Goal: Transaction & Acquisition: Purchase product/service

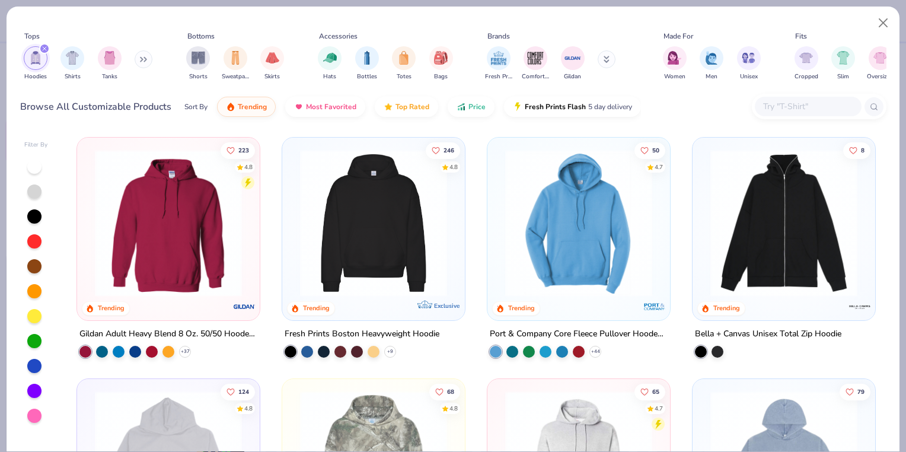
click at [769, 212] on img at bounding box center [784, 222] width 159 height 147
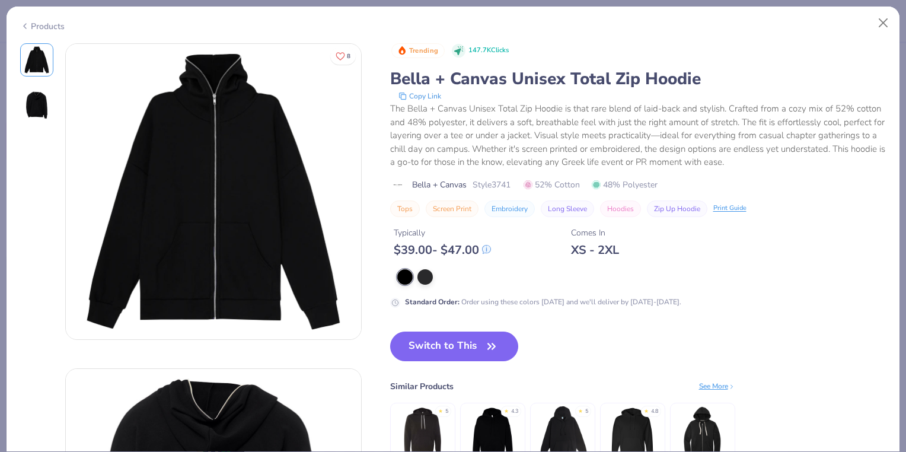
click at [42, 20] on div "Products" at bounding box center [42, 26] width 44 height 12
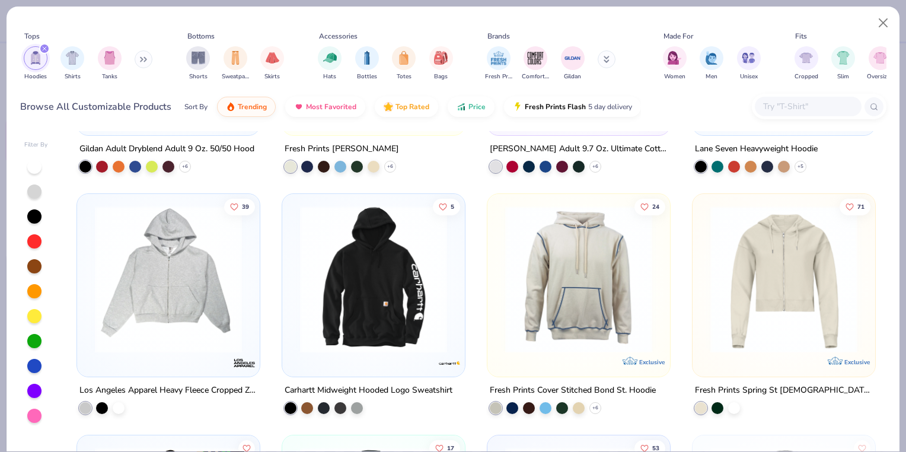
scroll to position [913, 0]
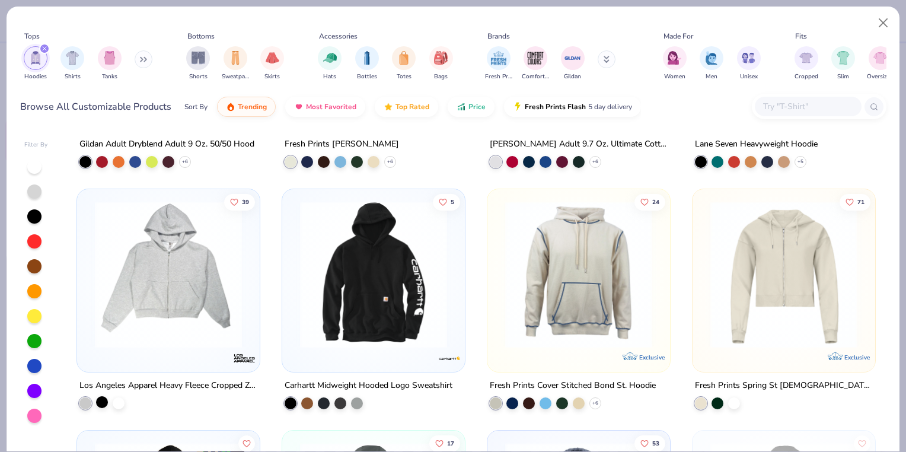
click at [97, 402] on div at bounding box center [102, 402] width 12 height 12
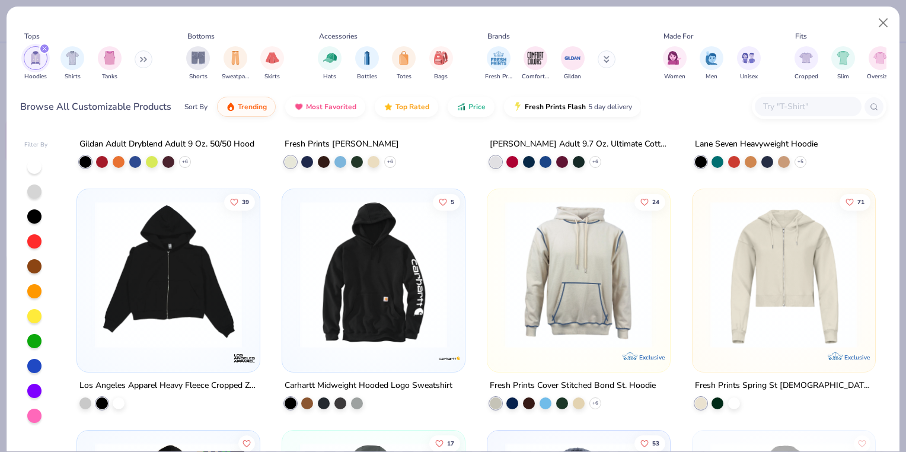
click at [147, 238] on img at bounding box center [168, 274] width 159 height 147
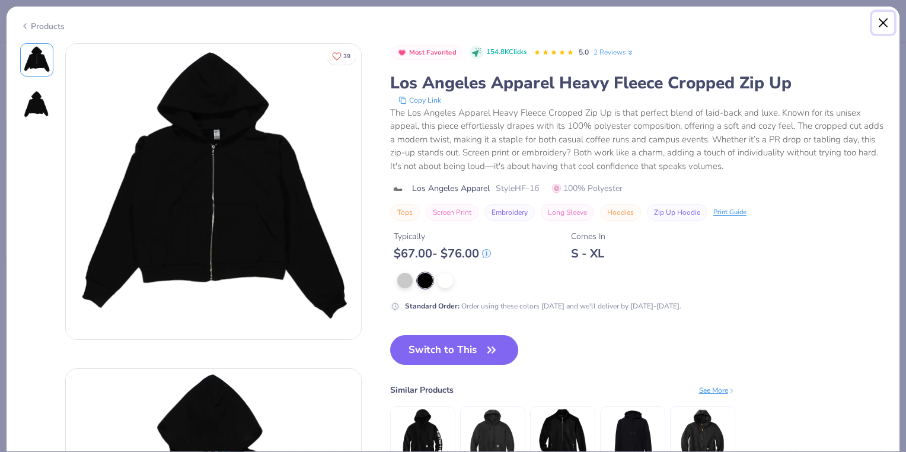
click at [880, 20] on button "Close" at bounding box center [884, 23] width 23 height 23
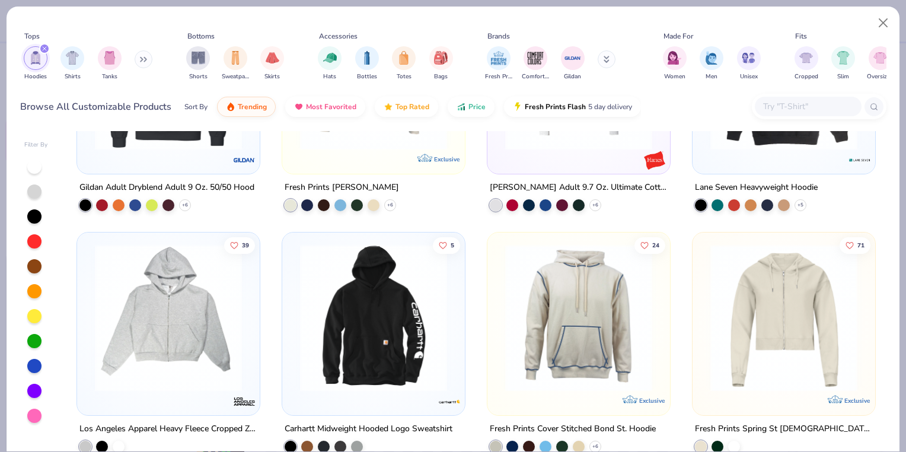
scroll to position [873, 0]
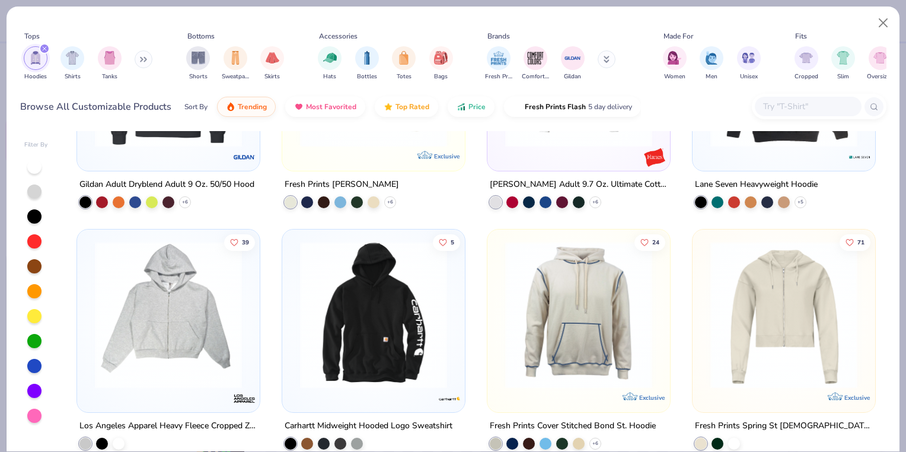
click at [794, 281] on img at bounding box center [784, 314] width 159 height 147
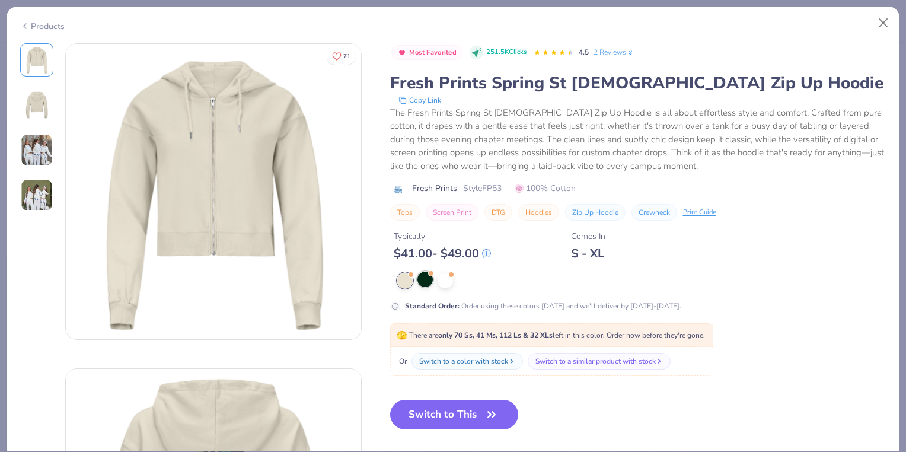
click at [426, 275] on div at bounding box center [425, 279] width 15 height 15
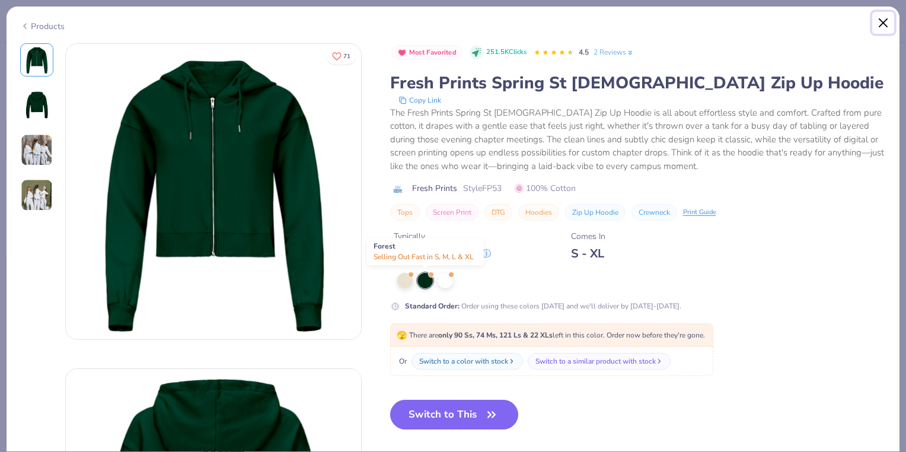
click at [890, 24] on button "Close" at bounding box center [884, 23] width 23 height 23
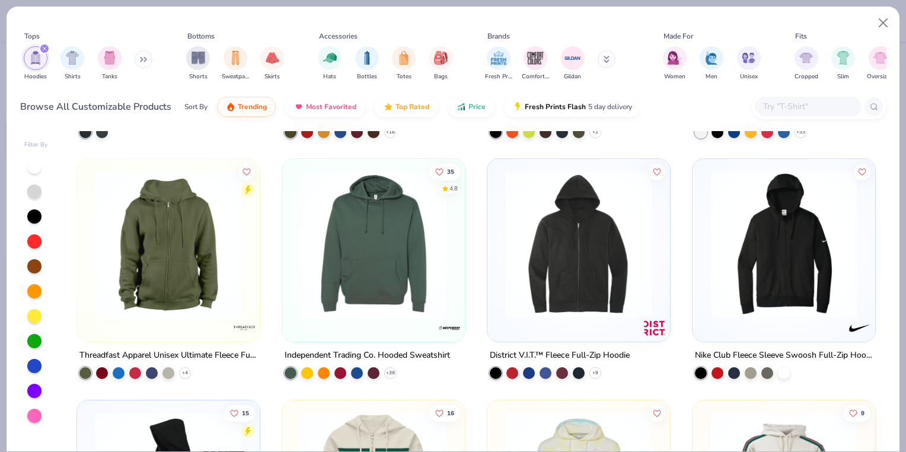
scroll to position [1663, 0]
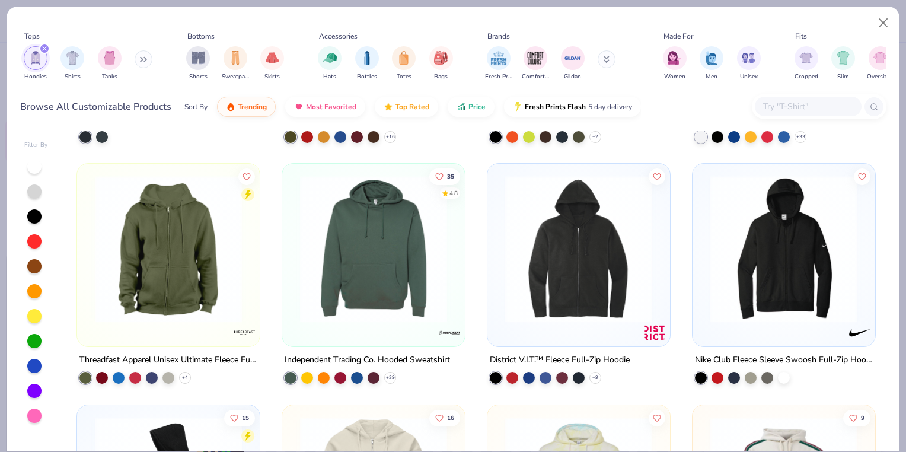
click at [556, 273] on img at bounding box center [578, 249] width 159 height 147
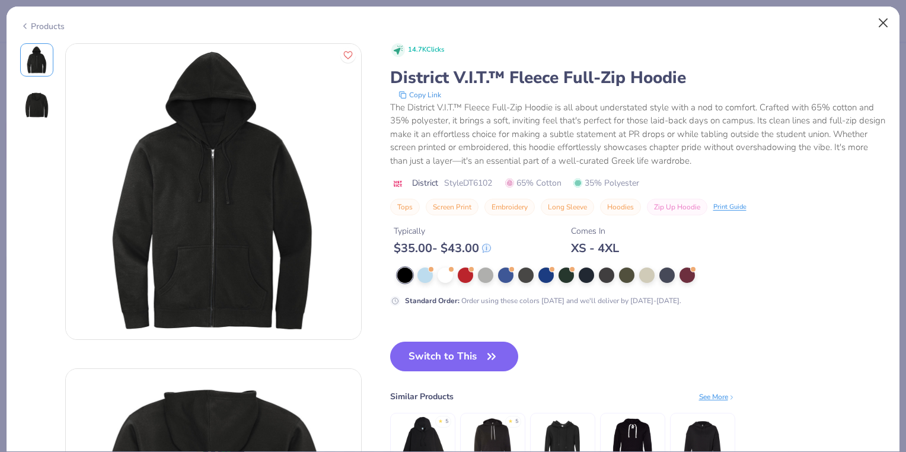
click at [883, 31] on button "Close" at bounding box center [884, 23] width 23 height 23
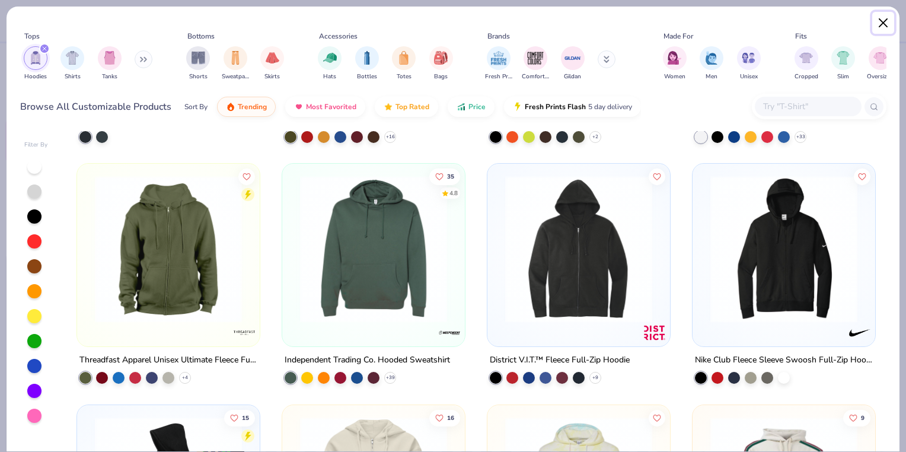
click at [878, 14] on button "Close" at bounding box center [884, 23] width 23 height 23
type textarea "x"
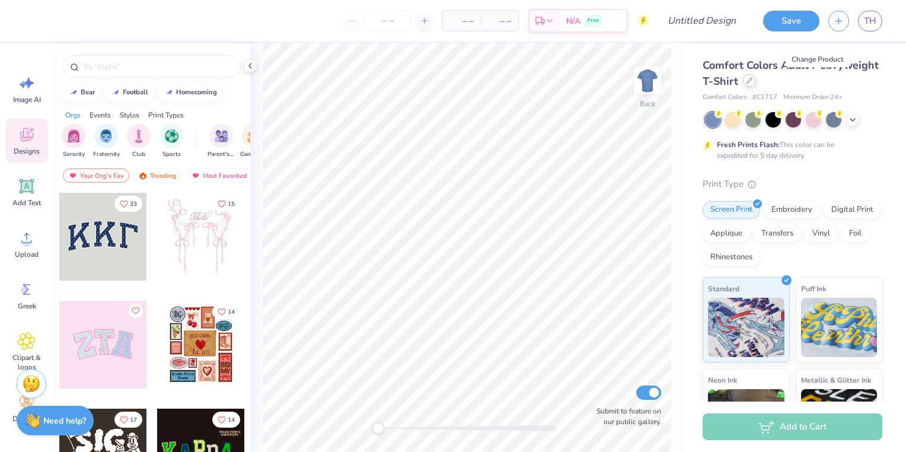
click at [753, 79] on icon at bounding box center [750, 81] width 6 height 6
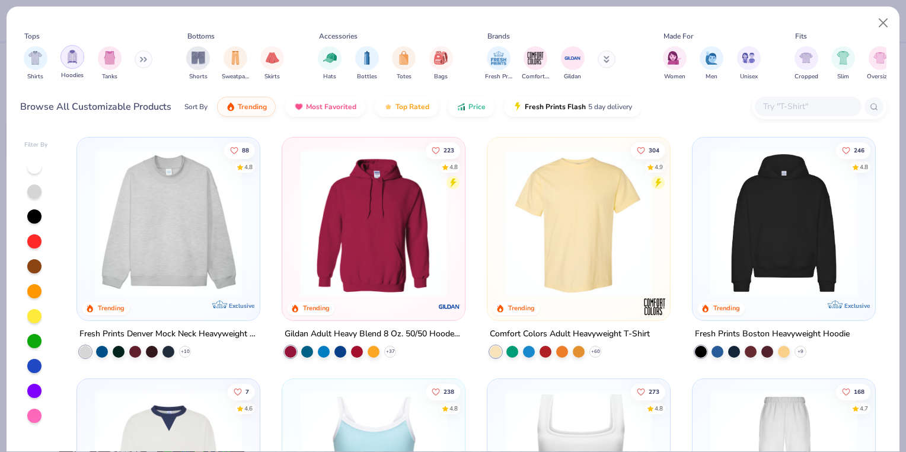
click at [76, 59] on img "filter for Hoodies" at bounding box center [72, 57] width 13 height 14
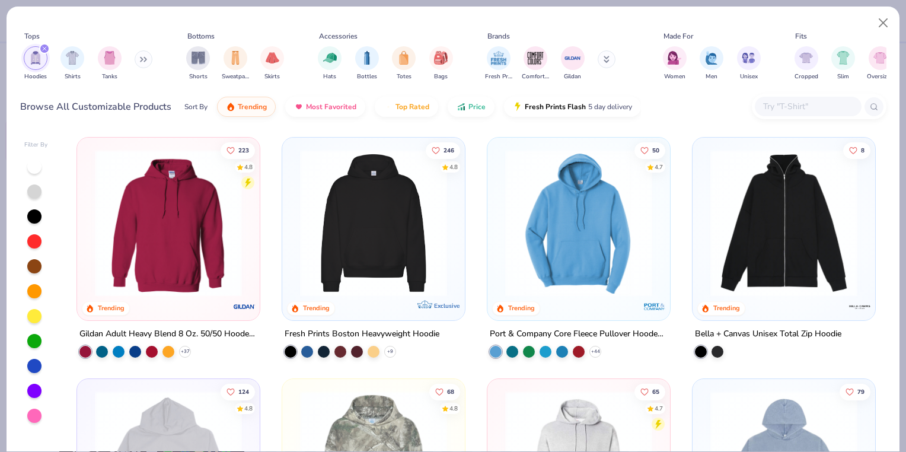
click at [814, 254] on img at bounding box center [784, 222] width 159 height 147
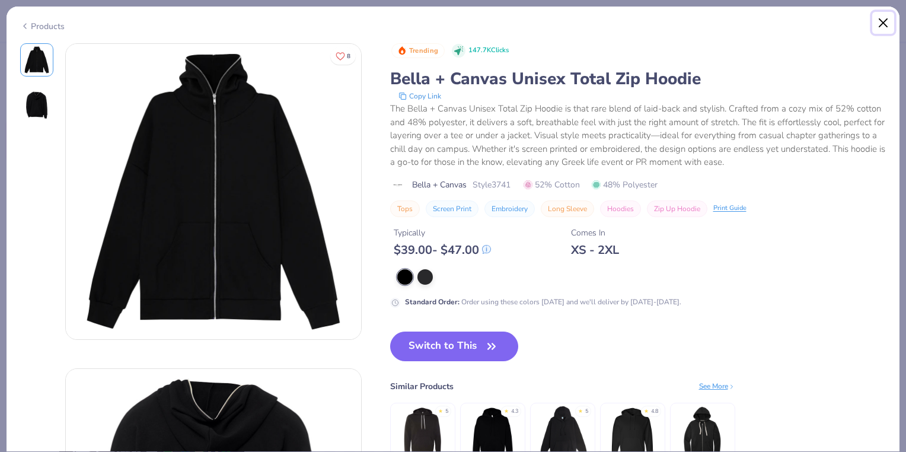
click at [881, 20] on button "Close" at bounding box center [884, 23] width 23 height 23
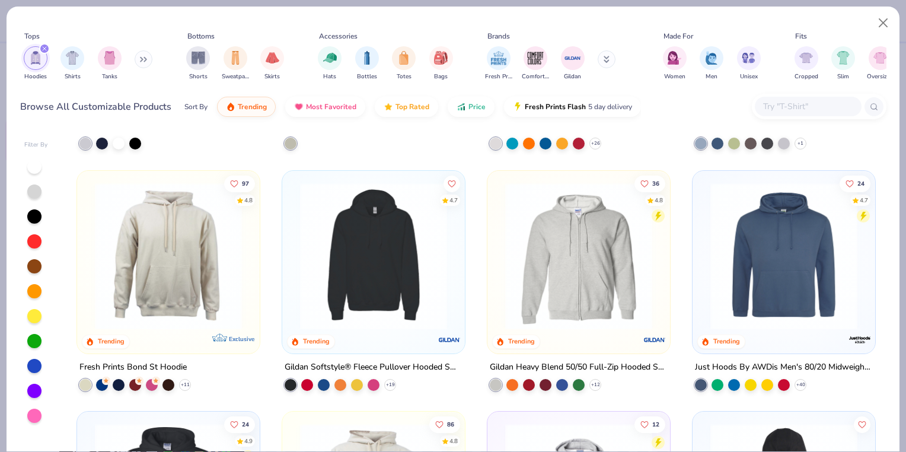
scroll to position [451, 0]
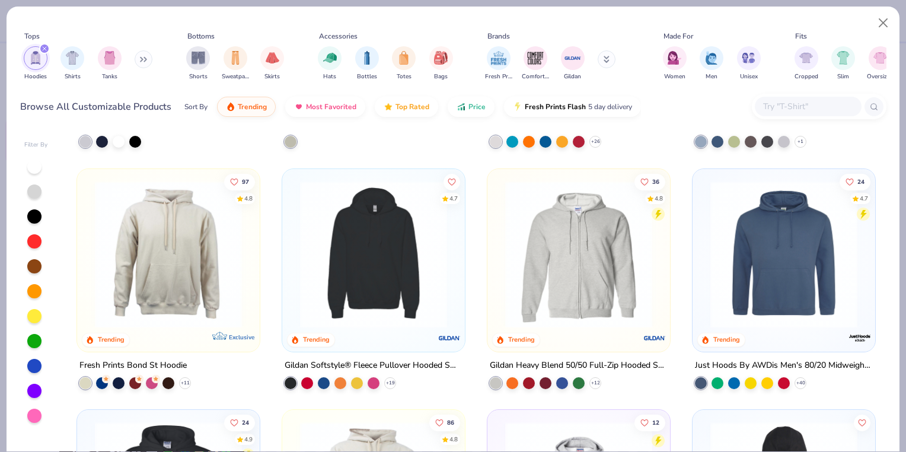
click at [582, 244] on img at bounding box center [578, 253] width 159 height 147
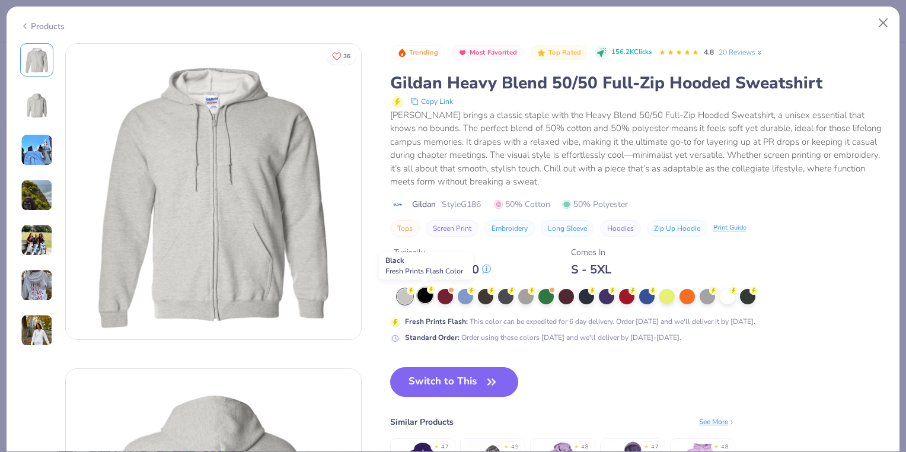
click at [428, 291] on circle at bounding box center [431, 289] width 8 height 8
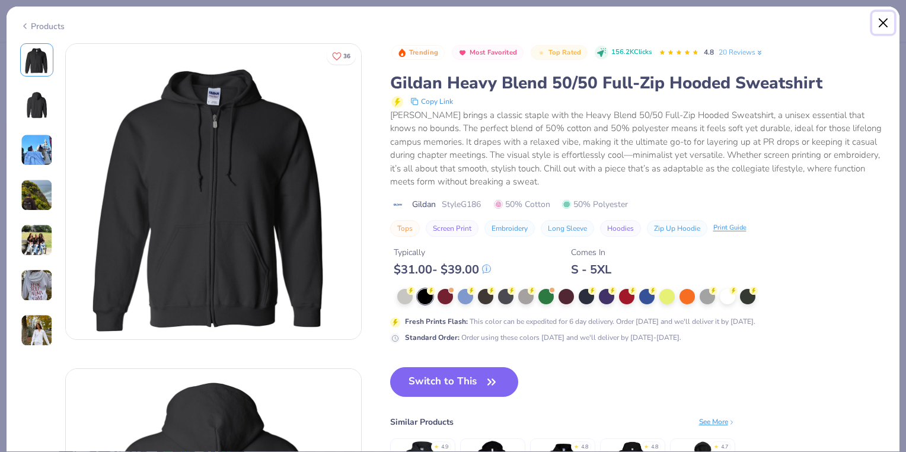
click at [883, 28] on button "Close" at bounding box center [884, 23] width 23 height 23
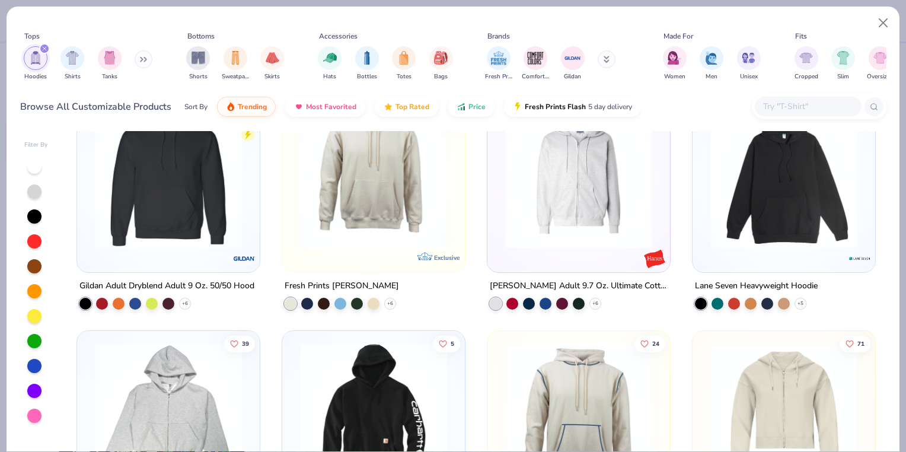
scroll to position [781, 0]
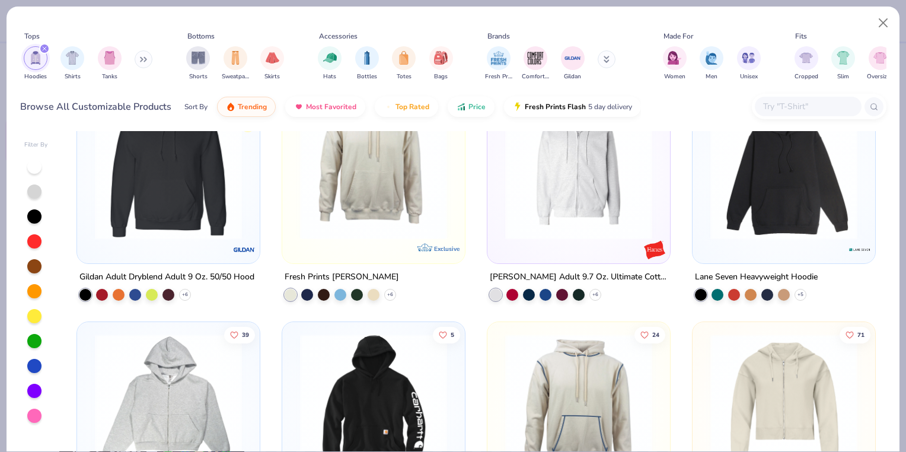
click at [563, 187] on img at bounding box center [578, 166] width 159 height 147
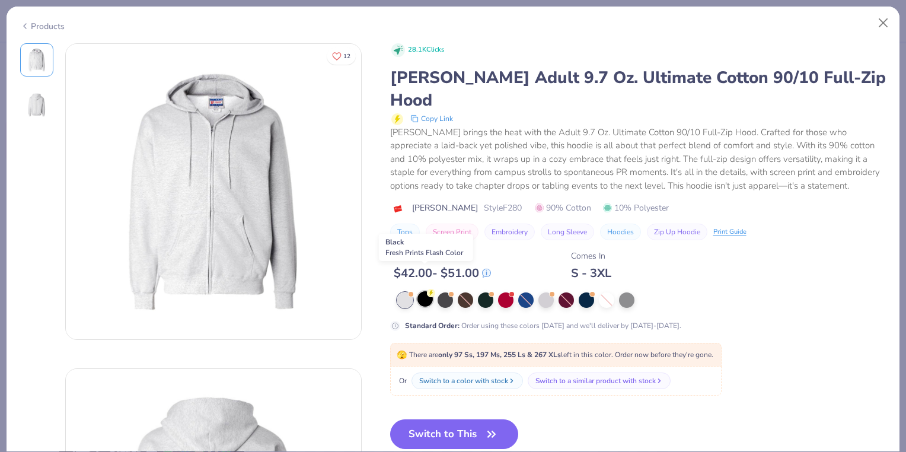
click at [424, 291] on div at bounding box center [425, 298] width 15 height 15
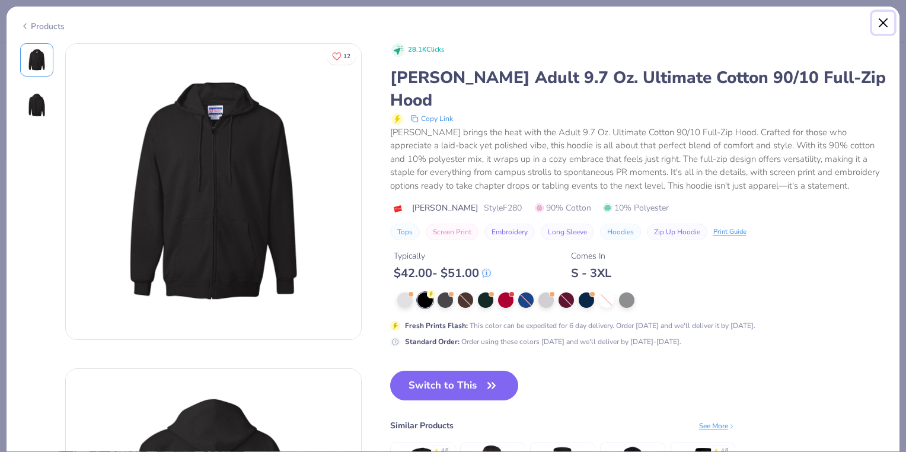
click at [887, 27] on button "Close" at bounding box center [884, 23] width 23 height 23
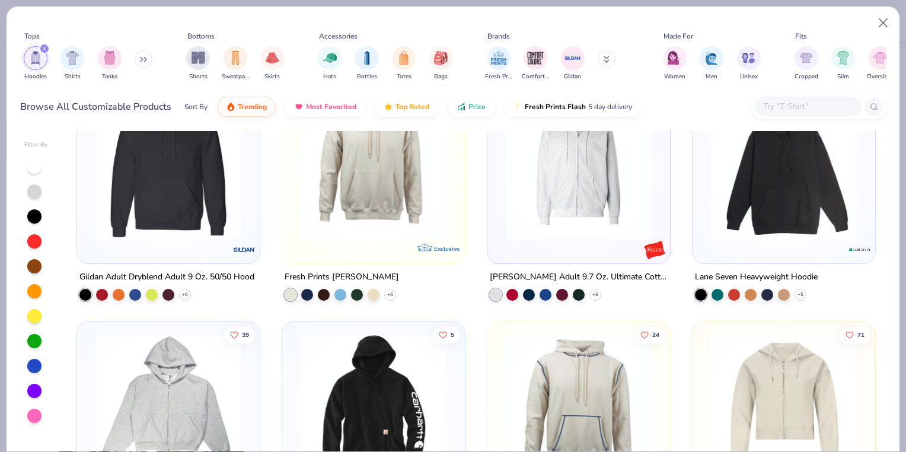
click at [799, 371] on img at bounding box center [784, 407] width 159 height 147
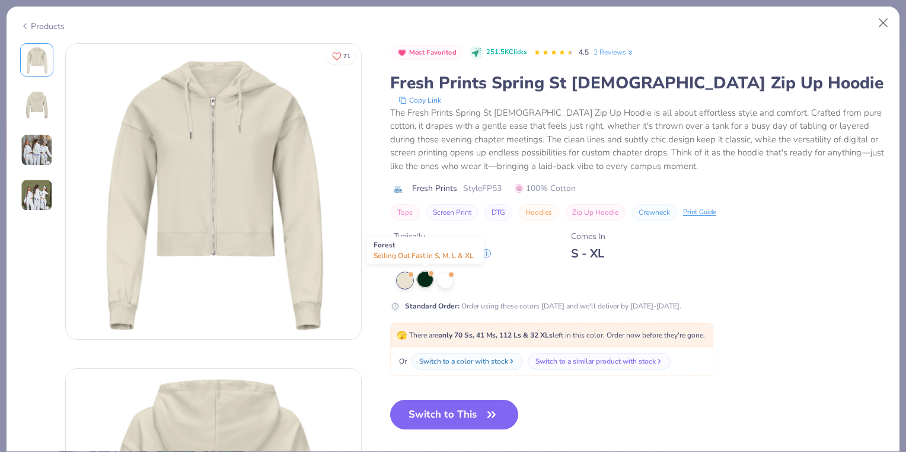
click at [425, 280] on div at bounding box center [425, 279] width 15 height 15
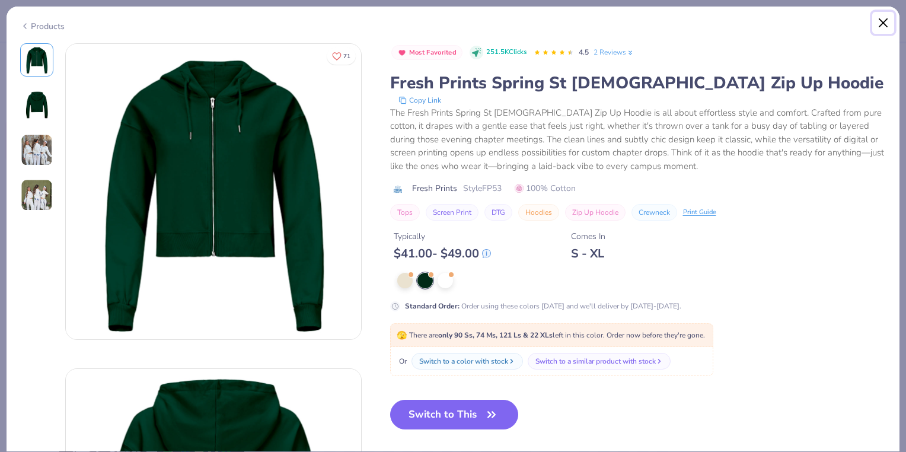
click at [887, 24] on button "Close" at bounding box center [884, 23] width 23 height 23
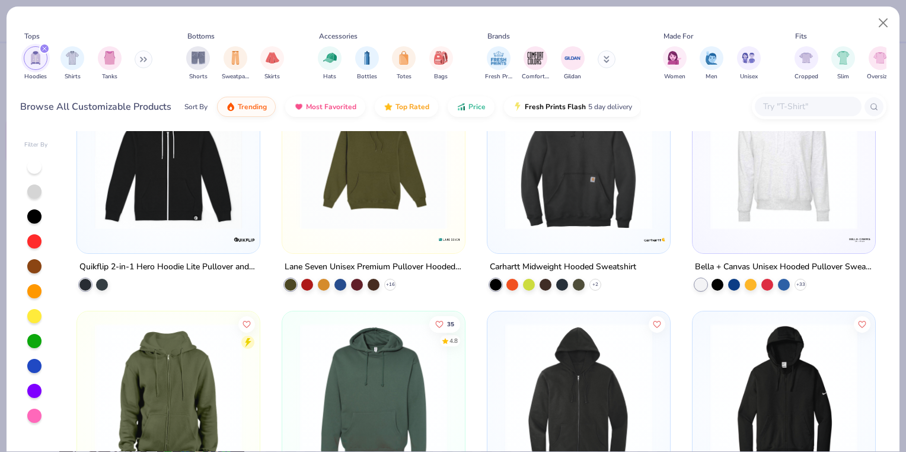
scroll to position [1519, 0]
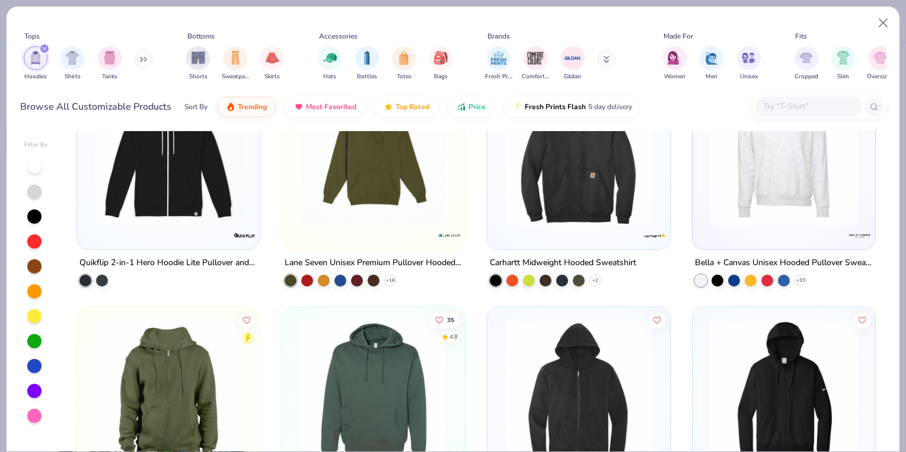
click at [593, 374] on img at bounding box center [578, 392] width 159 height 147
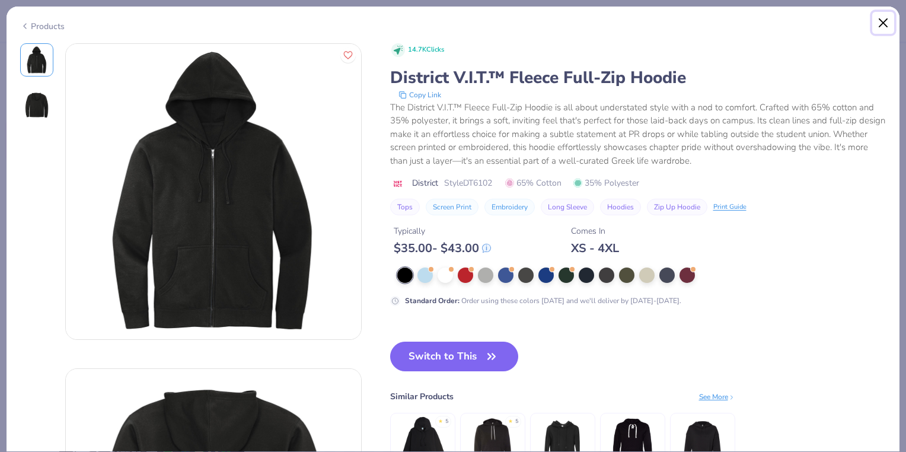
click at [886, 23] on button "Close" at bounding box center [884, 23] width 23 height 23
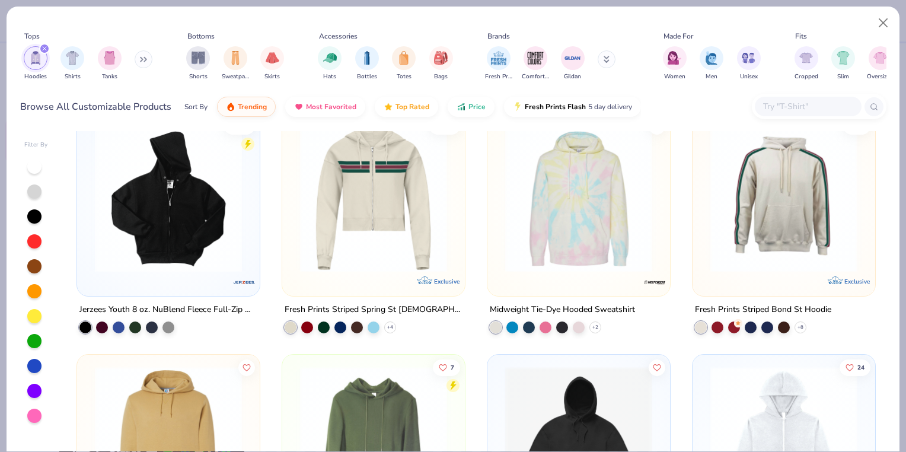
scroll to position [1948, 0]
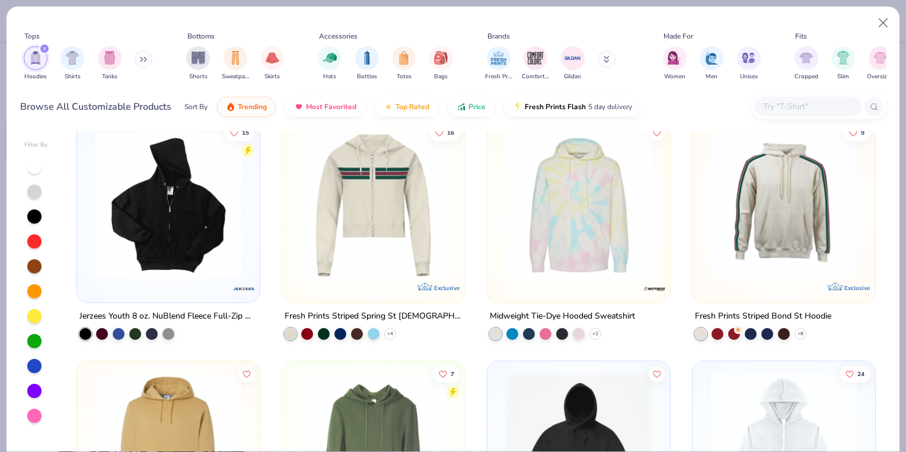
click at [206, 234] on img at bounding box center [168, 205] width 159 height 147
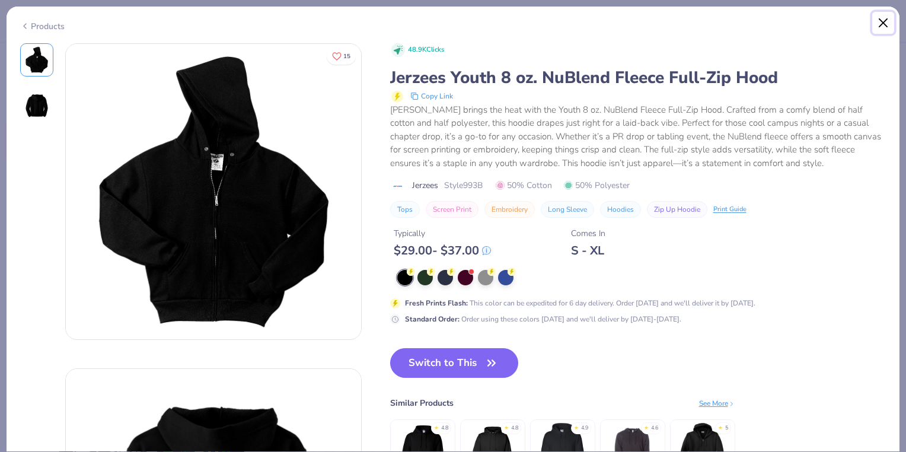
click at [884, 27] on button "Close" at bounding box center [884, 23] width 23 height 23
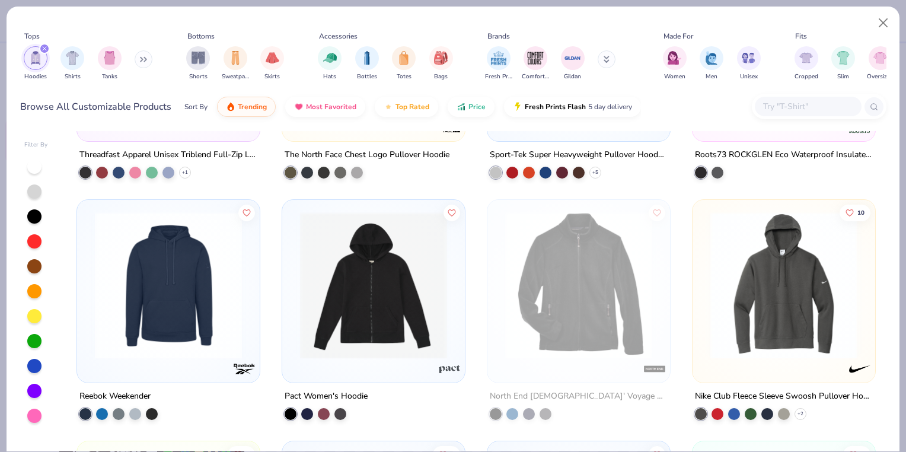
scroll to position [3937, 0]
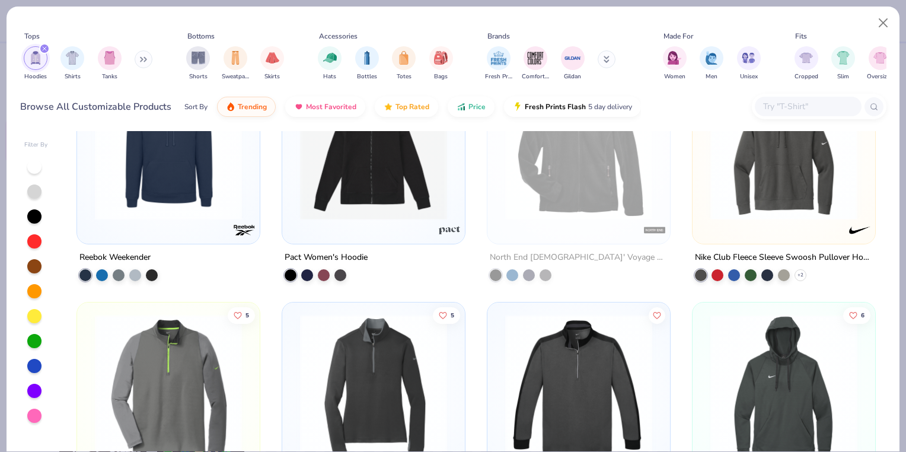
click at [406, 203] on img at bounding box center [373, 146] width 159 height 147
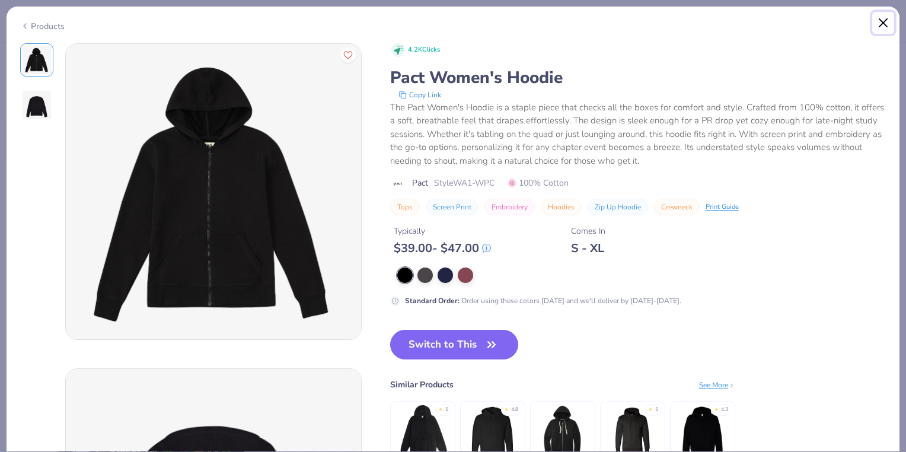
click at [878, 18] on button "Close" at bounding box center [884, 23] width 23 height 23
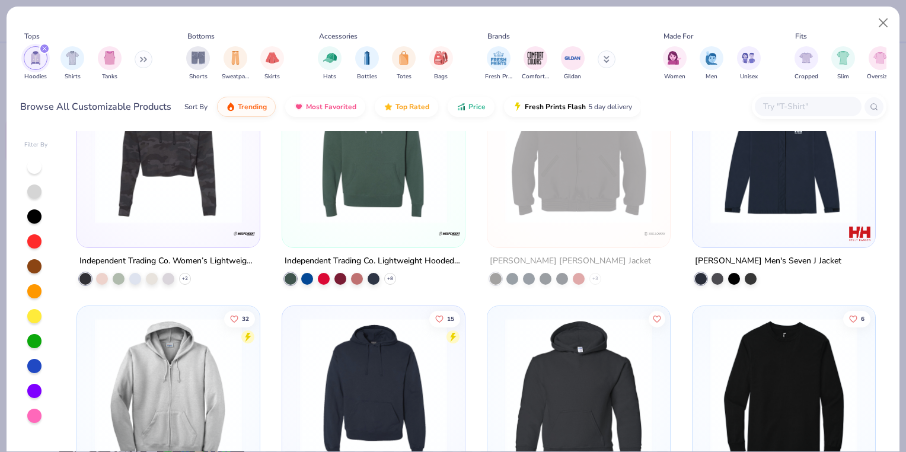
scroll to position [5383, 0]
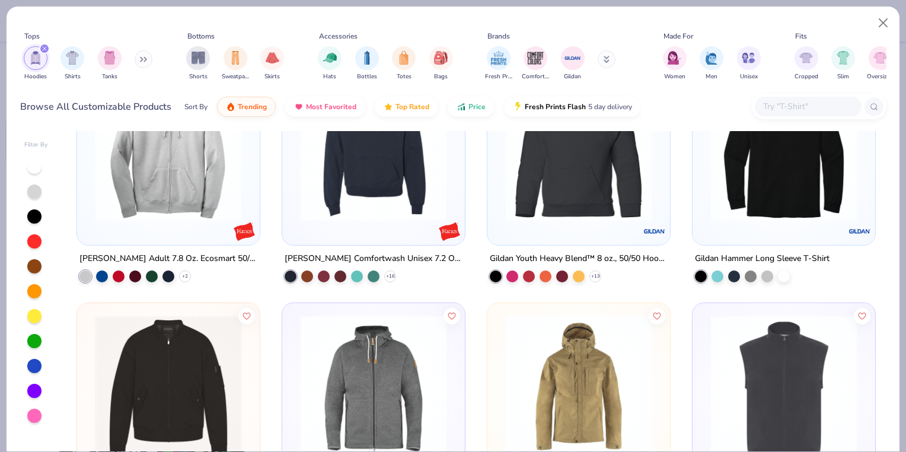
drag, startPoint x: 899, startPoint y: 451, endPoint x: 887, endPoint y: 387, distance: 65.7
click at [887, 387] on div "Filter By 13 Independent Trading Co. Women’s Lightweight Cropped Hooded Sweatsh…" at bounding box center [453, 289] width 893 height 323
click at [201, 388] on img at bounding box center [168, 388] width 159 height 147
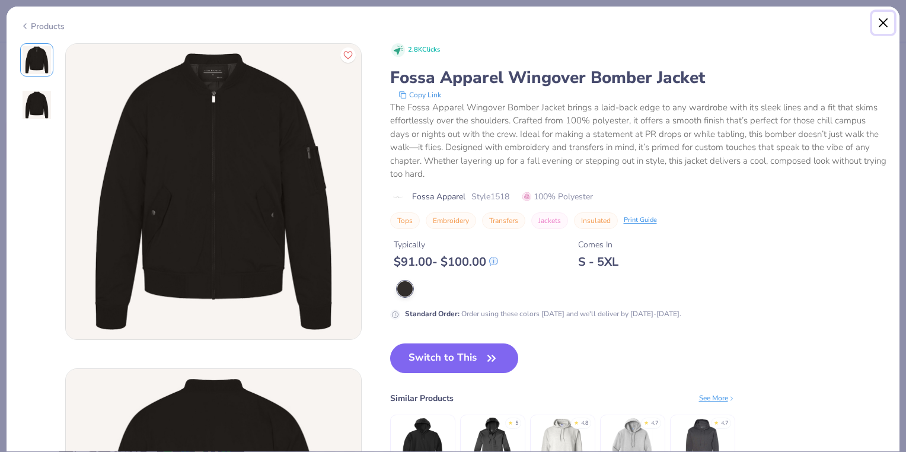
click at [883, 23] on button "Close" at bounding box center [884, 23] width 23 height 23
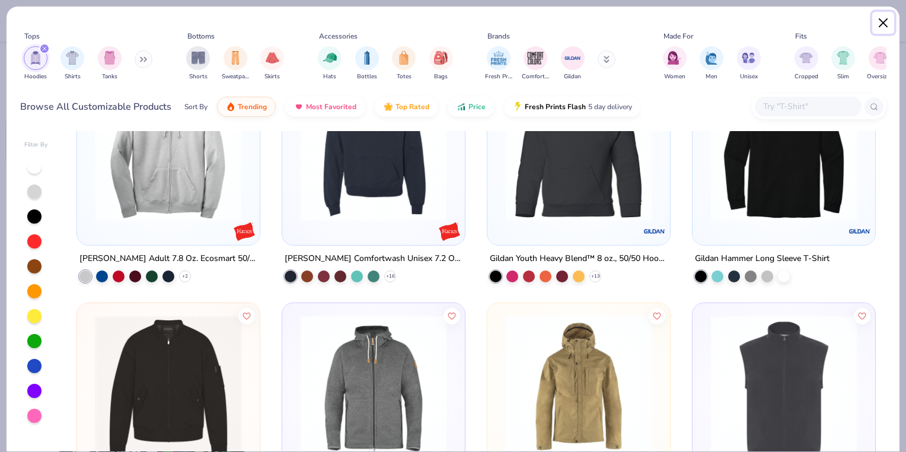
click at [880, 30] on button "Close" at bounding box center [884, 23] width 23 height 23
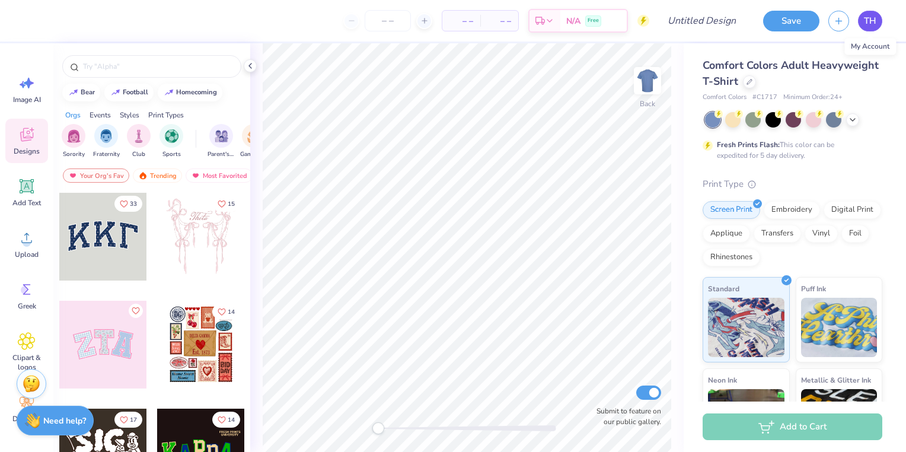
click at [870, 26] on span "TH" at bounding box center [870, 21] width 12 height 14
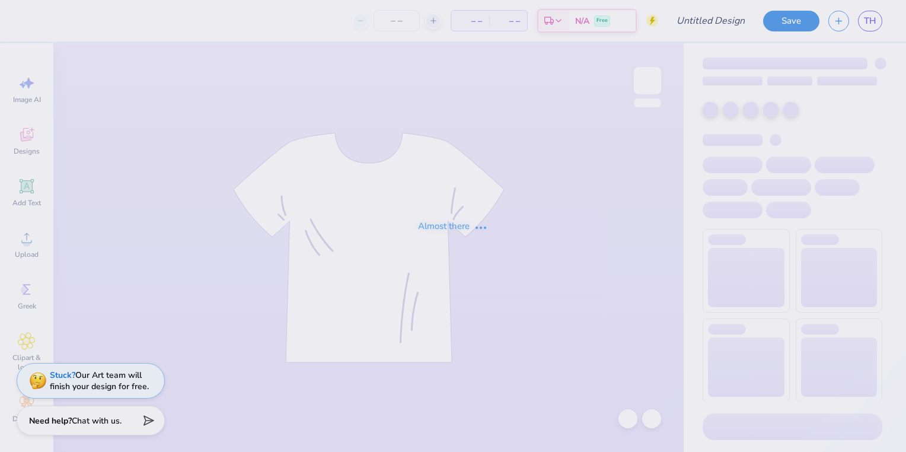
type input "Fusion Dance Sweatshirt F25"
type input "55"
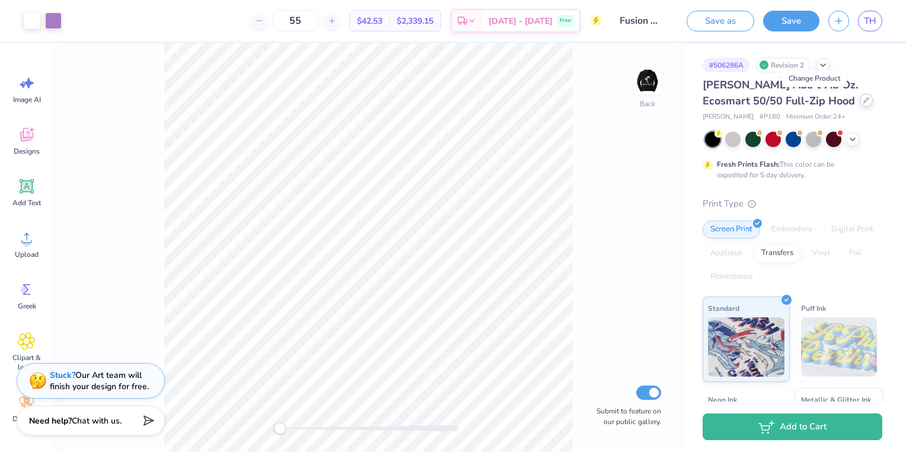
click at [864, 103] on icon at bounding box center [867, 100] width 6 height 6
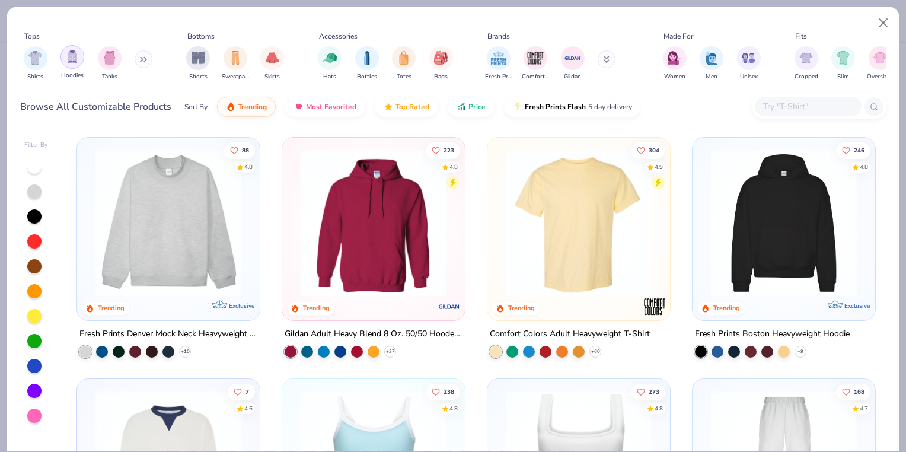
click at [66, 58] on img "filter for Hoodies" at bounding box center [72, 57] width 13 height 14
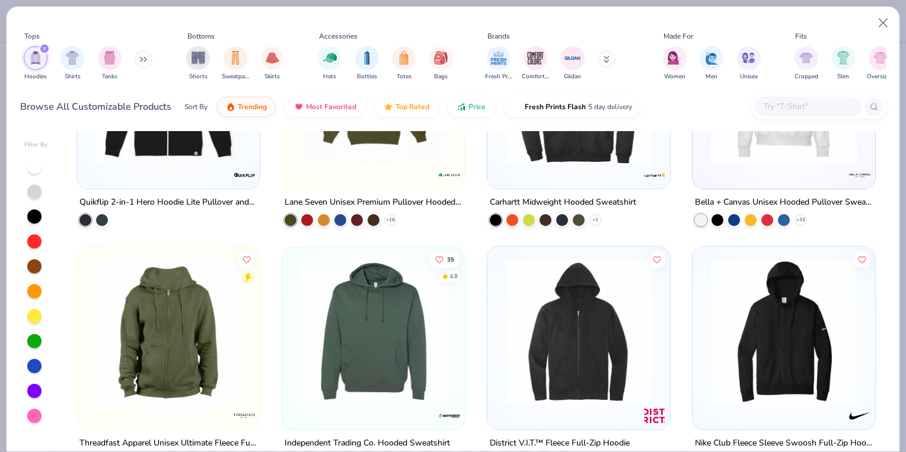
scroll to position [1679, 0]
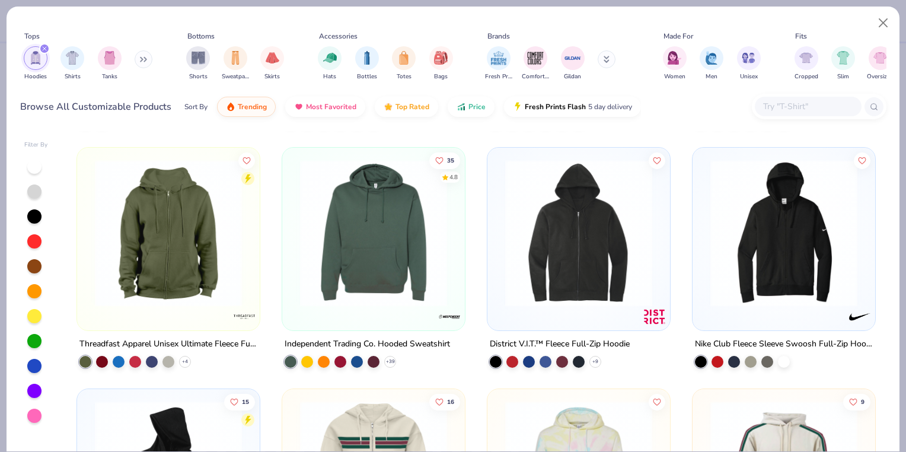
click at [594, 231] on img at bounding box center [578, 233] width 159 height 147
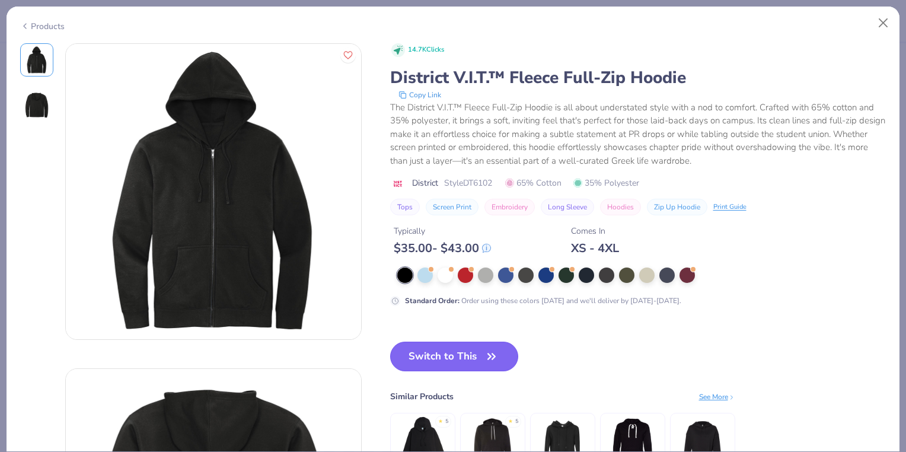
click at [463, 355] on button "Switch to This" at bounding box center [454, 357] width 129 height 30
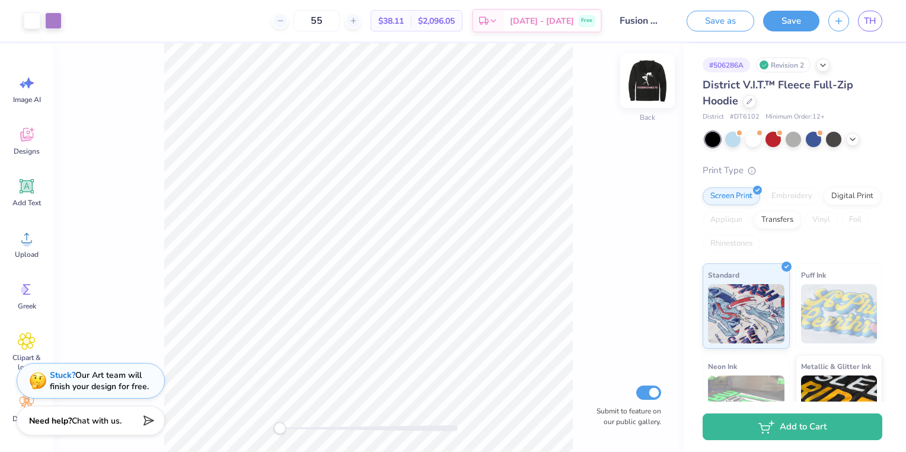
click at [655, 84] on img at bounding box center [647, 80] width 47 height 47
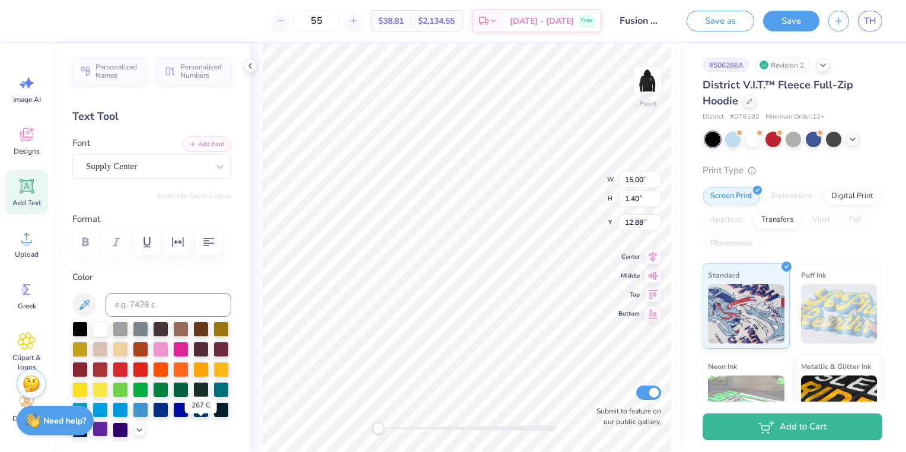
click at [108, 426] on div at bounding box center [100, 428] width 15 height 15
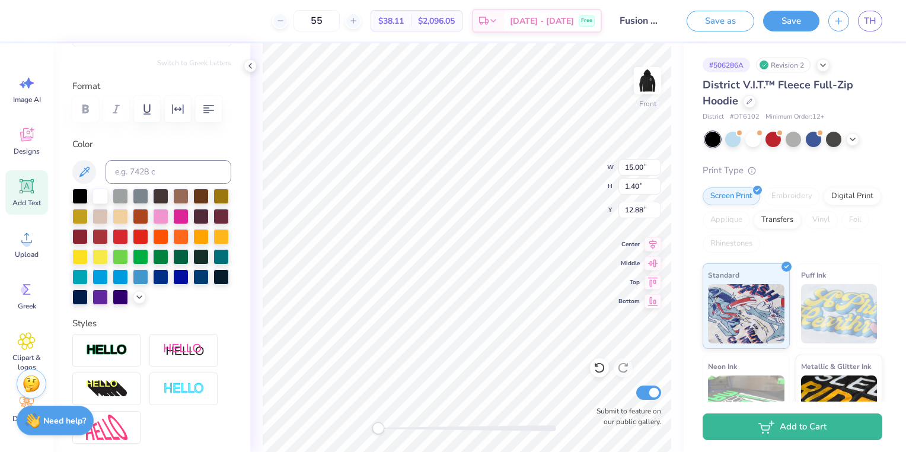
scroll to position [225, 0]
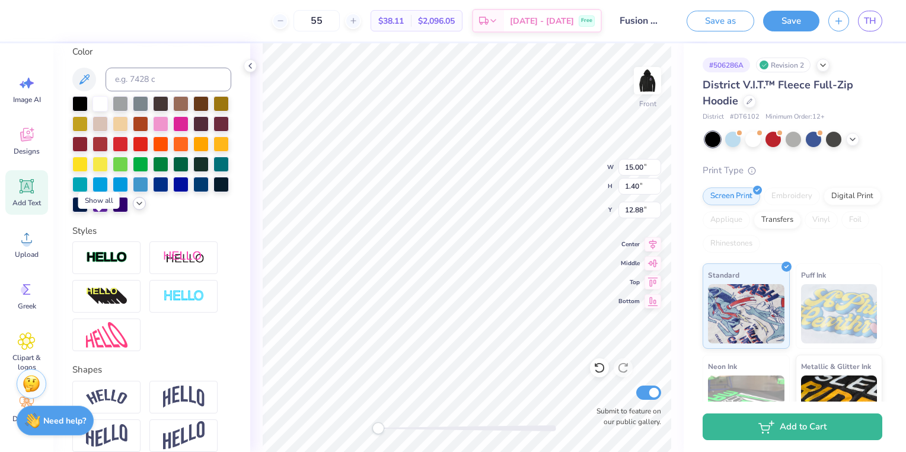
click at [135, 208] on icon at bounding box center [139, 203] width 9 height 9
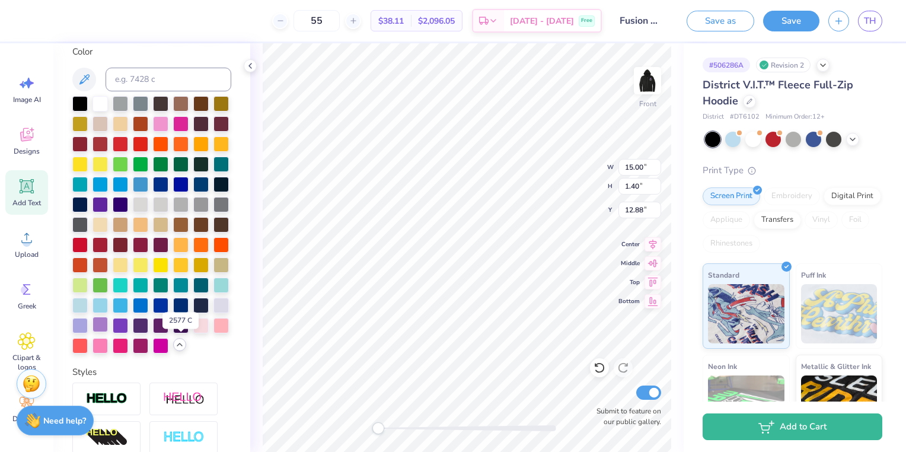
click at [108, 332] on div at bounding box center [100, 324] width 15 height 15
type input "8.17"
type input "10.11"
type input "2.23"
click at [128, 332] on div at bounding box center [120, 324] width 15 height 15
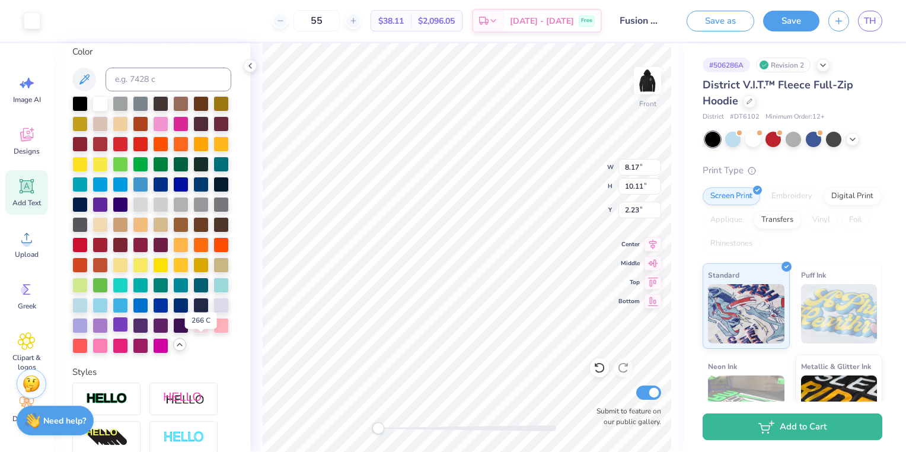
click at [128, 332] on div at bounding box center [120, 324] width 15 height 15
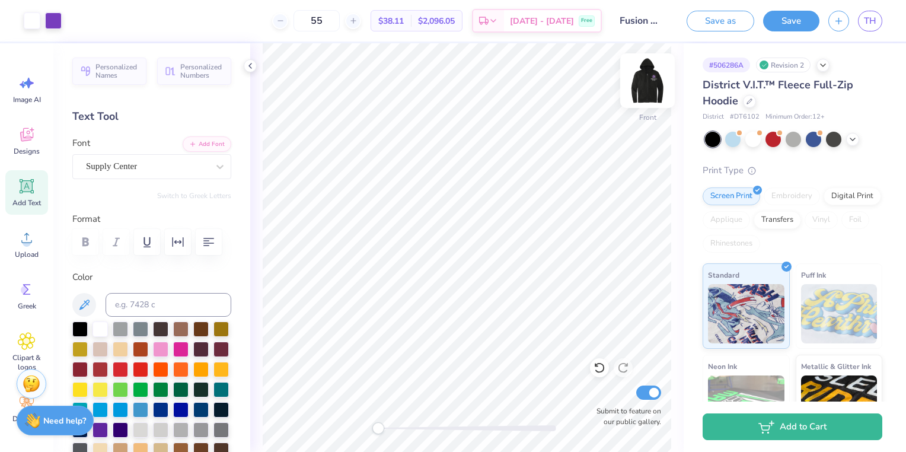
click at [641, 78] on img at bounding box center [647, 80] width 47 height 47
click at [656, 83] on img at bounding box center [648, 81] width 24 height 24
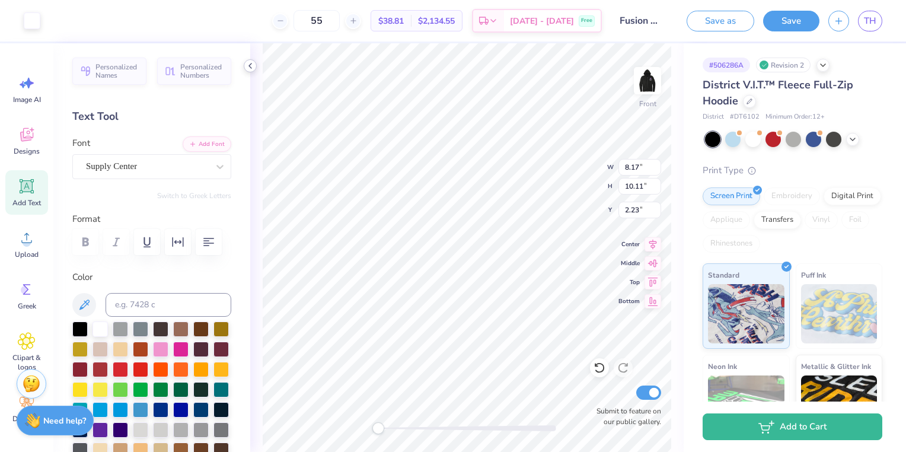
click at [254, 68] on icon at bounding box center [250, 65] width 9 height 9
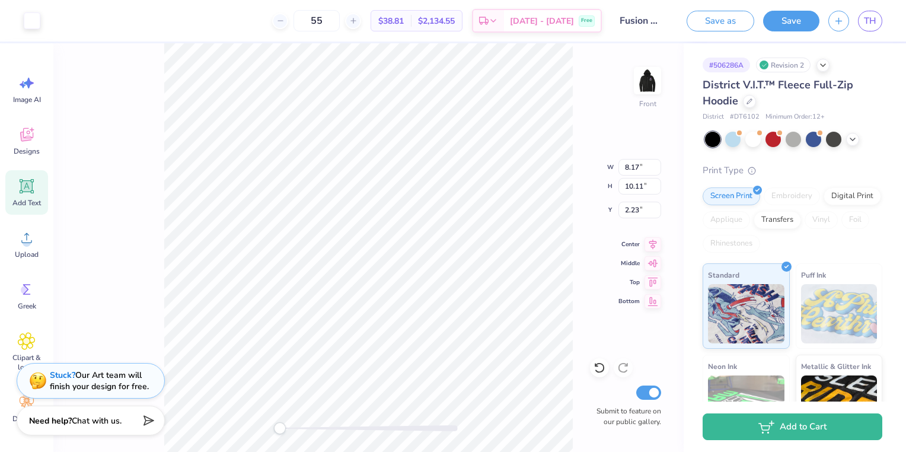
click at [575, 161] on div "Front W 8.17 8.17 " H 10.11 10.11 " Y 2.23 2.23 " Center Middle Top Bottom Subm…" at bounding box center [368, 247] width 631 height 409
click at [784, 24] on button "Save" at bounding box center [791, 19] width 56 height 21
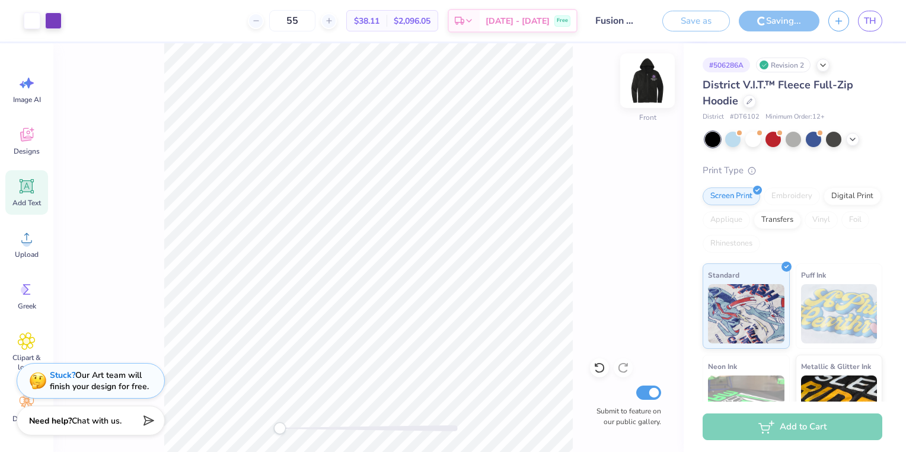
click at [648, 79] on img at bounding box center [647, 80] width 47 height 47
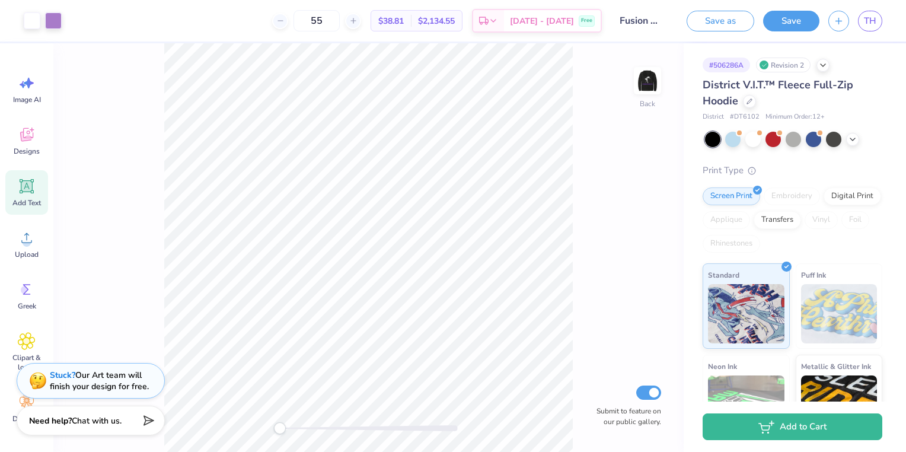
click at [881, 34] on div "Design Saved" at bounding box center [791, 36] width 211 height 54
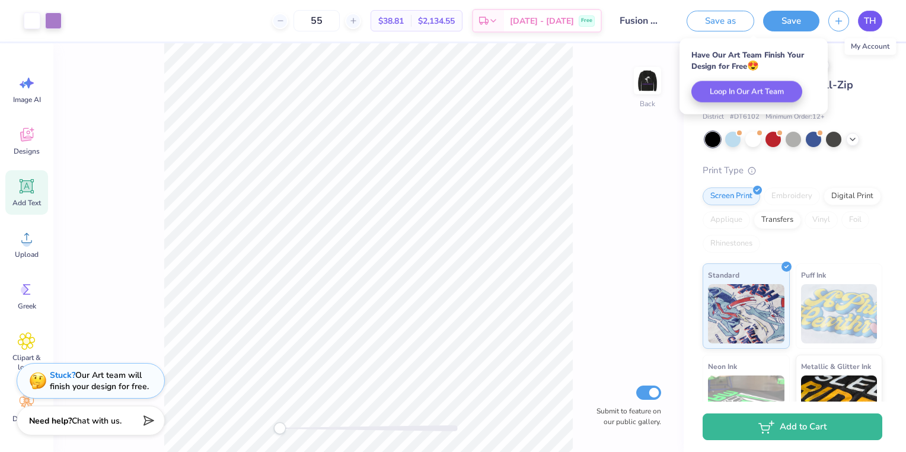
click at [876, 27] on span "TH" at bounding box center [870, 21] width 12 height 14
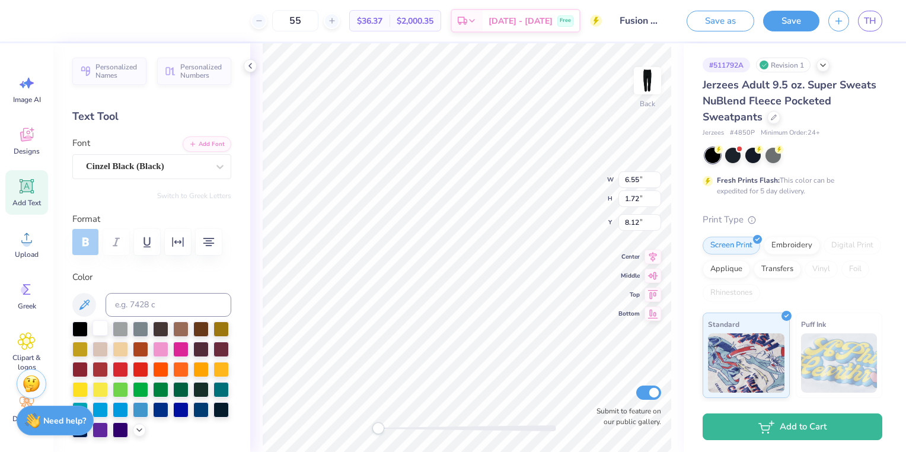
click at [101, 329] on div at bounding box center [100, 327] width 15 height 15
click at [773, 27] on button "Save" at bounding box center [791, 19] width 56 height 21
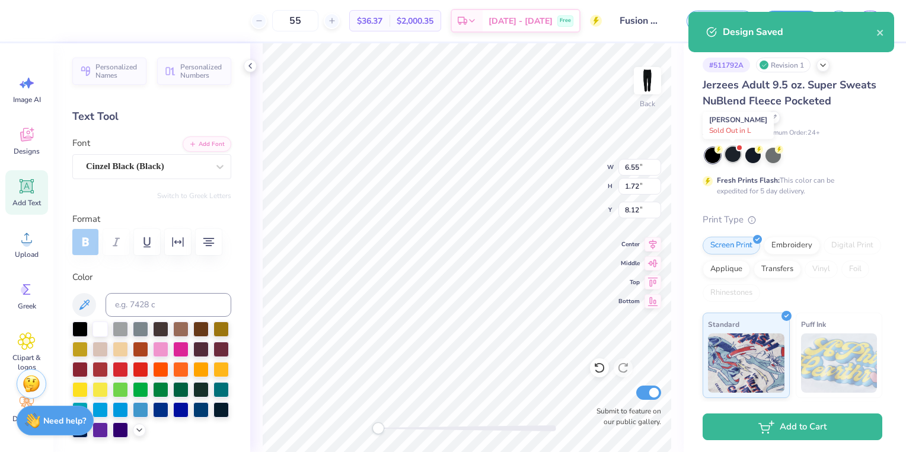
click at [736, 154] on div at bounding box center [732, 154] width 15 height 15
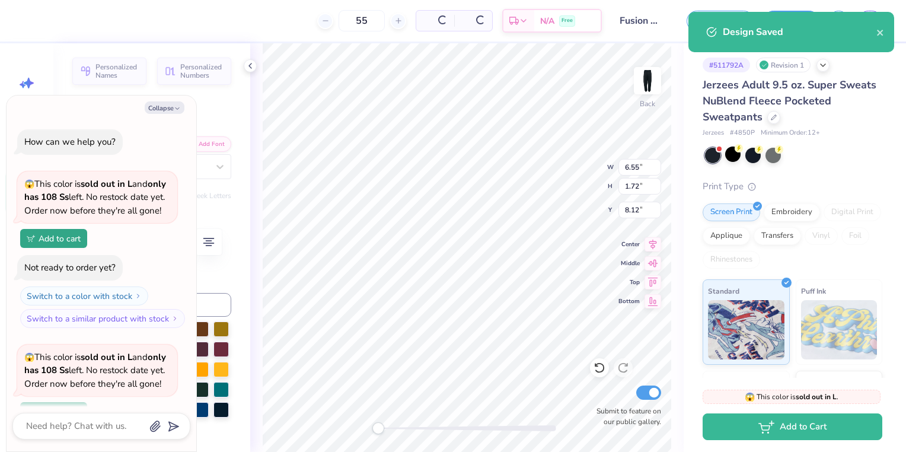
scroll to position [129, 0]
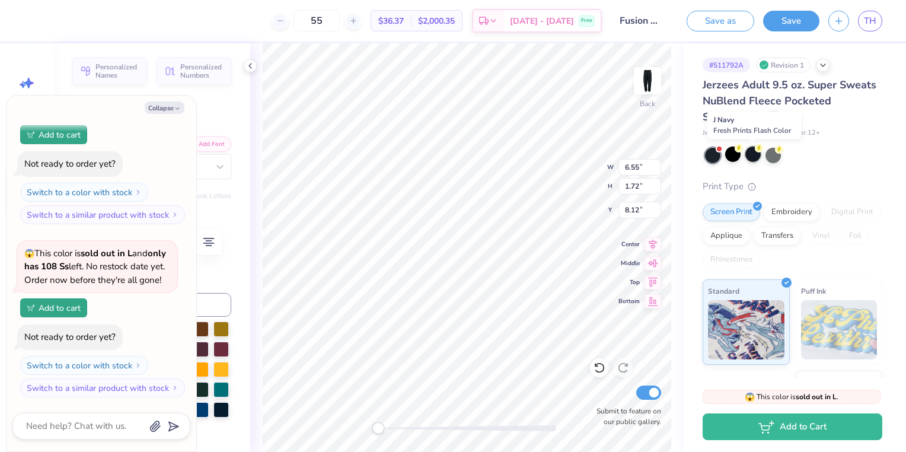
click at [754, 155] on div at bounding box center [753, 154] width 15 height 15
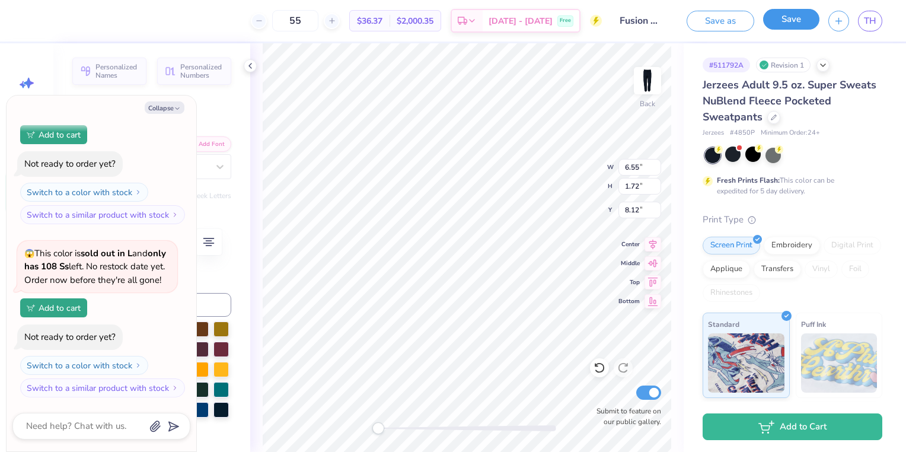
click at [802, 26] on button "Save" at bounding box center [791, 19] width 56 height 21
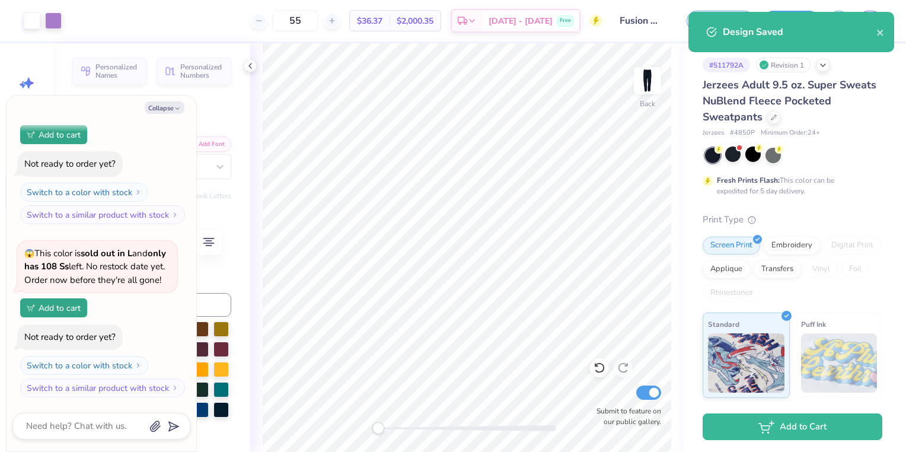
type textarea "x"
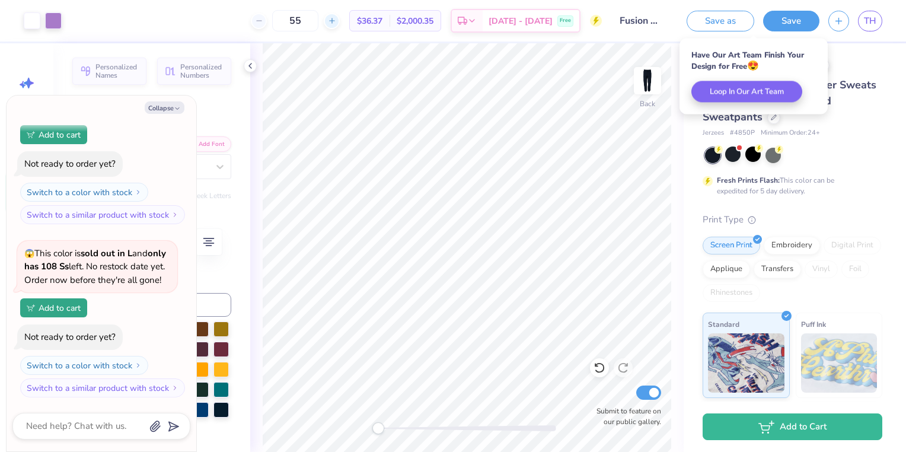
click at [336, 18] on icon at bounding box center [332, 21] width 8 height 8
type input "56"
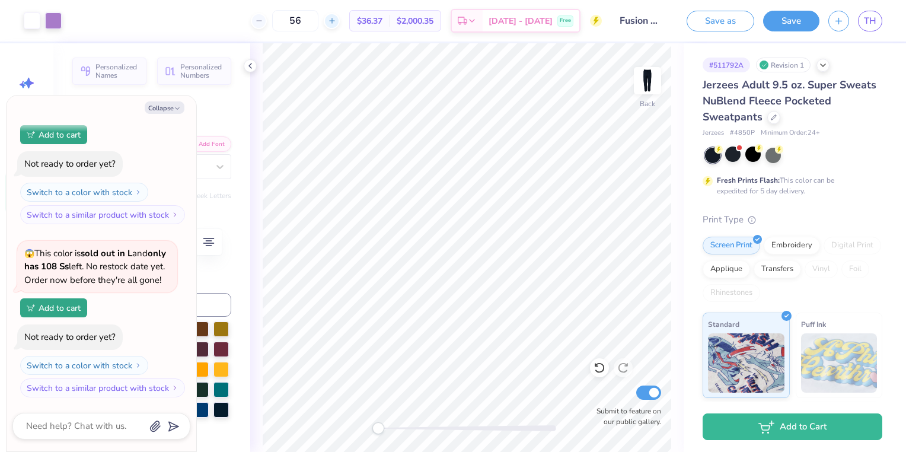
type textarea "x"
click at [340, 18] on div "56" at bounding box center [295, 20] width 89 height 21
click at [336, 18] on icon at bounding box center [332, 21] width 8 height 8
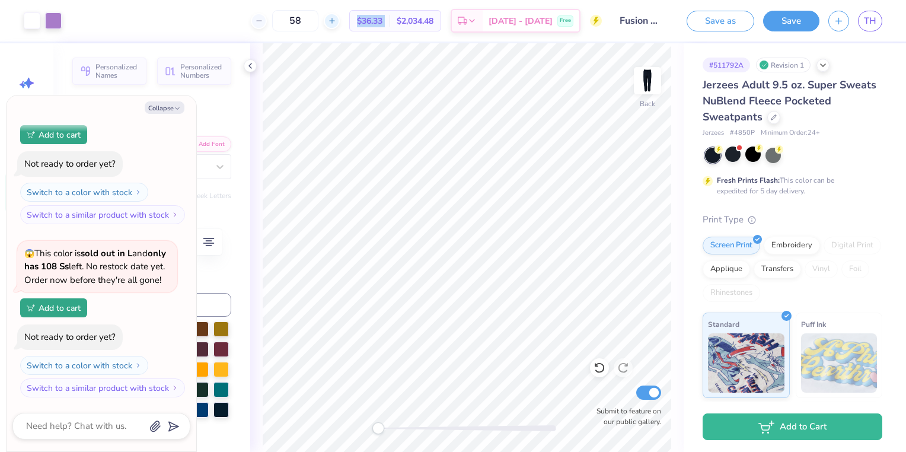
type input "59"
type textarea "x"
click at [336, 18] on icon at bounding box center [332, 21] width 8 height 8
type input "60"
type textarea "x"
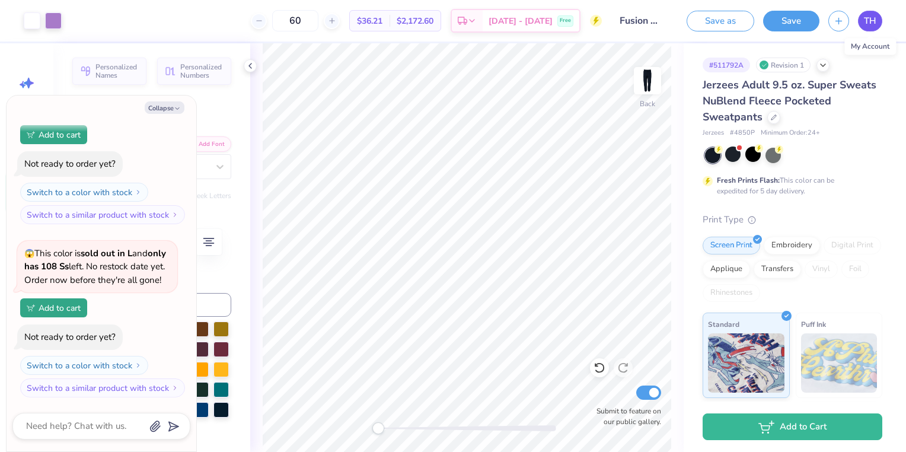
click at [880, 22] on link "TH" at bounding box center [870, 21] width 24 height 21
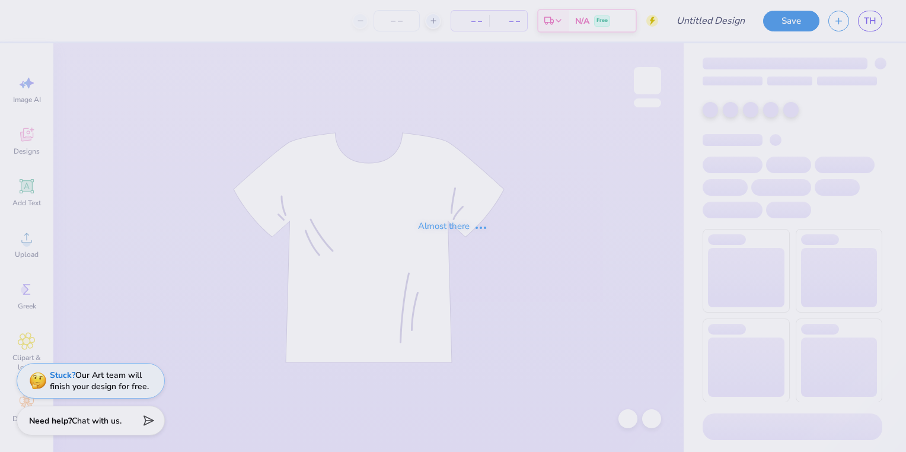
type input "Possible sweatshirt design"
type input "50"
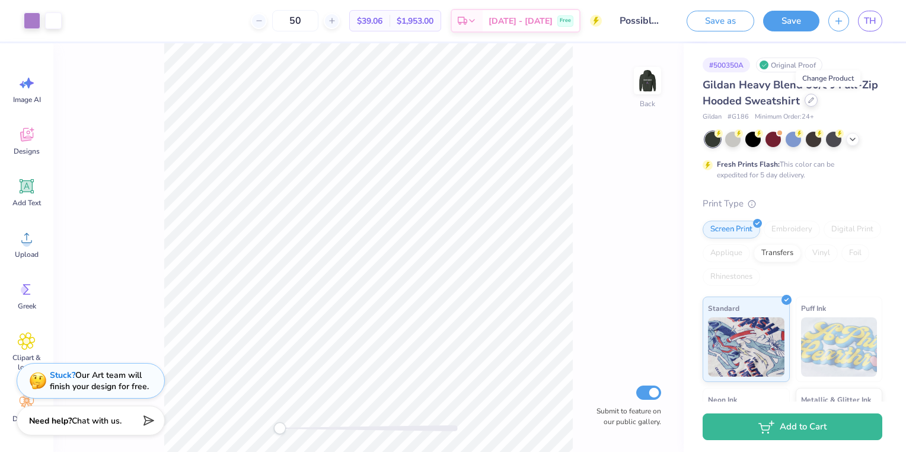
click at [818, 105] on div at bounding box center [811, 100] width 13 height 13
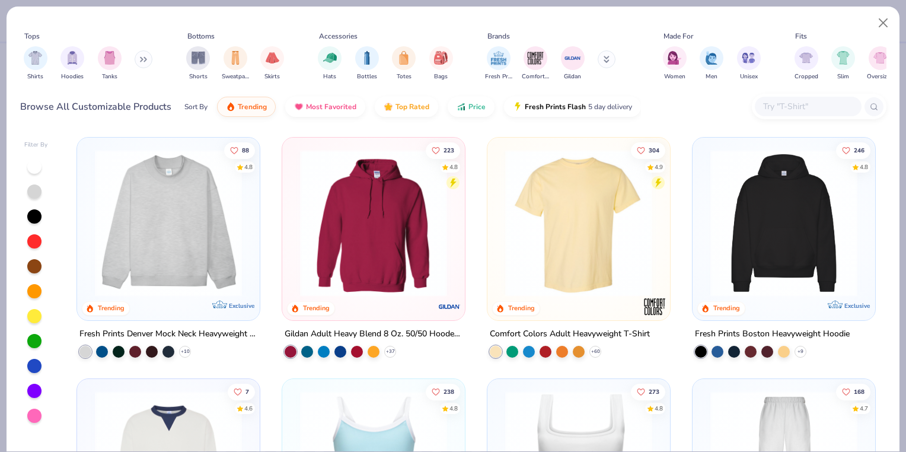
click at [780, 110] on input "text" at bounding box center [807, 107] width 91 height 14
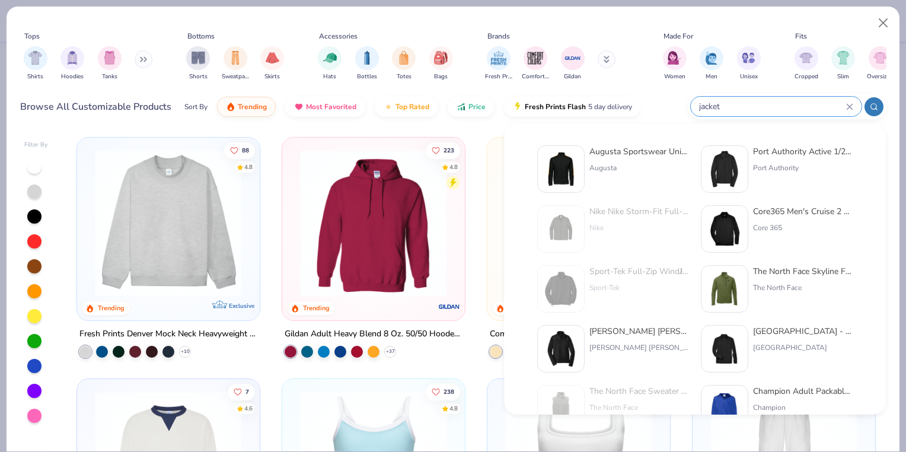
type input "jacket"
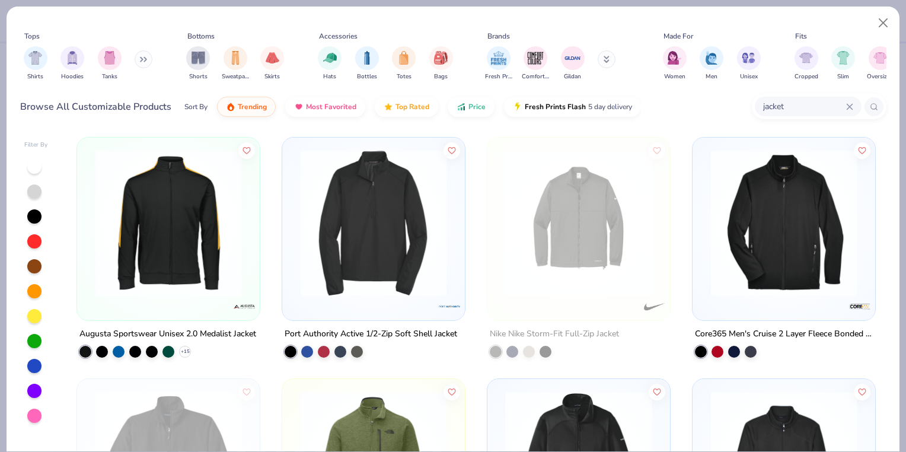
drag, startPoint x: 887, startPoint y: 170, endPoint x: 892, endPoint y: 186, distance: 16.7
click at [892, 186] on div "Filter By Augusta Sportswear Unisex 2.0 Medalist Jacket + 15 Port Authority Act…" at bounding box center [453, 289] width 893 height 323
click at [408, 204] on img at bounding box center [373, 222] width 159 height 147
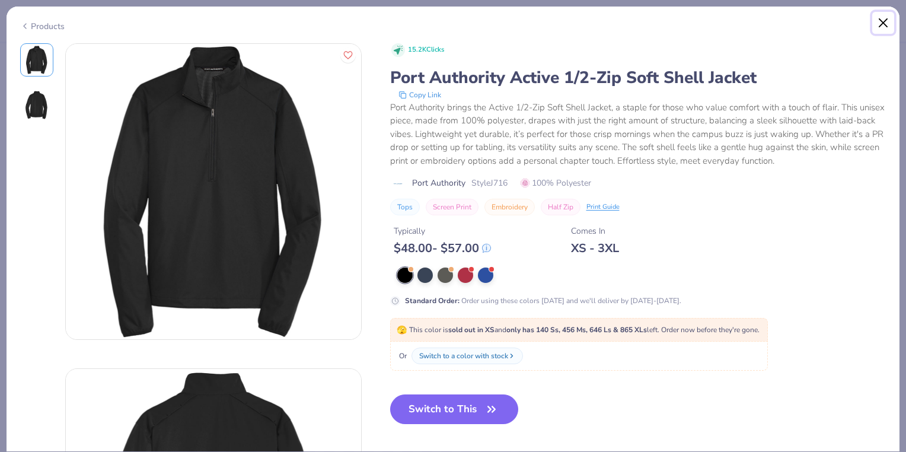
click at [876, 25] on button "Close" at bounding box center [884, 23] width 23 height 23
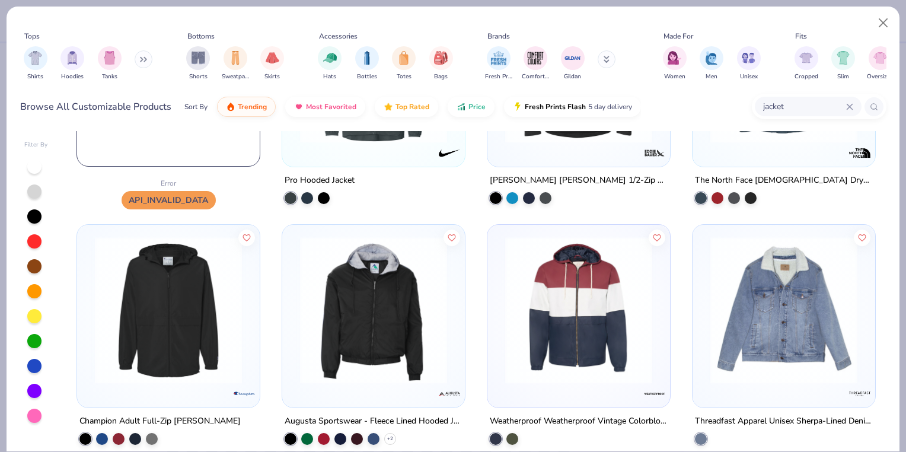
scroll to position [1654, 0]
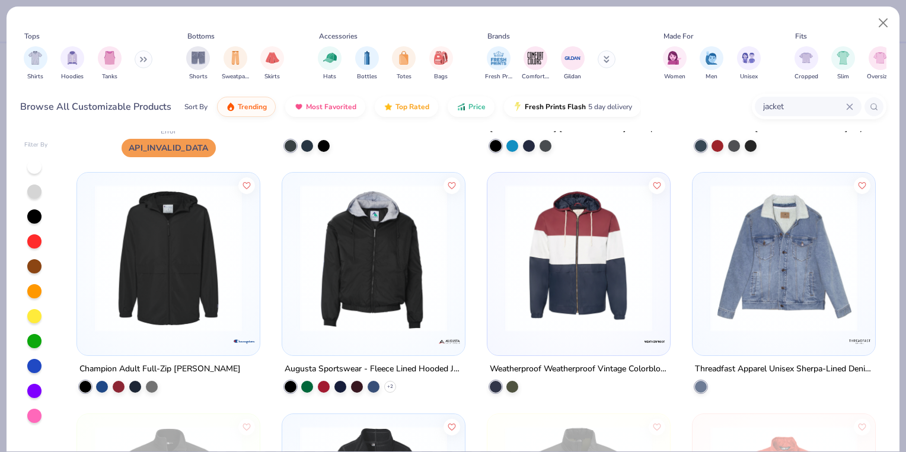
click at [366, 298] on img at bounding box center [373, 257] width 159 height 147
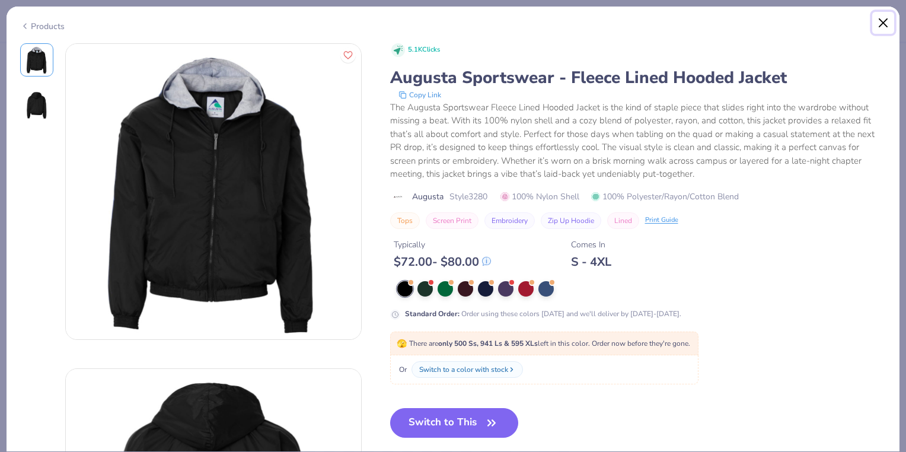
click at [889, 25] on button "Close" at bounding box center [884, 23] width 23 height 23
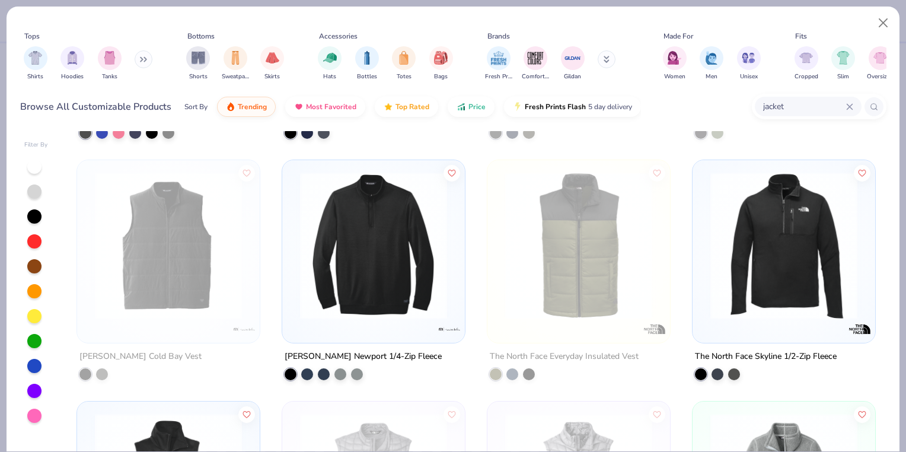
scroll to position [5032, 0]
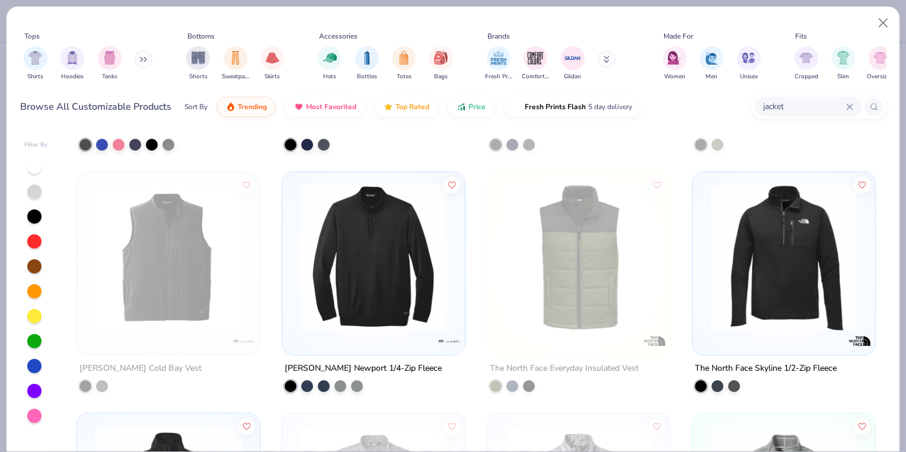
click at [353, 253] on img at bounding box center [373, 257] width 159 height 147
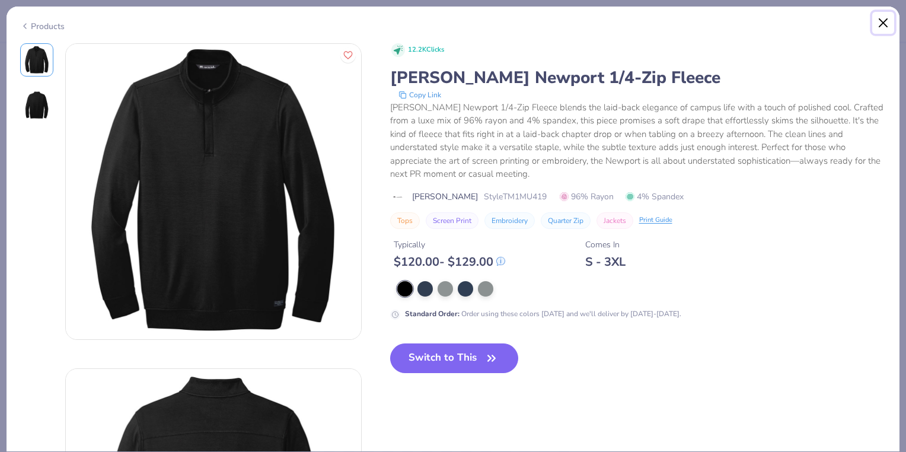
click at [875, 23] on button "Close" at bounding box center [884, 23] width 23 height 23
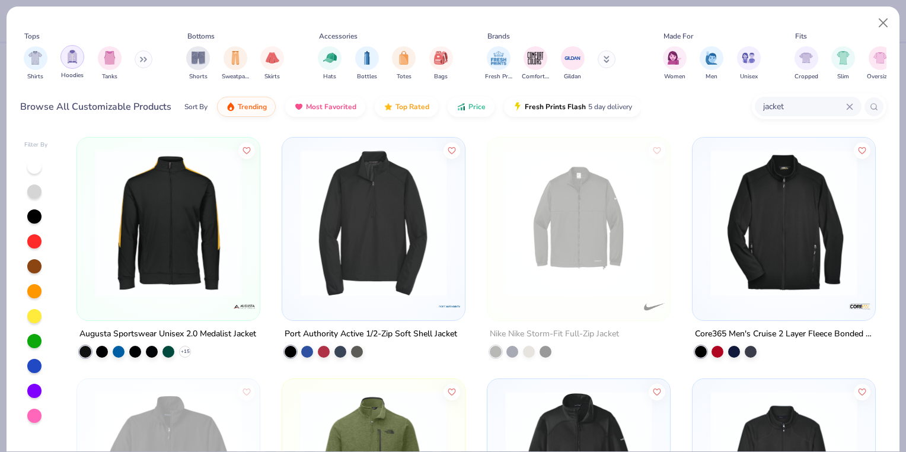
click at [65, 59] on div "filter for Hoodies" at bounding box center [73, 57] width 24 height 24
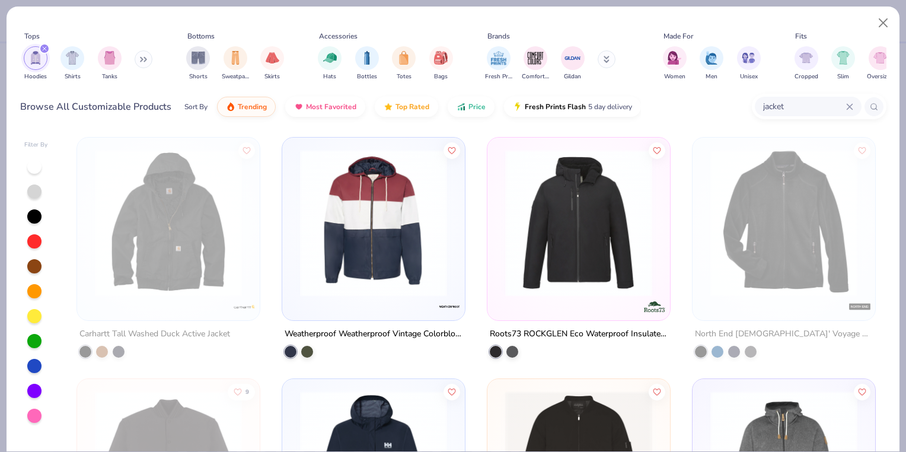
click at [147, 62] on icon at bounding box center [143, 59] width 7 height 6
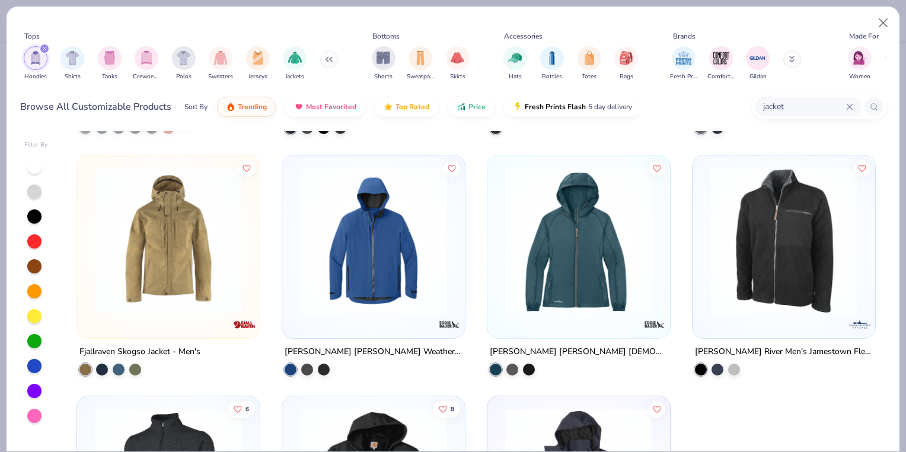
scroll to position [650, 0]
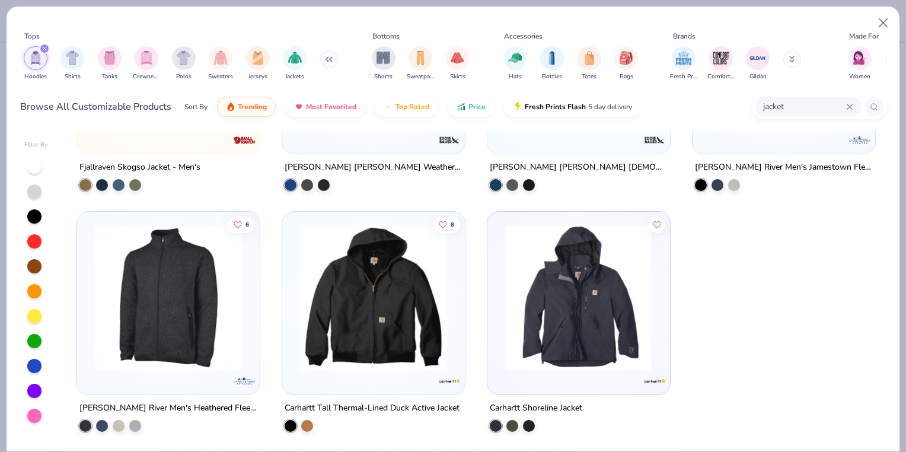
click at [848, 108] on icon at bounding box center [849, 106] width 5 height 5
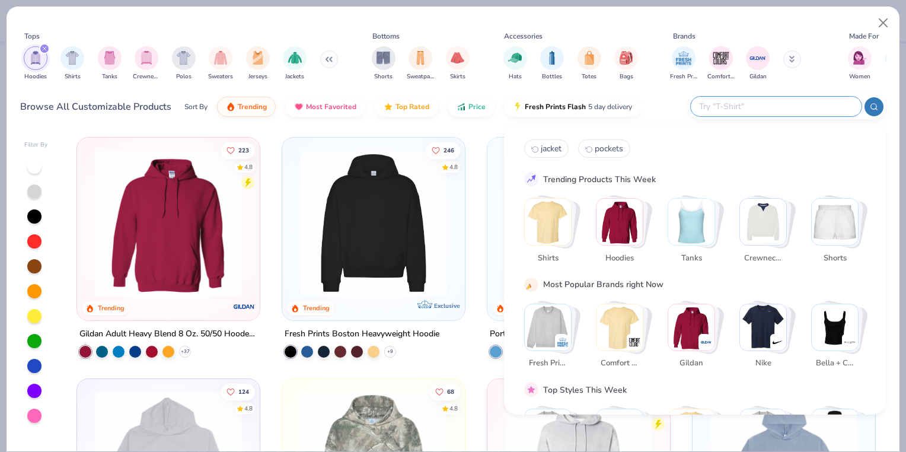
click at [478, 131] on div "223 4.8 Trending Gildan Adult Heavy Blend 8 Oz. 50/50 Hooded Sweatshirt + 37 24…" at bounding box center [476, 291] width 821 height 321
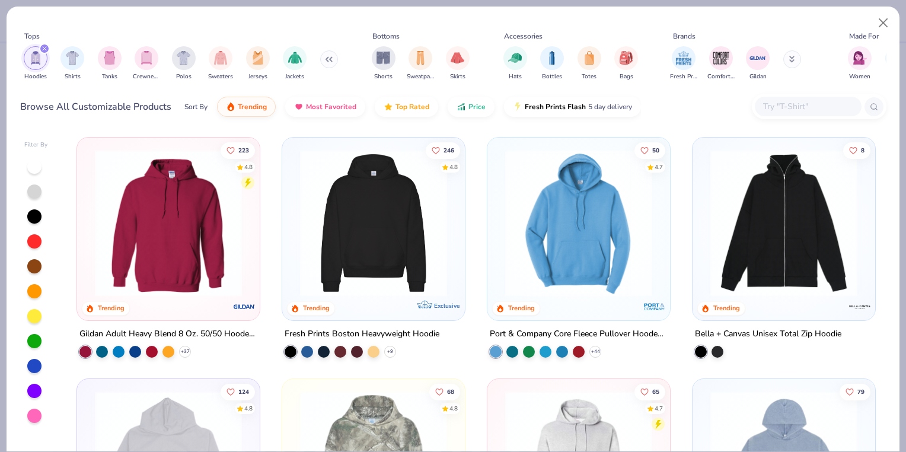
click at [199, 106] on div "Sort By" at bounding box center [195, 106] width 23 height 11
click at [464, 102] on button "Price" at bounding box center [471, 104] width 47 height 20
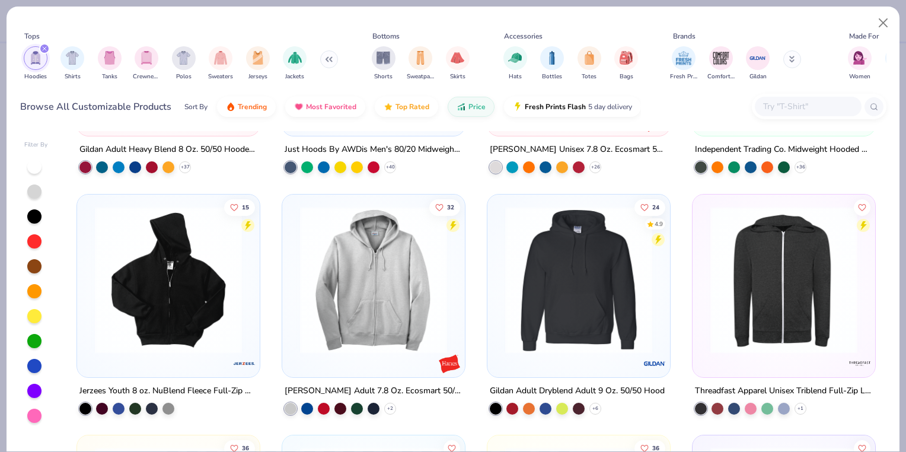
scroll to position [461, 0]
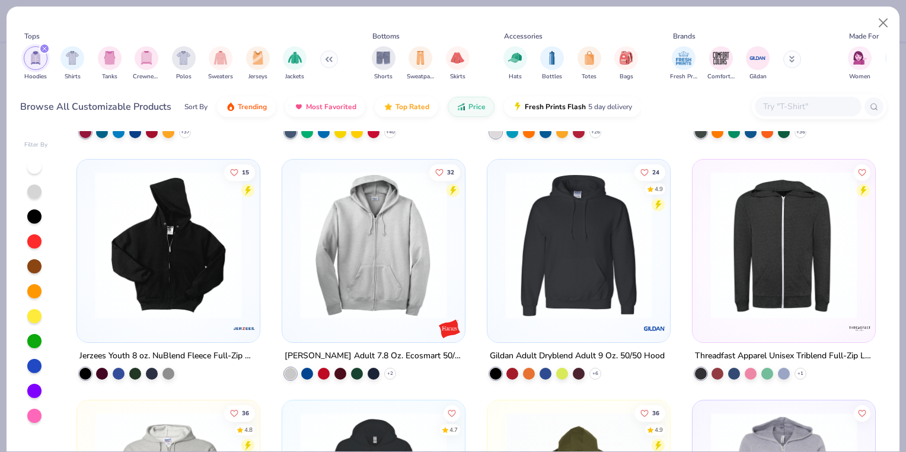
click at [394, 226] on img at bounding box center [373, 244] width 159 height 147
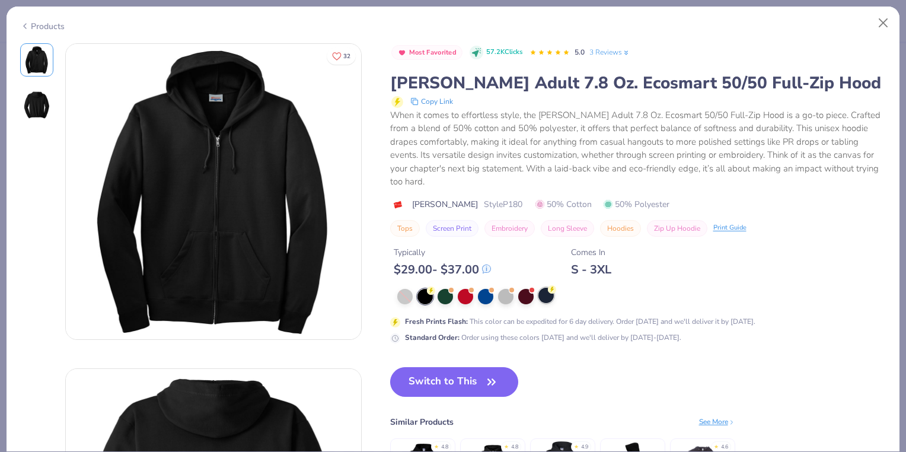
click at [545, 298] on div at bounding box center [546, 295] width 15 height 15
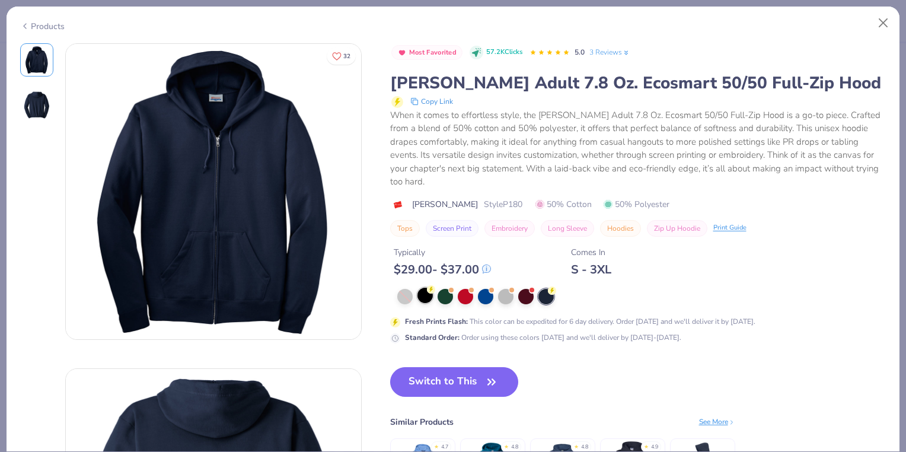
click at [428, 297] on div at bounding box center [425, 295] width 15 height 15
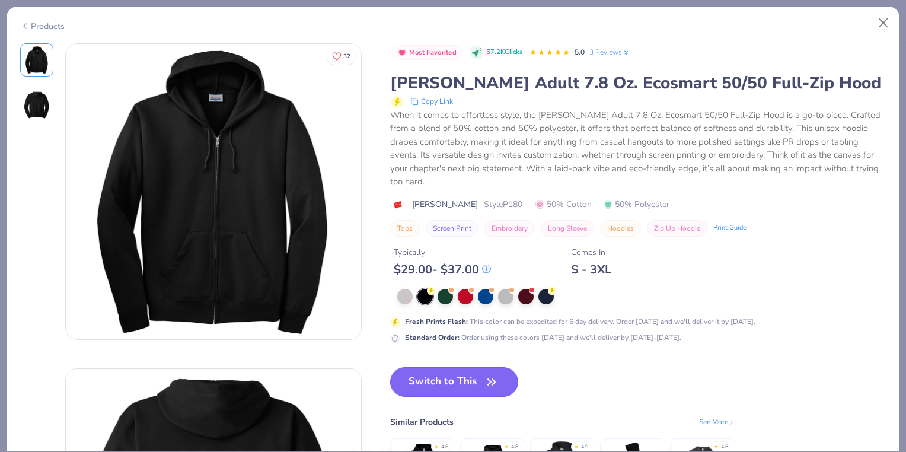
click at [472, 384] on button "Switch to This" at bounding box center [454, 382] width 129 height 30
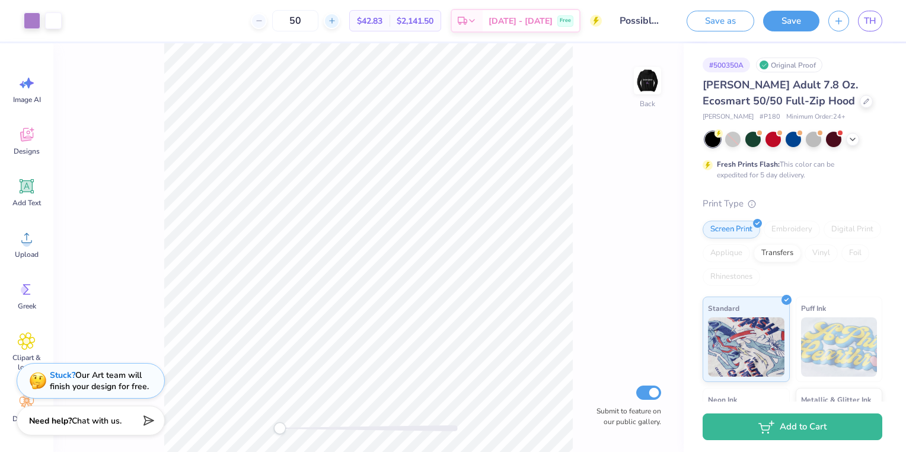
click at [336, 17] on icon at bounding box center [332, 21] width 8 height 8
click at [340, 17] on div "51" at bounding box center [295, 20] width 89 height 21
click at [336, 17] on icon at bounding box center [332, 21] width 8 height 8
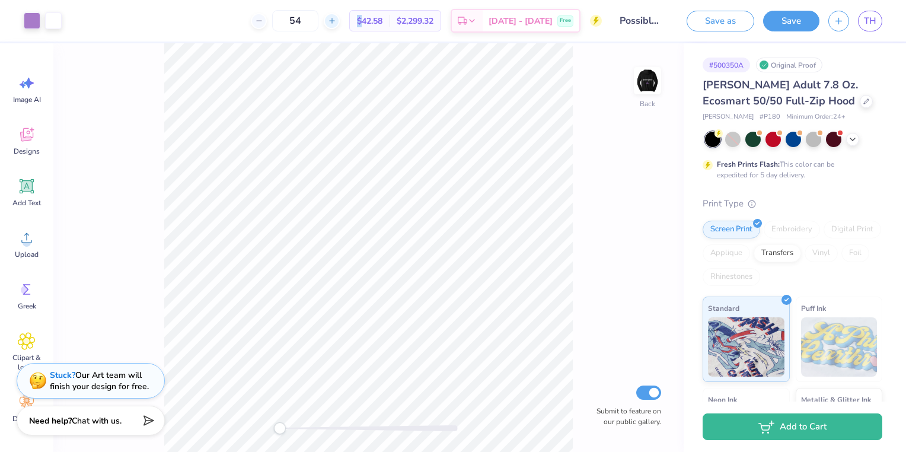
click at [340, 17] on div at bounding box center [332, 21] width 16 height 16
click at [332, 21] on line at bounding box center [332, 20] width 0 height 5
click at [336, 21] on icon at bounding box center [332, 21] width 8 height 8
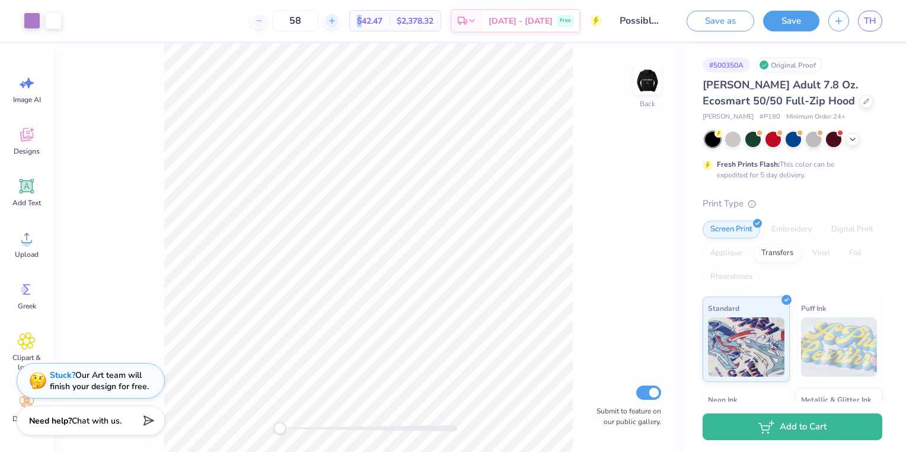
click at [336, 21] on icon at bounding box center [332, 21] width 8 height 8
type input "60"
click at [822, 96] on div "[PERSON_NAME] Adult 7.8 Oz. Ecosmart 50/50 Full-Zip Hood" at bounding box center [793, 93] width 180 height 32
click at [860, 101] on div at bounding box center [866, 100] width 13 height 13
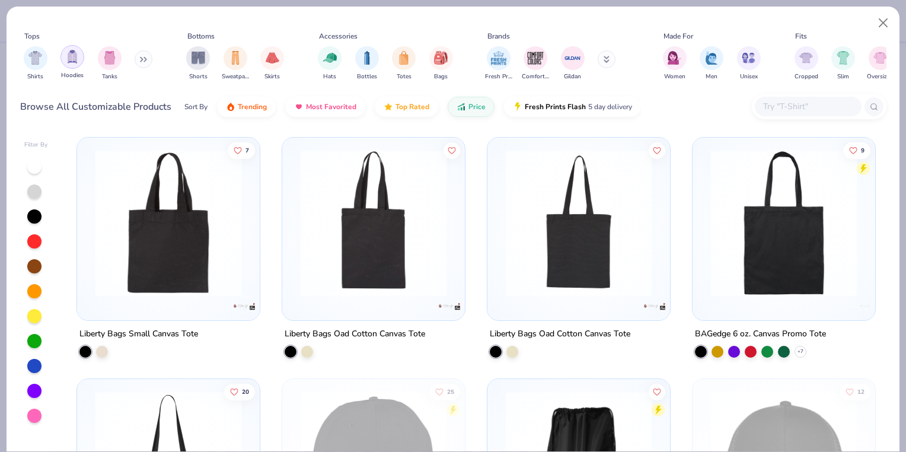
click at [67, 61] on img "filter for Hoodies" at bounding box center [72, 57] width 13 height 14
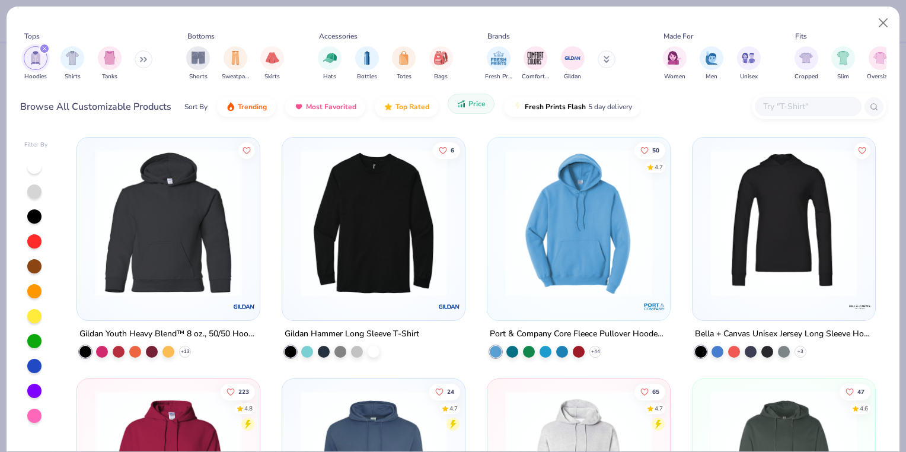
click at [463, 103] on icon "button" at bounding box center [461, 103] width 9 height 11
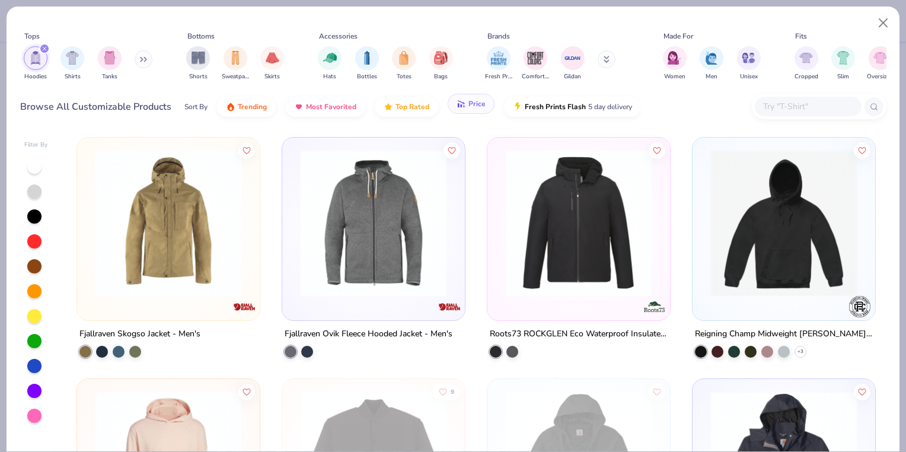
click at [476, 106] on span "Price" at bounding box center [477, 103] width 17 height 9
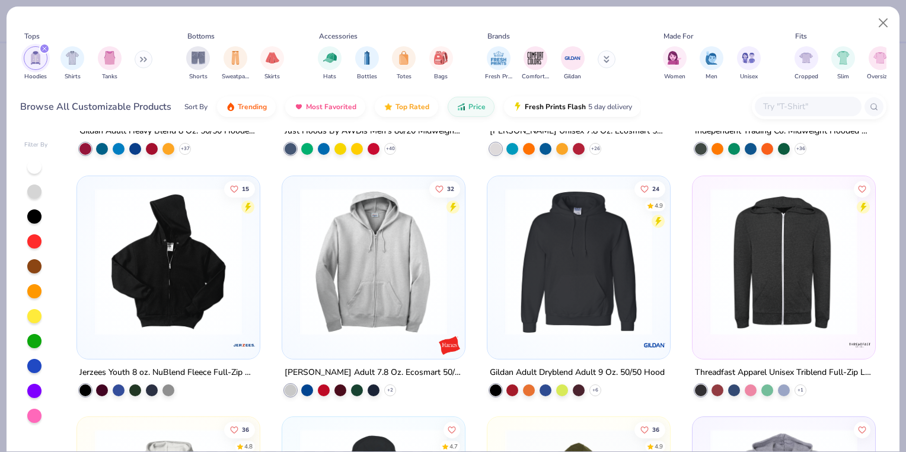
scroll to position [448, 0]
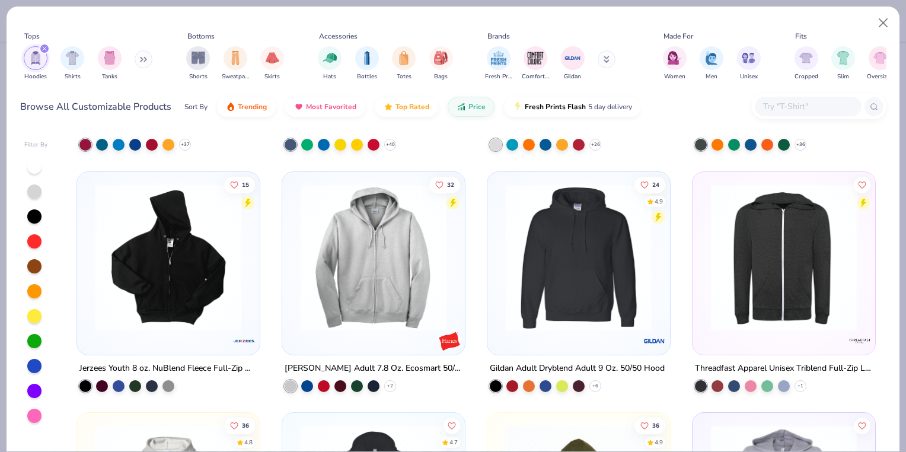
click at [804, 269] on img at bounding box center [784, 256] width 159 height 147
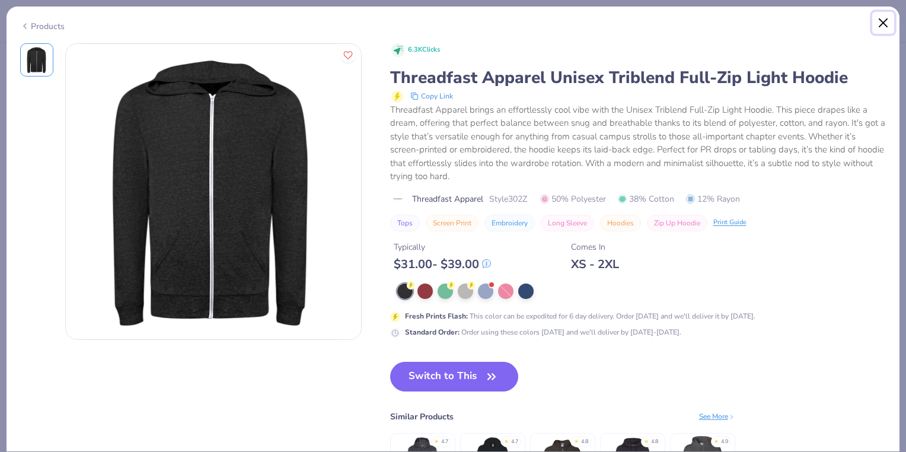
click at [878, 23] on button "Close" at bounding box center [884, 23] width 23 height 23
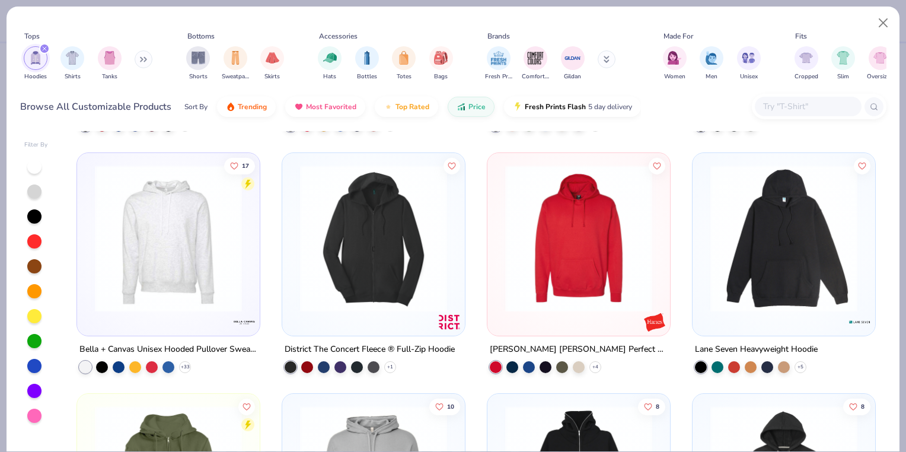
scroll to position [1402, 0]
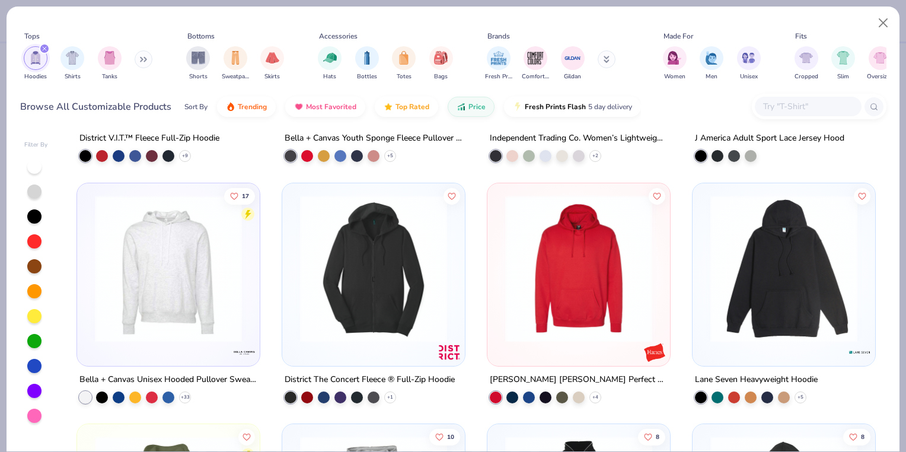
click at [374, 251] on img at bounding box center [373, 268] width 159 height 147
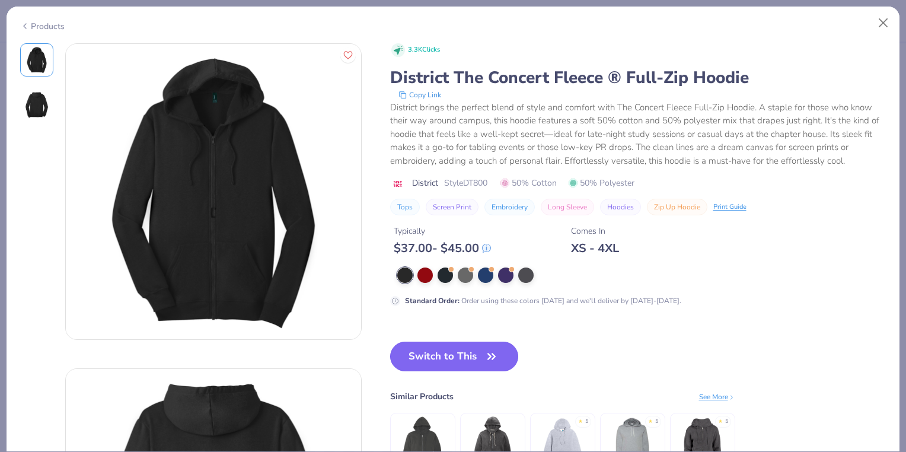
click at [438, 355] on button "Switch to This" at bounding box center [454, 357] width 129 height 30
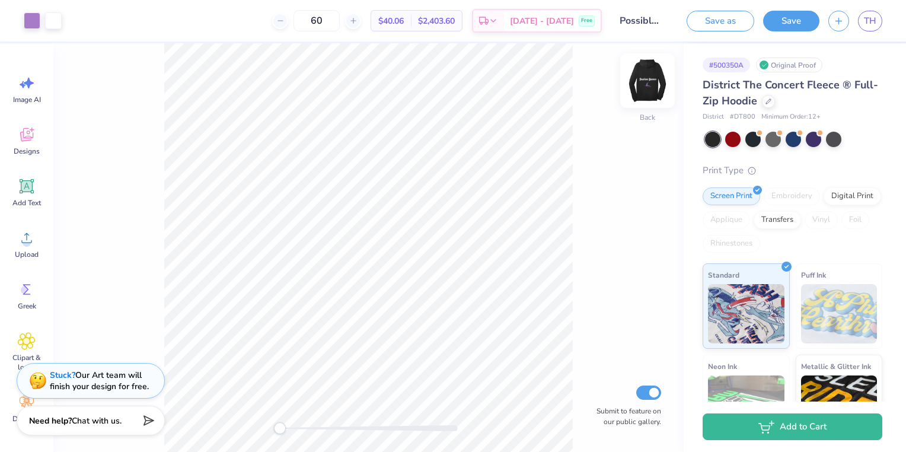
click at [647, 68] on img at bounding box center [647, 80] width 47 height 47
click at [655, 74] on img at bounding box center [647, 80] width 47 height 47
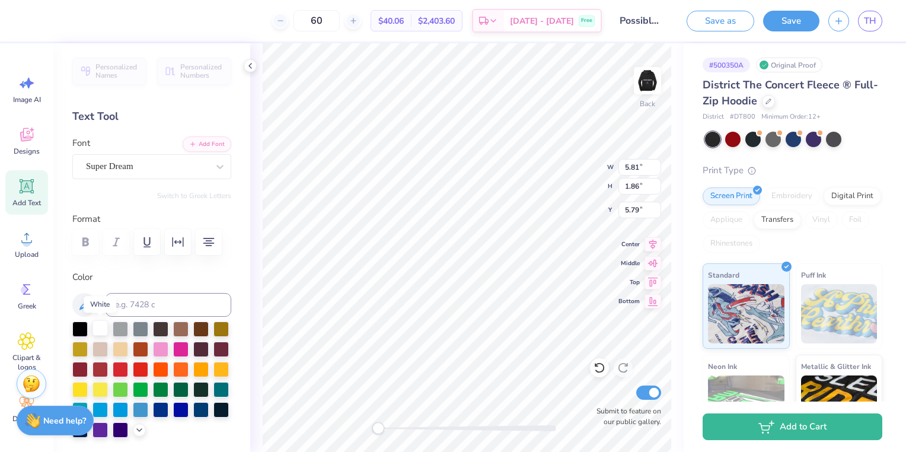
click at [100, 329] on div at bounding box center [100, 327] width 15 height 15
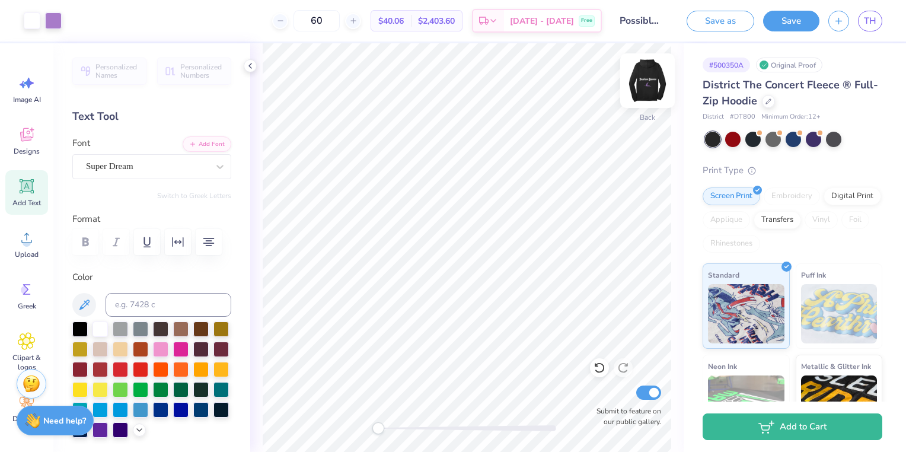
click at [657, 86] on img at bounding box center [647, 80] width 47 height 47
type input "6.17"
type input "3.60"
type input "15.40"
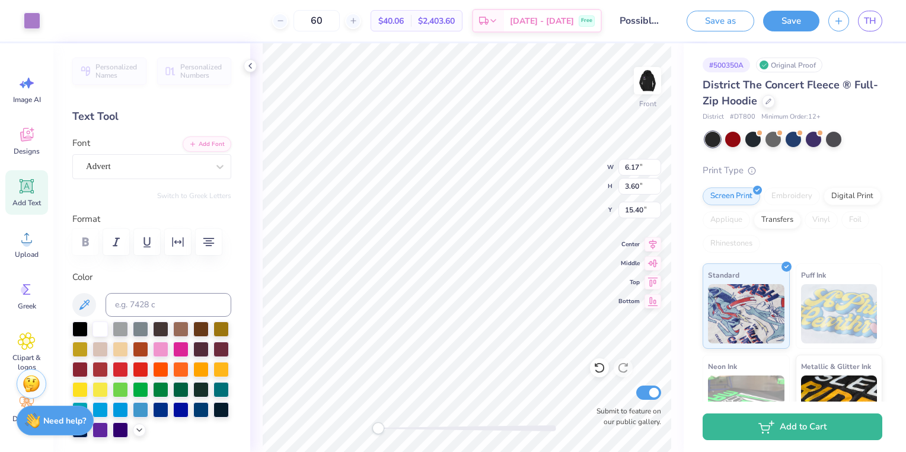
click at [836, 99] on div "District The Concert Fleece ® Full-Zip Hoodie" at bounding box center [793, 93] width 180 height 32
click at [772, 101] on icon at bounding box center [769, 100] width 6 height 6
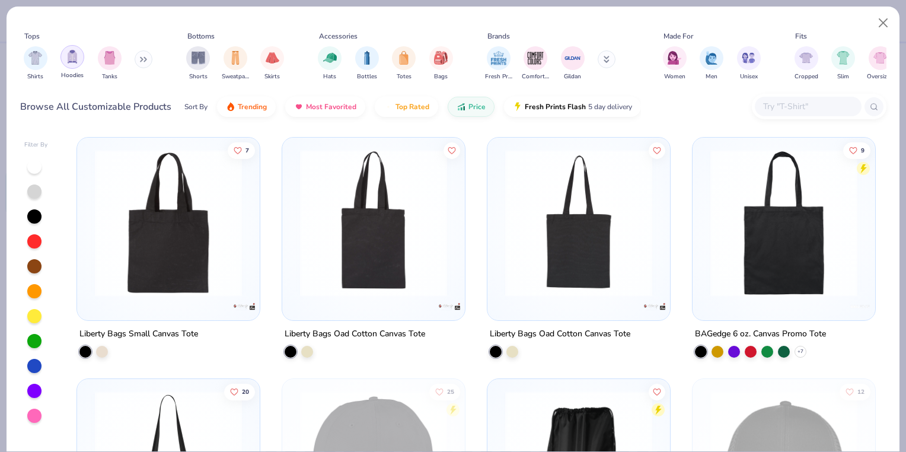
click at [69, 59] on img "filter for Hoodies" at bounding box center [72, 57] width 13 height 14
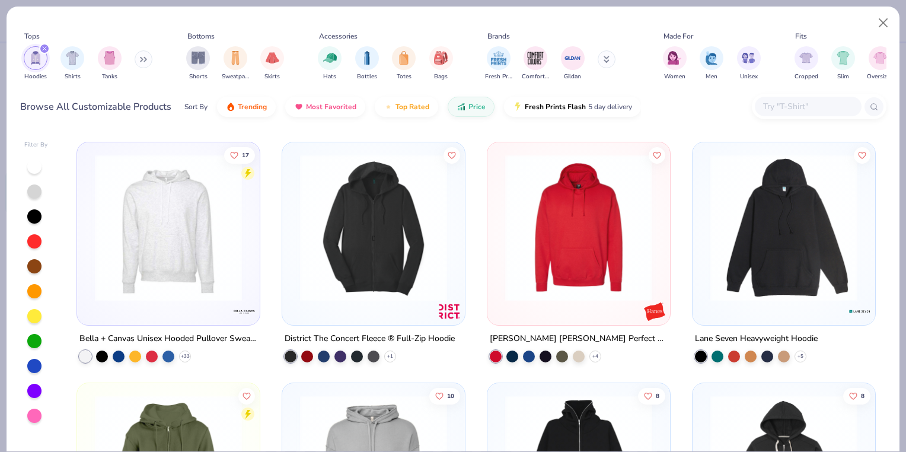
scroll to position [1456, 0]
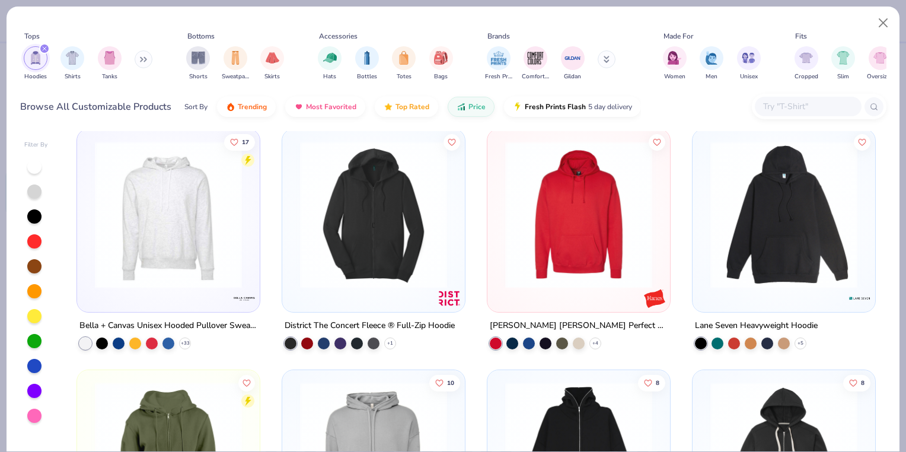
click at [887, 320] on div "Filter By District V.I.T.™ Fleece Full-Zip Hoodie + 9 13 Bella + Canvas Youth S…" at bounding box center [453, 289] width 893 height 323
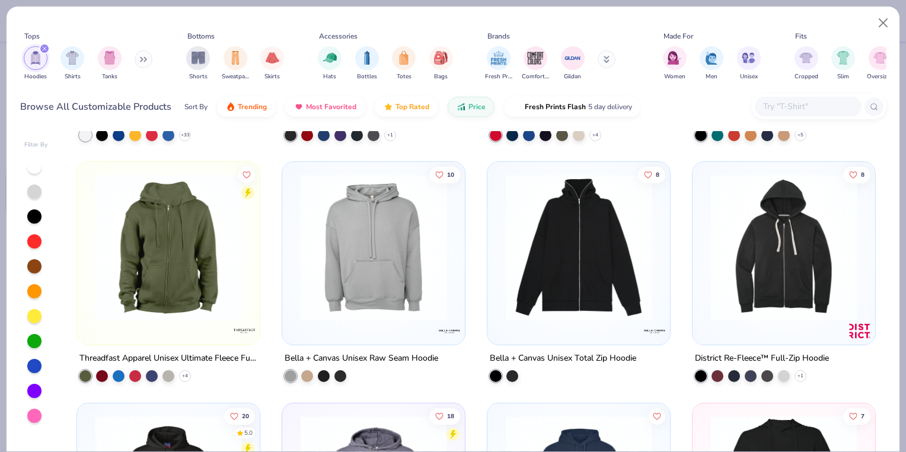
scroll to position [1695, 0]
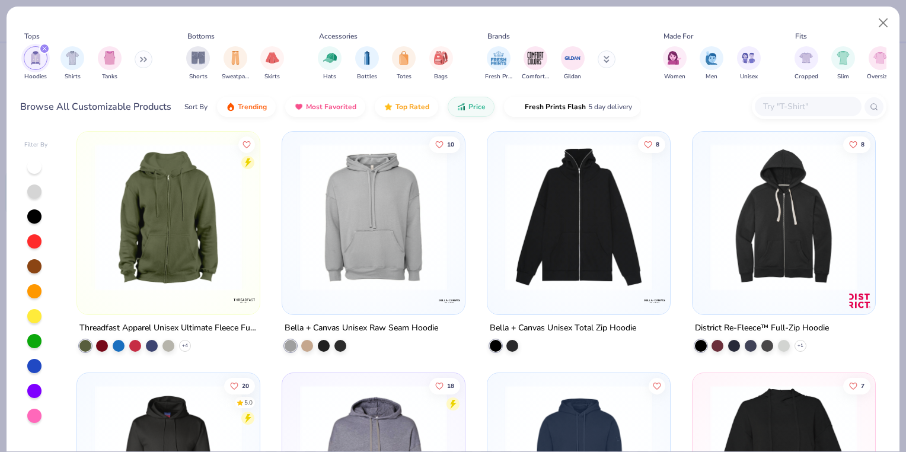
click at [166, 256] on img at bounding box center [168, 217] width 159 height 147
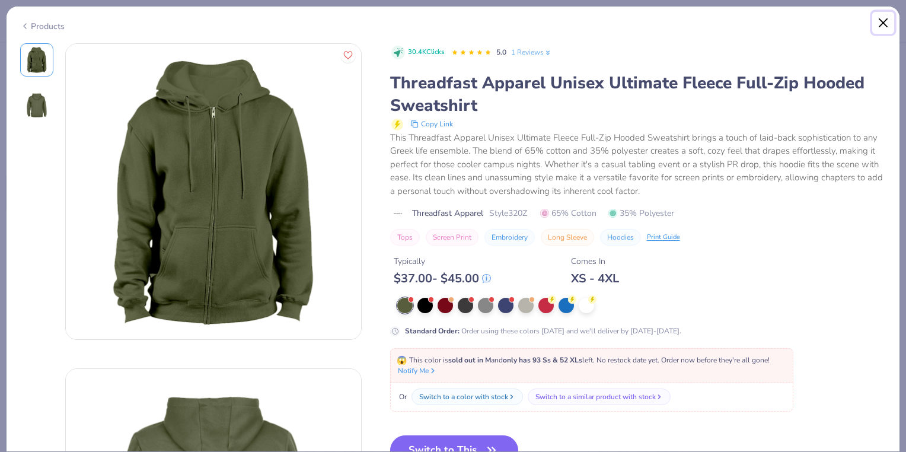
click at [878, 23] on button "Close" at bounding box center [884, 23] width 23 height 23
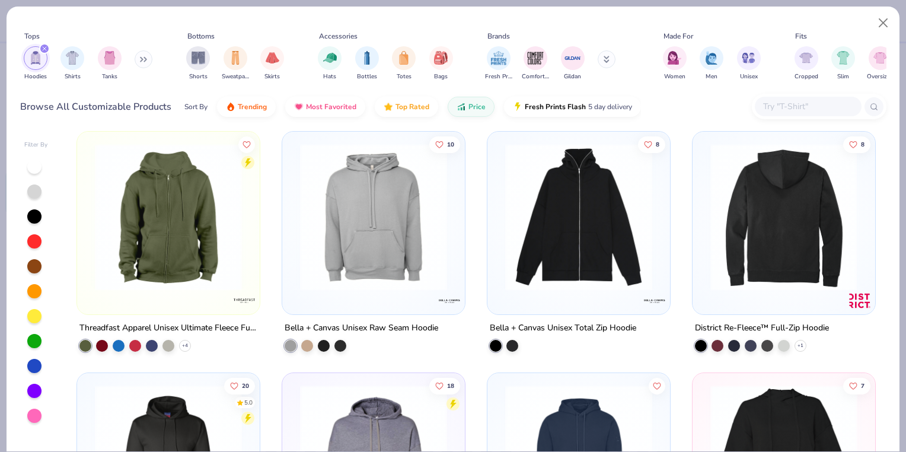
click at [759, 234] on div at bounding box center [784, 217] width 476 height 147
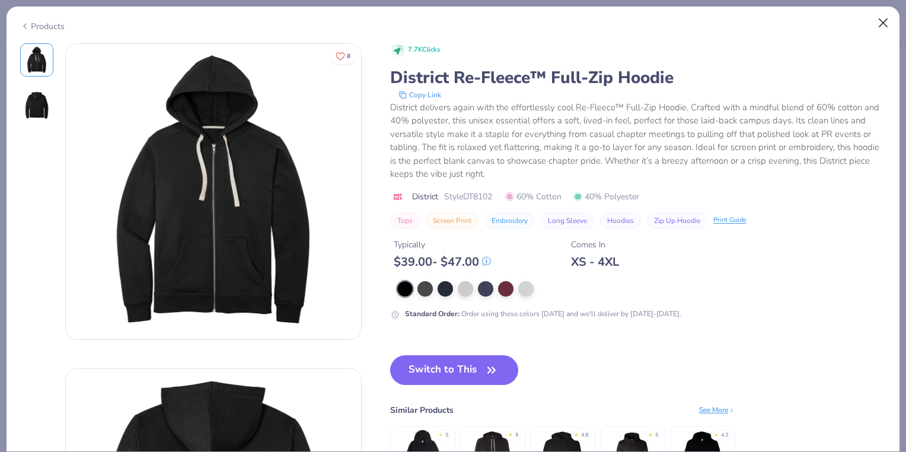
click at [894, 23] on div "Products" at bounding box center [453, 22] width 893 height 31
click at [881, 25] on button "Close" at bounding box center [884, 23] width 23 height 23
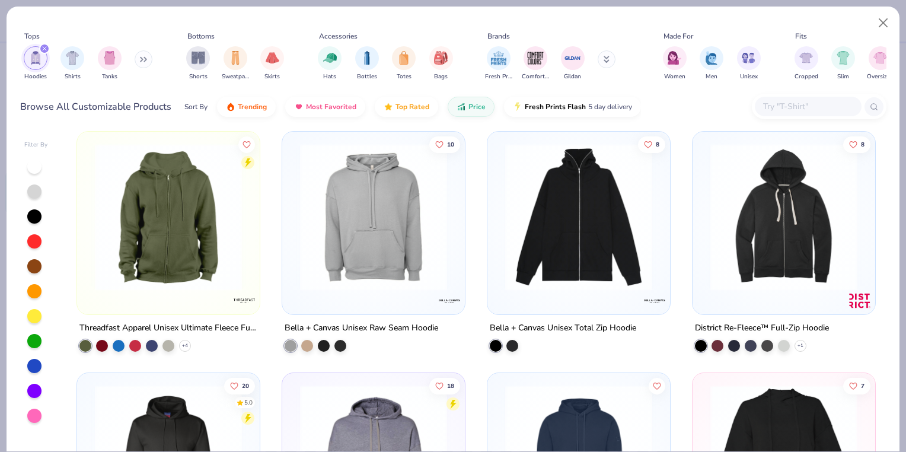
click at [567, 232] on img at bounding box center [578, 217] width 159 height 147
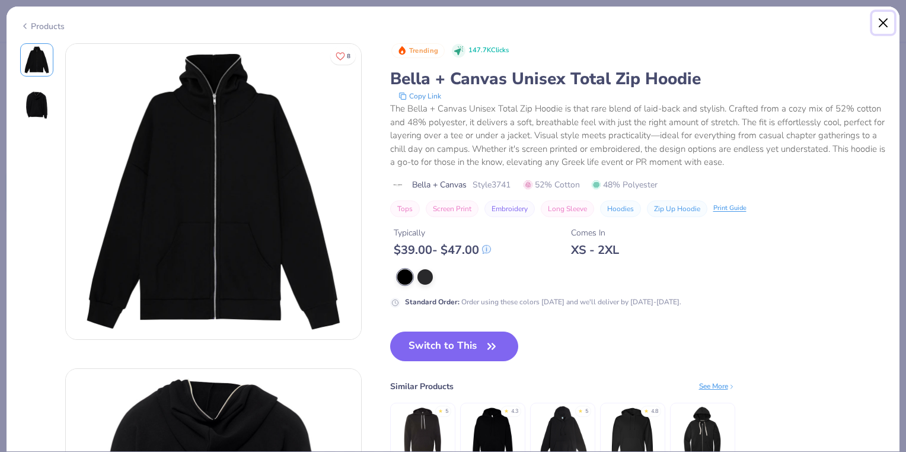
click at [882, 25] on button "Close" at bounding box center [884, 23] width 23 height 23
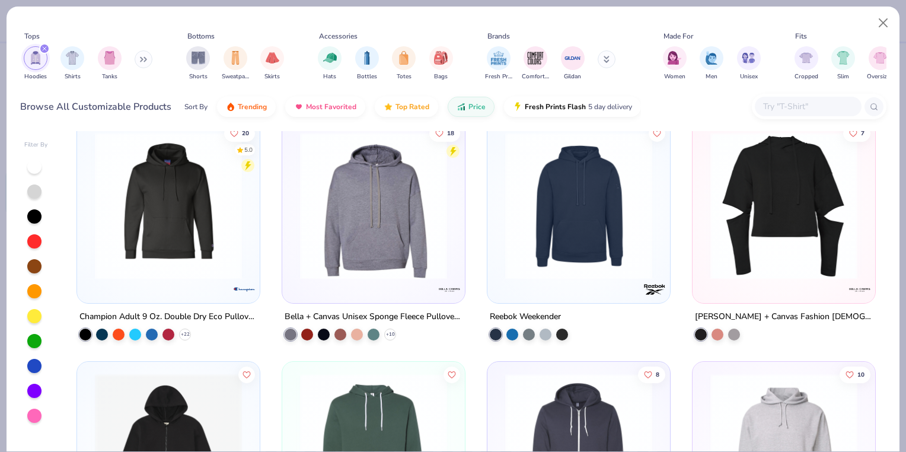
scroll to position [2172, 0]
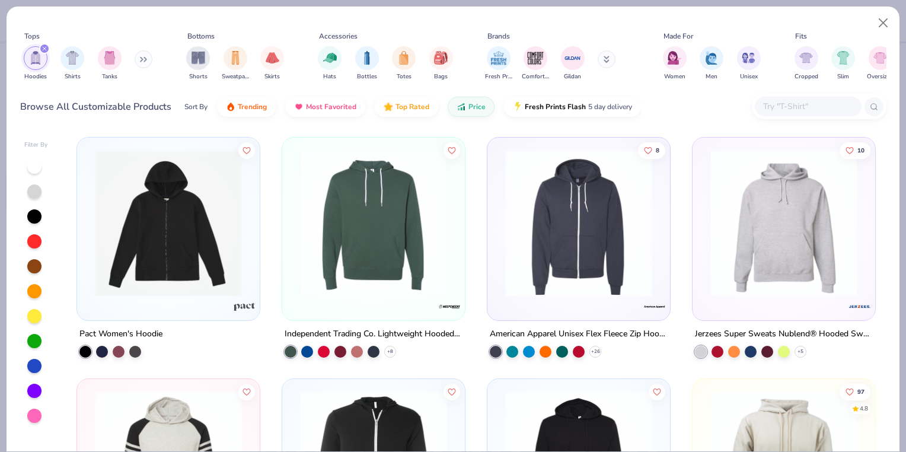
click at [200, 225] on img at bounding box center [168, 222] width 159 height 147
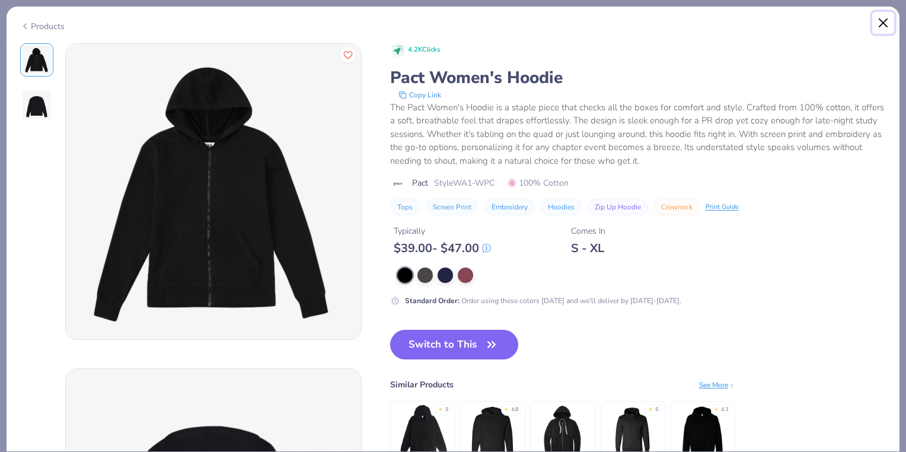
click at [886, 26] on button "Close" at bounding box center [884, 23] width 23 height 23
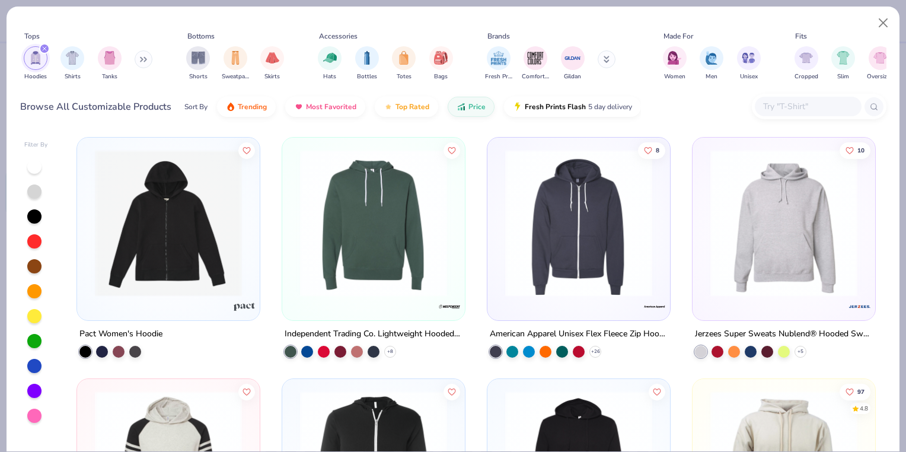
click at [574, 231] on img at bounding box center [578, 222] width 159 height 147
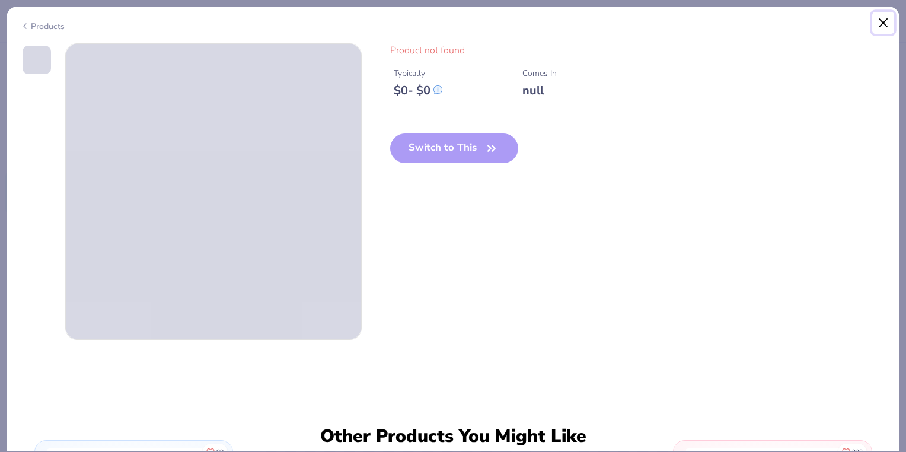
click at [888, 21] on button "Close" at bounding box center [884, 23] width 23 height 23
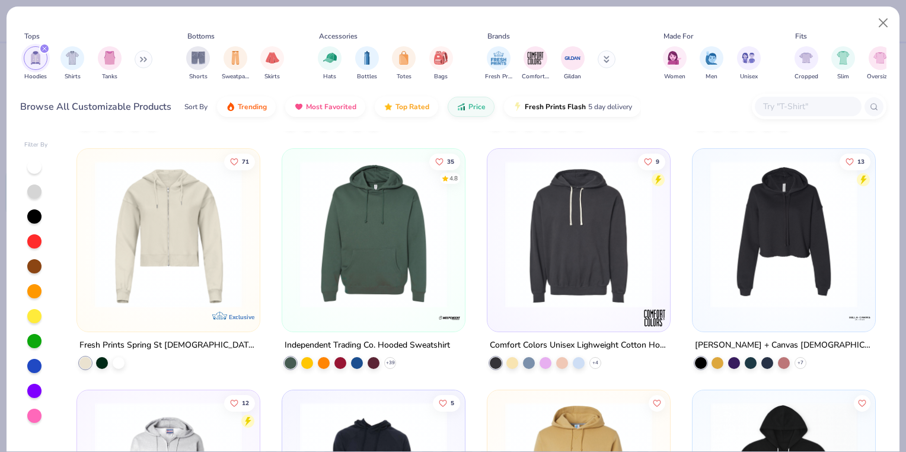
scroll to position [2648, 0]
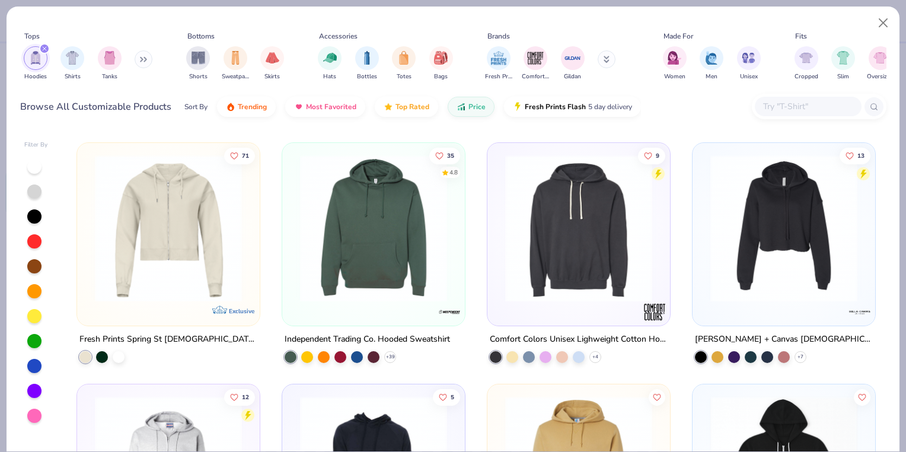
click at [784, 260] on img at bounding box center [784, 228] width 159 height 147
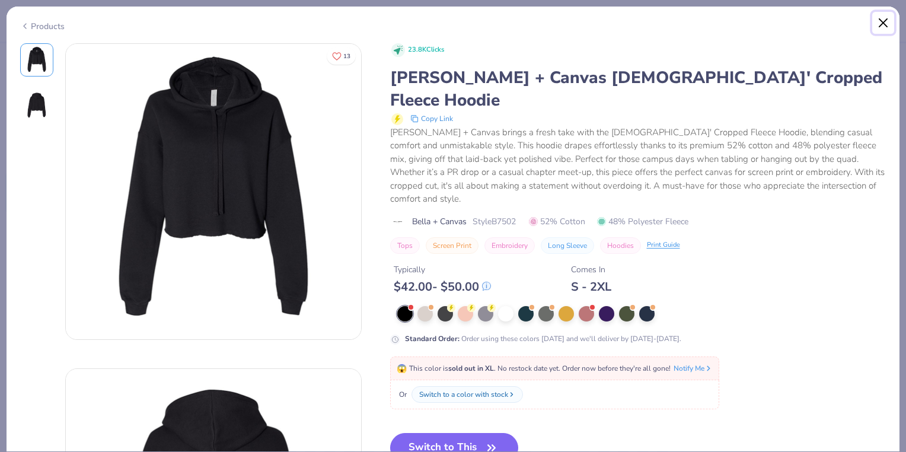
click at [878, 20] on button "Close" at bounding box center [884, 23] width 23 height 23
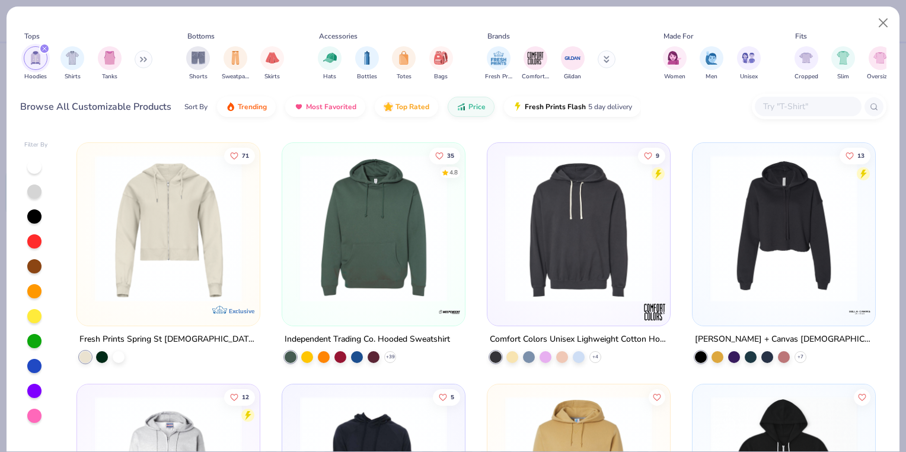
click at [190, 244] on img at bounding box center [168, 228] width 159 height 147
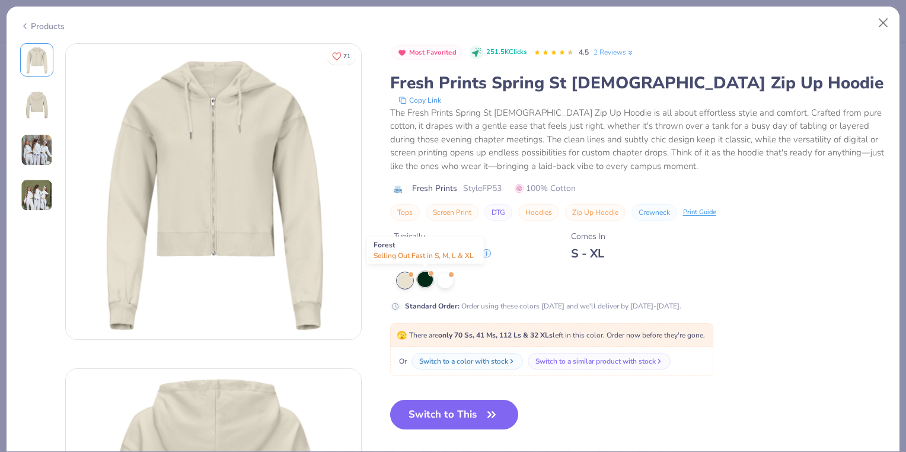
click at [426, 278] on div at bounding box center [425, 279] width 15 height 15
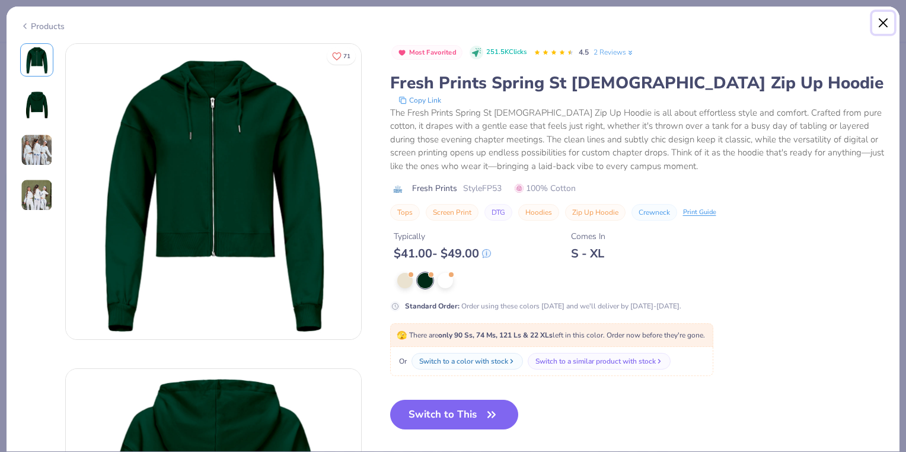
click at [880, 20] on button "Close" at bounding box center [884, 23] width 23 height 23
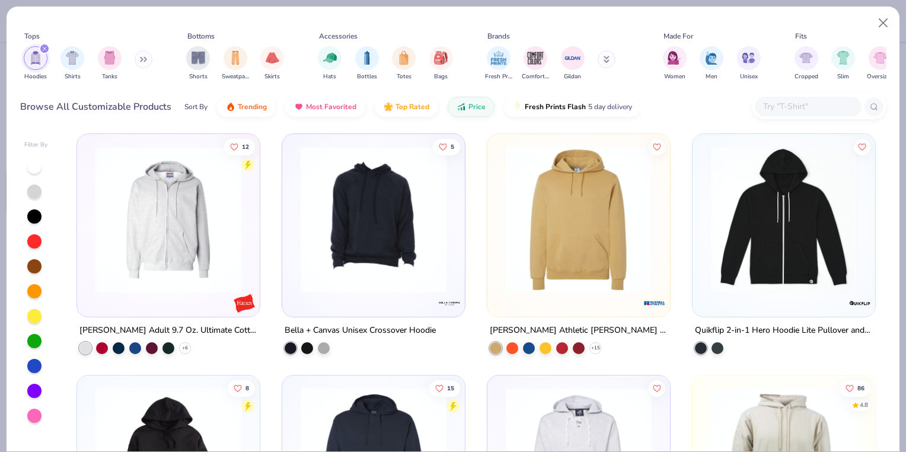
scroll to position [2906, 0]
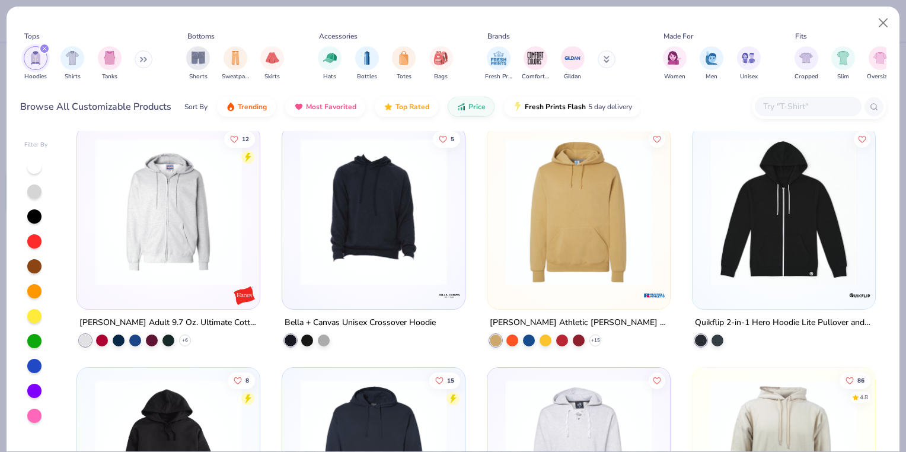
click at [159, 199] on img at bounding box center [168, 211] width 159 height 147
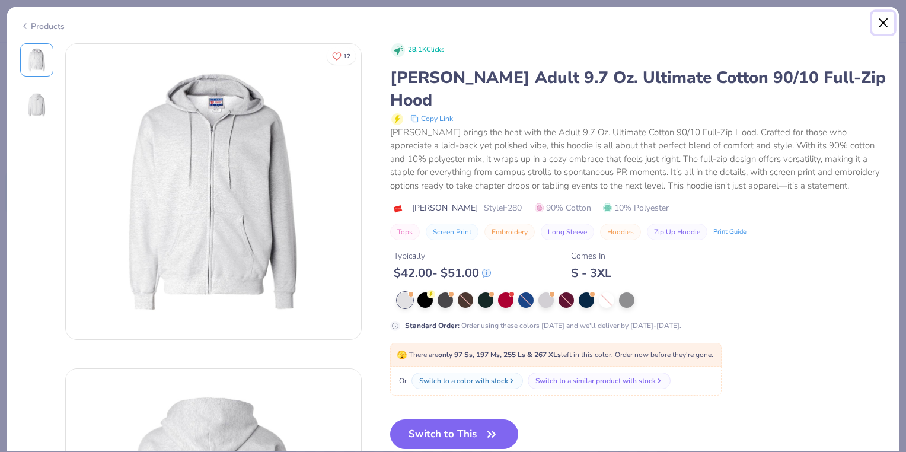
click at [886, 32] on button "Close" at bounding box center [884, 23] width 23 height 23
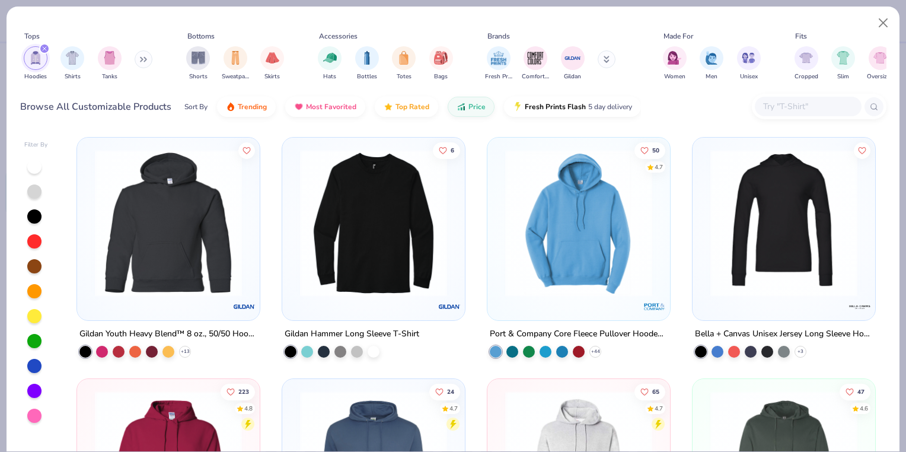
click at [561, 205] on img at bounding box center [578, 222] width 159 height 147
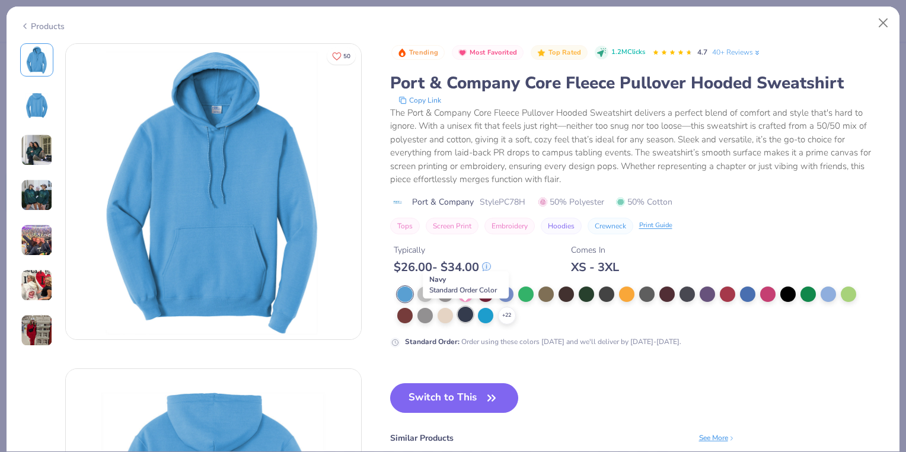
click at [464, 318] on div at bounding box center [465, 314] width 15 height 15
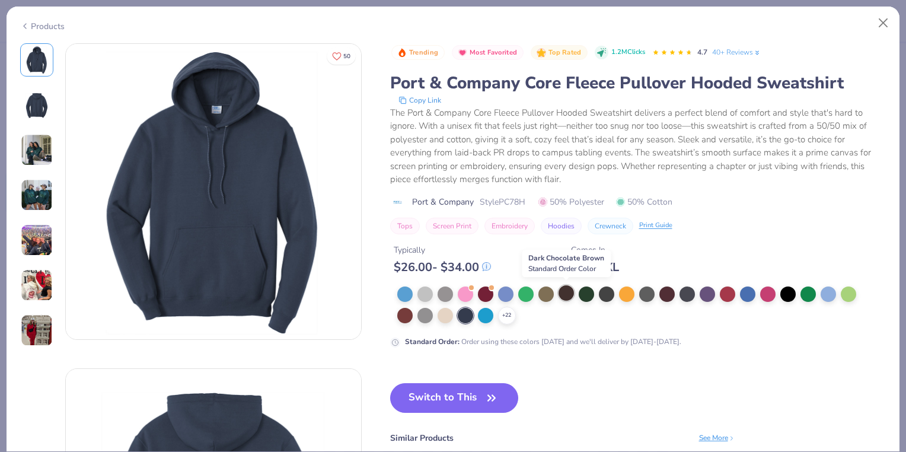
click at [564, 295] on div at bounding box center [566, 292] width 15 height 15
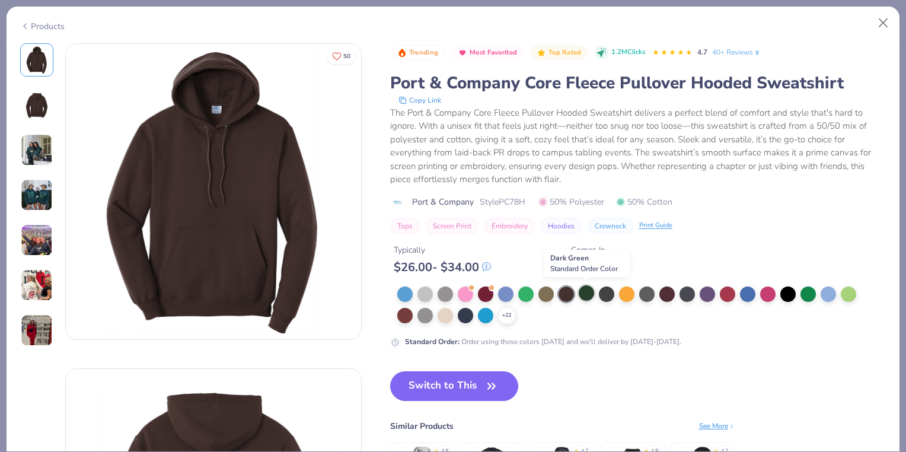
click at [581, 293] on div at bounding box center [586, 292] width 15 height 15
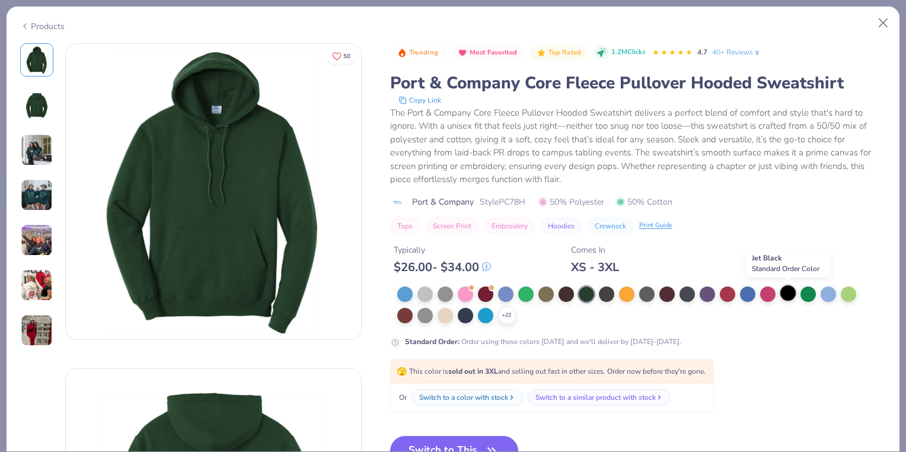
click at [784, 289] on div at bounding box center [788, 292] width 15 height 15
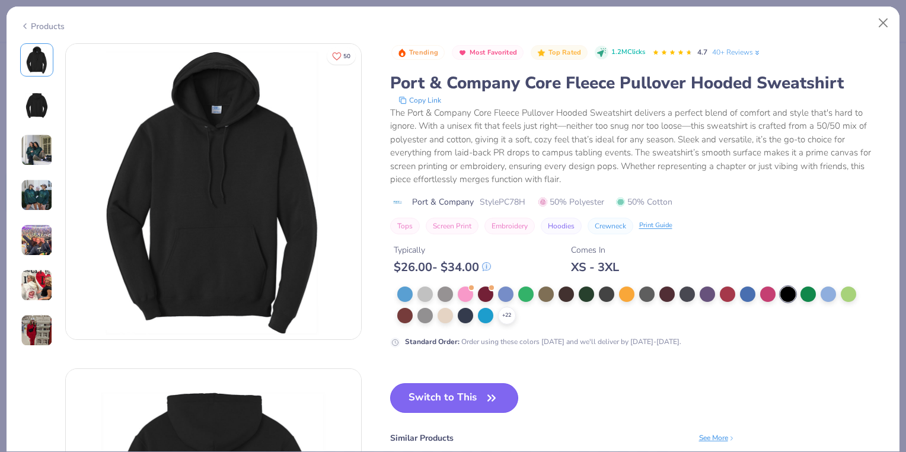
click at [463, 405] on button "Switch to This" at bounding box center [454, 398] width 129 height 30
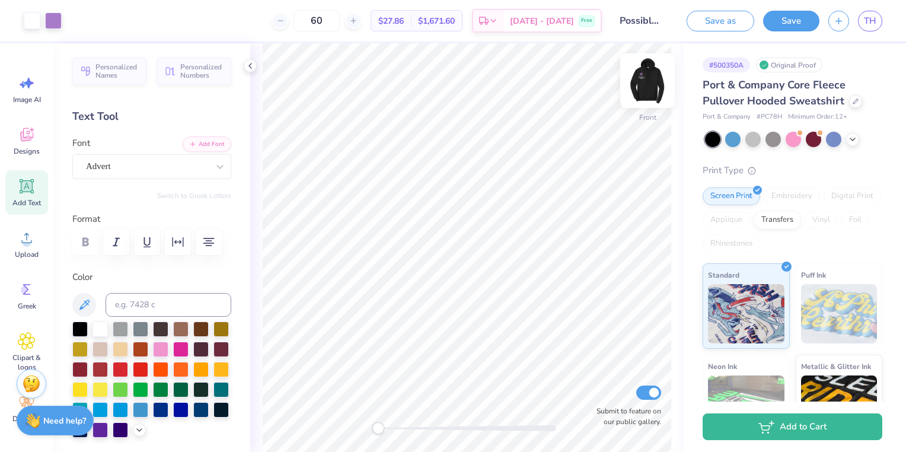
click at [657, 81] on img at bounding box center [647, 80] width 47 height 47
click at [781, 21] on button "Save" at bounding box center [791, 19] width 56 height 21
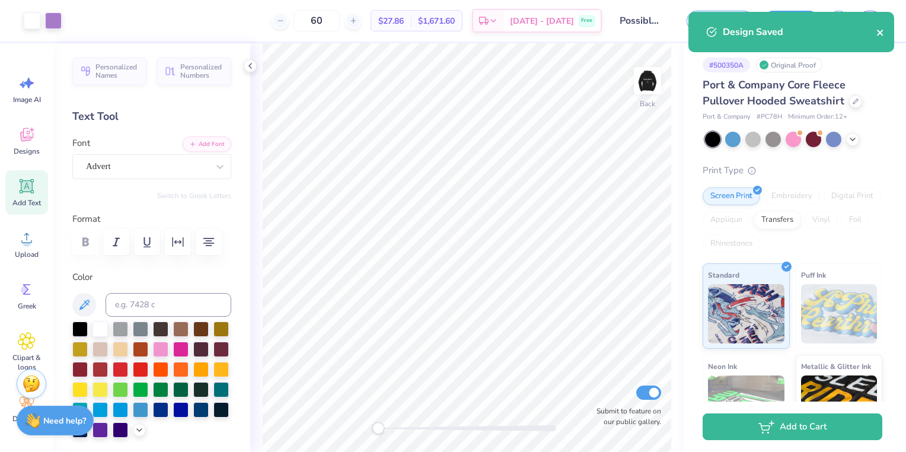
click at [881, 31] on icon "close" at bounding box center [880, 33] width 6 height 6
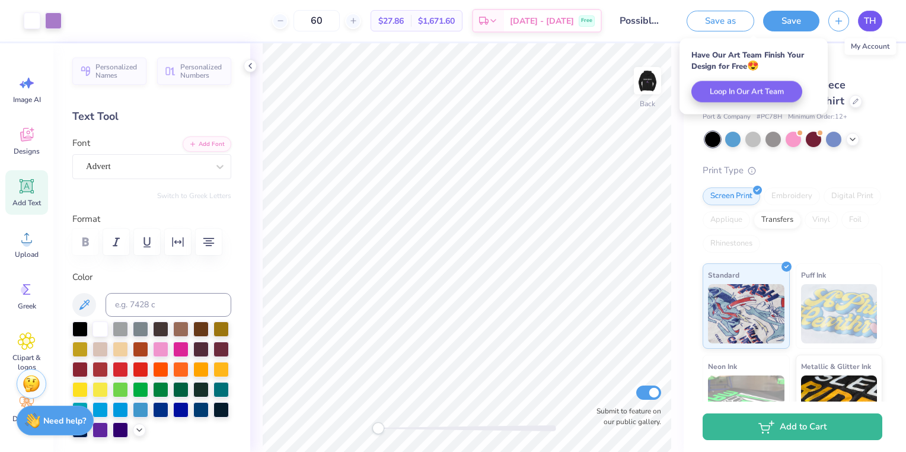
click at [874, 23] on span "TH" at bounding box center [870, 21] width 12 height 14
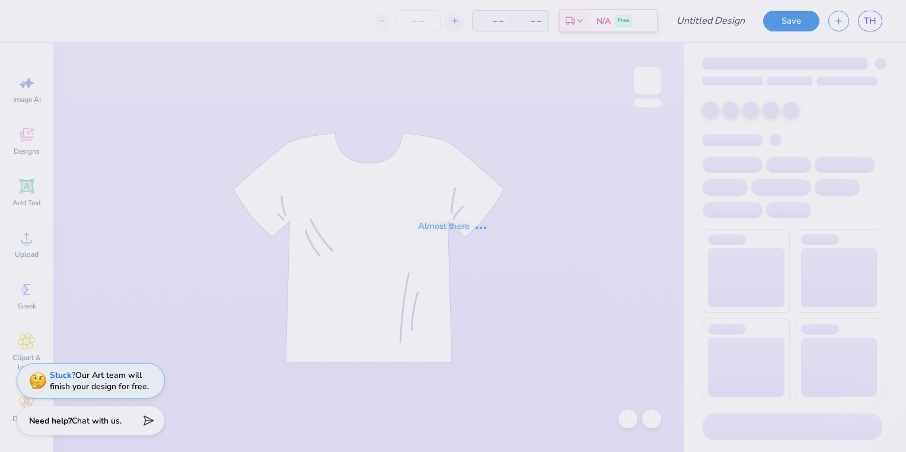
type input "Fusion Dance Sweatshirt F25"
type input "55"
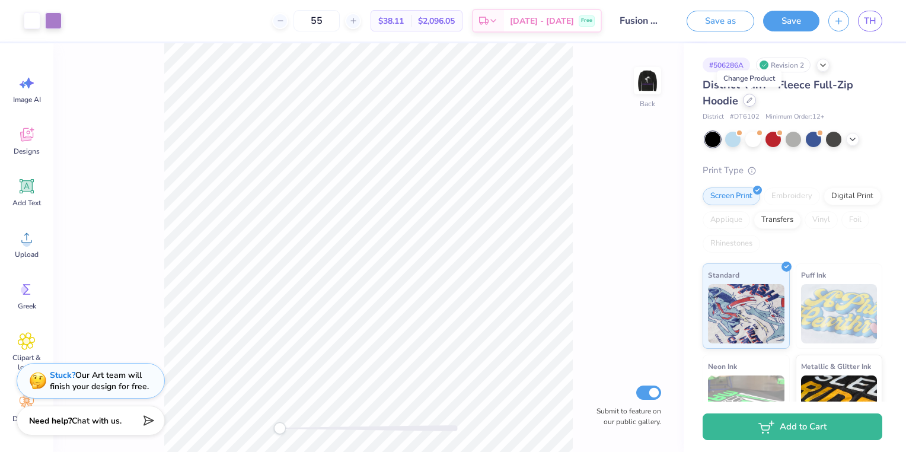
click at [750, 106] on div at bounding box center [749, 100] width 13 height 13
click at [857, 141] on icon at bounding box center [852, 137] width 9 height 9
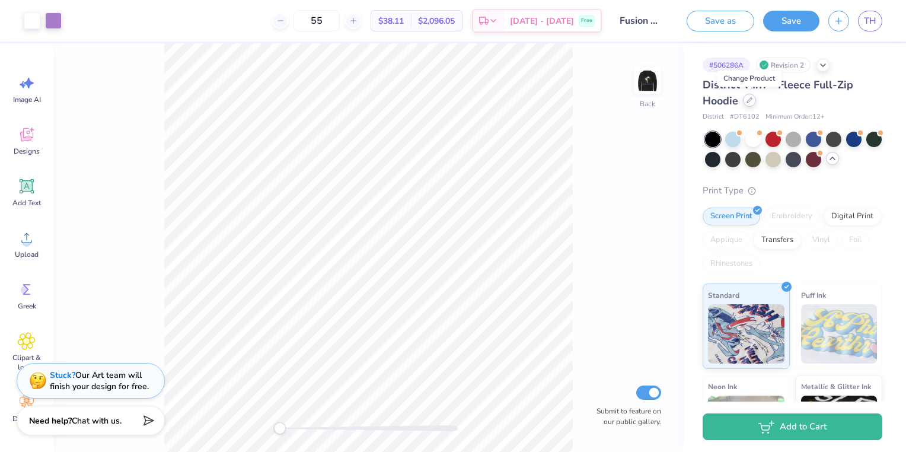
click at [749, 97] on icon at bounding box center [750, 100] width 6 height 6
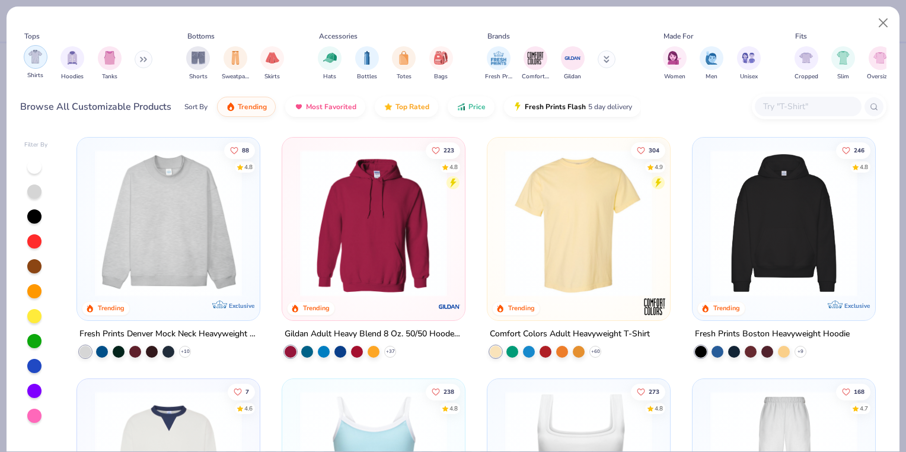
click at [34, 52] on img "filter for Shirts" at bounding box center [35, 57] width 14 height 14
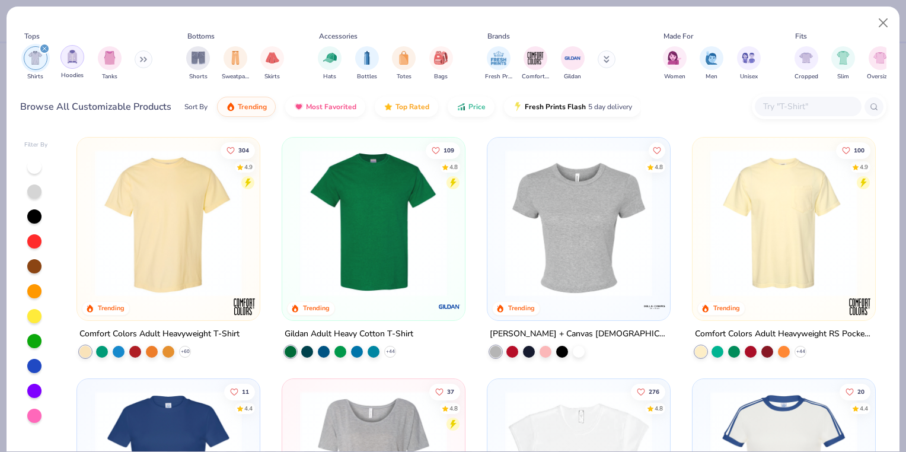
click at [76, 53] on img "filter for Hoodies" at bounding box center [72, 57] width 13 height 14
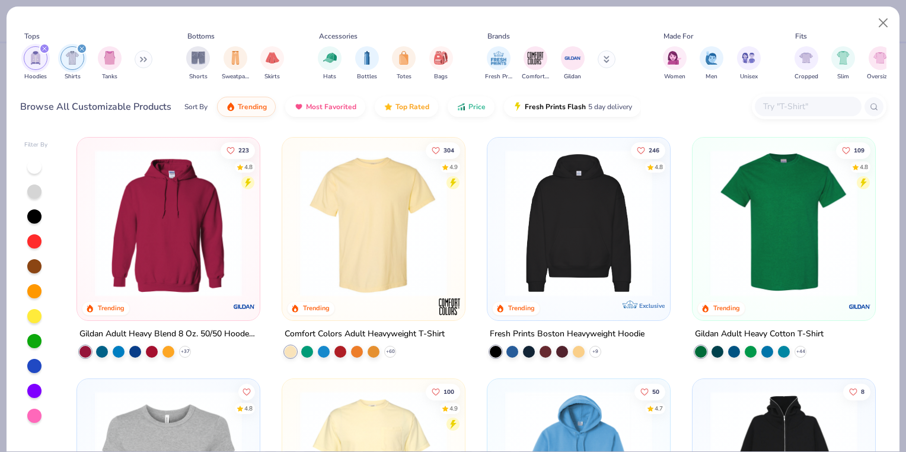
click at [82, 48] on icon "filter for Shirts" at bounding box center [82, 49] width 4 height 4
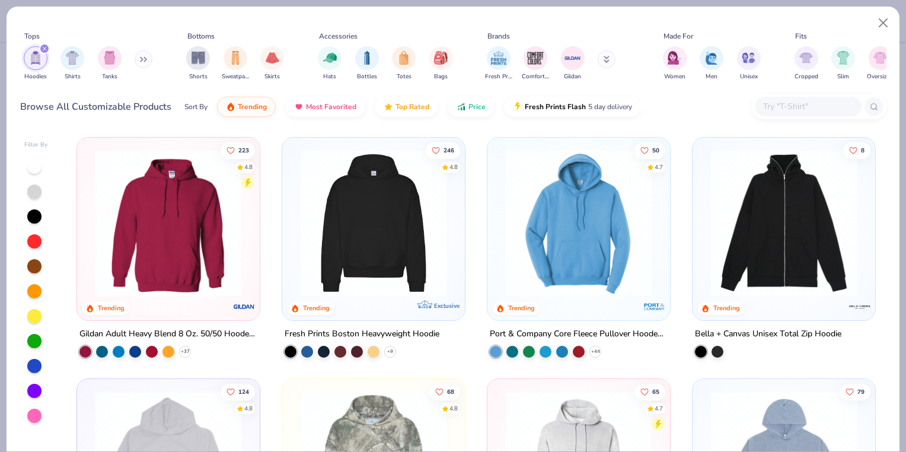
click at [811, 209] on img at bounding box center [784, 222] width 159 height 147
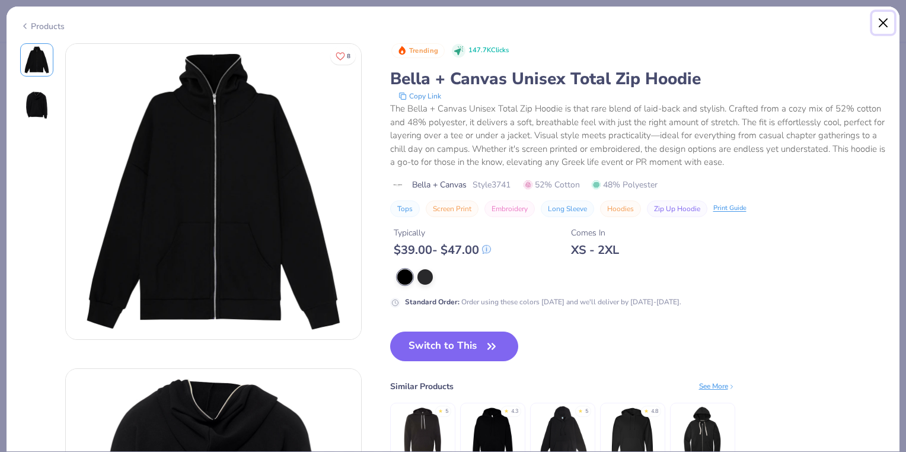
click at [887, 15] on button "Close" at bounding box center [884, 23] width 23 height 23
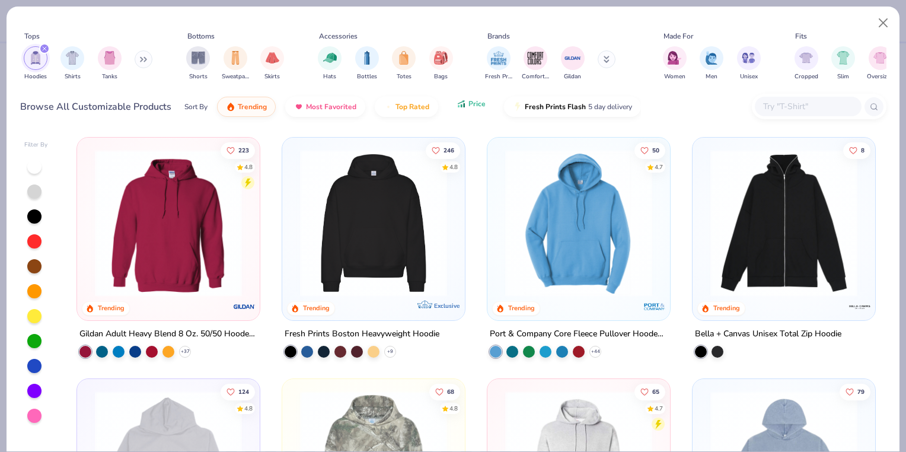
click at [470, 103] on span "Price" at bounding box center [477, 103] width 17 height 9
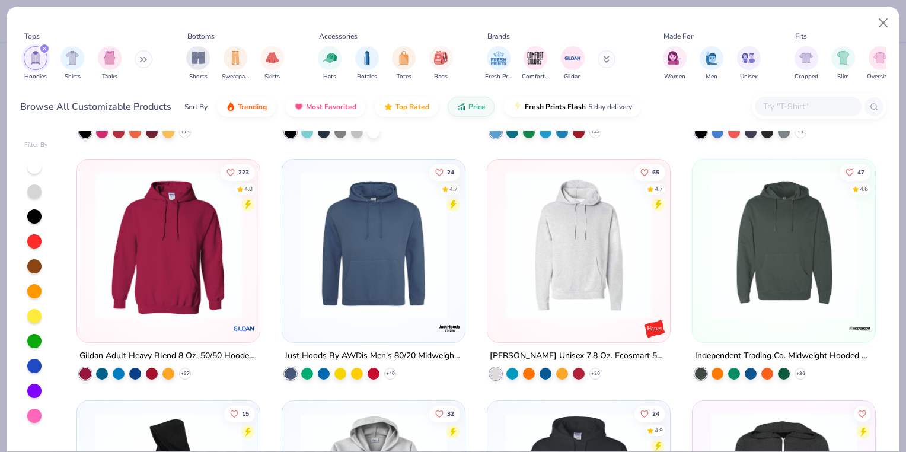
scroll to position [323, 0]
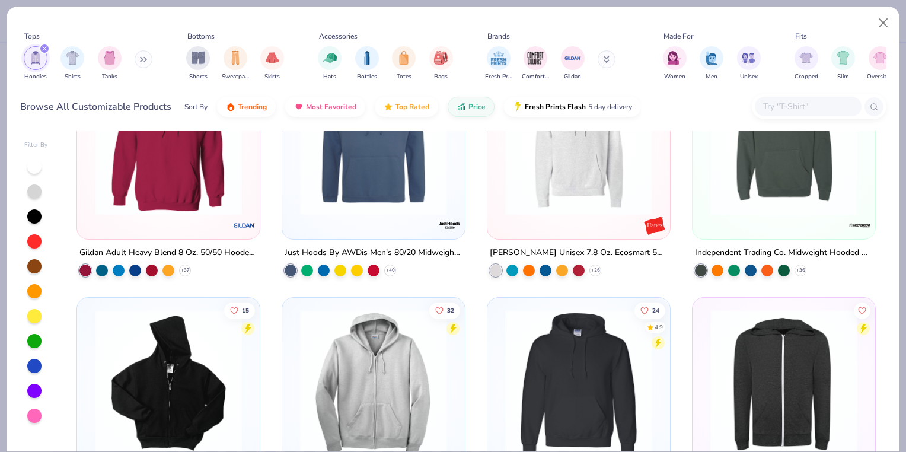
click at [199, 392] on img at bounding box center [168, 382] width 159 height 147
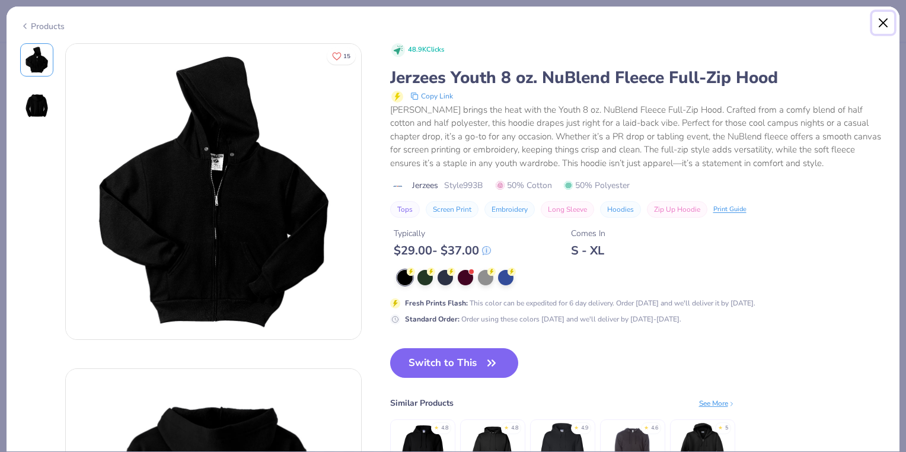
click at [885, 21] on button "Close" at bounding box center [884, 23] width 23 height 23
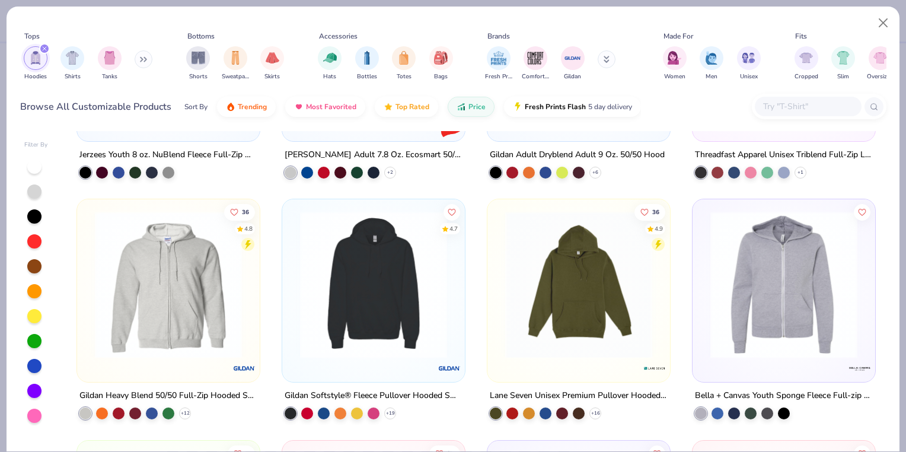
scroll to position [705, 0]
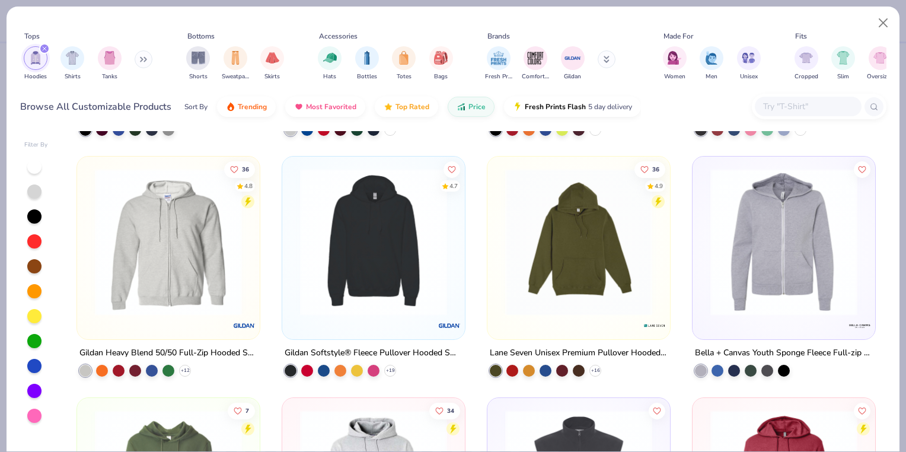
click at [808, 223] on img at bounding box center [784, 241] width 159 height 147
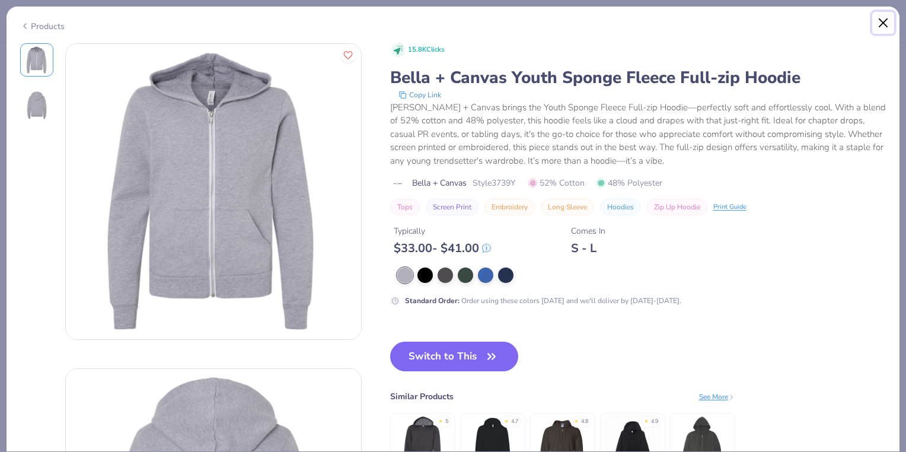
click at [886, 25] on button "Close" at bounding box center [884, 23] width 23 height 23
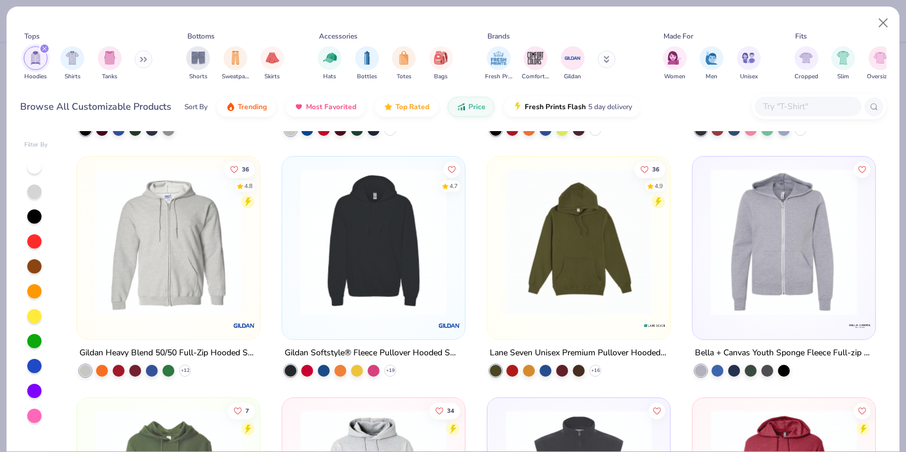
click at [187, 290] on img at bounding box center [168, 241] width 159 height 147
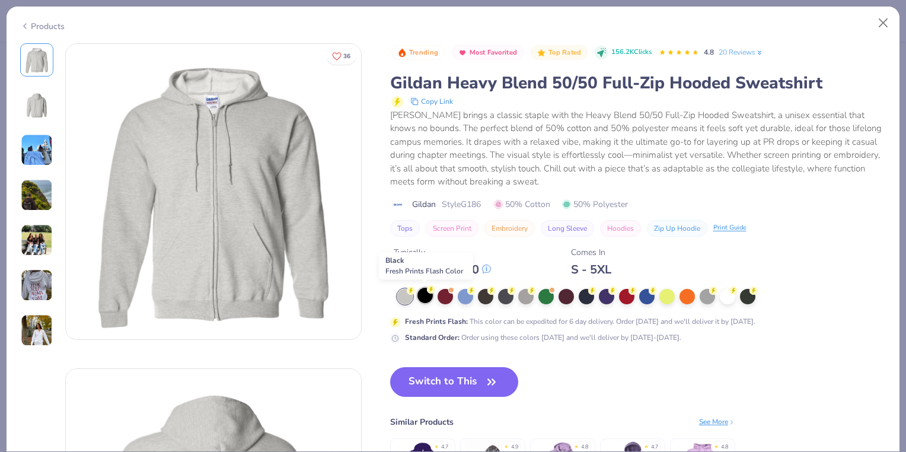
click at [421, 300] on div at bounding box center [425, 295] width 15 height 15
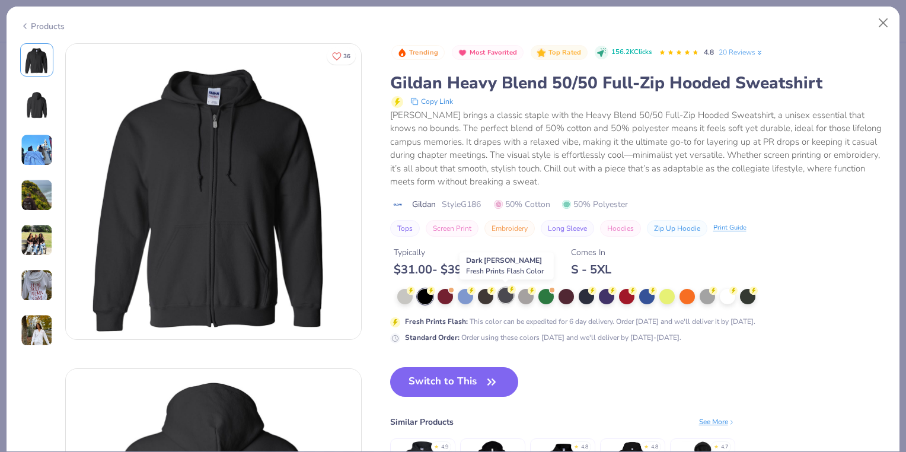
click at [505, 293] on div at bounding box center [505, 295] width 15 height 15
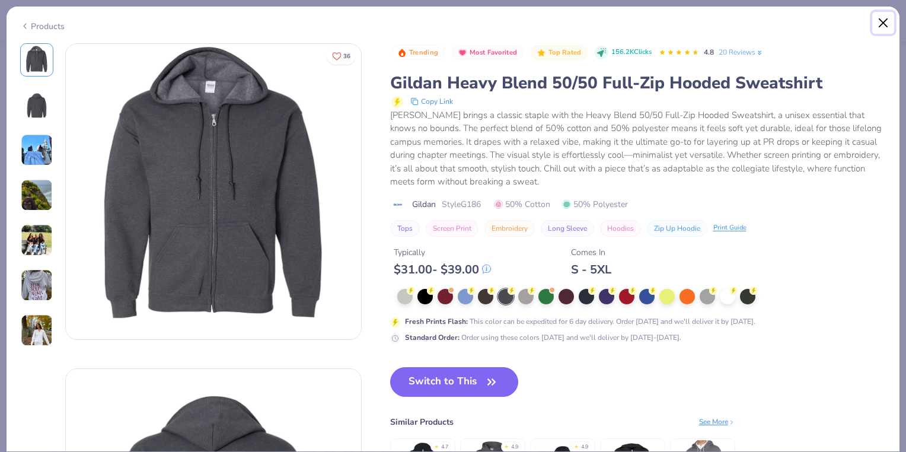
click at [885, 21] on button "Close" at bounding box center [884, 23] width 23 height 23
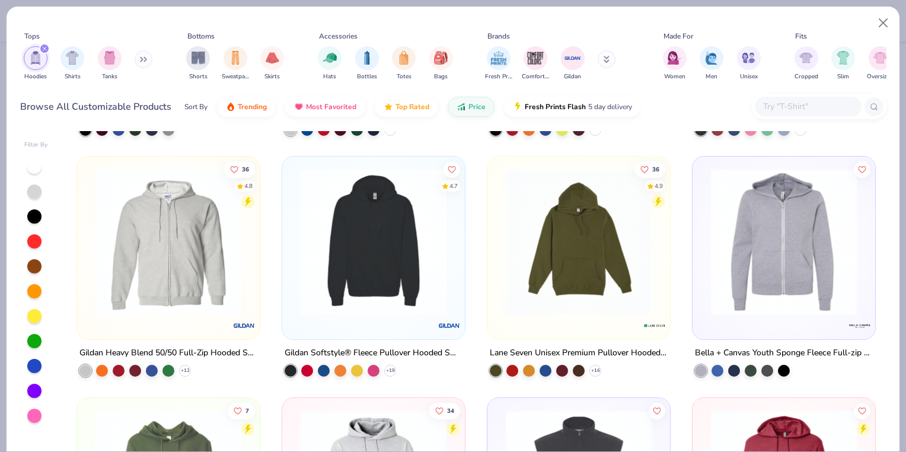
click at [893, 227] on div "Filter By 223 4.8 Gildan Adult Heavy Blend 8 Oz. 50/50 Hooded Sweatshirt + 37 2…" at bounding box center [453, 289] width 893 height 323
click at [887, 233] on div "Filter By 223 4.8 Gildan Adult Heavy Blend 8 Oz. 50/50 Hooded Sweatshirt + 37 2…" at bounding box center [453, 289] width 893 height 323
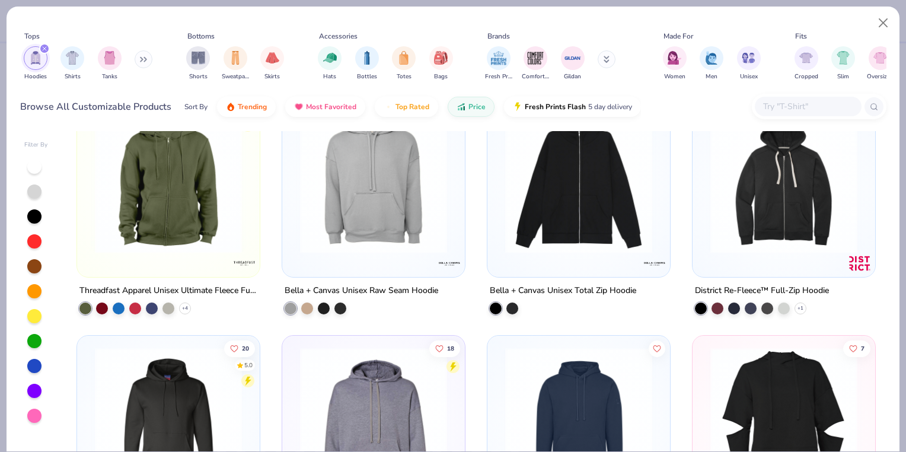
scroll to position [1730, 0]
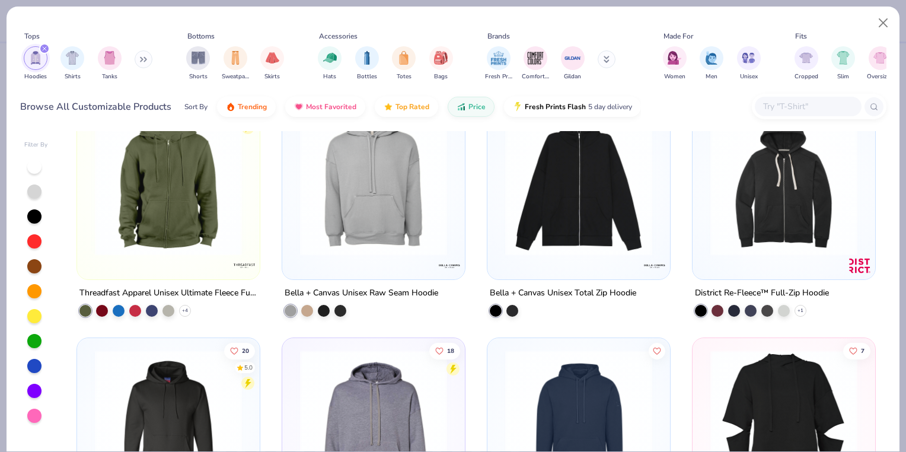
click at [636, 222] on img at bounding box center [578, 182] width 159 height 147
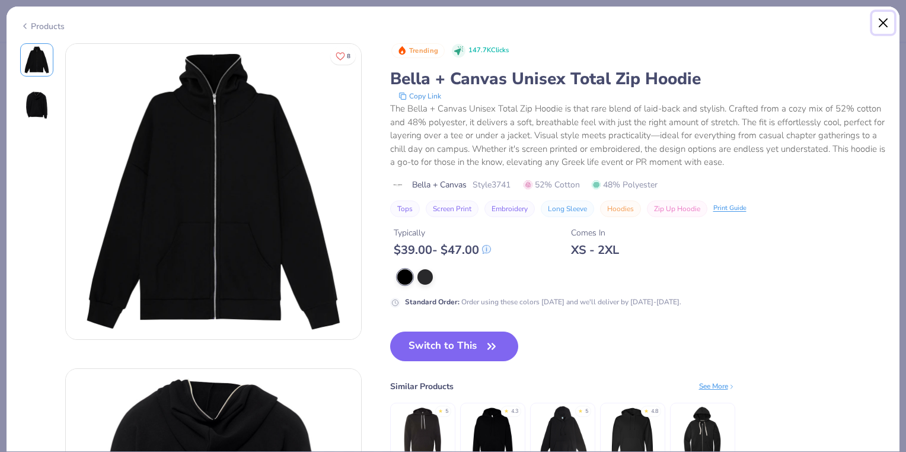
click at [886, 13] on button "Close" at bounding box center [884, 23] width 23 height 23
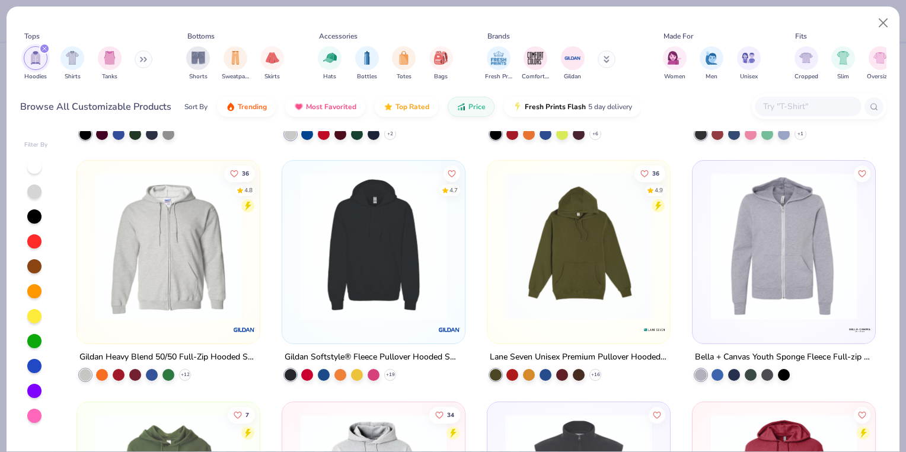
scroll to position [683, 0]
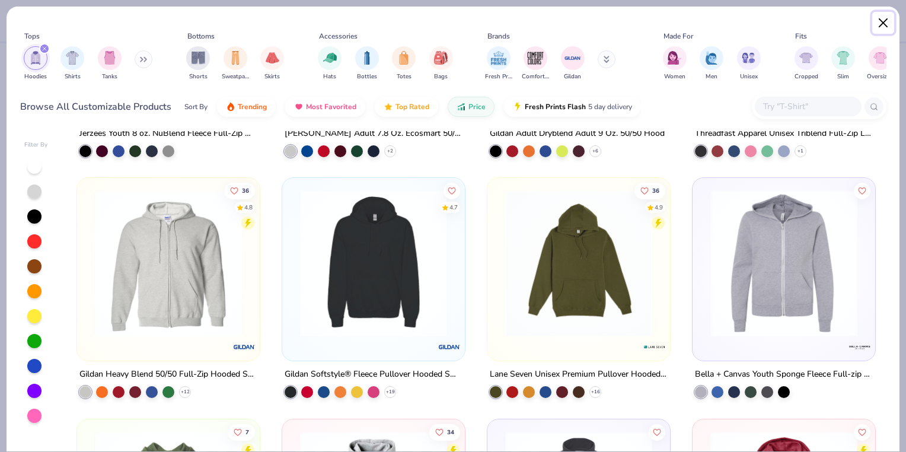
click at [883, 18] on button "Close" at bounding box center [884, 23] width 23 height 23
click at [880, 17] on link "TH" at bounding box center [870, 21] width 24 height 21
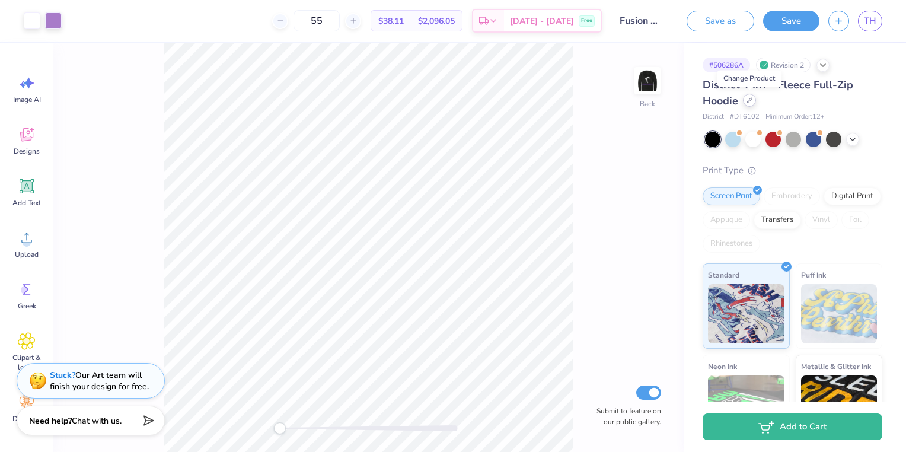
click at [743, 99] on div at bounding box center [749, 100] width 13 height 13
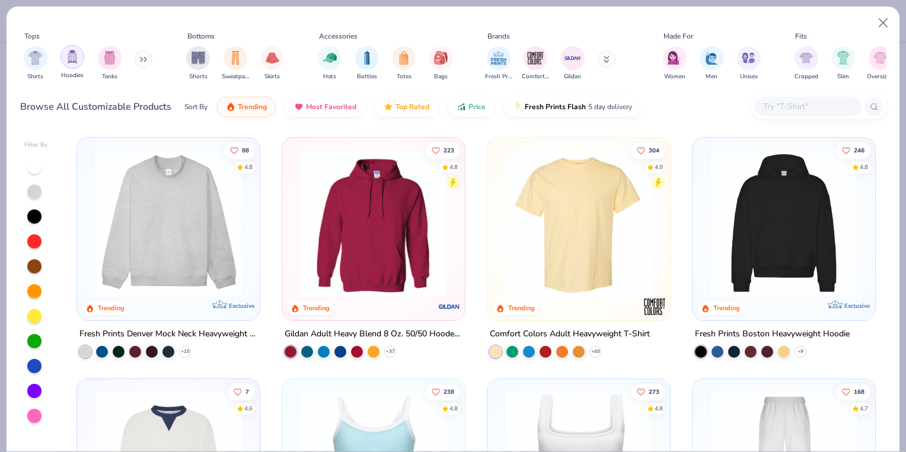
click at [69, 65] on div "filter for Hoodies" at bounding box center [73, 57] width 24 height 24
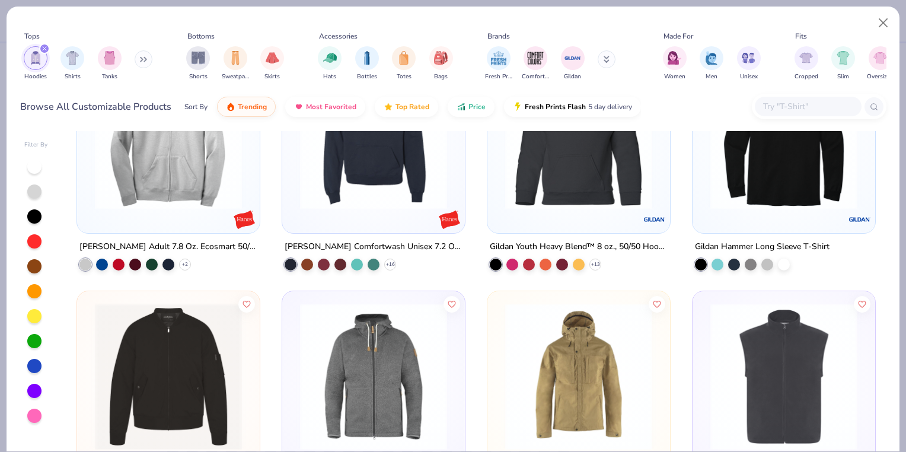
scroll to position [5414, 0]
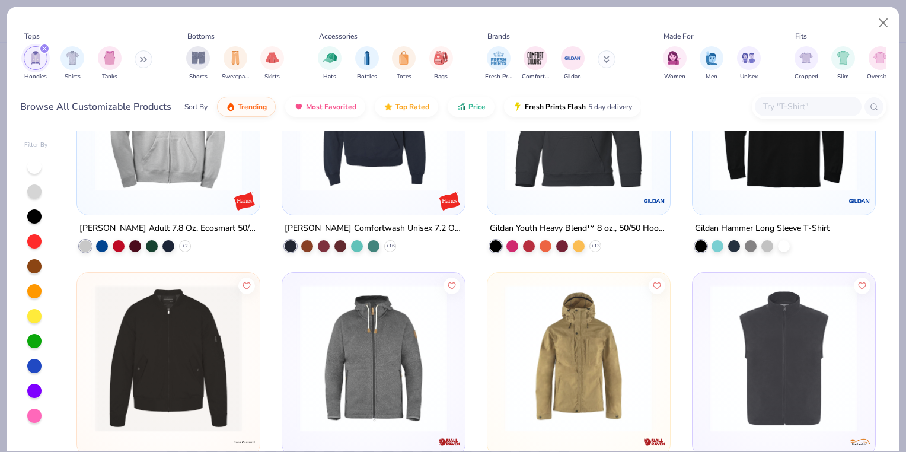
click at [161, 182] on img at bounding box center [168, 116] width 159 height 147
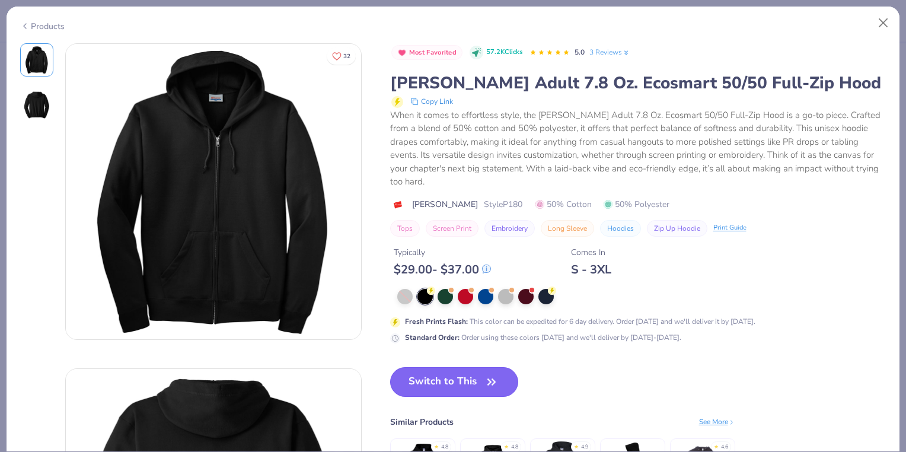
click at [471, 386] on button "Switch to This" at bounding box center [454, 382] width 129 height 30
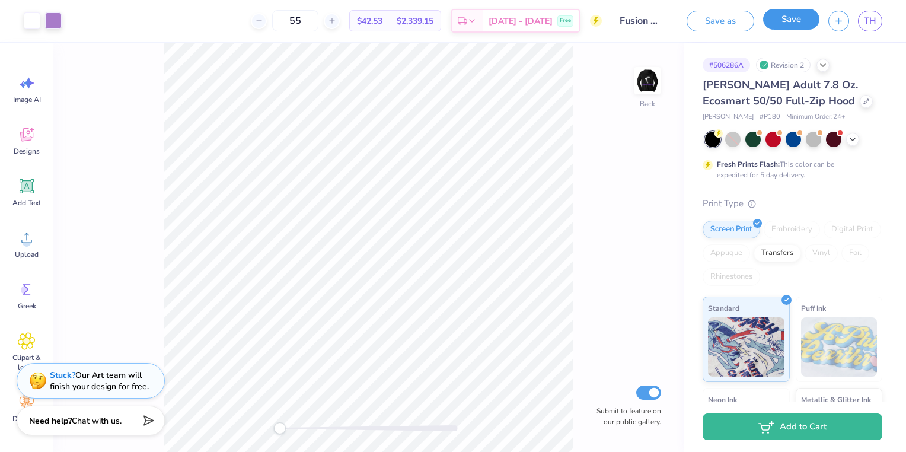
click at [792, 20] on button "Save" at bounding box center [791, 19] width 56 height 21
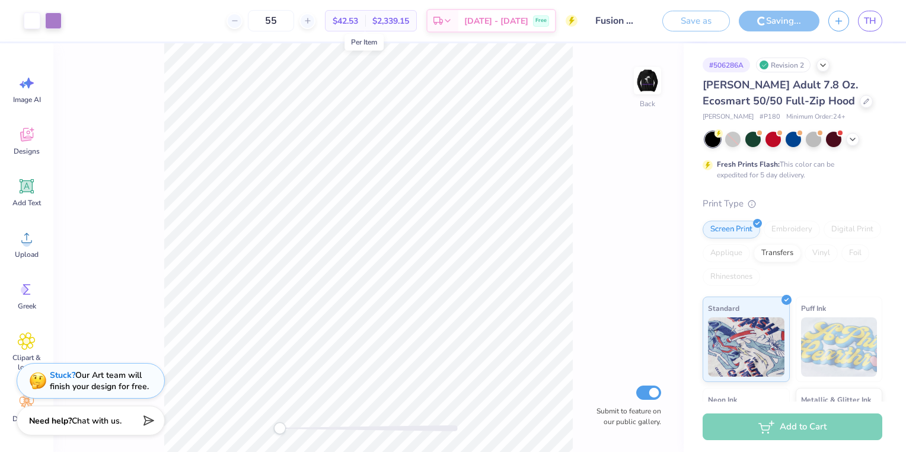
click at [358, 20] on span "$42.53" at bounding box center [346, 21] width 26 height 12
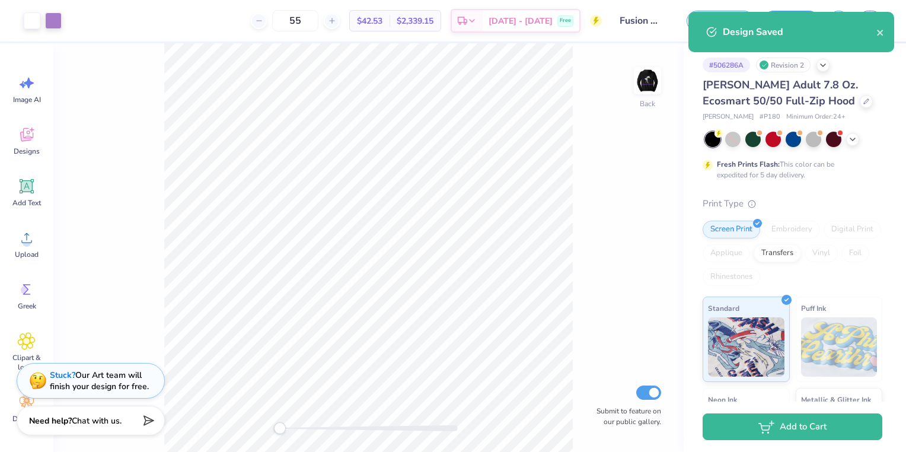
click at [390, 21] on div "$42.53 Per Item" at bounding box center [370, 21] width 40 height 20
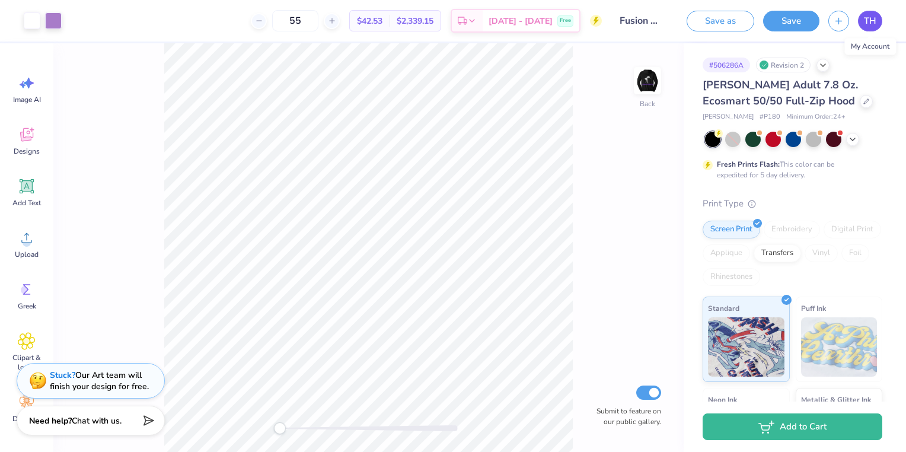
click at [874, 23] on span "TH" at bounding box center [870, 21] width 12 height 14
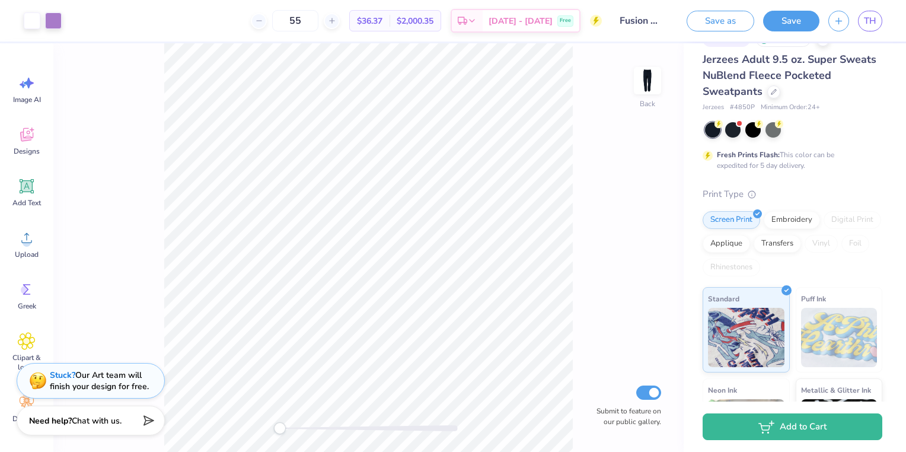
scroll to position [23, 0]
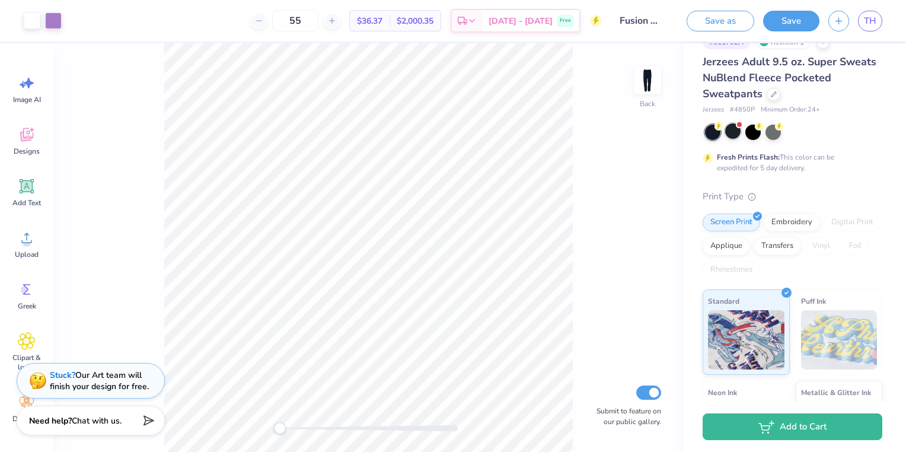
click at [735, 138] on div at bounding box center [732, 130] width 15 height 15
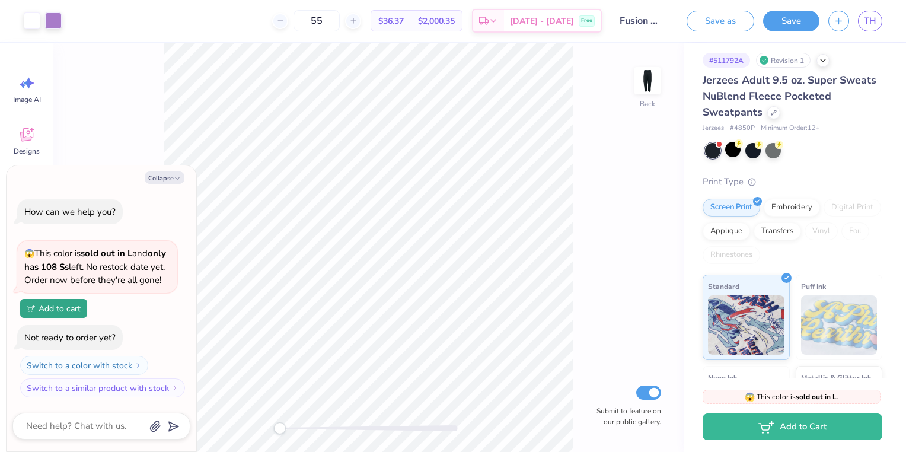
scroll to position [0, 0]
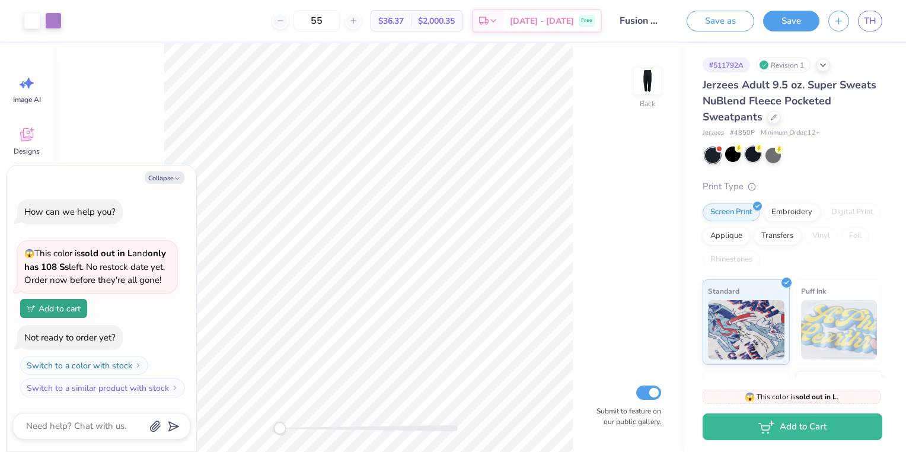
click at [756, 161] on div at bounding box center [753, 154] width 15 height 15
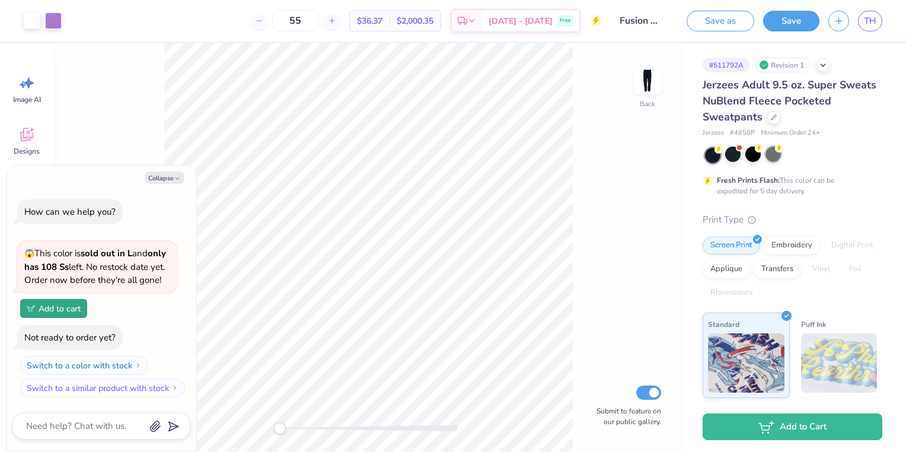
click at [773, 161] on div at bounding box center [773, 154] width 15 height 15
click at [754, 155] on div at bounding box center [753, 154] width 15 height 15
click at [731, 157] on div at bounding box center [732, 154] width 15 height 15
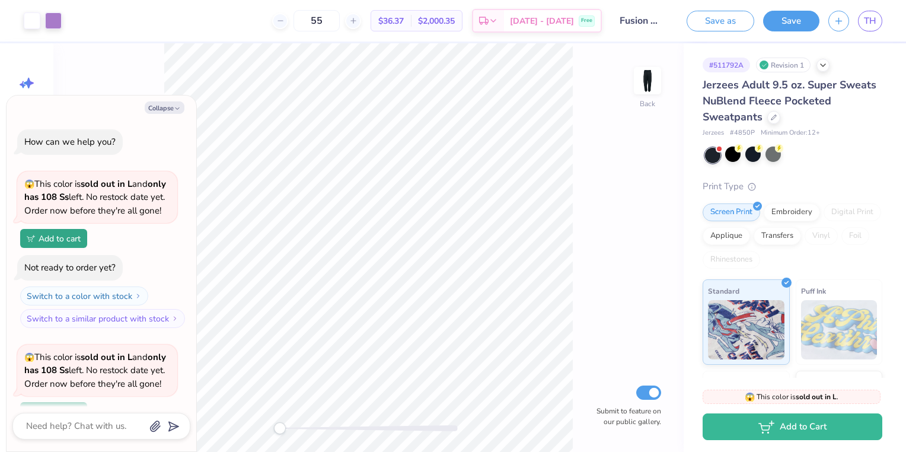
scroll to position [129, 0]
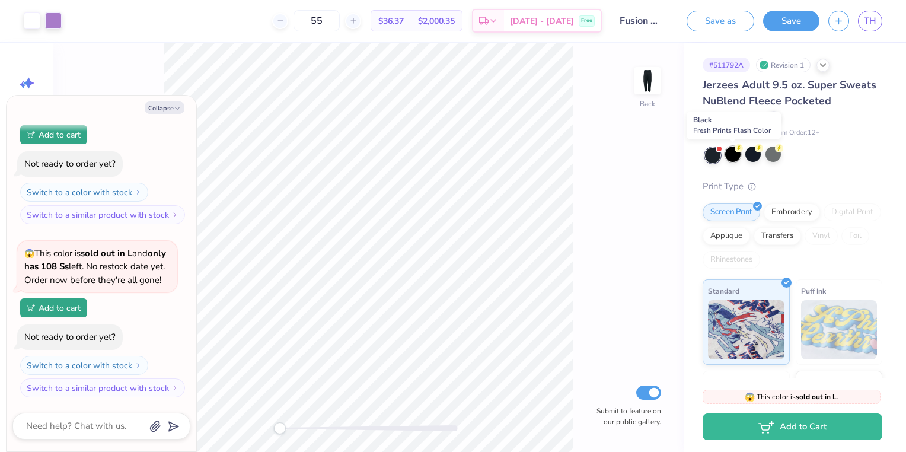
click at [728, 154] on div at bounding box center [732, 154] width 15 height 15
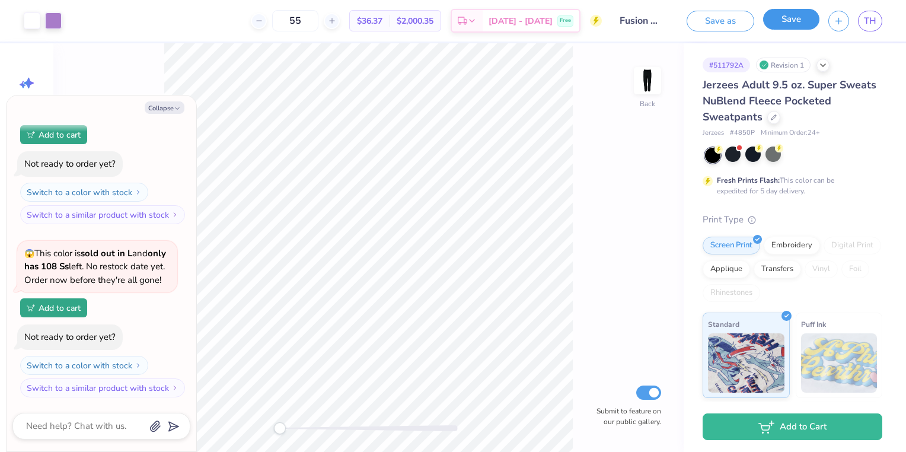
click at [805, 18] on button "Save" at bounding box center [791, 19] width 56 height 21
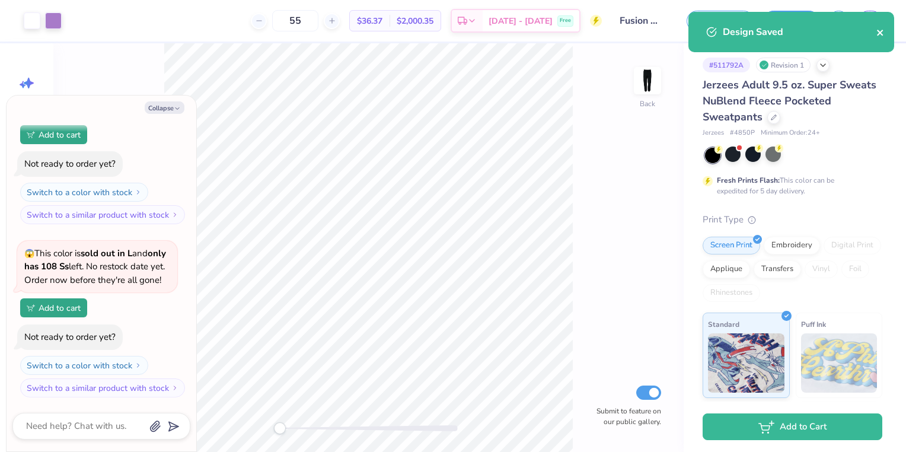
click at [877, 34] on icon "close" at bounding box center [881, 32] width 8 height 9
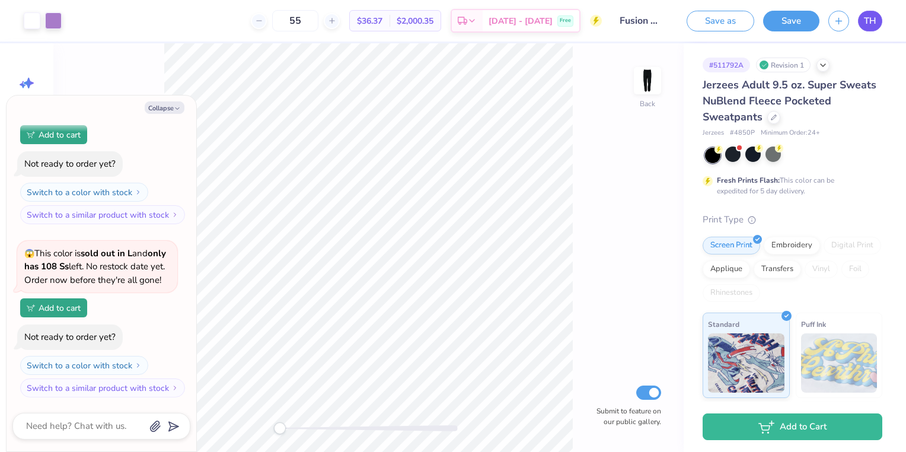
click at [876, 23] on div "Art colors 55 $36.37 Per Item $2,000.35 Total Est. Delivery Sep 21 - 24 Free De…" at bounding box center [453, 226] width 906 height 452
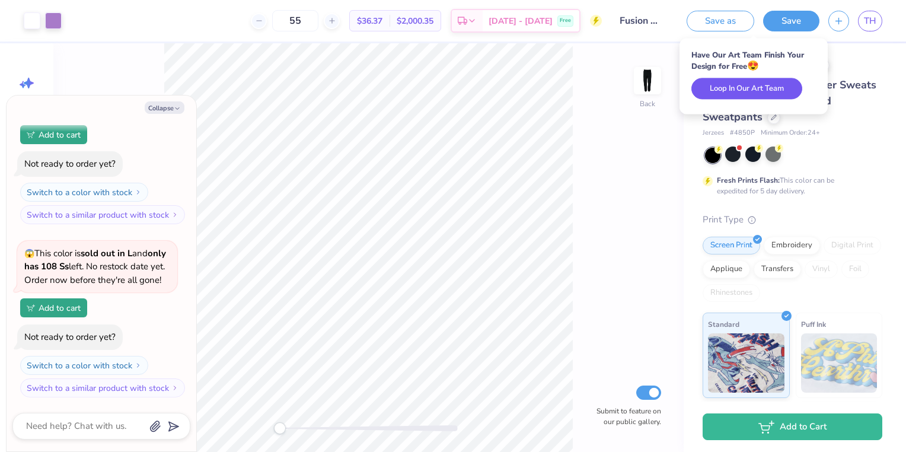
click at [775, 84] on button "Loop In Our Art Team" at bounding box center [747, 88] width 111 height 21
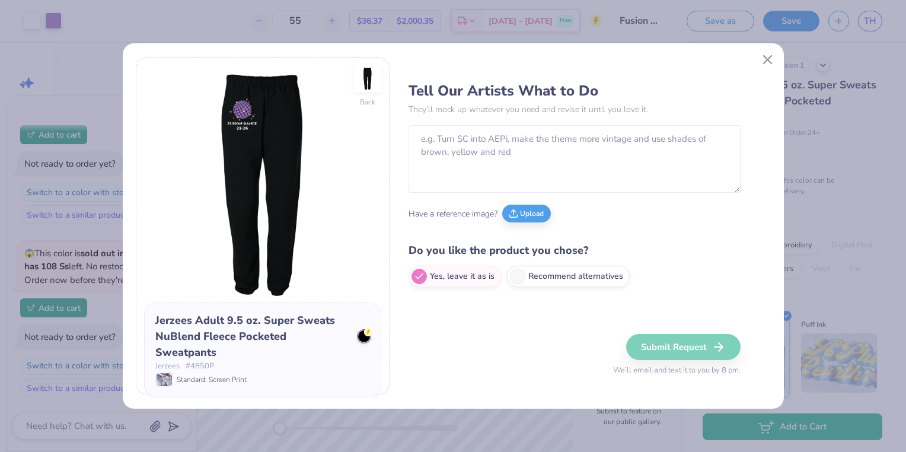
type textarea "x"
click at [768, 61] on button "Close" at bounding box center [767, 60] width 23 height 23
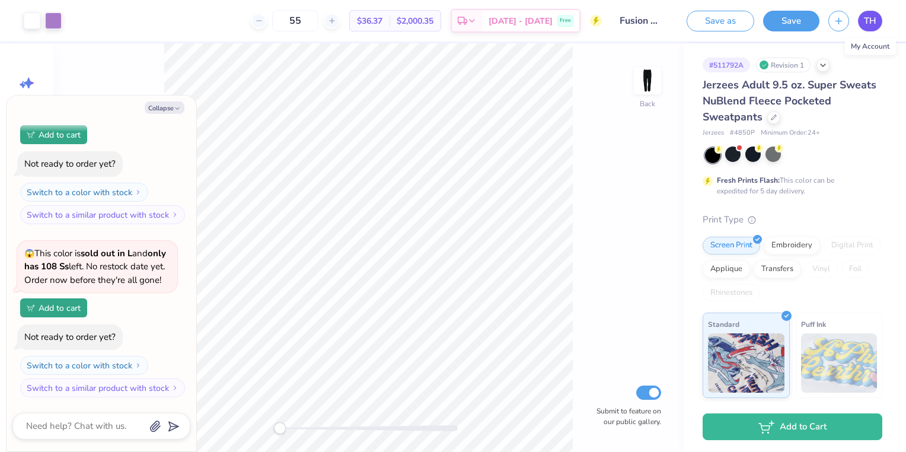
click at [859, 23] on link "TH" at bounding box center [870, 21] width 24 height 21
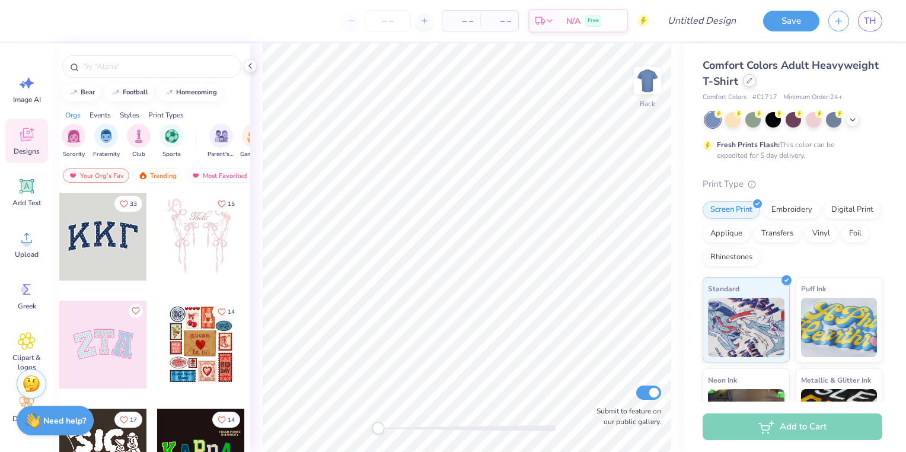
click at [756, 82] on div at bounding box center [749, 80] width 13 height 13
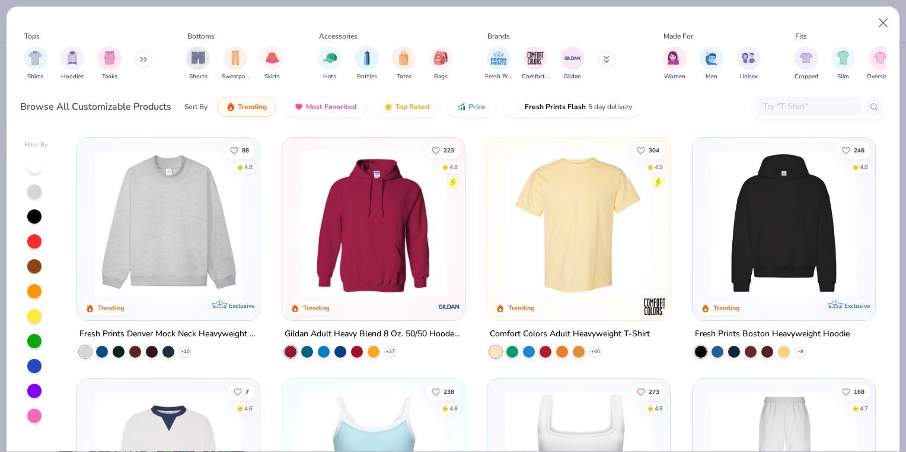
click at [782, 112] on input "text" at bounding box center [807, 107] width 91 height 14
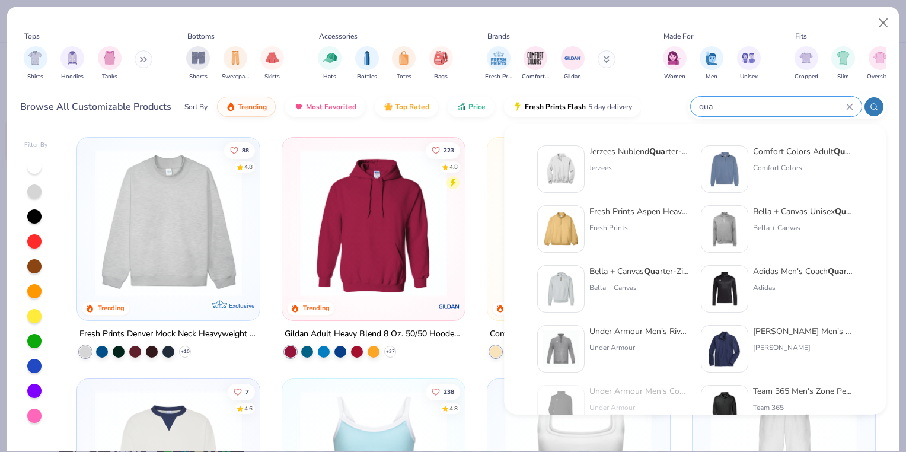
type input "qua"
click at [613, 179] on div "Jerzees Nublend Qua rter-Zip Cadet Collar Sweatshirt Jerzees" at bounding box center [640, 168] width 100 height 47
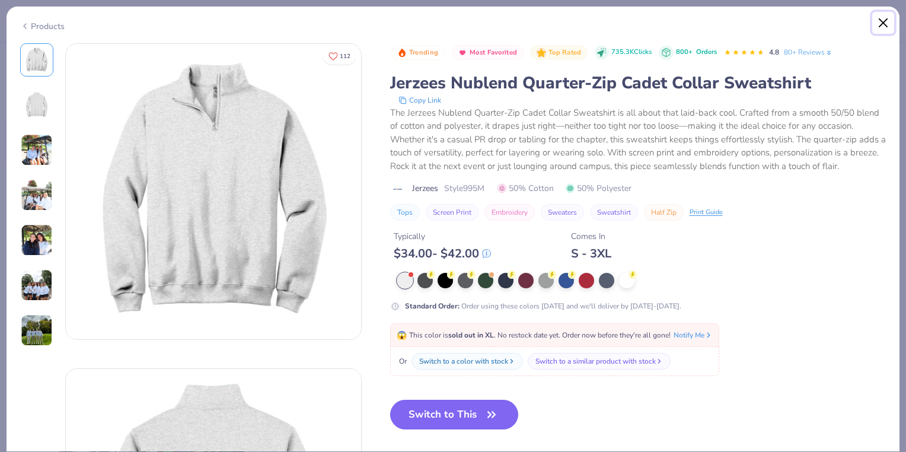
click at [880, 30] on button "Close" at bounding box center [884, 23] width 23 height 23
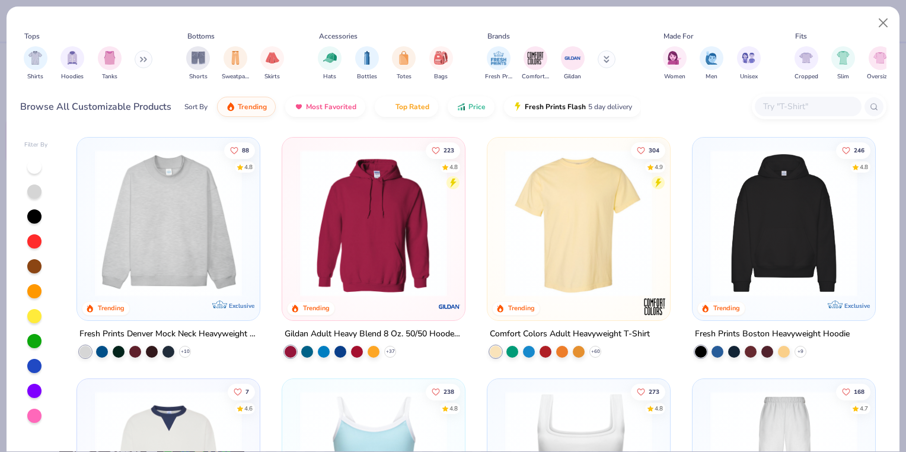
click at [800, 100] on input "text" at bounding box center [807, 107] width 91 height 14
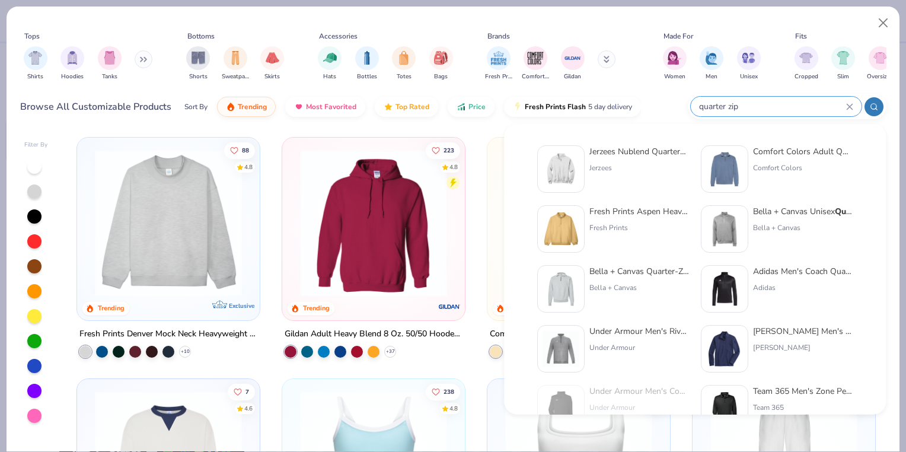
type input "quarter zip"
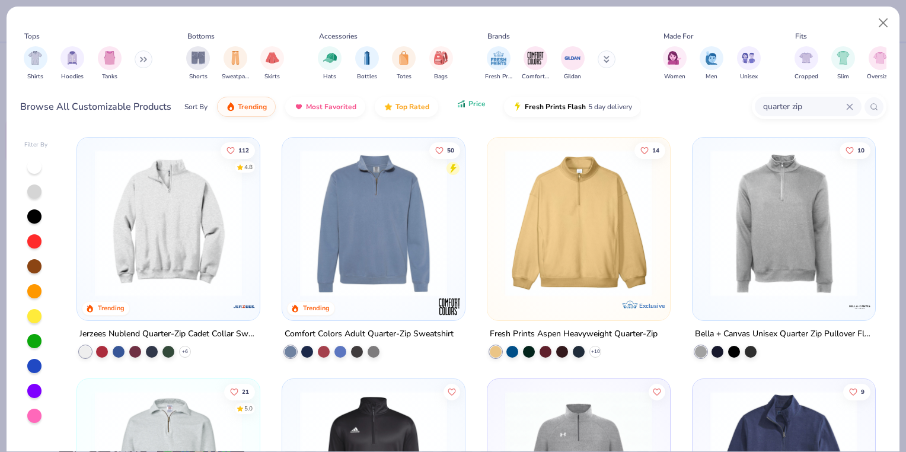
click at [485, 103] on button "Price" at bounding box center [471, 104] width 47 height 20
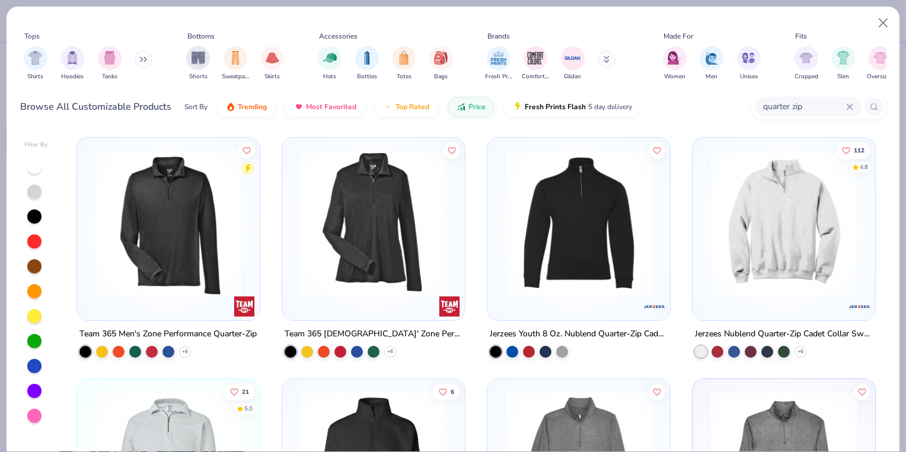
click at [202, 208] on img at bounding box center [168, 222] width 159 height 147
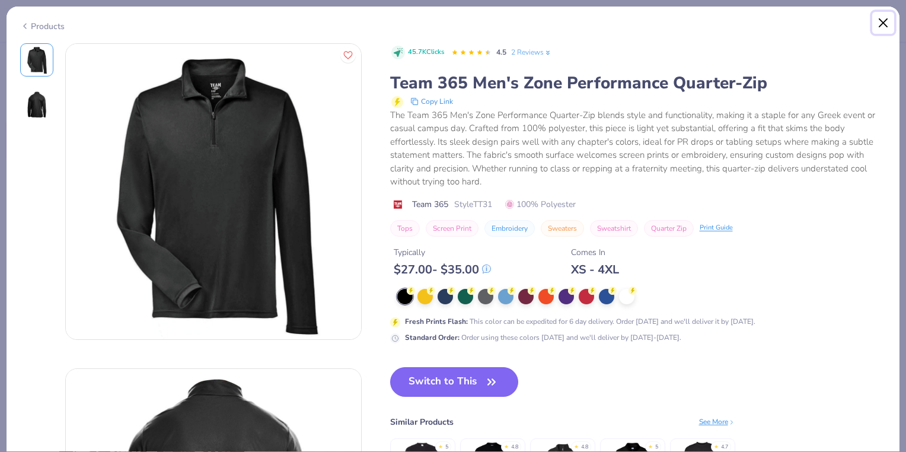
click at [880, 20] on button "Close" at bounding box center [884, 23] width 23 height 23
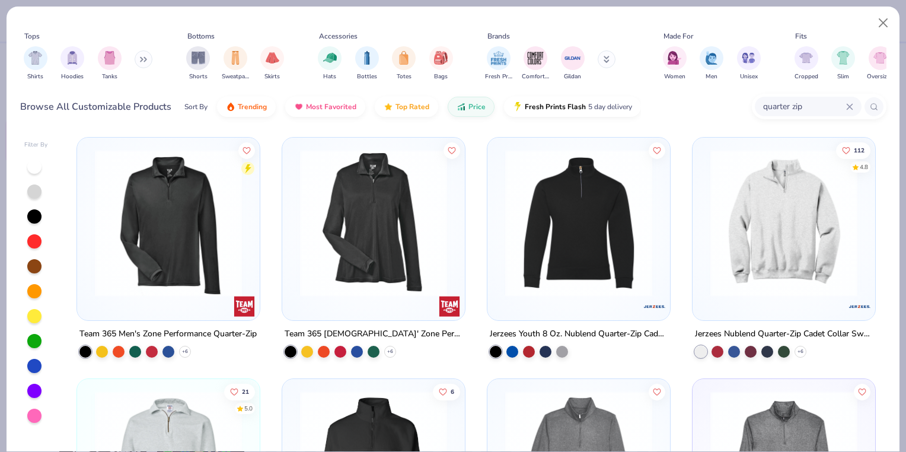
click at [344, 200] on img at bounding box center [373, 222] width 159 height 147
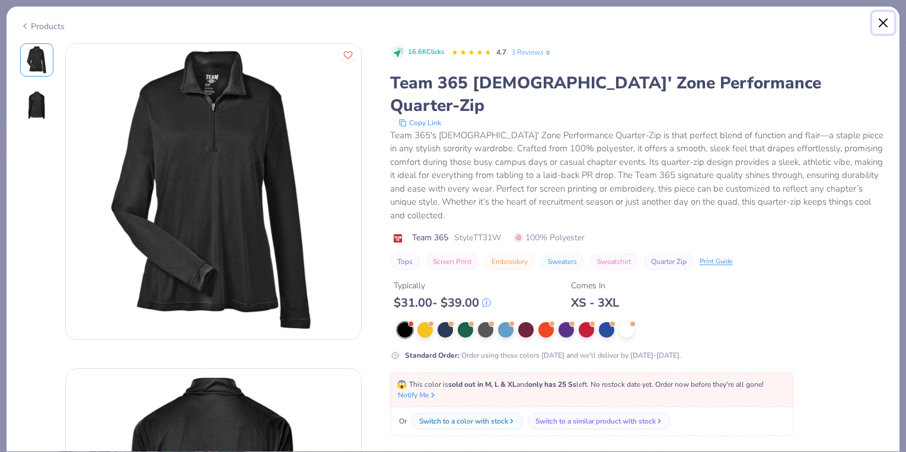
click at [885, 18] on button "Close" at bounding box center [884, 23] width 23 height 23
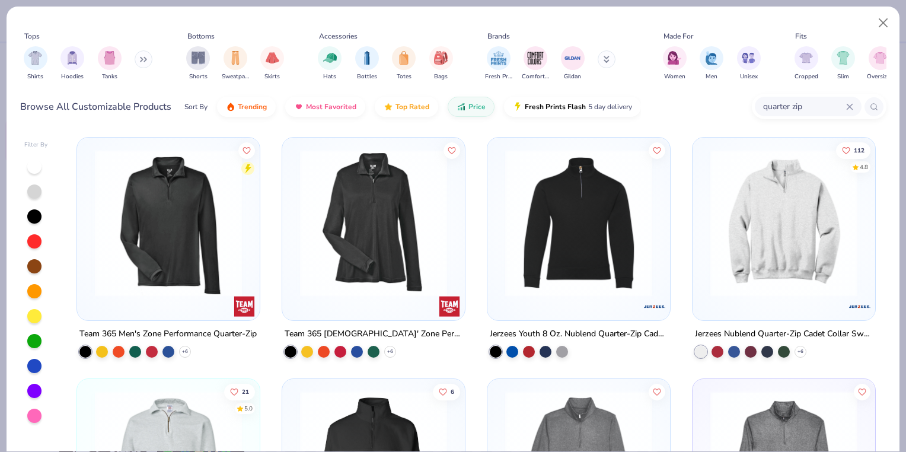
click at [599, 186] on img at bounding box center [578, 222] width 159 height 147
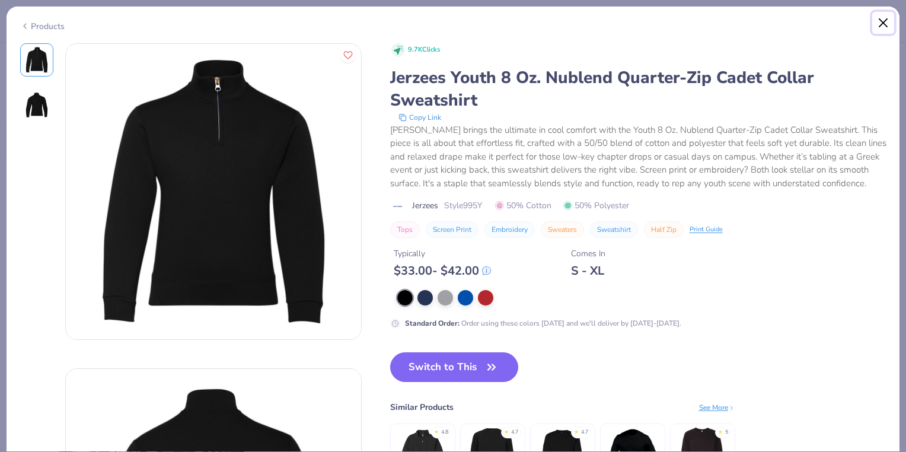
click at [883, 27] on button "Close" at bounding box center [884, 23] width 23 height 23
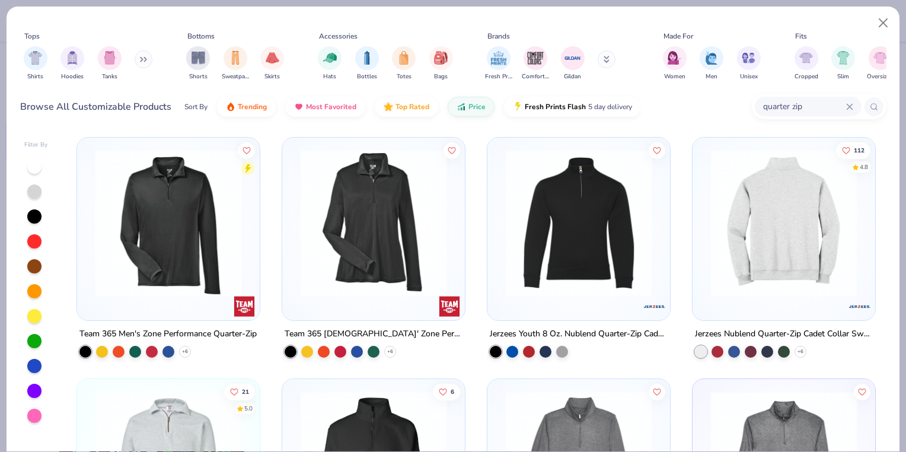
click at [705, 210] on img at bounding box center [625, 222] width 159 height 147
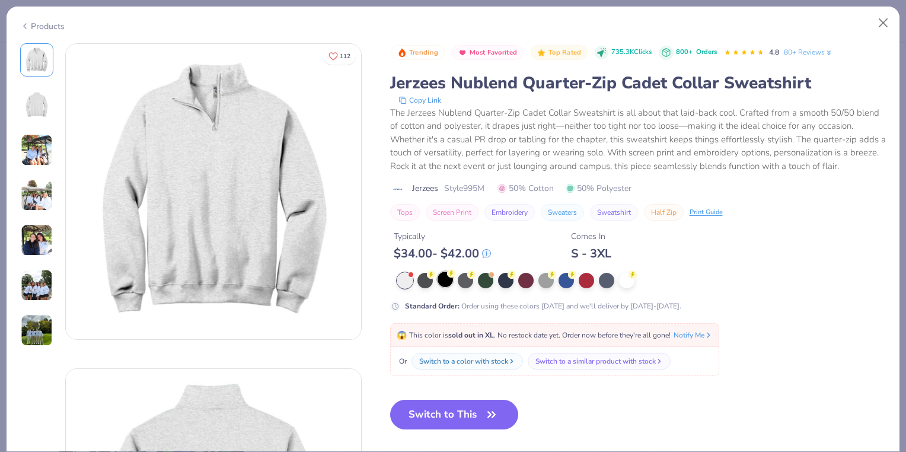
click at [440, 287] on div at bounding box center [445, 279] width 15 height 15
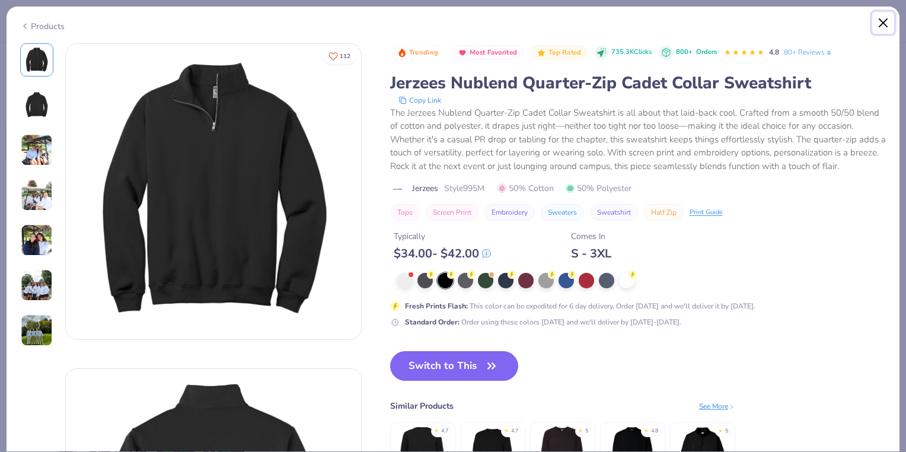
click at [882, 22] on button "Close" at bounding box center [884, 23] width 23 height 23
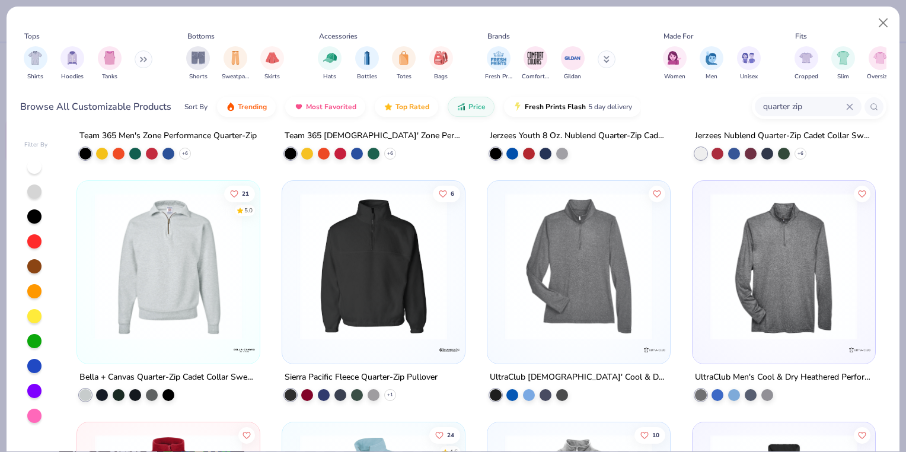
scroll to position [184, 0]
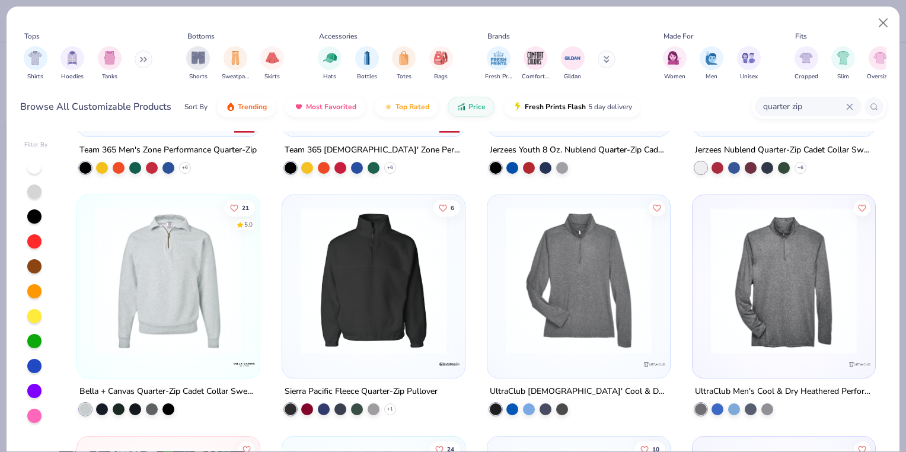
click at [197, 314] on img at bounding box center [168, 280] width 159 height 147
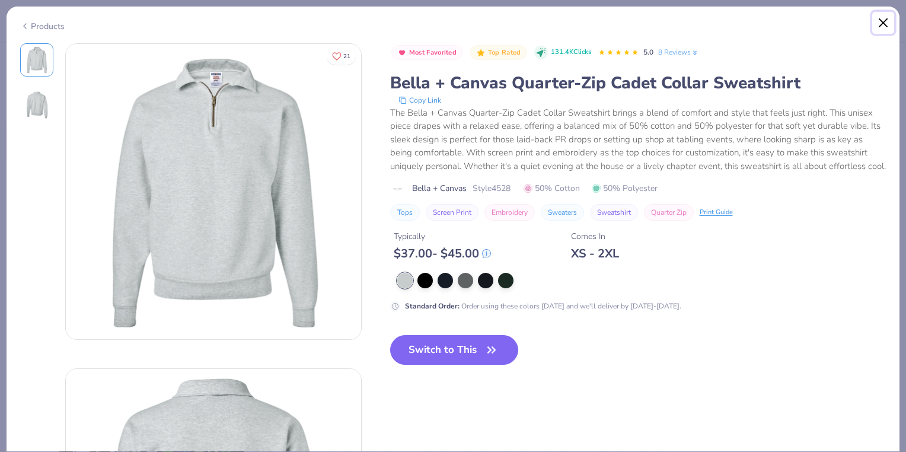
click at [884, 20] on button "Close" at bounding box center [884, 23] width 23 height 23
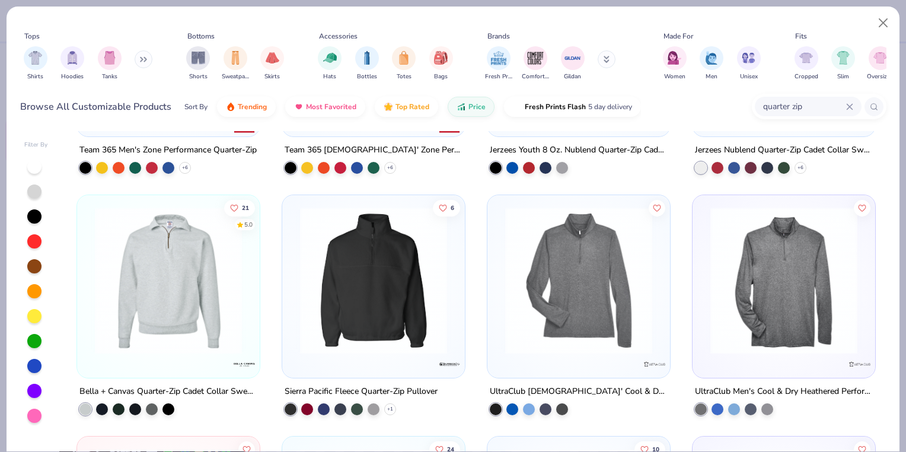
click at [889, 224] on div "Filter By Team 365 Men's Zone Performance Quarter-Zip + 6 Team 365 [DEMOGRAPHIC…" at bounding box center [453, 289] width 893 height 323
click at [358, 286] on img at bounding box center [373, 280] width 159 height 147
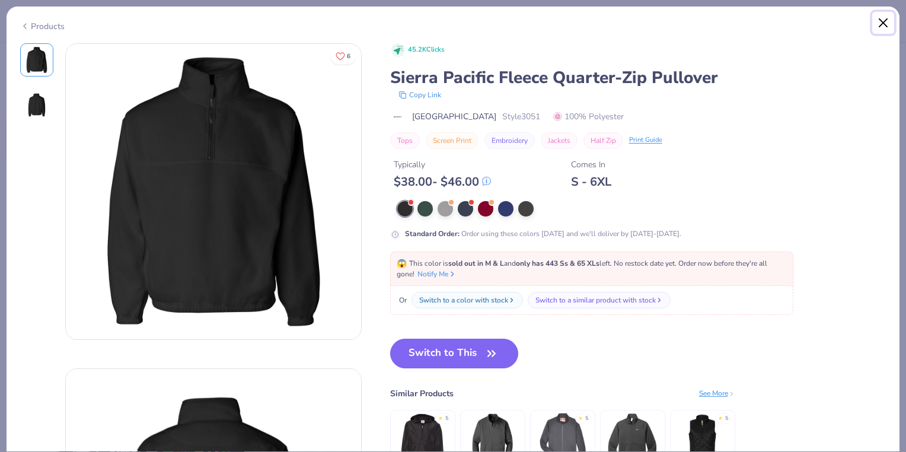
click at [891, 15] on button "Close" at bounding box center [884, 23] width 23 height 23
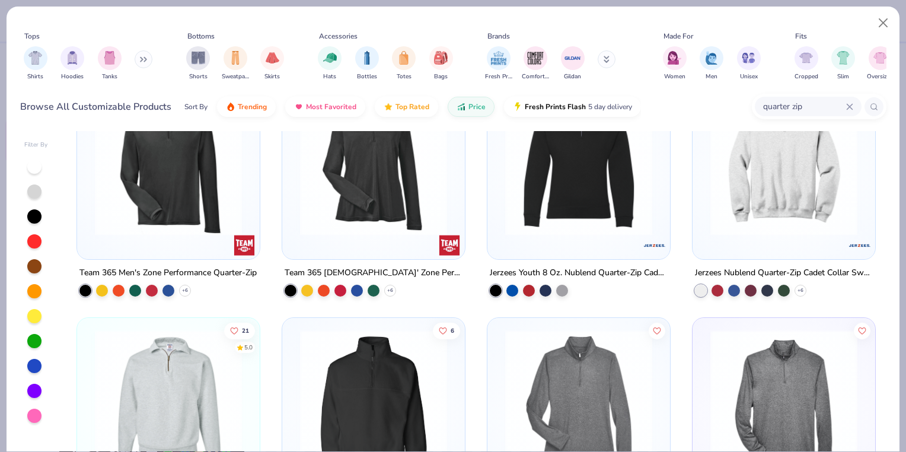
scroll to position [5, 0]
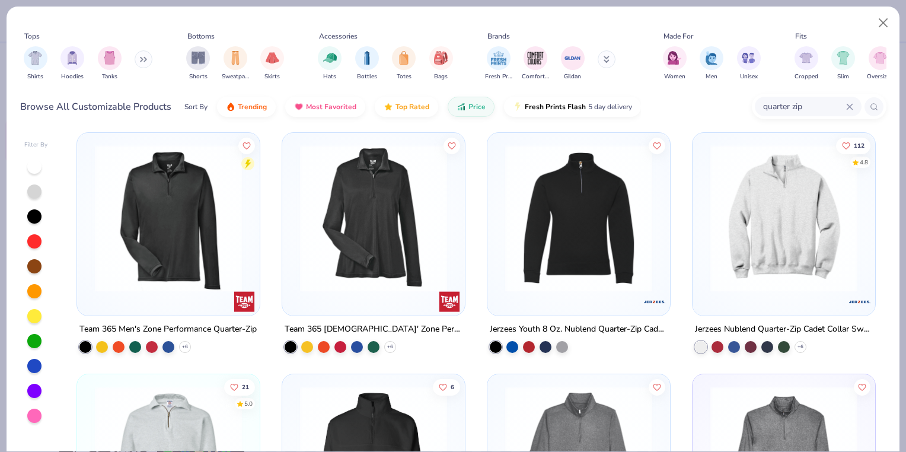
click at [765, 213] on img at bounding box center [784, 218] width 159 height 147
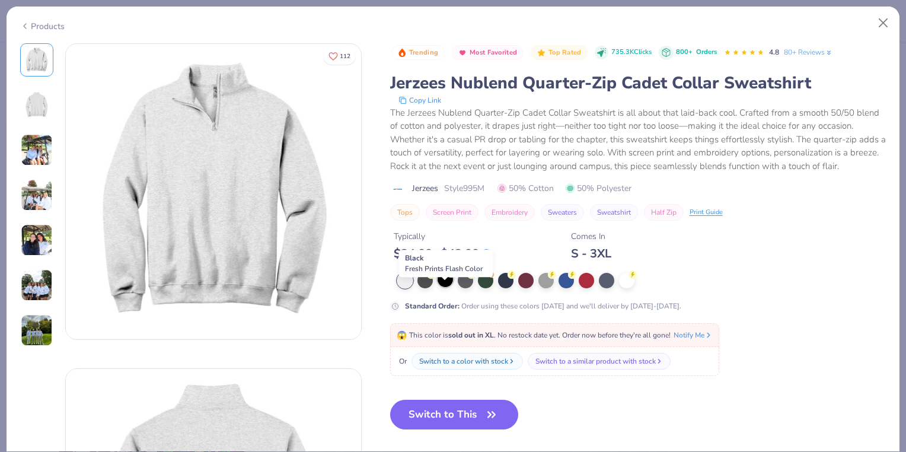
click at [445, 287] on div at bounding box center [445, 279] width 15 height 15
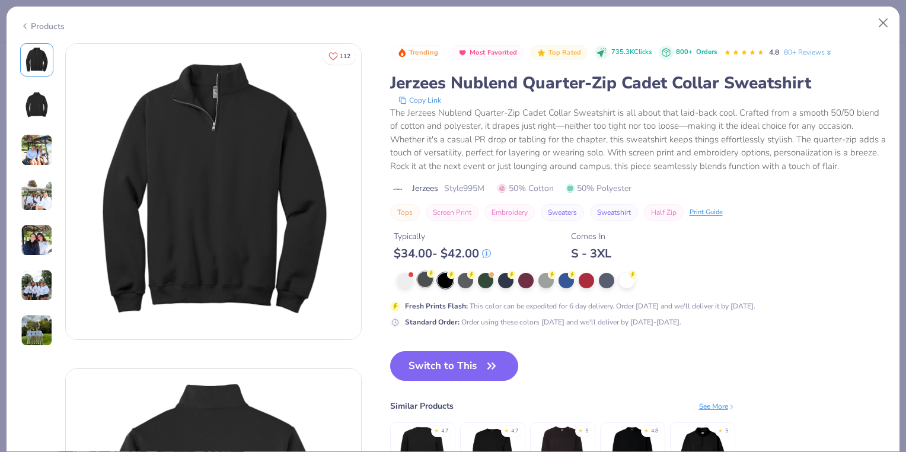
click at [422, 287] on div at bounding box center [425, 279] width 15 height 15
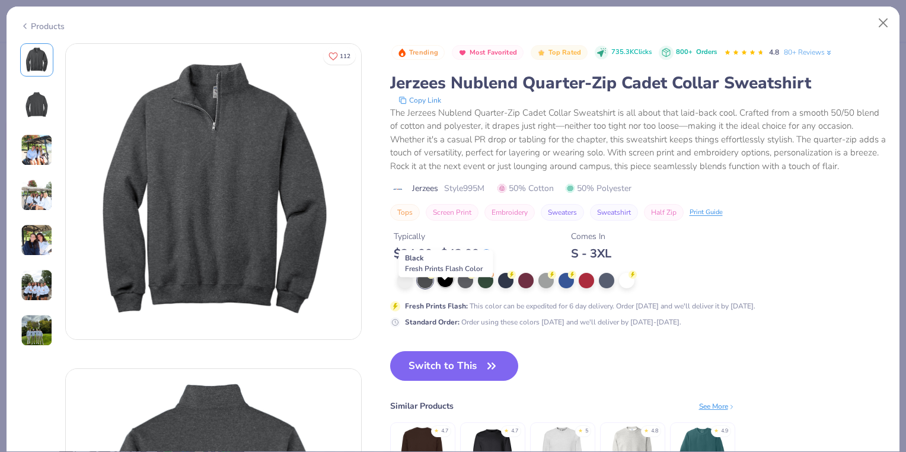
click at [448, 287] on div at bounding box center [445, 279] width 15 height 15
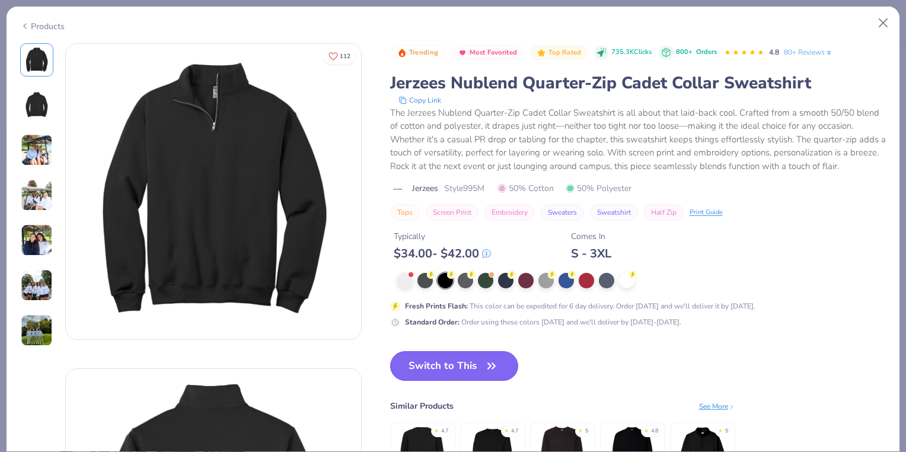
click at [451, 374] on button "Switch to This" at bounding box center [454, 366] width 129 height 30
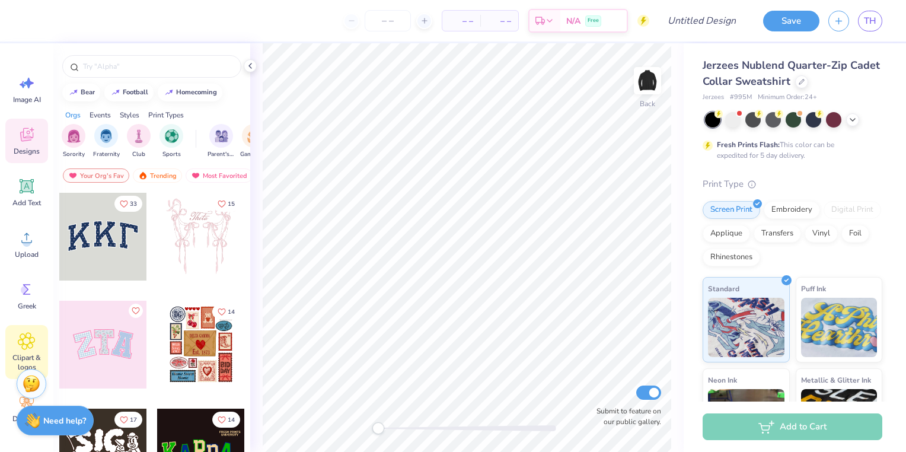
click at [36, 333] on div "Clipart & logos" at bounding box center [26, 352] width 43 height 54
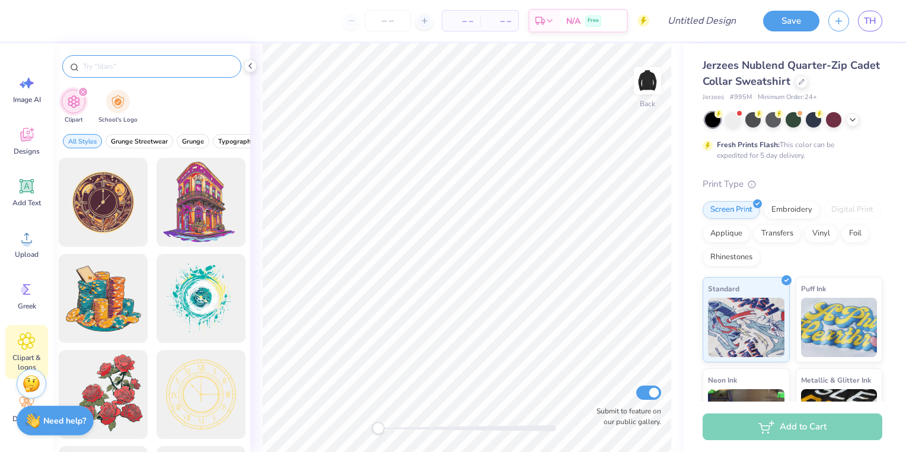
click at [91, 65] on input "text" at bounding box center [158, 67] width 152 height 12
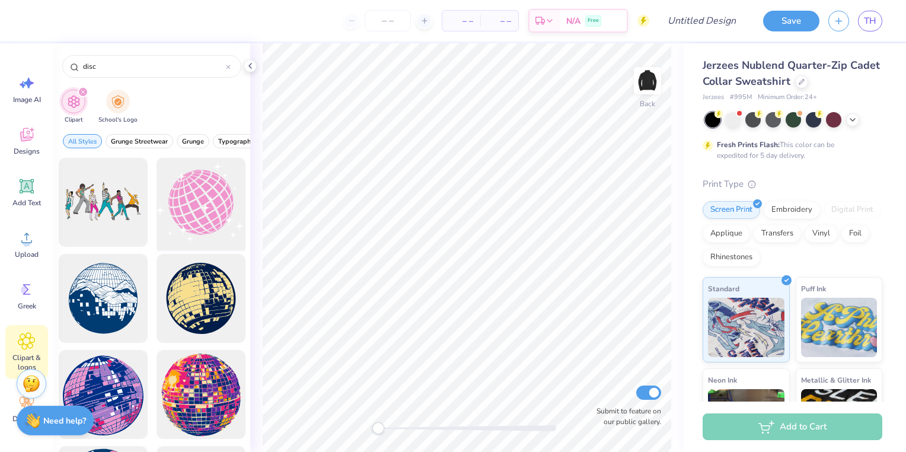
type input "disc"
click at [190, 203] on div at bounding box center [201, 203] width 98 height 98
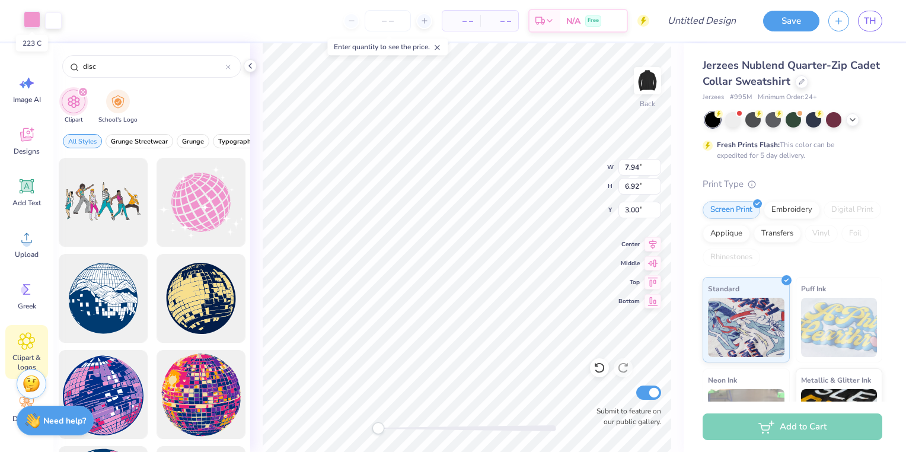
click at [33, 20] on div at bounding box center [32, 19] width 17 height 17
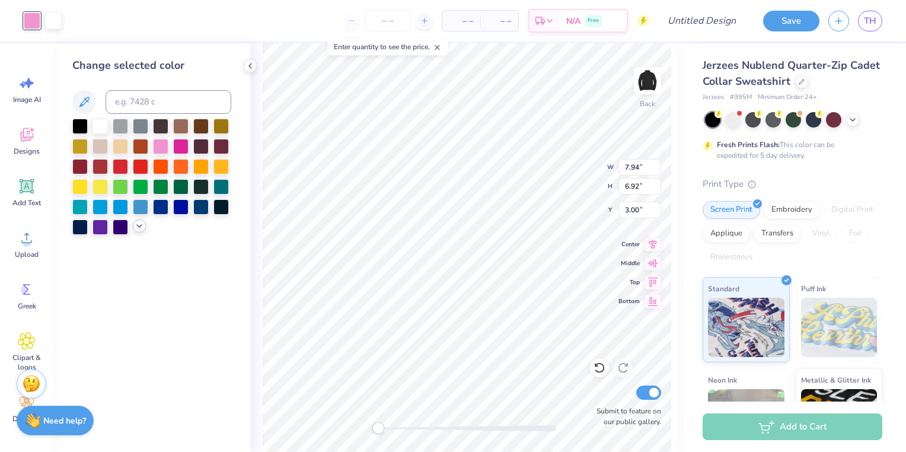
click at [138, 228] on icon at bounding box center [139, 225] width 9 height 9
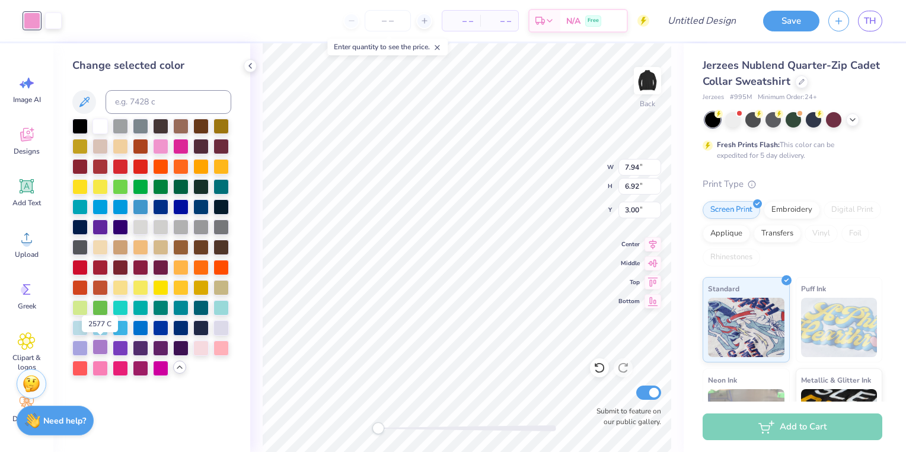
click at [104, 350] on div at bounding box center [100, 346] width 15 height 15
click at [84, 354] on div at bounding box center [79, 346] width 15 height 15
click at [101, 352] on div at bounding box center [100, 346] width 15 height 15
click at [133, 351] on div at bounding box center [140, 346] width 15 height 15
click at [117, 350] on div at bounding box center [120, 346] width 15 height 15
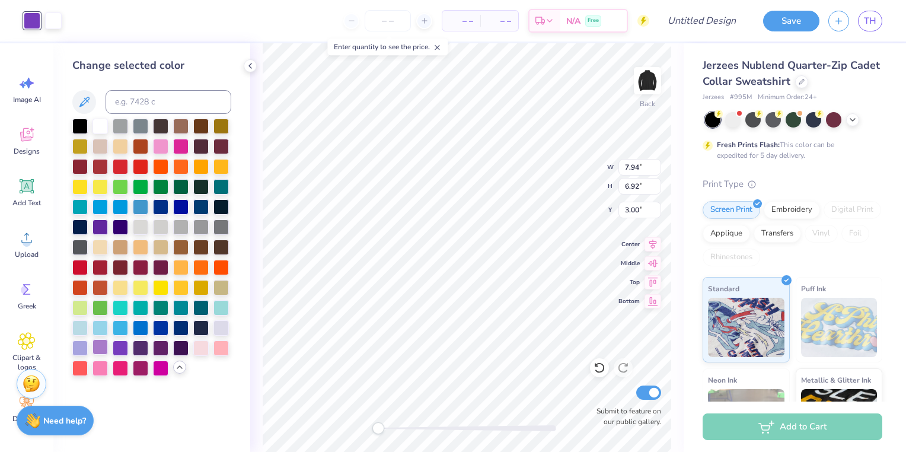
click at [95, 348] on div at bounding box center [100, 346] width 15 height 15
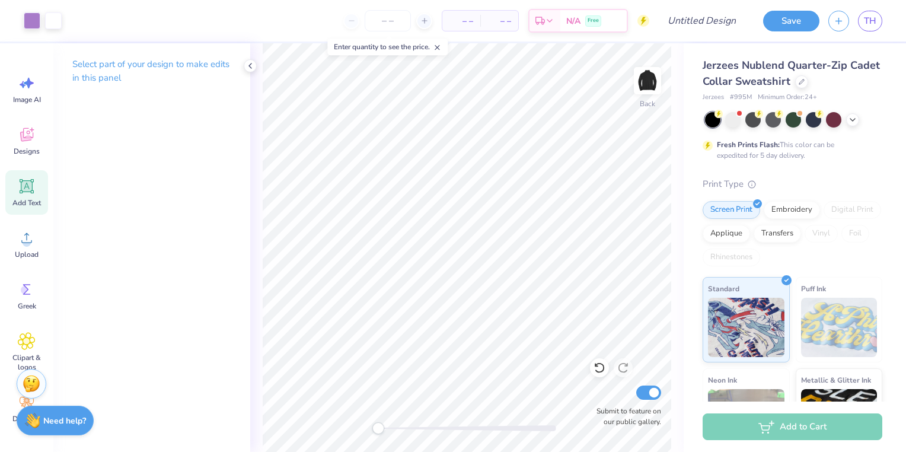
click at [31, 202] on span "Add Text" at bounding box center [26, 202] width 28 height 9
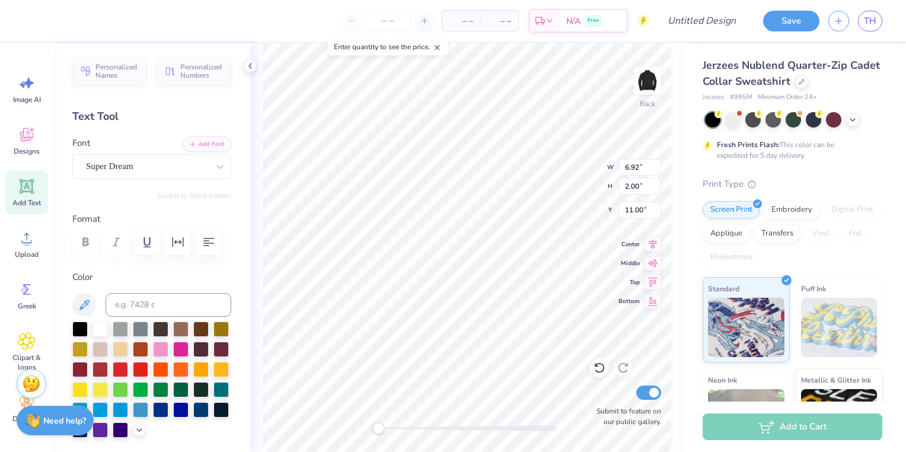
scroll to position [9, 1]
type textarea "T"
type textarea "FDT 25/26"
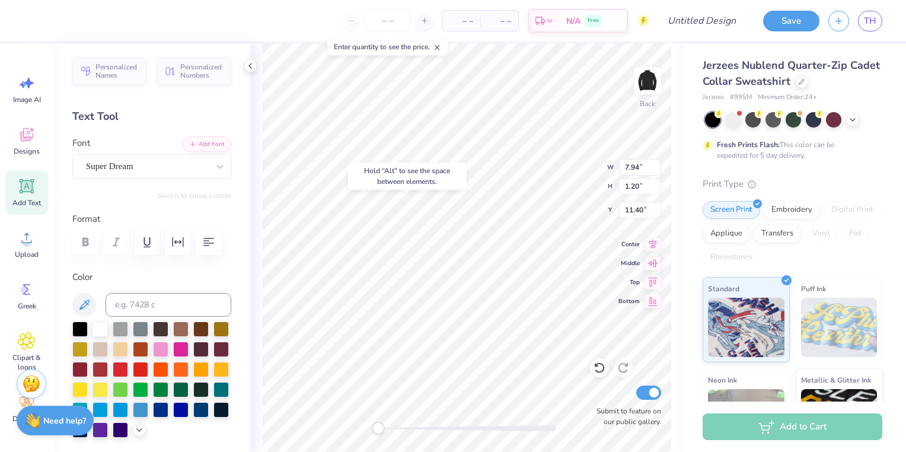
click at [422, 161] on div "Hold “Alt” to see the space between elements." at bounding box center [408, 176] width 126 height 34
type input "4.23"
type input "3.69"
type input "3.57"
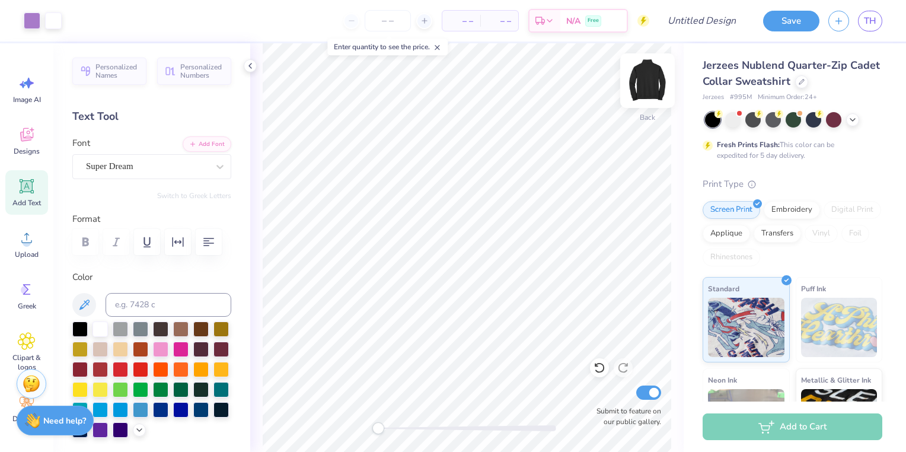
click at [654, 89] on img at bounding box center [647, 80] width 47 height 47
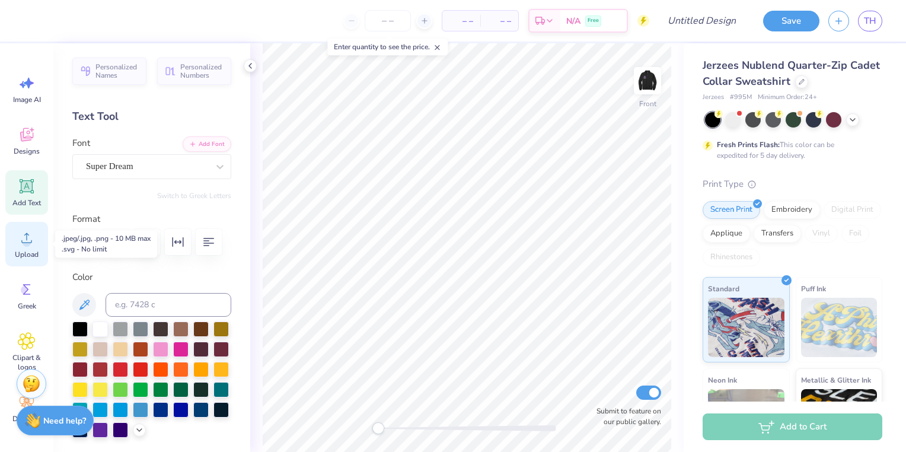
click at [25, 255] on span "Upload" at bounding box center [27, 254] width 24 height 9
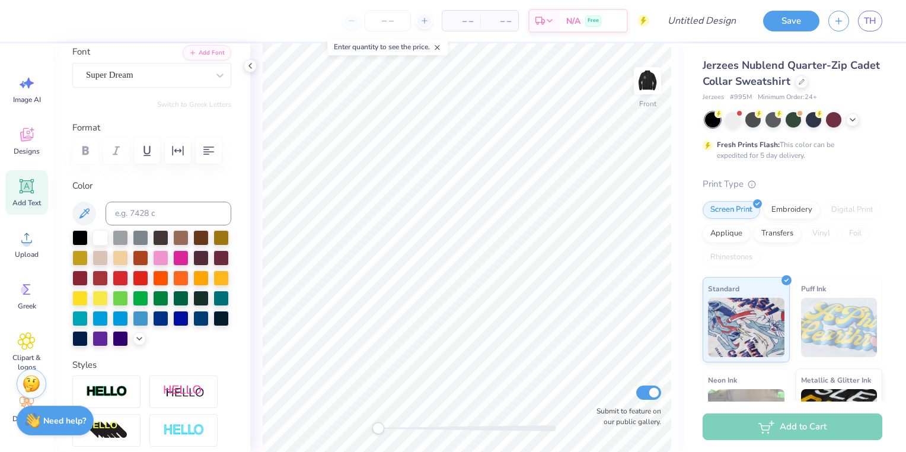
scroll to position [95, 0]
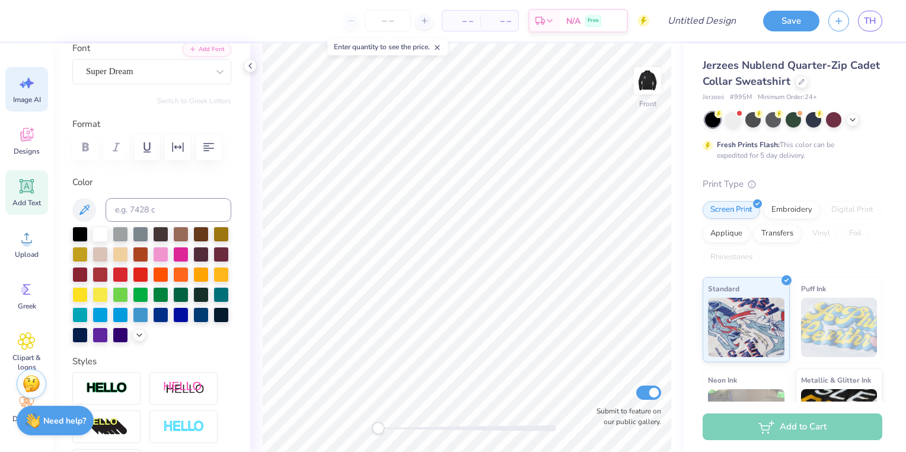
click at [24, 107] on div "Image AI" at bounding box center [26, 89] width 43 height 44
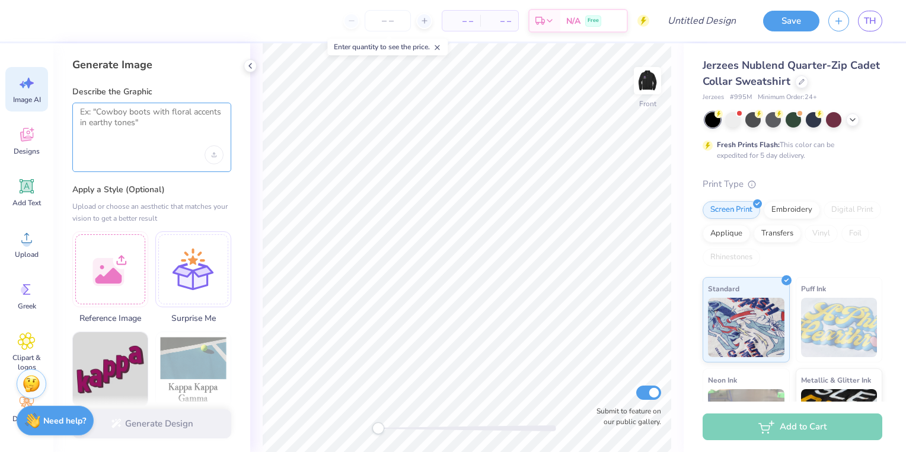
click at [140, 125] on textarea at bounding box center [152, 122] width 144 height 30
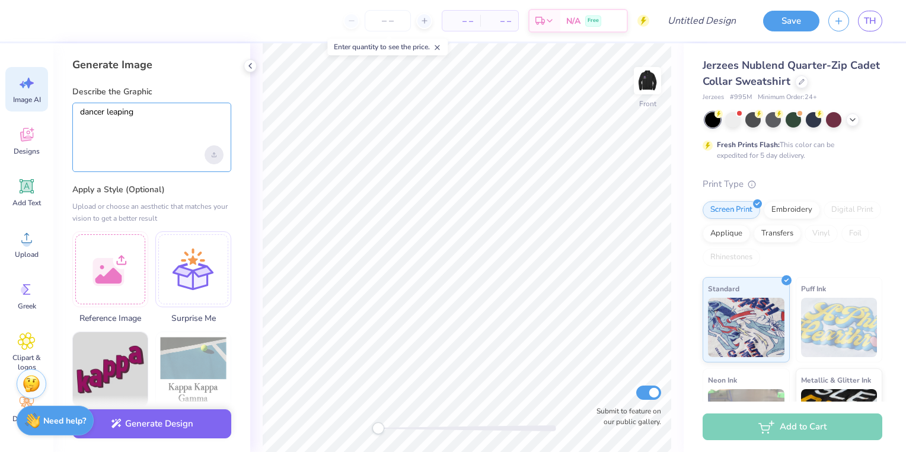
type textarea "dancer leaping"
click at [214, 158] on div "Upload image" at bounding box center [214, 154] width 19 height 19
click at [202, 186] on label "Apply a Style (Optional)" at bounding box center [151, 190] width 159 height 12
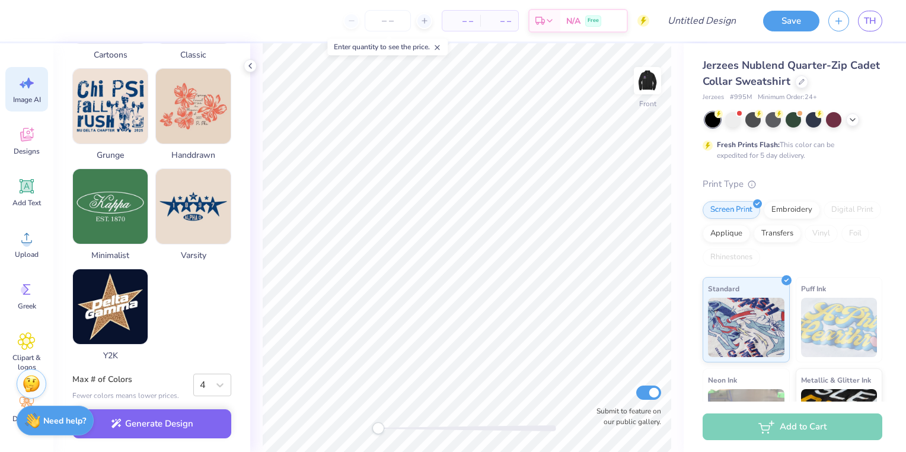
scroll to position [571, 0]
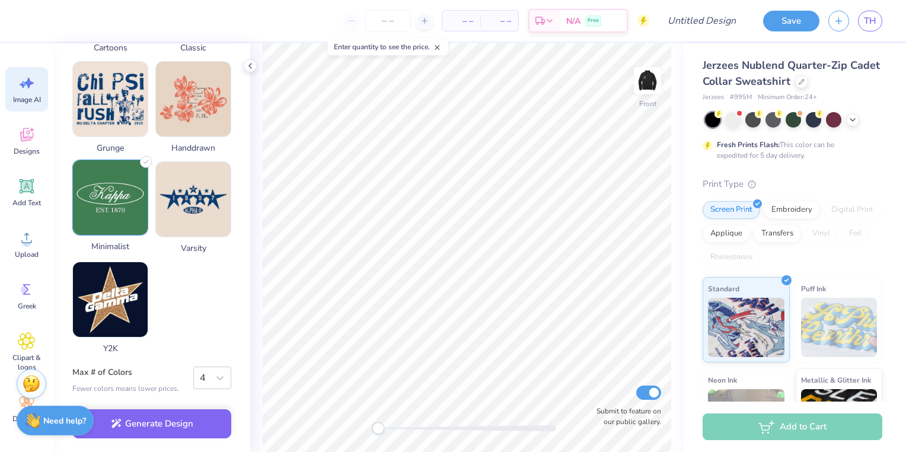
click at [134, 218] on img at bounding box center [110, 197] width 75 height 75
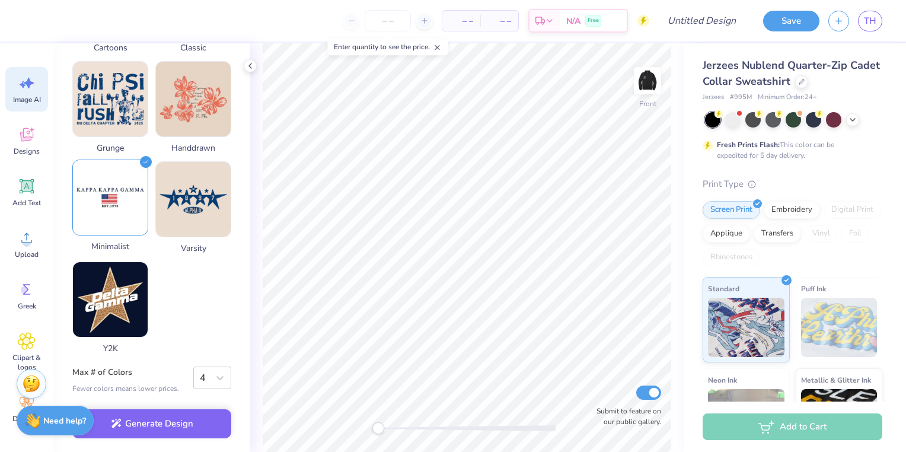
click at [190, 428] on button "Generate Design" at bounding box center [151, 423] width 159 height 29
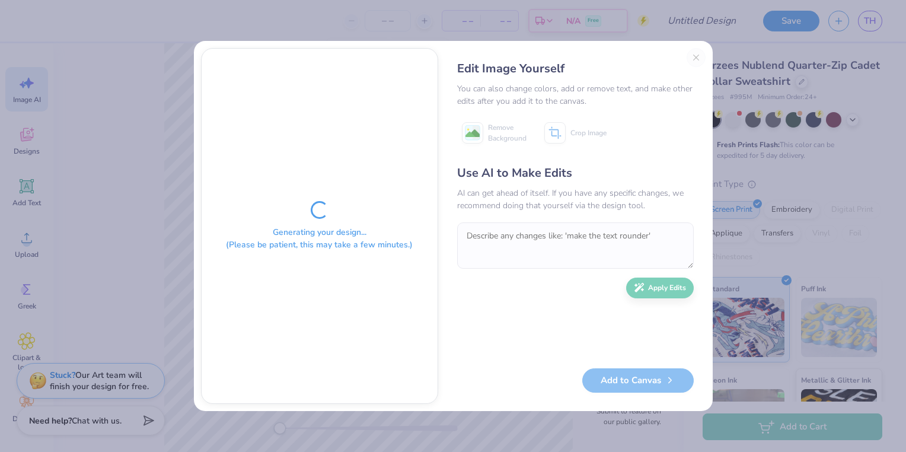
click at [696, 53] on div "Edit Image Yourself You can also change colors, add or remove text, and make ot…" at bounding box center [575, 226] width 260 height 356
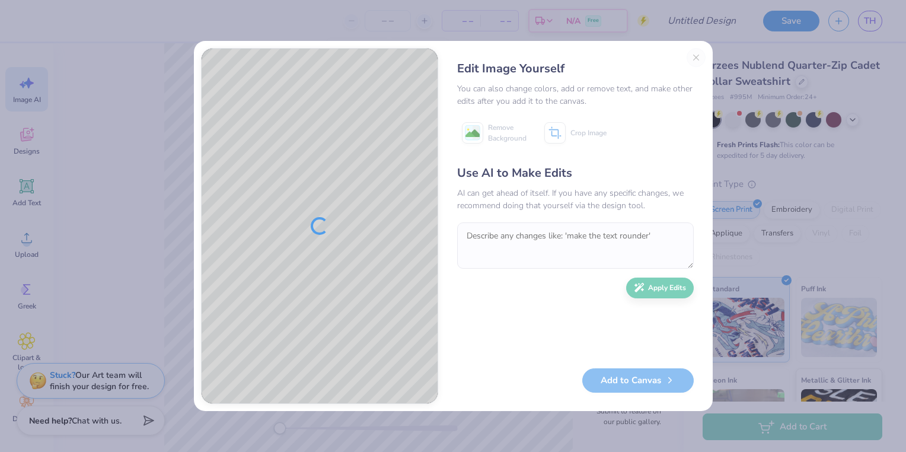
click at [698, 58] on div "Edit Image Yourself You can also change colors, add or remove text, and make ot…" at bounding box center [575, 226] width 260 height 356
click at [517, 129] on span "Remove Background" at bounding box center [507, 132] width 39 height 21
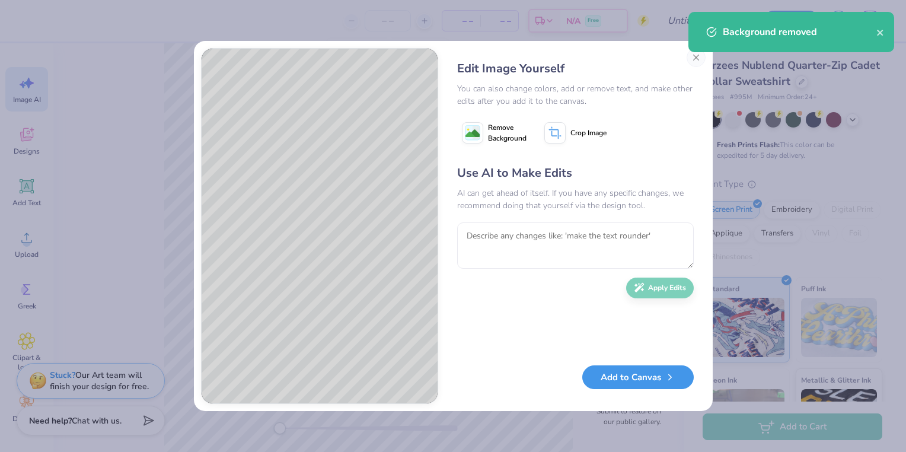
click at [600, 388] on button "Add to Canvas" at bounding box center [638, 377] width 112 height 24
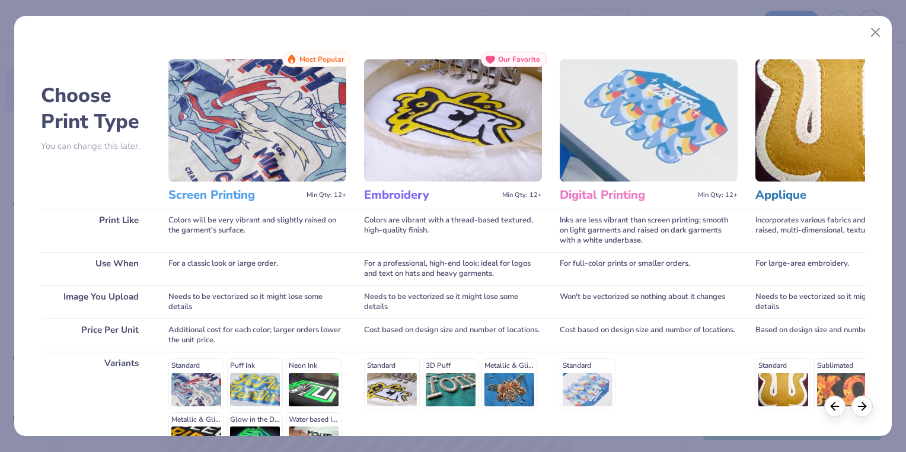
click at [294, 117] on img at bounding box center [257, 120] width 178 height 122
click at [238, 201] on h3 "Screen Printing" at bounding box center [234, 194] width 133 height 15
click at [235, 188] on h3 "Screen Printing" at bounding box center [234, 194] width 133 height 15
click at [878, 37] on button "Close" at bounding box center [876, 32] width 23 height 23
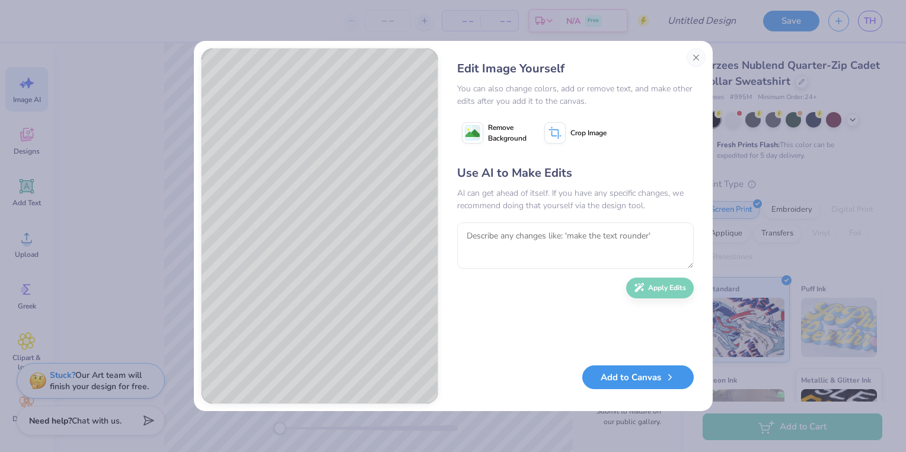
click at [661, 371] on button "Add to Canvas" at bounding box center [638, 377] width 112 height 24
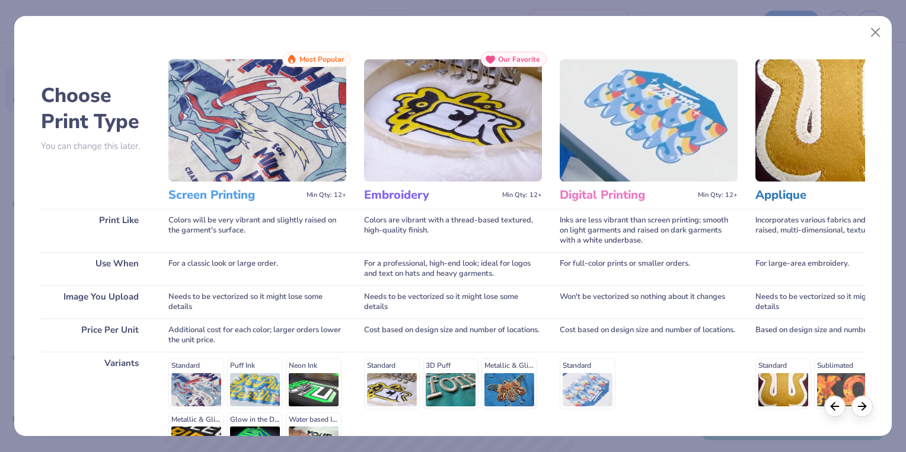
scroll to position [139, 0]
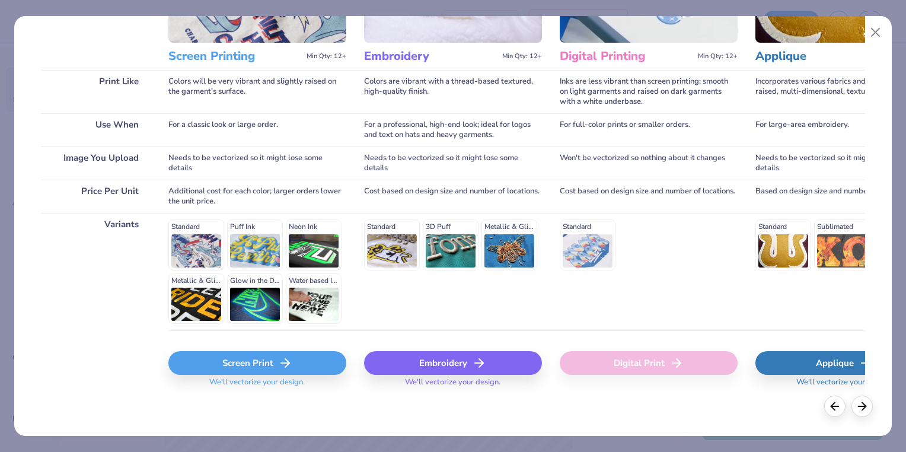
click at [287, 365] on icon at bounding box center [285, 363] width 14 height 14
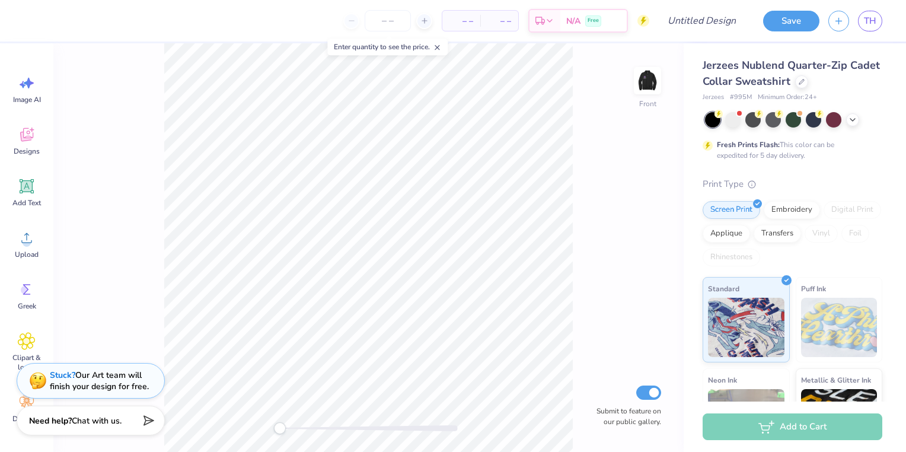
scroll to position [0, 0]
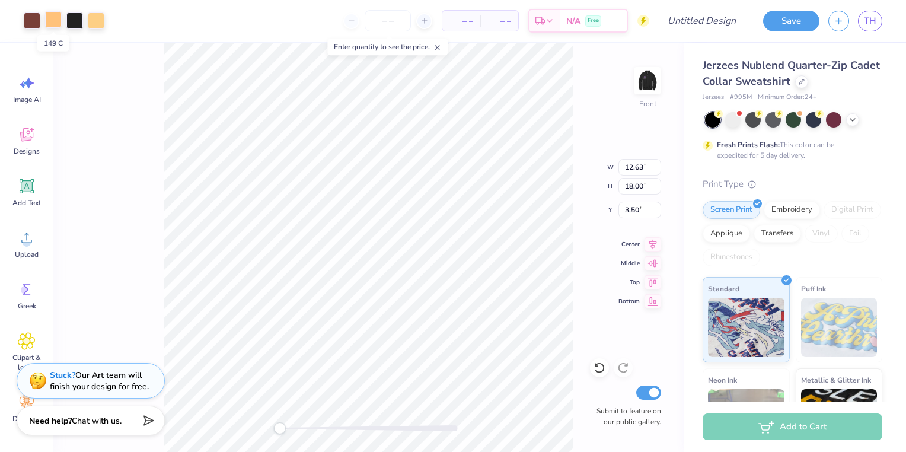
click at [55, 20] on div at bounding box center [53, 19] width 17 height 17
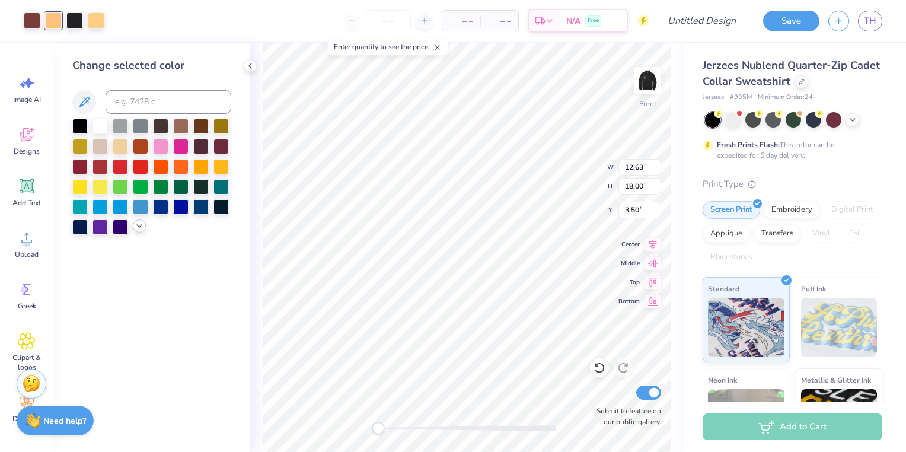
click at [138, 228] on icon at bounding box center [139, 225] width 9 height 9
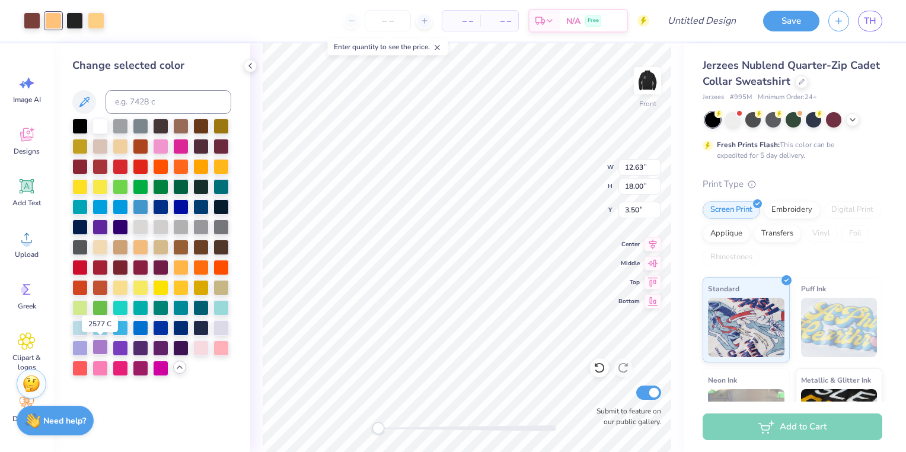
click at [95, 348] on div at bounding box center [100, 346] width 15 height 15
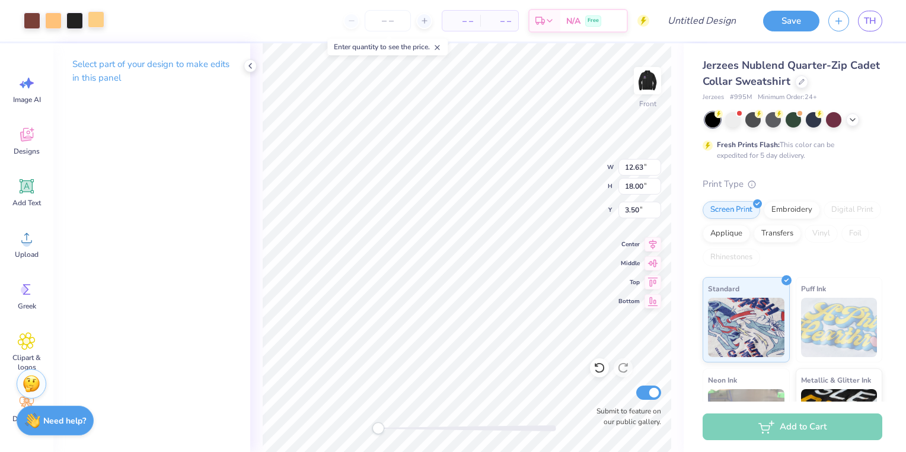
click at [97, 25] on div at bounding box center [96, 19] width 17 height 17
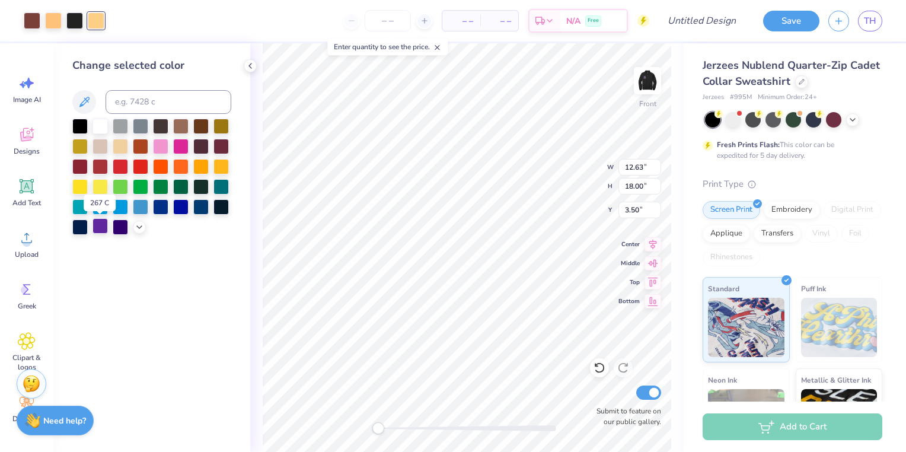
click at [101, 229] on div at bounding box center [100, 225] width 15 height 15
click at [75, 18] on div at bounding box center [74, 19] width 17 height 17
click at [100, 130] on div at bounding box center [100, 124] width 15 height 15
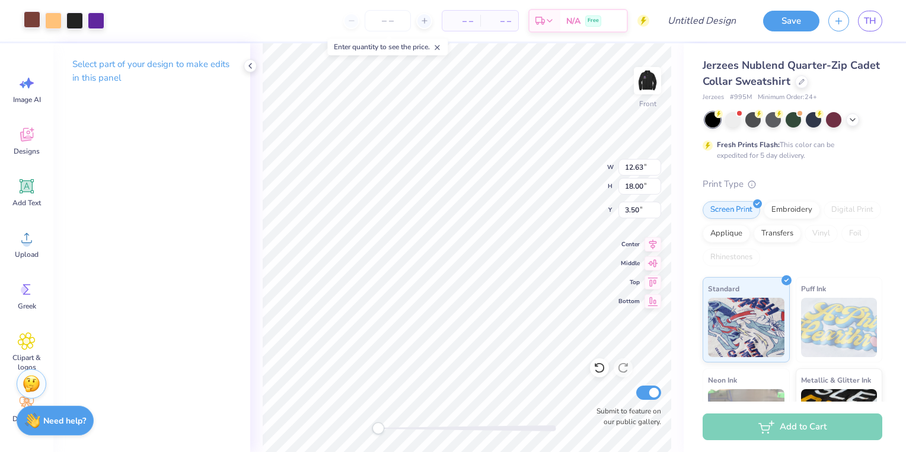
click at [33, 15] on div at bounding box center [32, 19] width 17 height 17
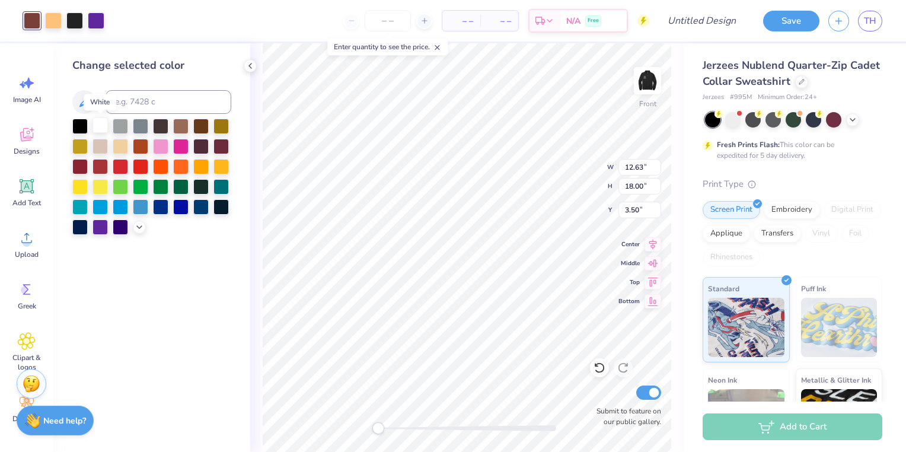
click at [95, 128] on div at bounding box center [100, 124] width 15 height 15
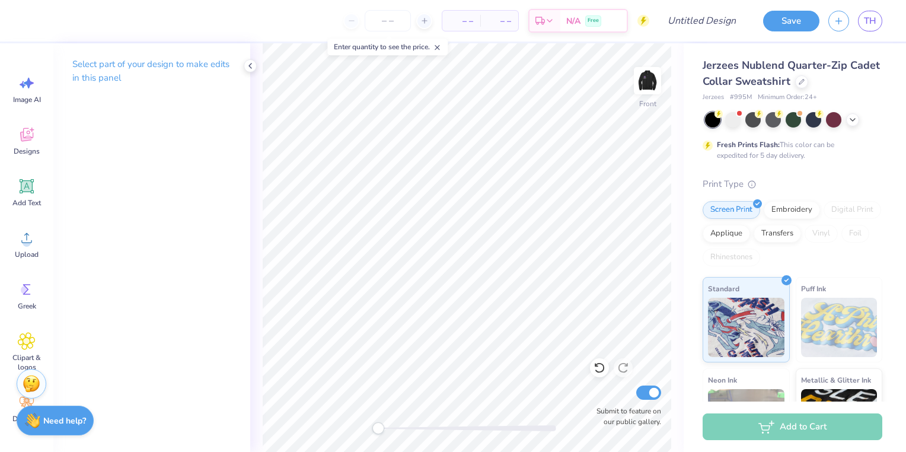
click at [437, 48] on icon at bounding box center [437, 47] width 8 height 8
click at [422, 20] on icon at bounding box center [425, 21] width 8 height 8
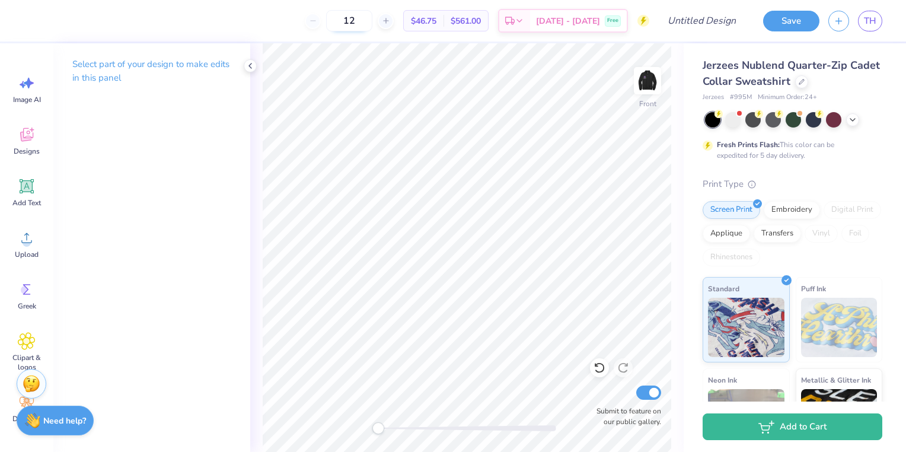
click at [357, 15] on input "12" at bounding box center [349, 20] width 46 height 21
click at [373, 15] on input "12" at bounding box center [349, 20] width 46 height 21
type input "1"
type input "55"
click at [870, 22] on span "TH" at bounding box center [870, 21] width 12 height 14
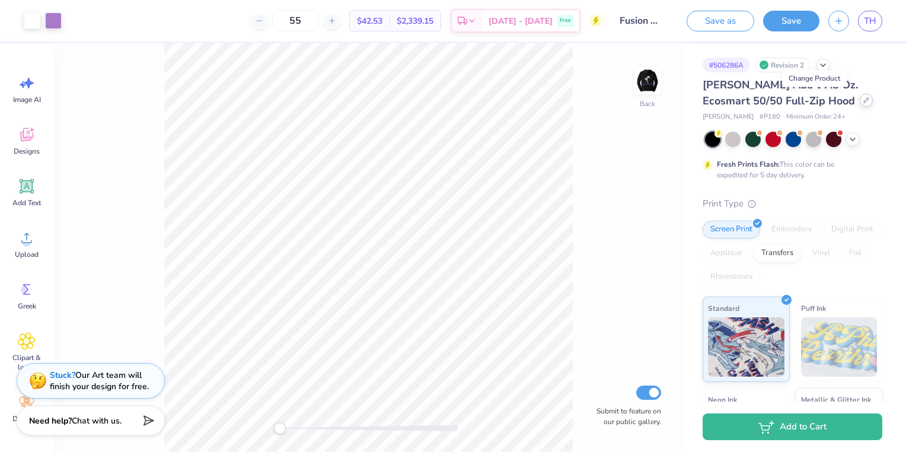
click at [860, 103] on div at bounding box center [866, 100] width 13 height 13
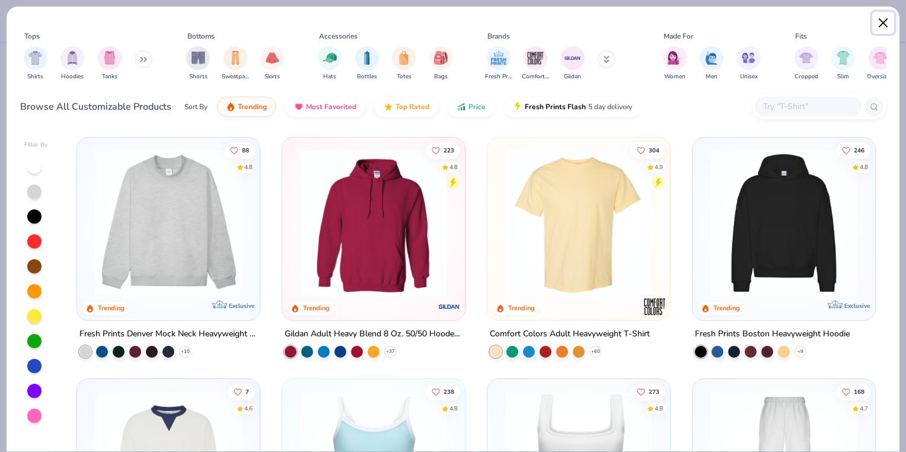
click at [880, 26] on button "Close" at bounding box center [884, 23] width 23 height 23
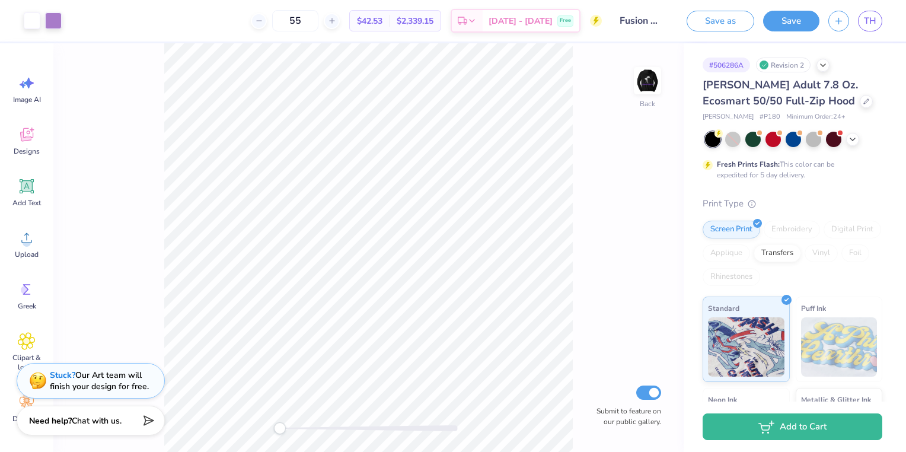
click at [876, 103] on div "# 506286A Revision 2 [PERSON_NAME] Adult 7.8 Oz. Ecosmart 50/50 Full-Zip Hood […" at bounding box center [795, 303] width 222 height 521
click at [864, 97] on icon at bounding box center [867, 100] width 6 height 6
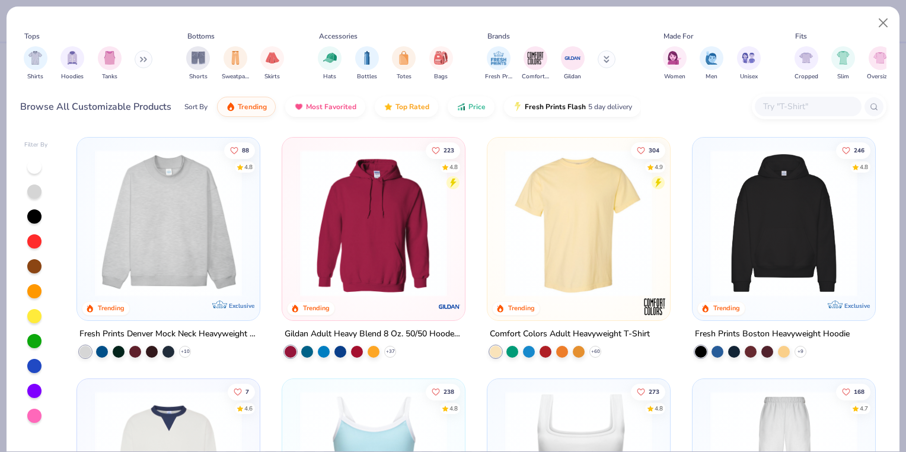
click at [773, 98] on div at bounding box center [808, 107] width 107 height 20
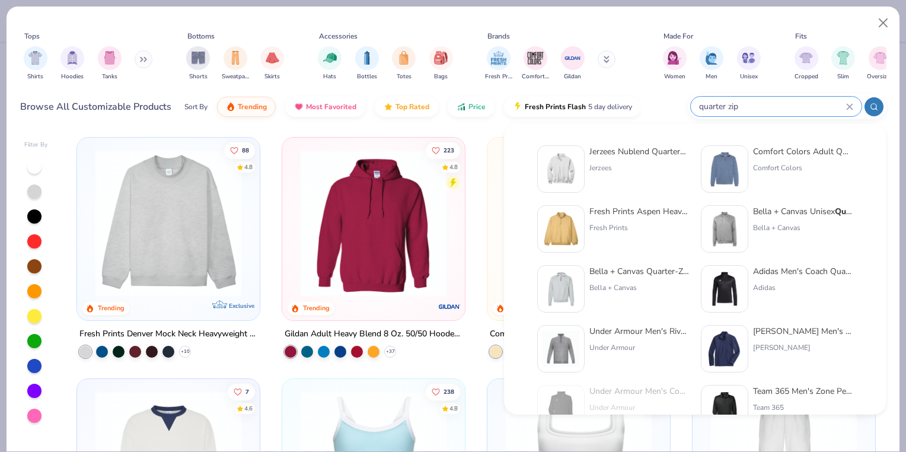
type input "quarter zip"
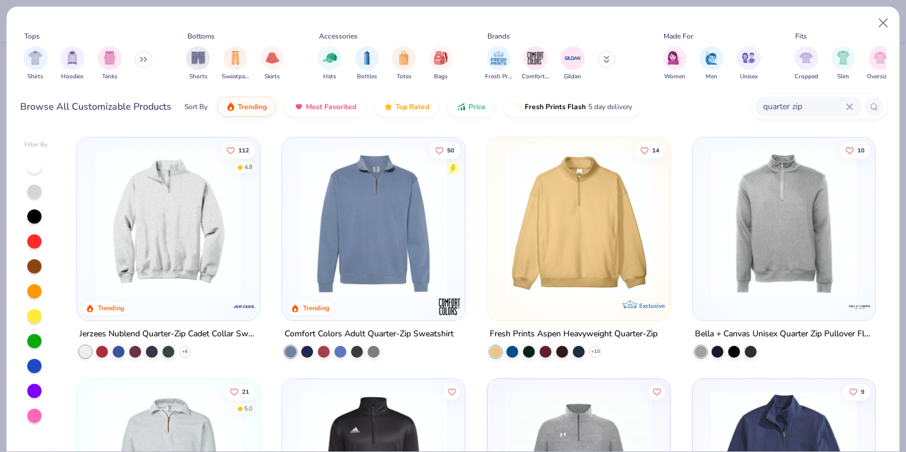
click at [160, 215] on img at bounding box center [168, 222] width 159 height 147
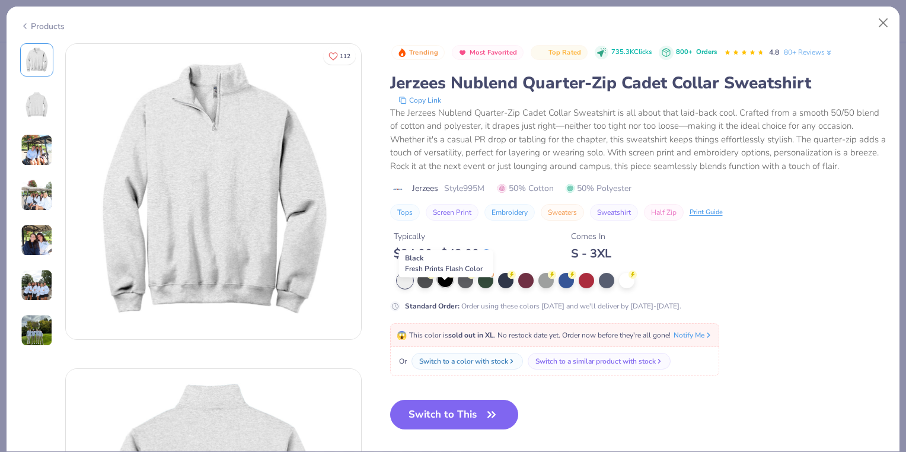
click at [446, 287] on div at bounding box center [445, 279] width 15 height 15
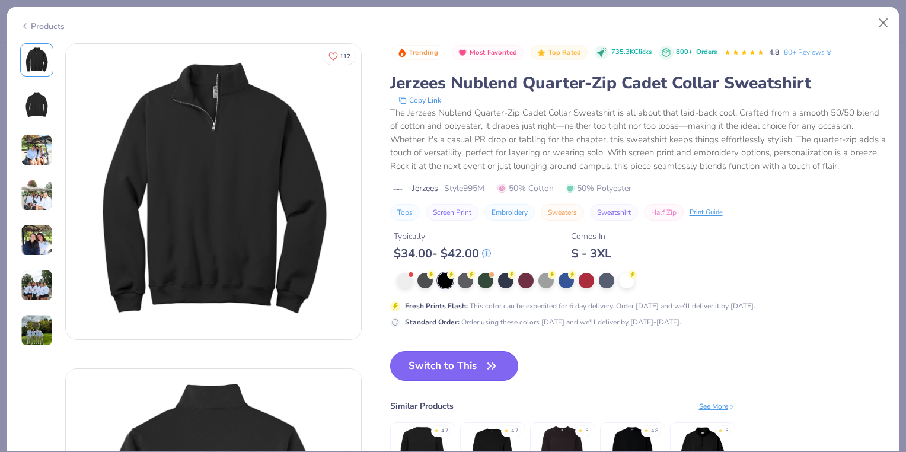
click at [438, 381] on button "Switch to This" at bounding box center [454, 366] width 129 height 30
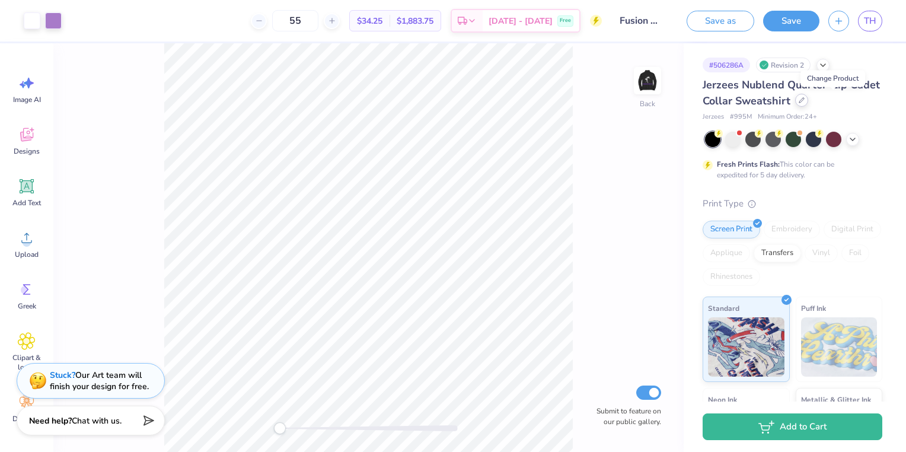
click at [808, 106] on div at bounding box center [801, 100] width 13 height 13
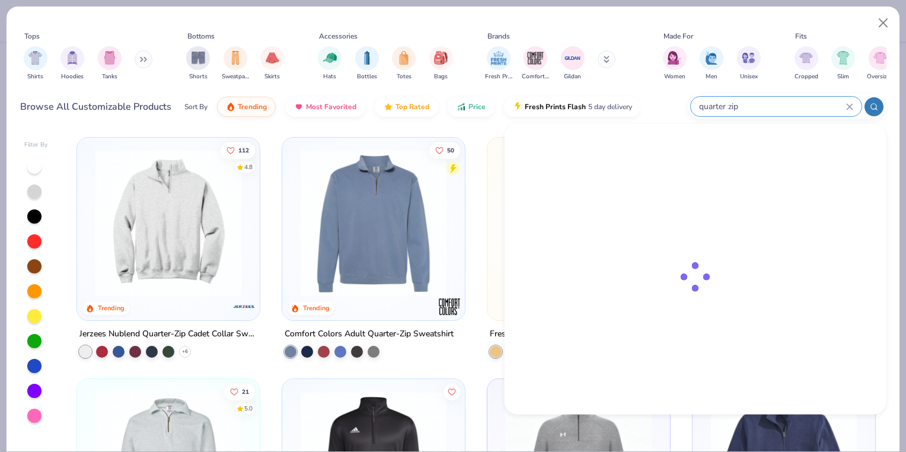
click at [810, 109] on input "quarter zip" at bounding box center [772, 107] width 148 height 14
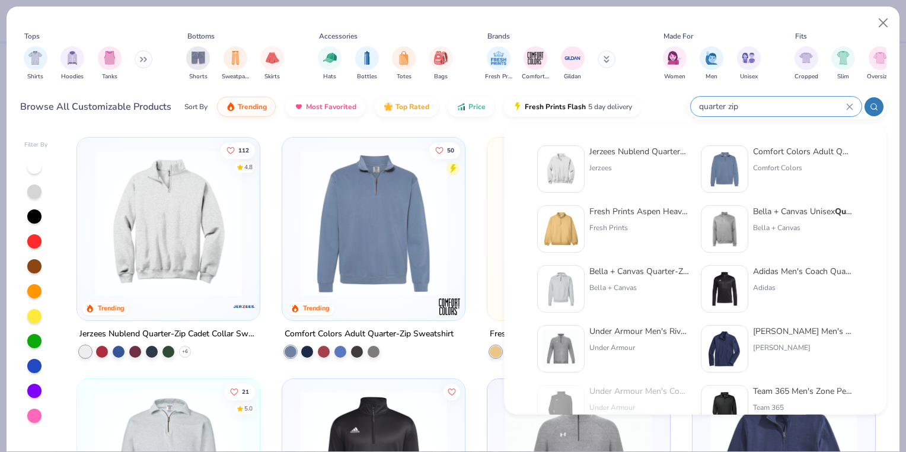
type input "quarter zip"
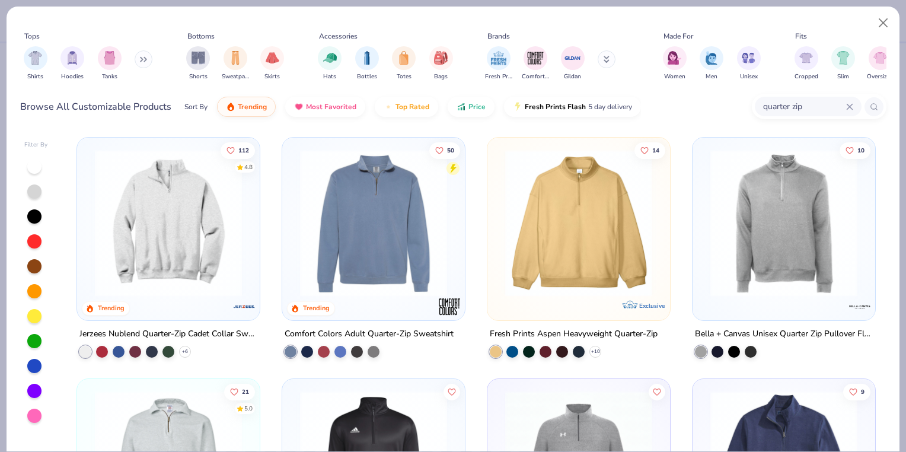
click at [476, 119] on div "Sort By Trending Most Favorited Top Rated Price Fresh Prints Flash 5 day delive…" at bounding box center [412, 106] width 457 height 33
click at [571, 210] on img at bounding box center [578, 222] width 159 height 147
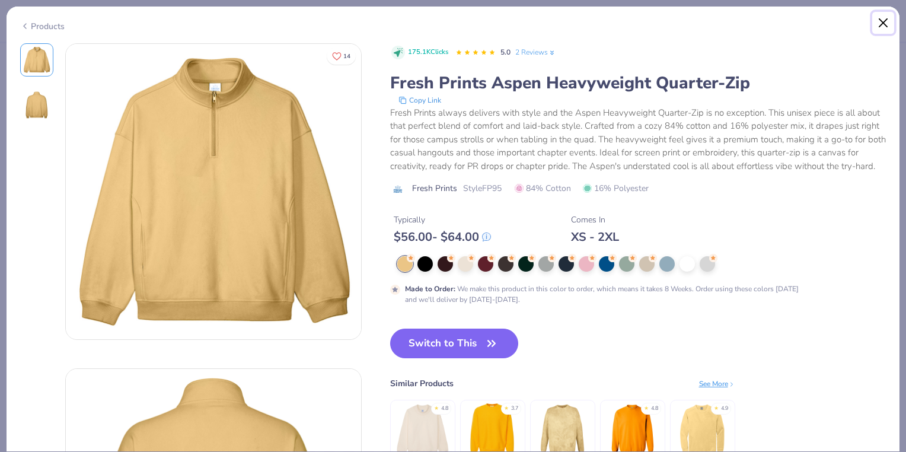
click at [881, 27] on button "Close" at bounding box center [884, 23] width 23 height 23
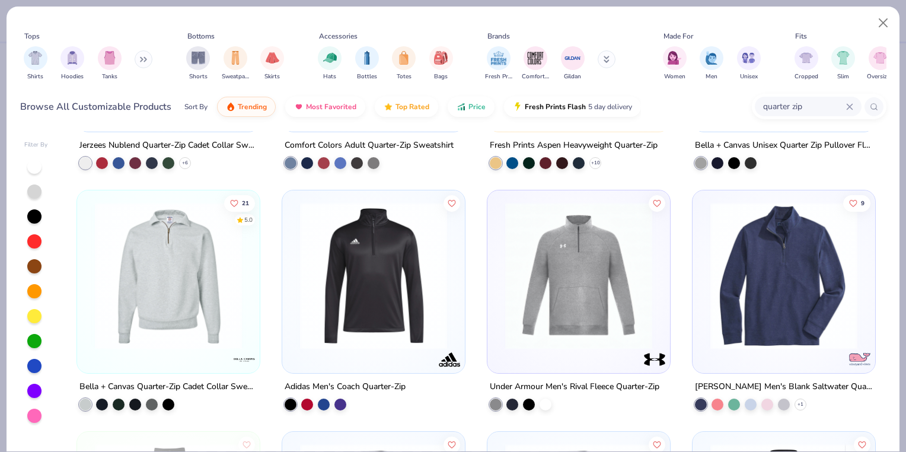
scroll to position [199, 0]
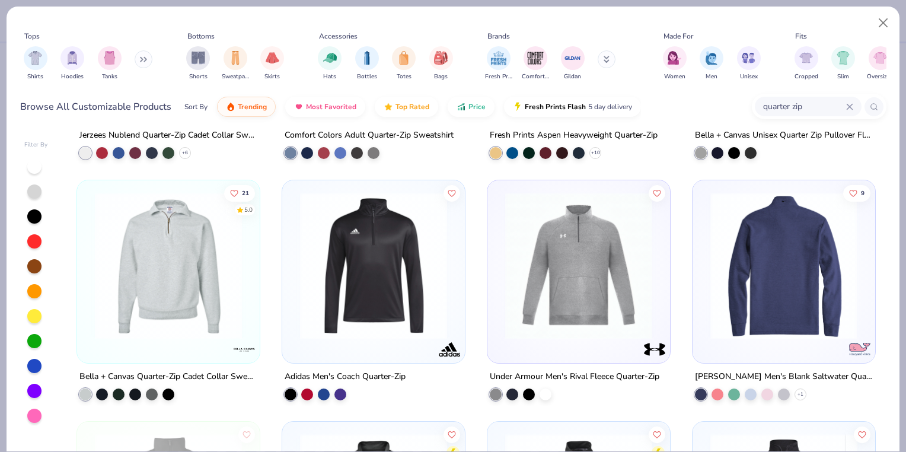
click at [705, 269] on img at bounding box center [625, 265] width 159 height 147
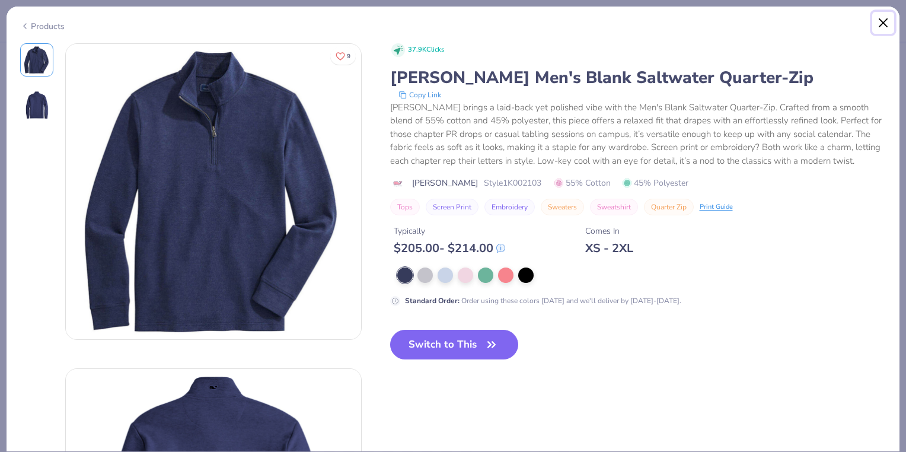
click at [881, 21] on button "Close" at bounding box center [884, 23] width 23 height 23
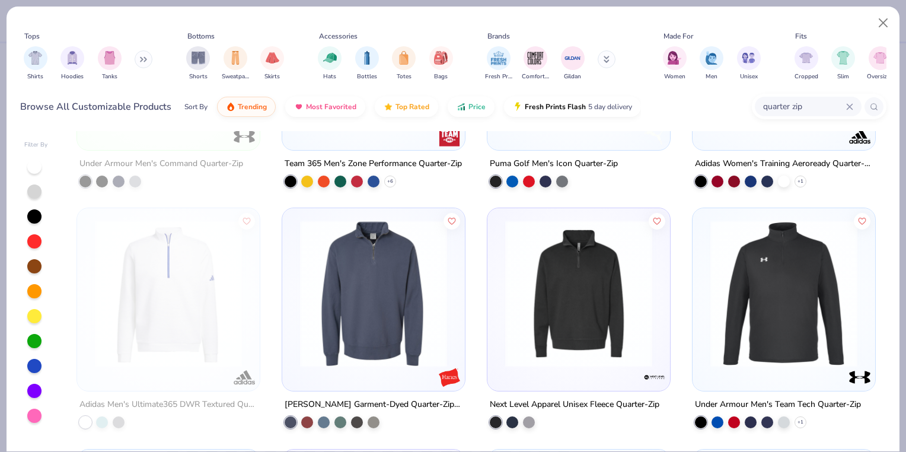
scroll to position [657, 0]
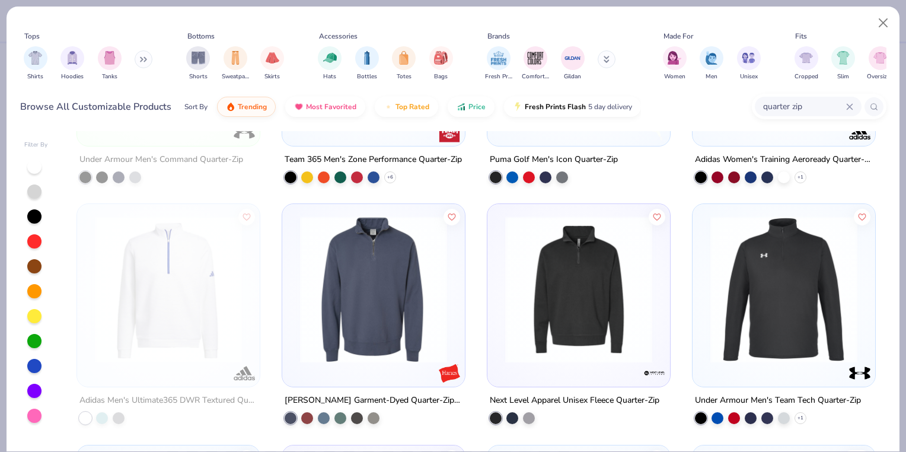
click at [580, 281] on img at bounding box center [578, 289] width 159 height 147
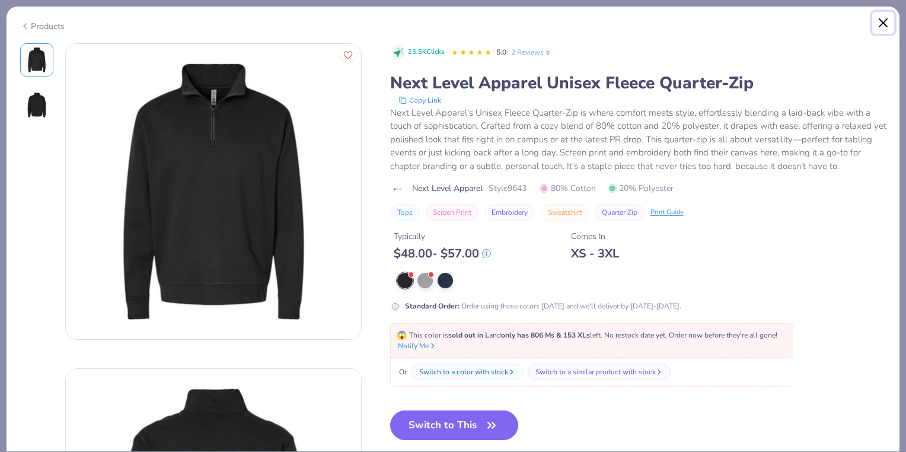
click at [883, 16] on button "Close" at bounding box center [884, 23] width 23 height 23
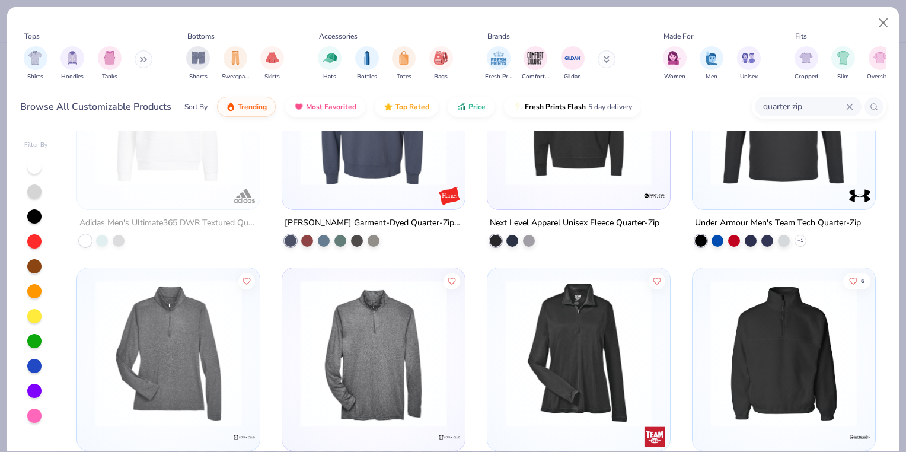
scroll to position [916, 0]
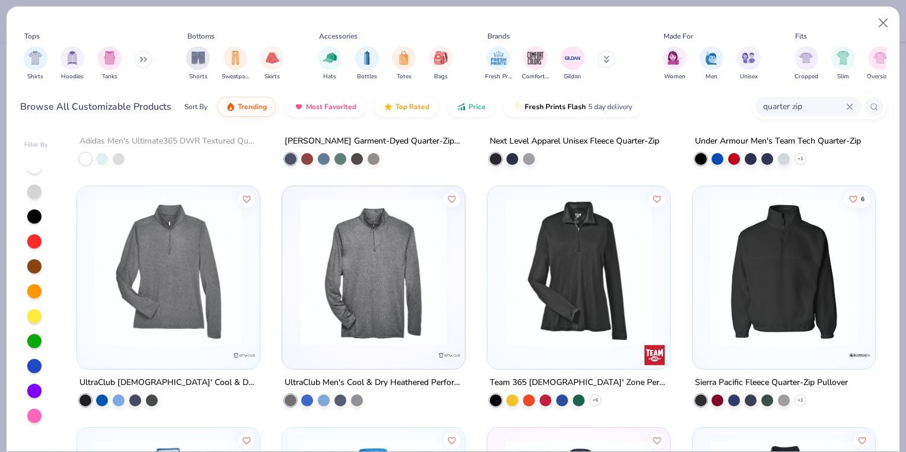
click at [808, 260] on img at bounding box center [784, 271] width 159 height 147
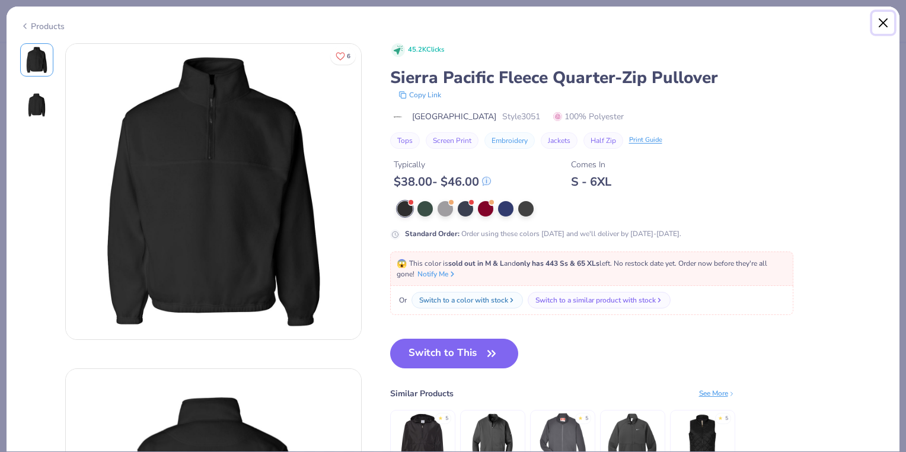
click at [884, 23] on button "Close" at bounding box center [884, 23] width 23 height 23
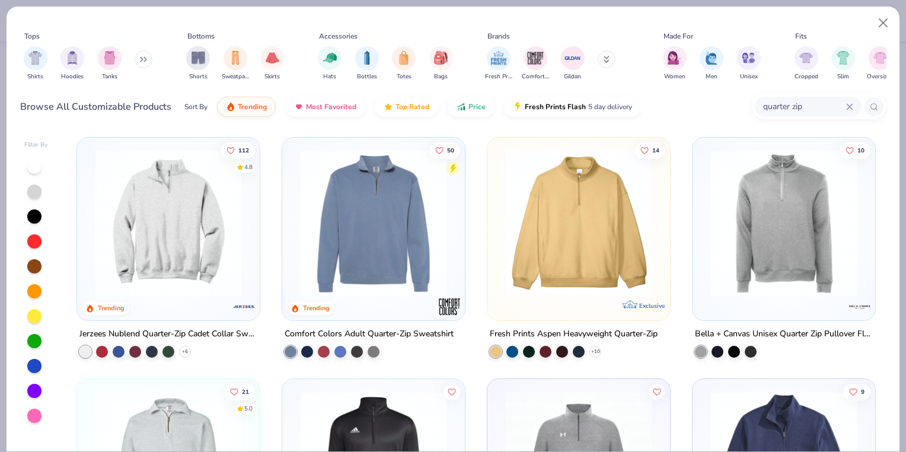
click at [211, 233] on img at bounding box center [168, 222] width 159 height 147
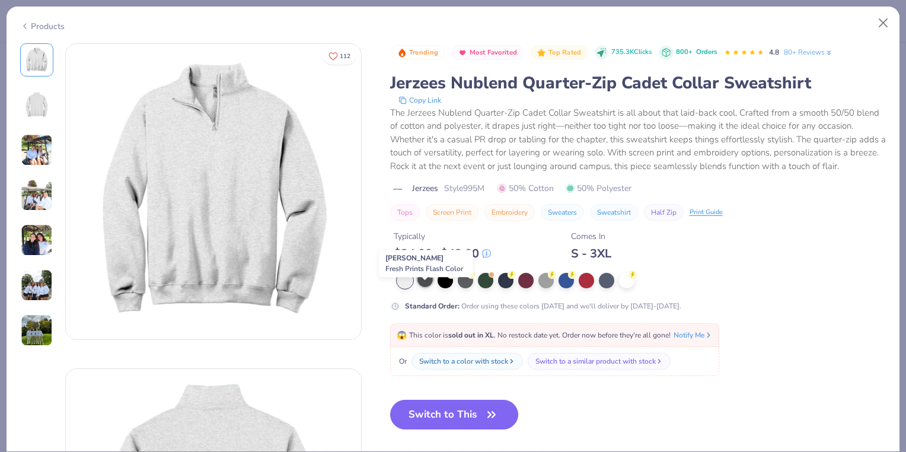
click at [418, 287] on div at bounding box center [425, 279] width 15 height 15
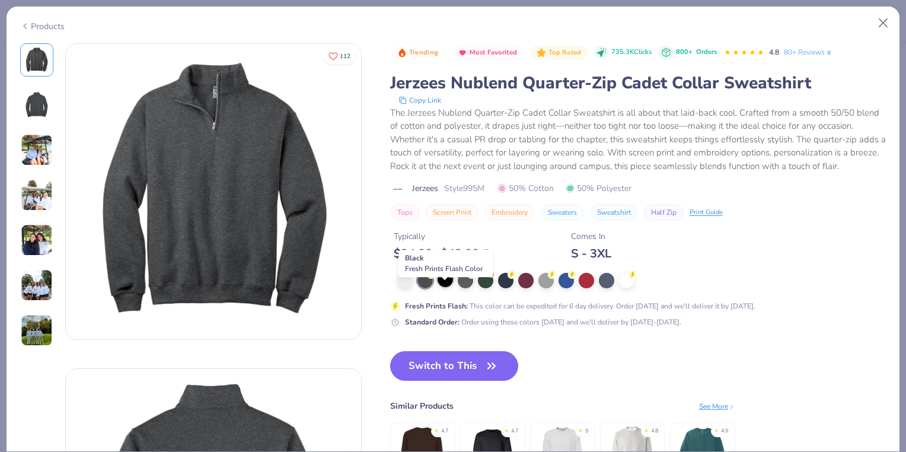
click at [445, 287] on div at bounding box center [445, 279] width 15 height 15
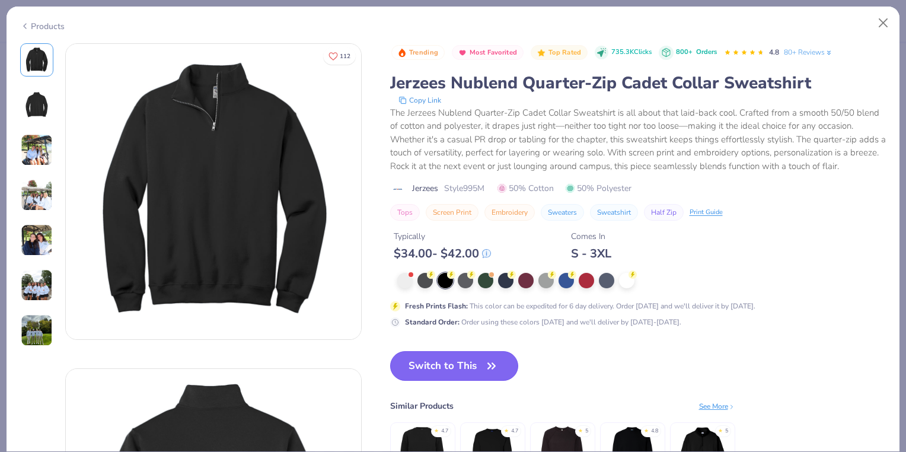
click at [461, 381] on button "Switch to This" at bounding box center [454, 366] width 129 height 30
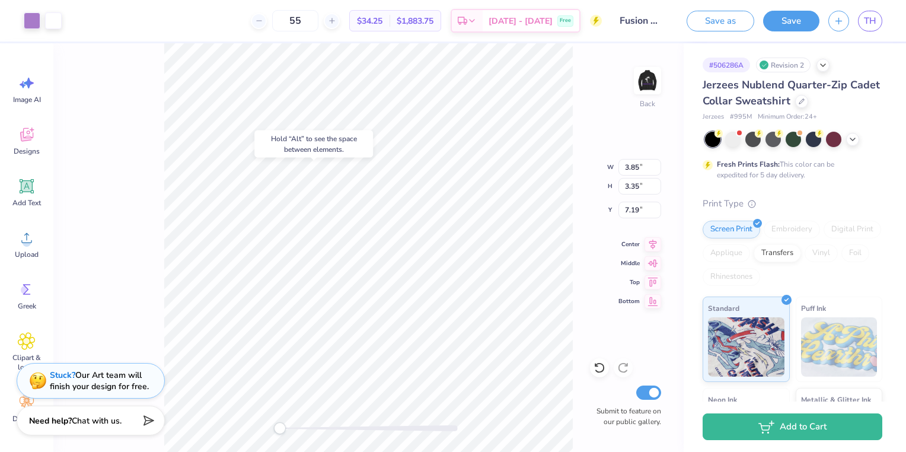
type input "5.38"
type input "1.72"
type input "10.58"
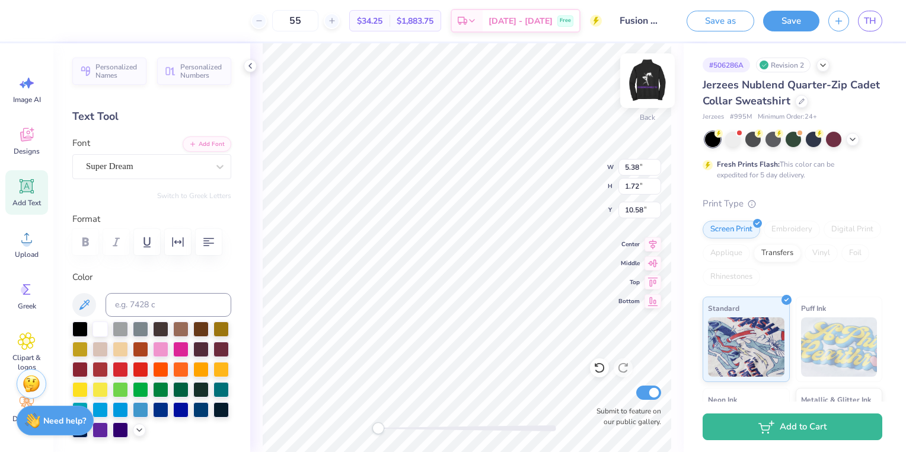
click at [653, 87] on img at bounding box center [647, 80] width 47 height 47
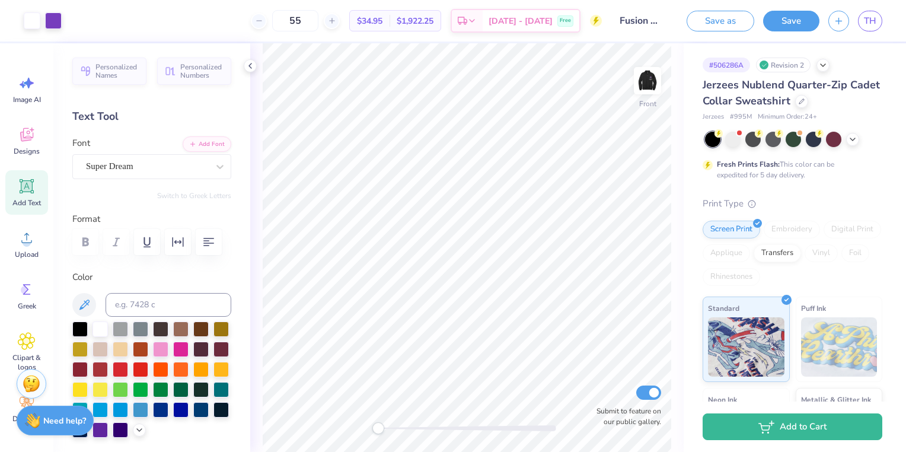
click at [653, 87] on img at bounding box center [648, 81] width 24 height 24
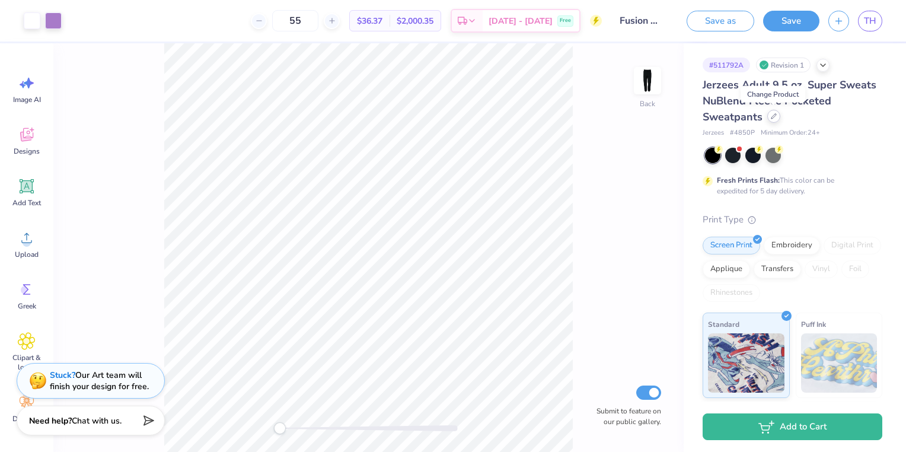
click at [769, 119] on div at bounding box center [774, 116] width 13 height 13
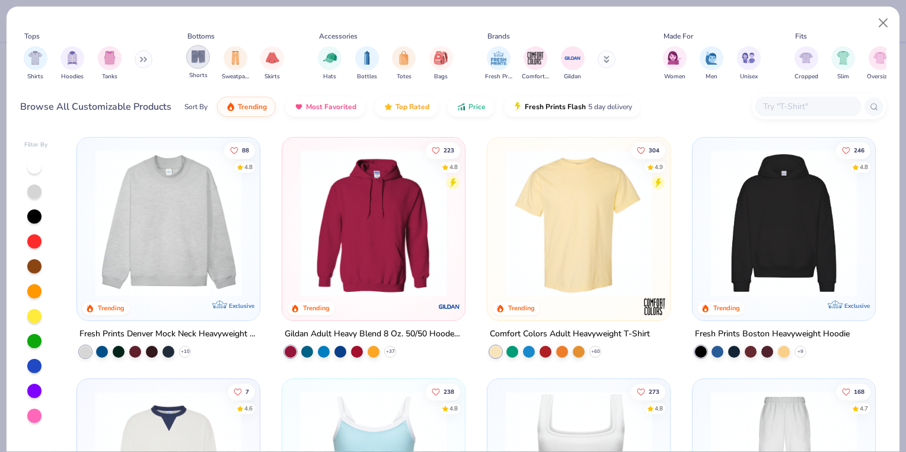
click at [205, 62] on div "filter for Shorts" at bounding box center [198, 57] width 24 height 24
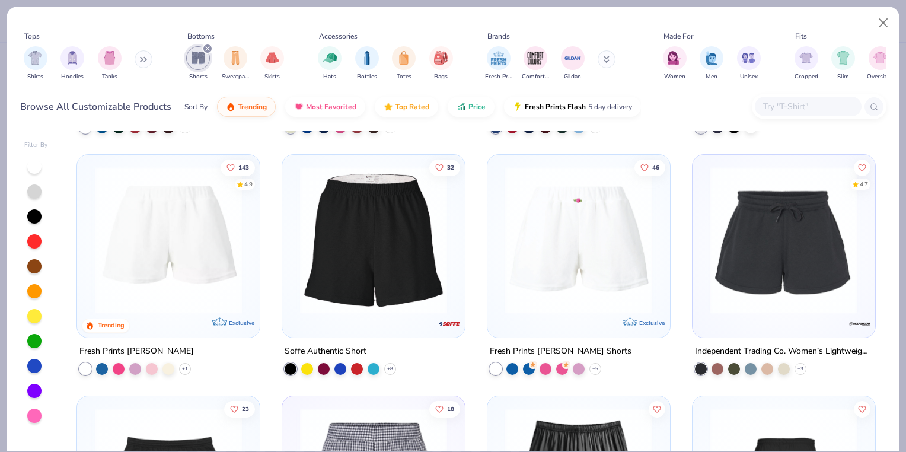
scroll to position [215, 0]
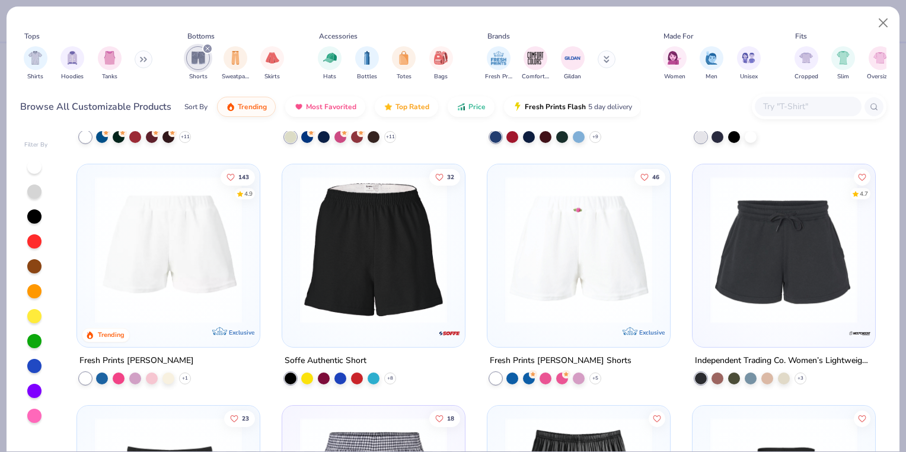
click at [757, 111] on div at bounding box center [808, 107] width 107 height 20
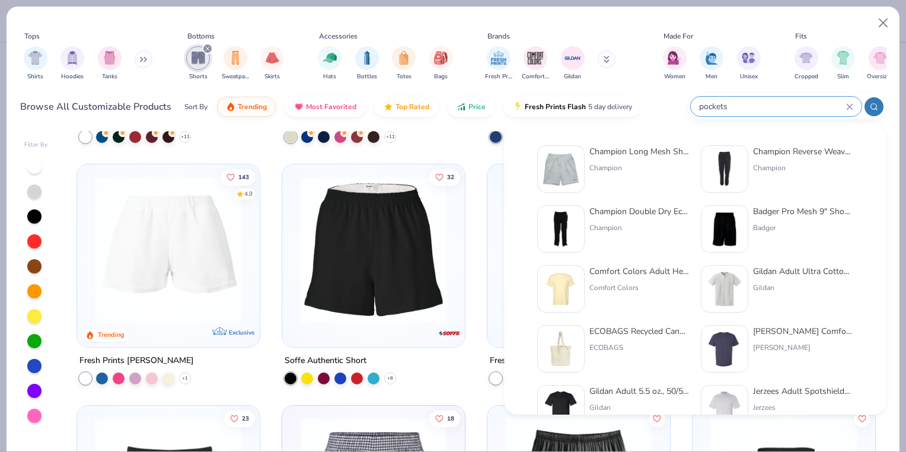
type input "pockets"
click at [613, 170] on div "Champion" at bounding box center [640, 168] width 100 height 11
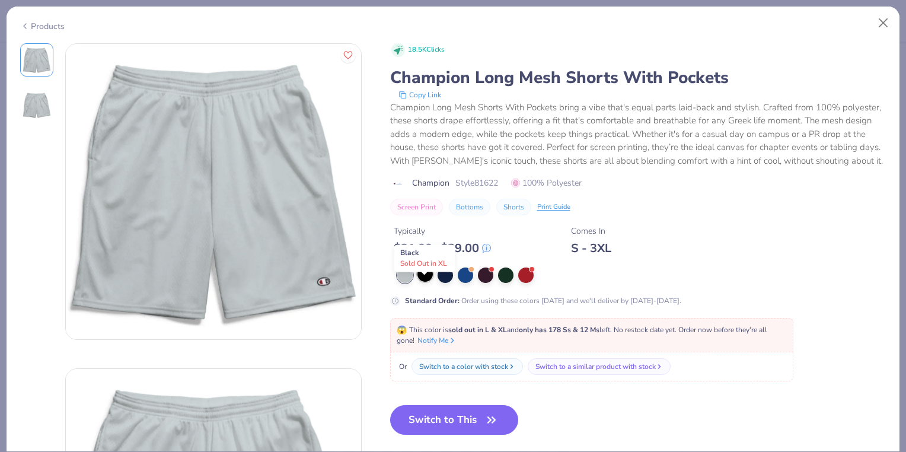
click at [429, 282] on div at bounding box center [425, 273] width 15 height 15
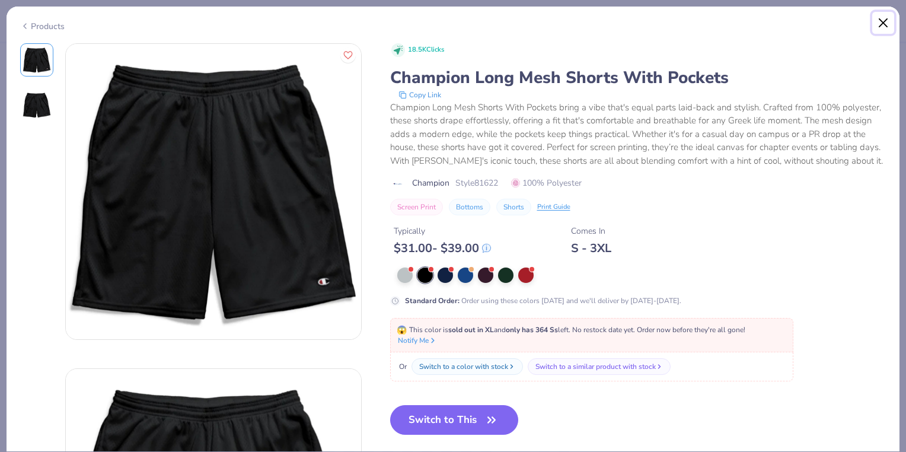
click at [884, 24] on button "Close" at bounding box center [884, 23] width 23 height 23
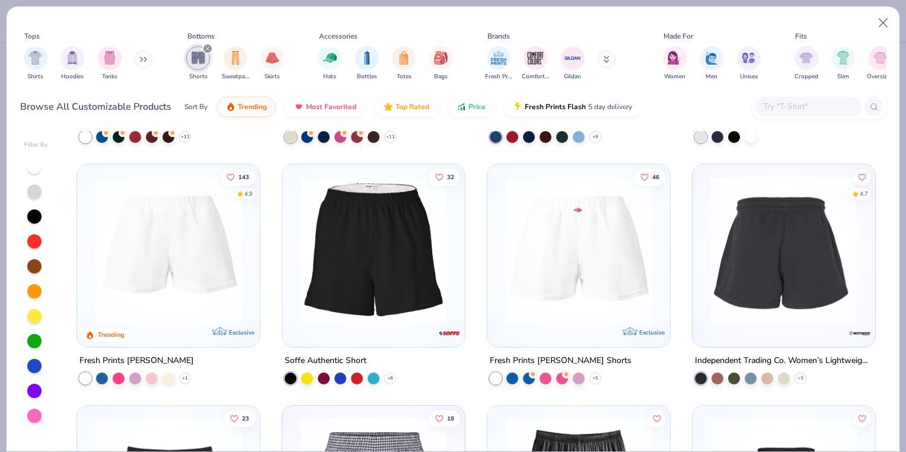
click at [705, 229] on img at bounding box center [625, 249] width 159 height 147
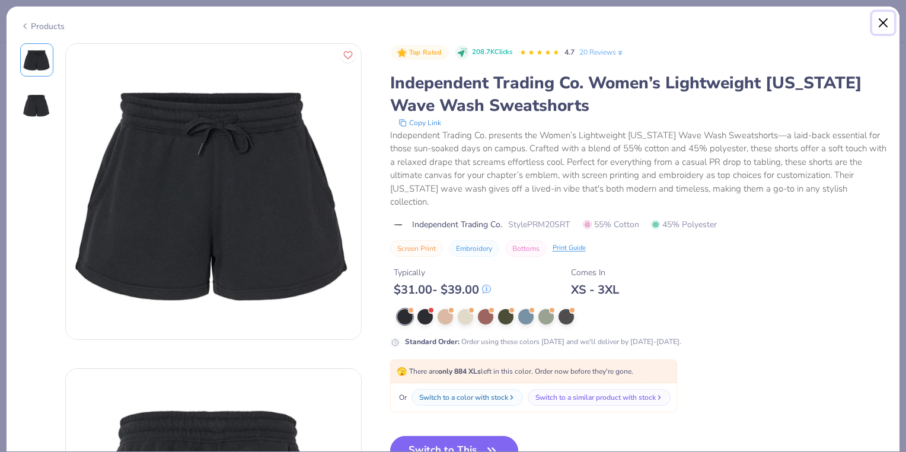
click at [876, 27] on button "Close" at bounding box center [884, 23] width 23 height 23
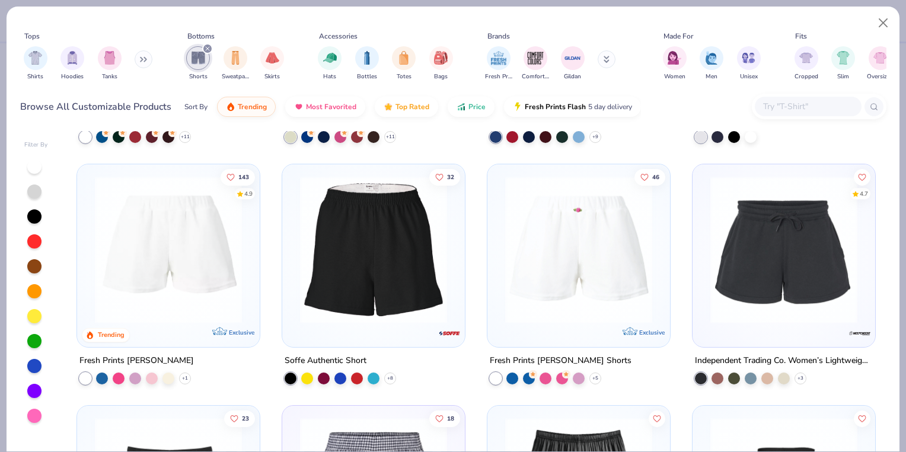
click at [410, 227] on img at bounding box center [373, 249] width 159 height 147
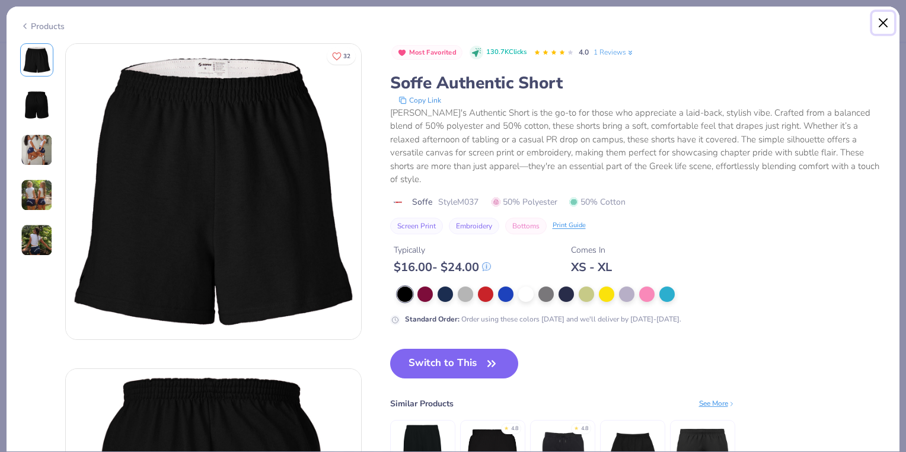
click at [881, 26] on button "Close" at bounding box center [884, 23] width 23 height 23
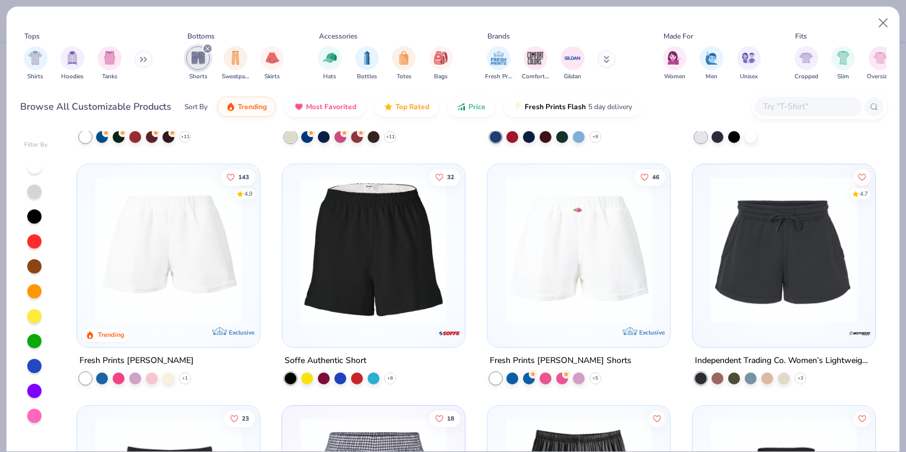
click at [227, 273] on img at bounding box center [168, 249] width 159 height 147
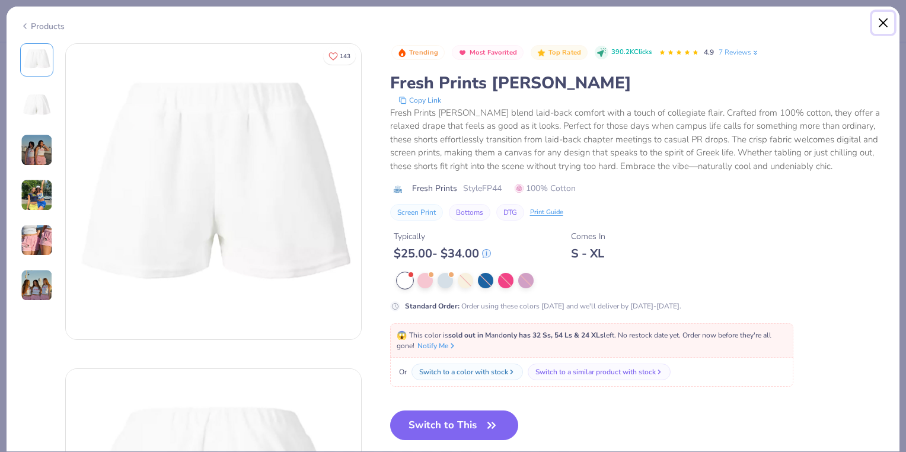
click at [889, 22] on button "Close" at bounding box center [884, 23] width 23 height 23
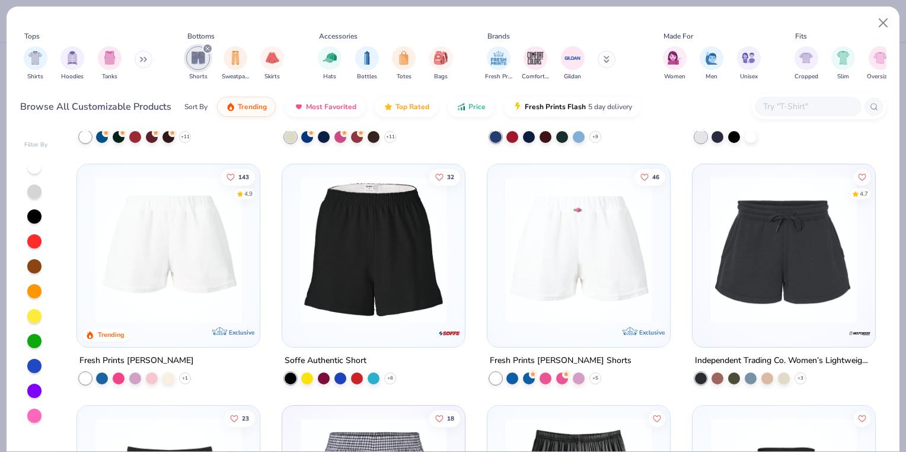
click at [813, 241] on img at bounding box center [784, 249] width 159 height 147
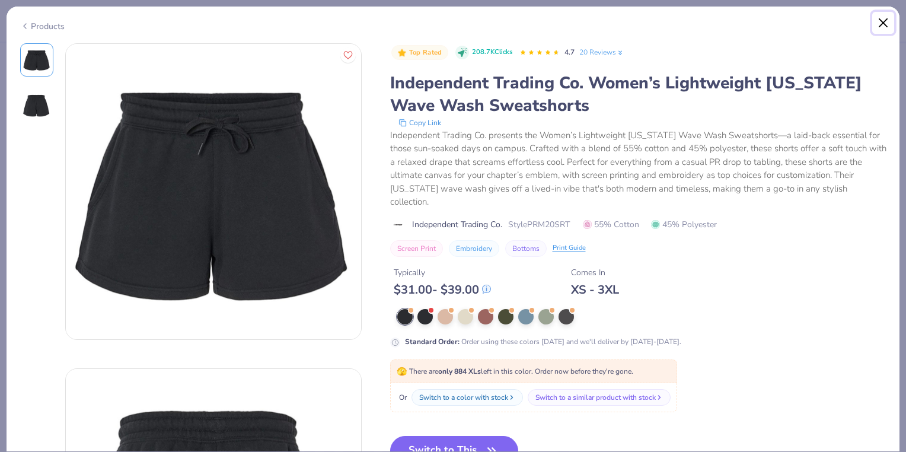
click at [879, 27] on button "Close" at bounding box center [884, 23] width 23 height 23
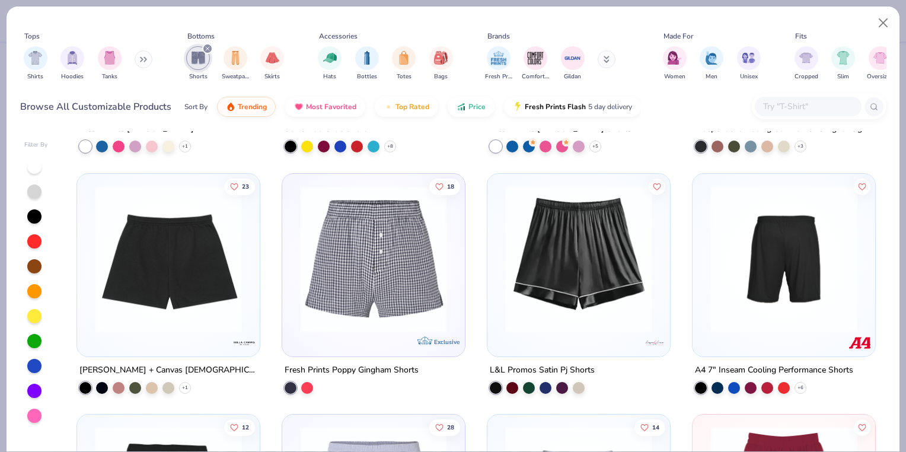
scroll to position [486, 0]
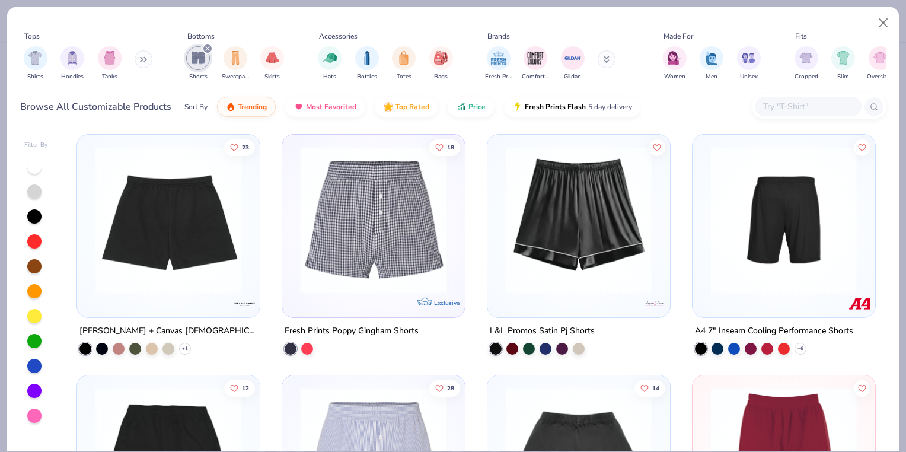
click at [788, 256] on img at bounding box center [784, 219] width 159 height 147
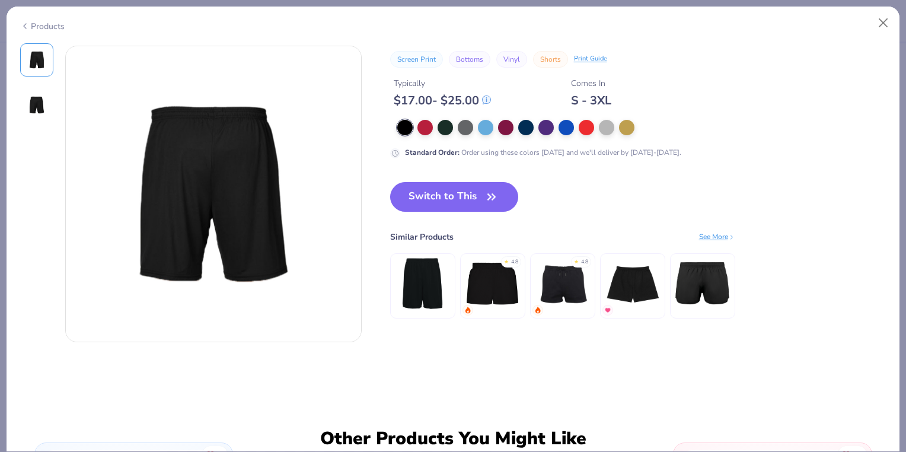
scroll to position [315, 0]
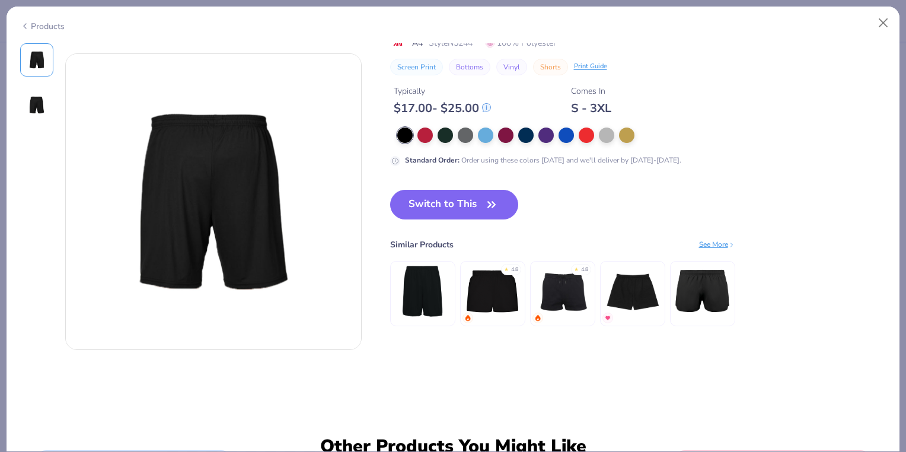
click at [42, 109] on img at bounding box center [37, 105] width 28 height 28
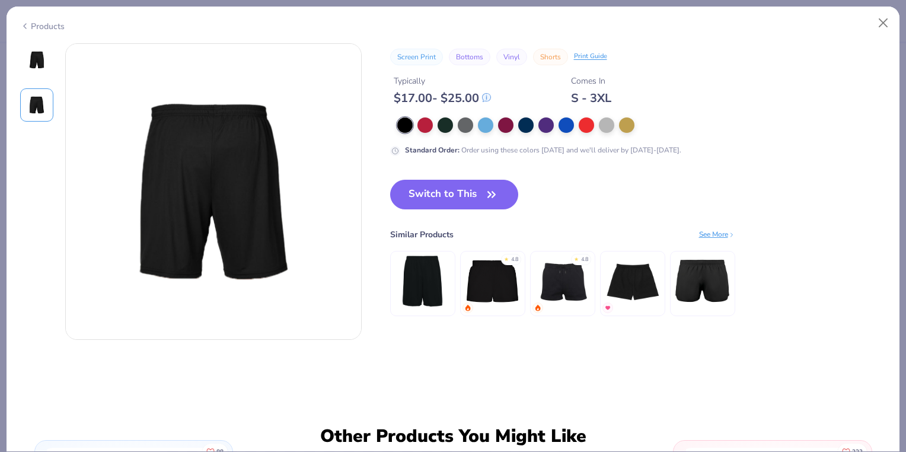
click at [25, 114] on img at bounding box center [37, 105] width 28 height 28
click at [30, 66] on img at bounding box center [37, 60] width 28 height 28
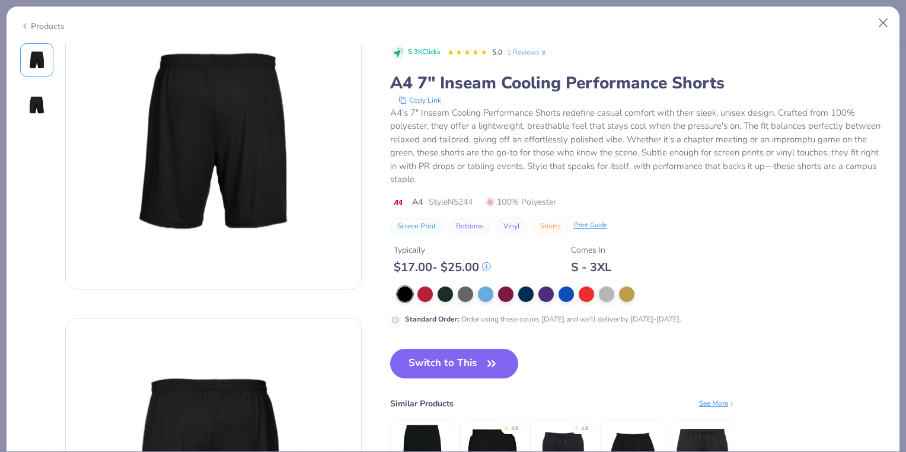
scroll to position [0, 0]
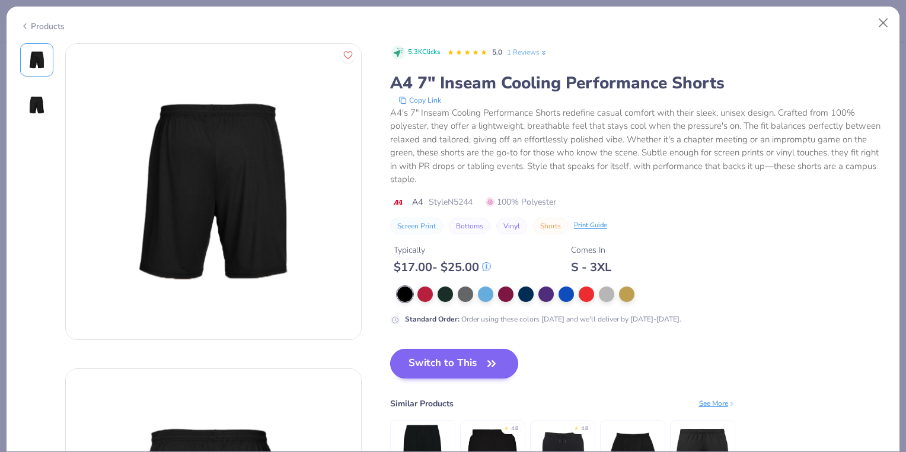
click at [475, 351] on button "Switch to This" at bounding box center [454, 364] width 129 height 30
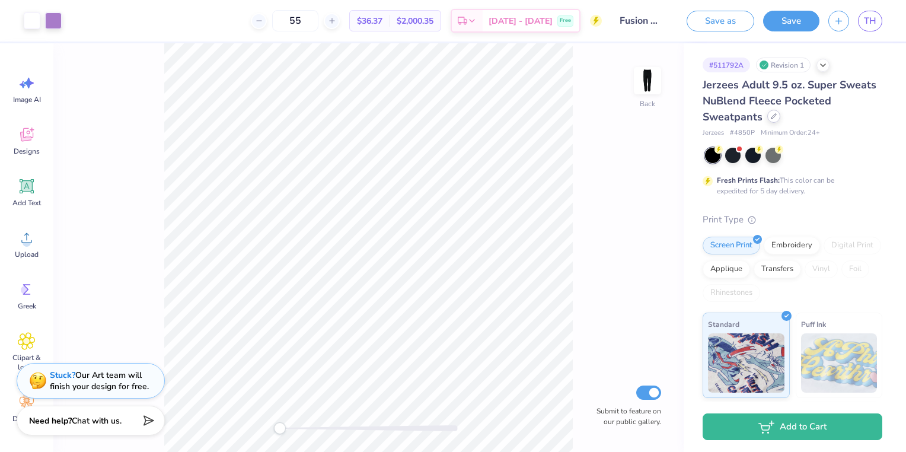
click at [772, 113] on icon at bounding box center [774, 116] width 6 height 6
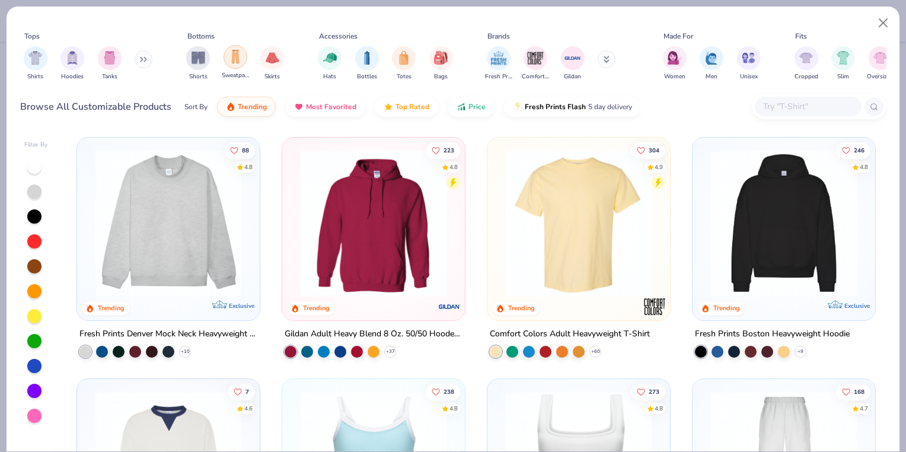
click at [229, 56] on img "filter for Sweatpants" at bounding box center [235, 57] width 13 height 14
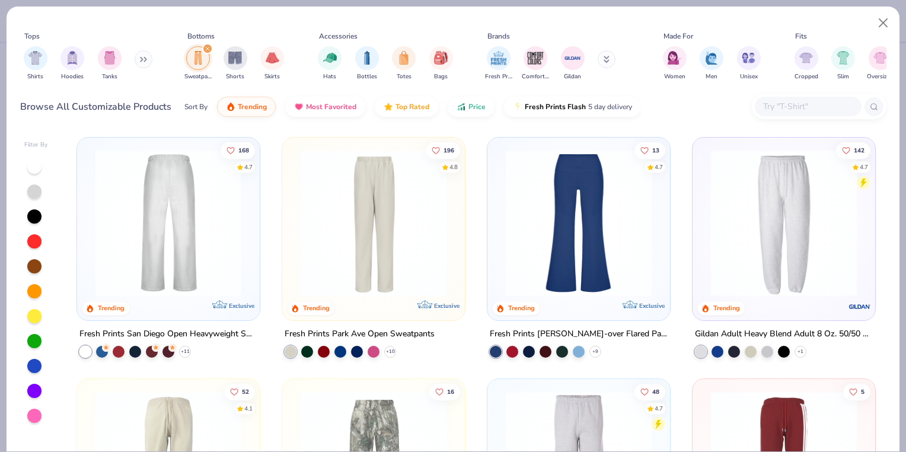
click at [184, 234] on div at bounding box center [169, 222] width 476 height 147
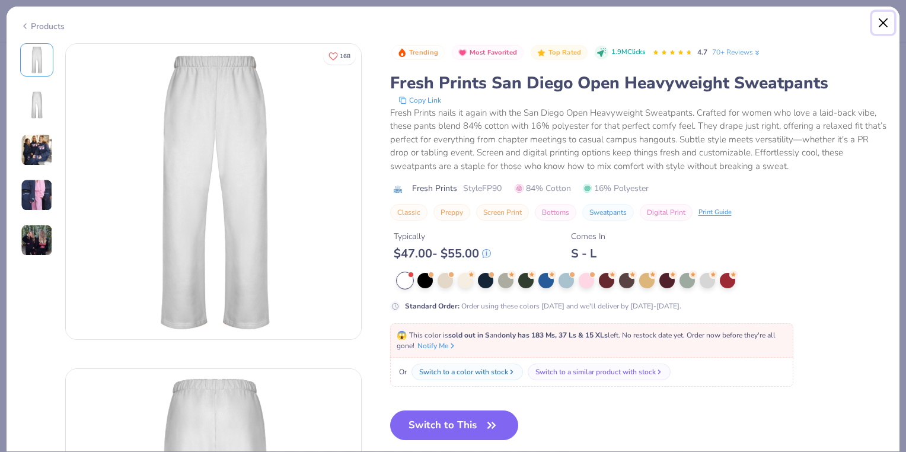
click at [883, 24] on button "Close" at bounding box center [884, 23] width 23 height 23
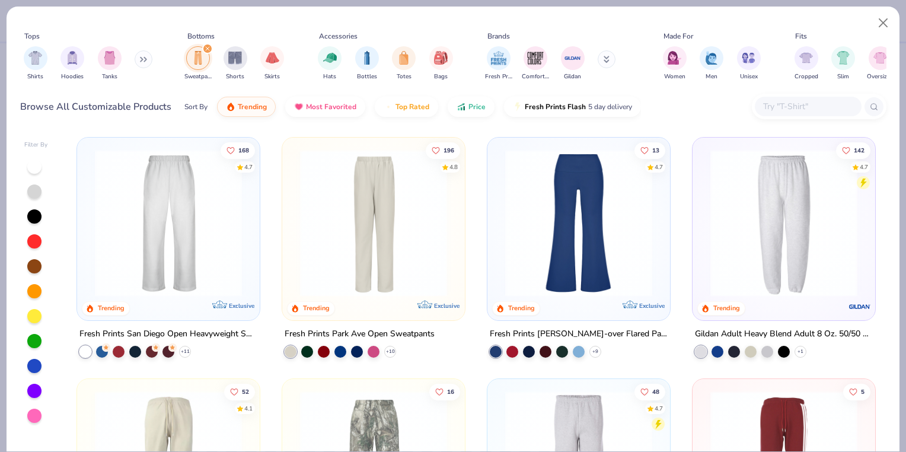
click at [795, 114] on div at bounding box center [808, 107] width 107 height 20
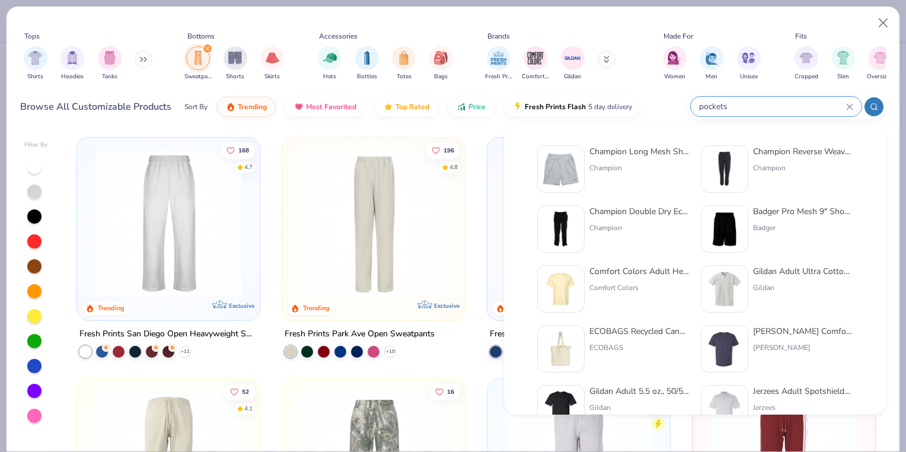
type input "pockets"
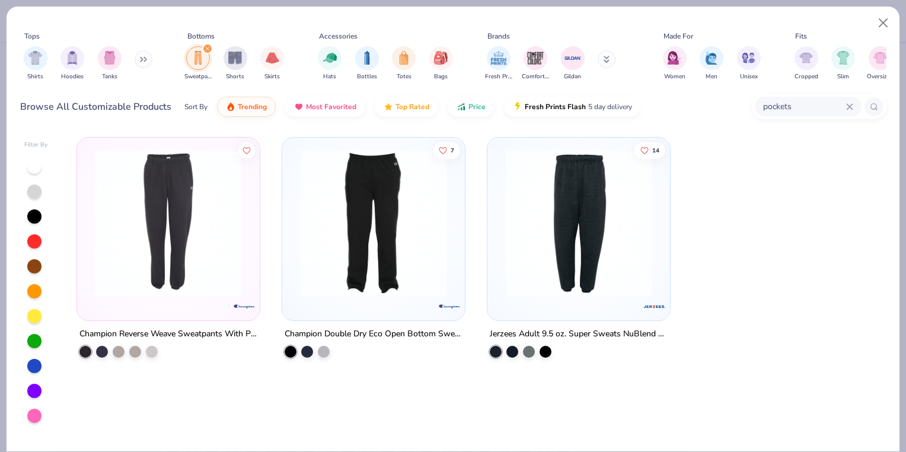
click at [203, 253] on img at bounding box center [168, 222] width 159 height 147
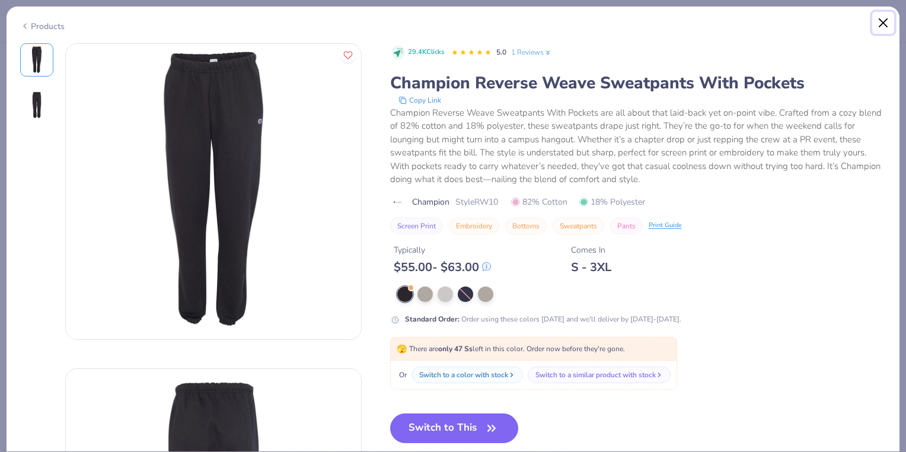
click at [890, 18] on button "Close" at bounding box center [884, 23] width 23 height 23
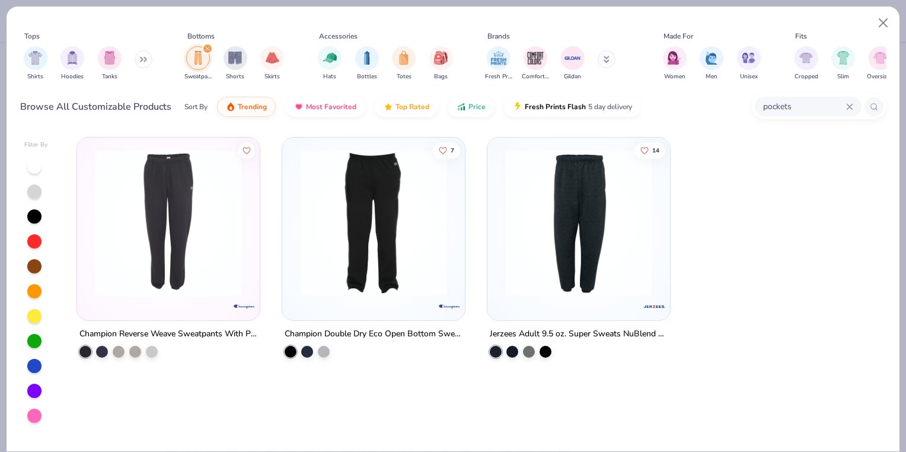
click at [852, 107] on icon at bounding box center [849, 106] width 7 height 7
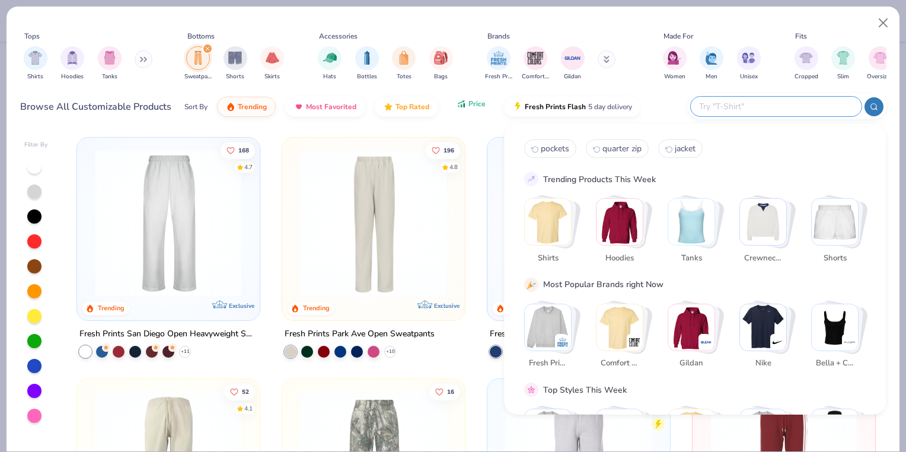
click at [465, 108] on button "Price" at bounding box center [471, 104] width 47 height 20
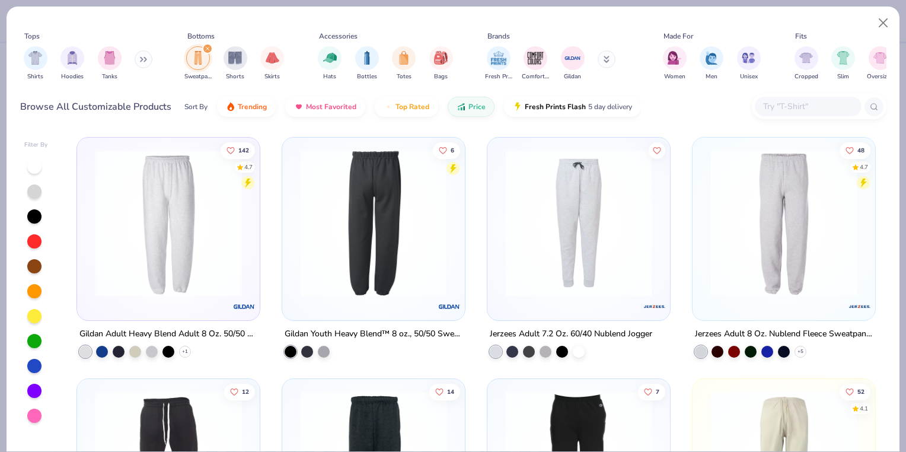
click at [294, 222] on img at bounding box center [214, 222] width 159 height 147
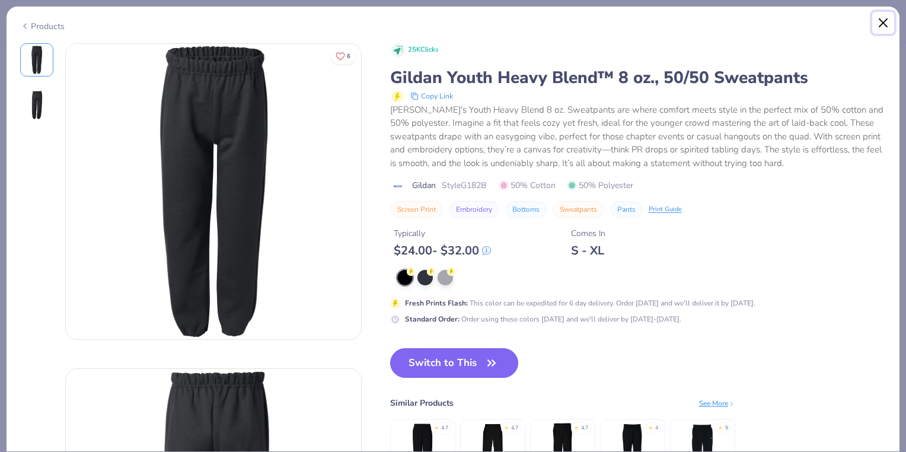
click at [890, 27] on button "Close" at bounding box center [884, 23] width 23 height 23
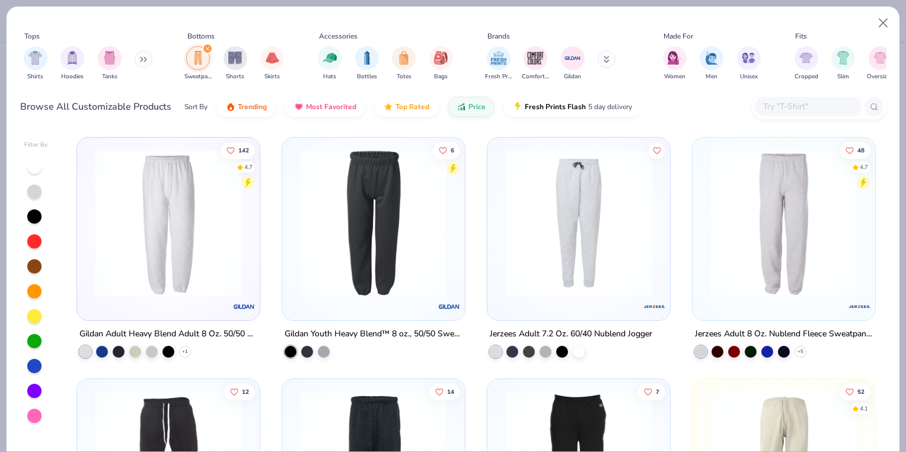
click at [813, 201] on img at bounding box center [784, 222] width 159 height 147
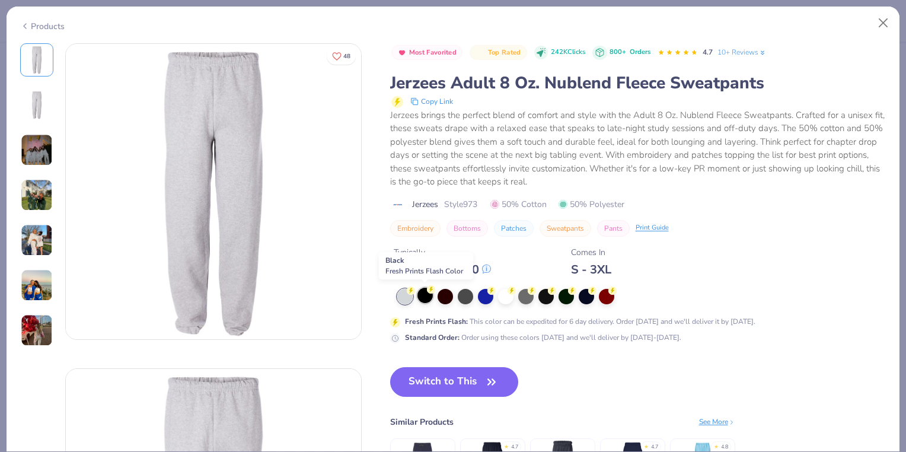
click at [423, 296] on div at bounding box center [425, 295] width 15 height 15
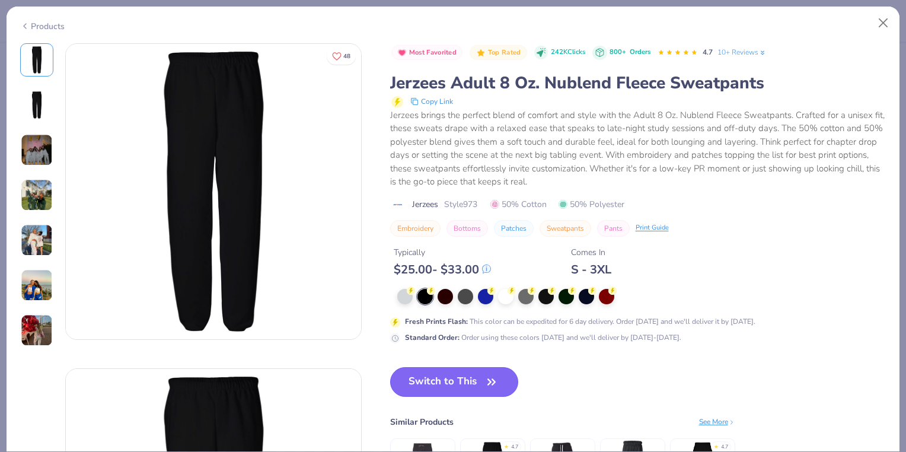
click at [498, 382] on icon "button" at bounding box center [491, 382] width 17 height 17
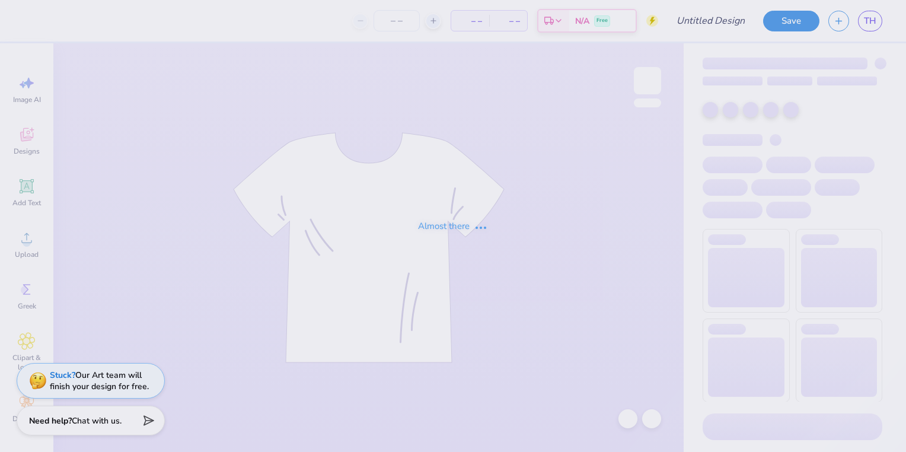
type input "Fusion Pocket Pants"
type input "55"
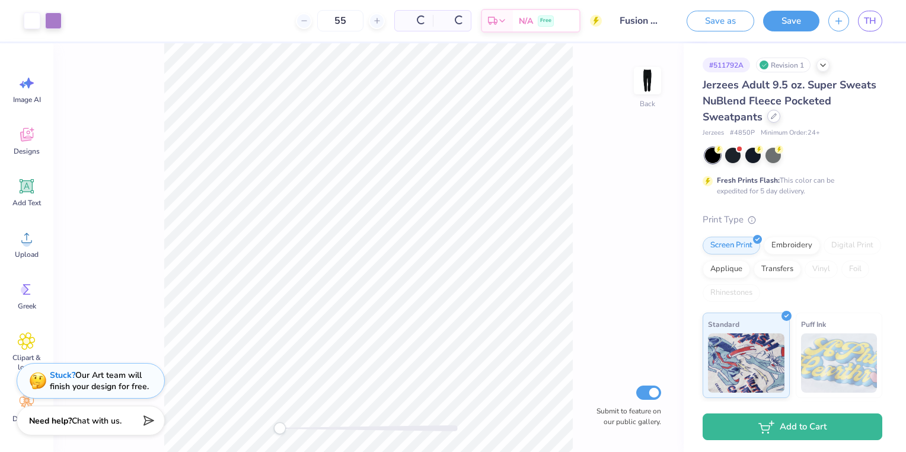
click at [775, 119] on div at bounding box center [774, 116] width 13 height 13
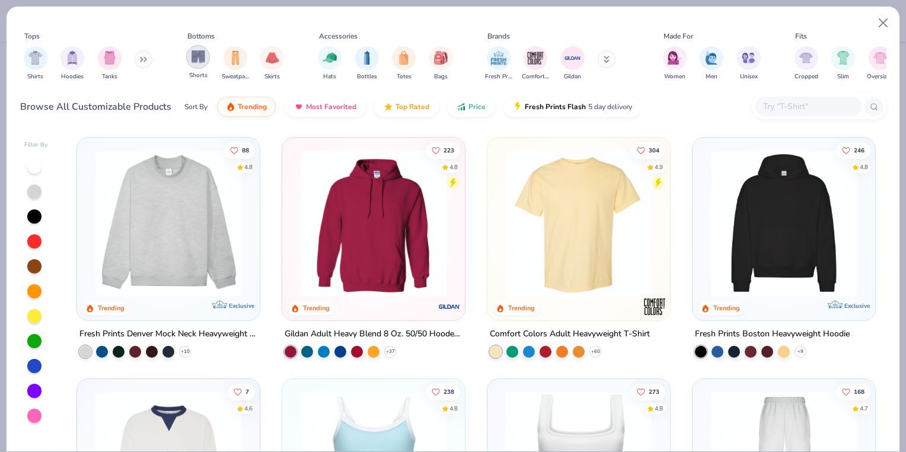
click at [198, 58] on img "filter for Shorts" at bounding box center [199, 57] width 14 height 14
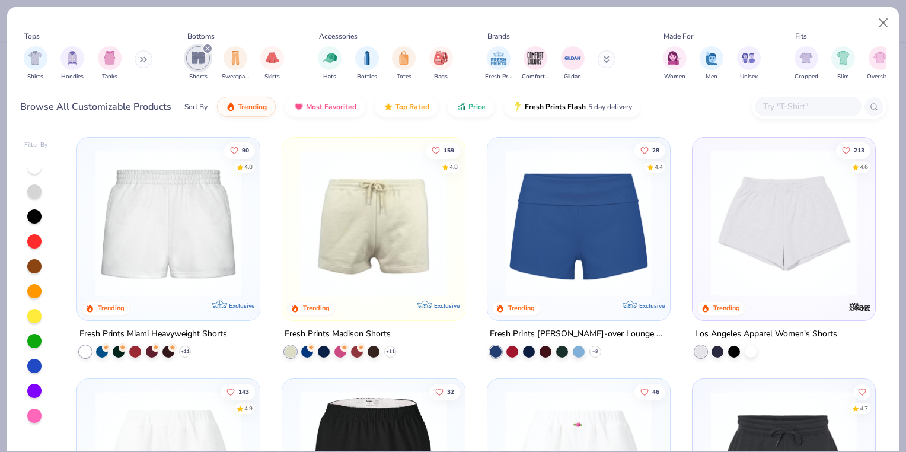
click at [817, 113] on input "text" at bounding box center [807, 107] width 91 height 14
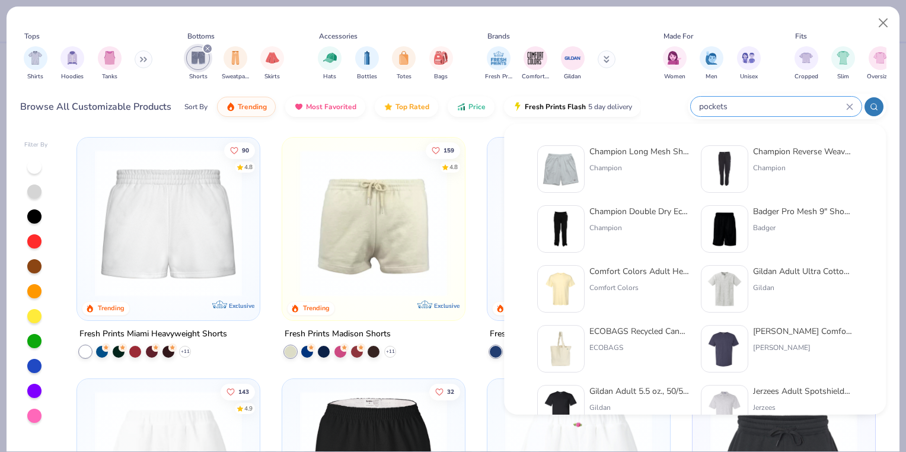
type input "pockets"
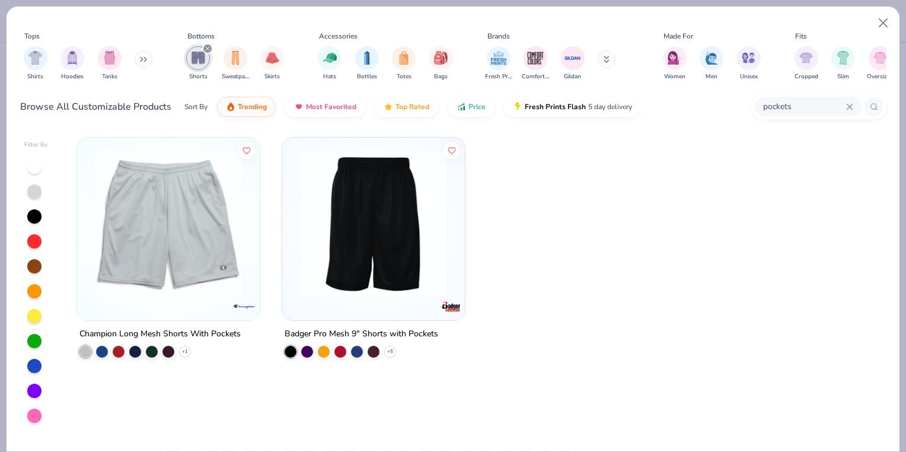
click at [367, 231] on img at bounding box center [373, 222] width 159 height 147
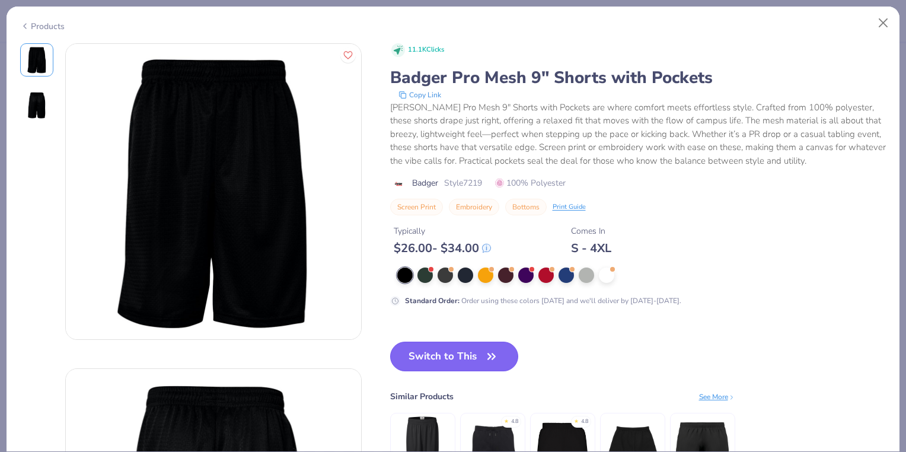
click at [444, 349] on button "Switch to This" at bounding box center [454, 357] width 129 height 30
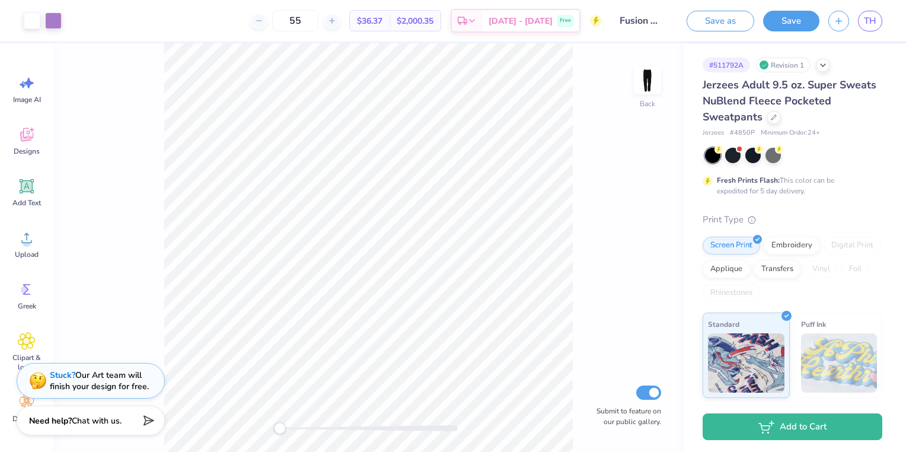
click at [778, 122] on div "Jerzees Adult 9.5 oz. Super Sweats NuBlend Fleece Pocketed Sweatpants" at bounding box center [793, 101] width 180 height 48
click at [774, 118] on icon at bounding box center [774, 116] width 6 height 6
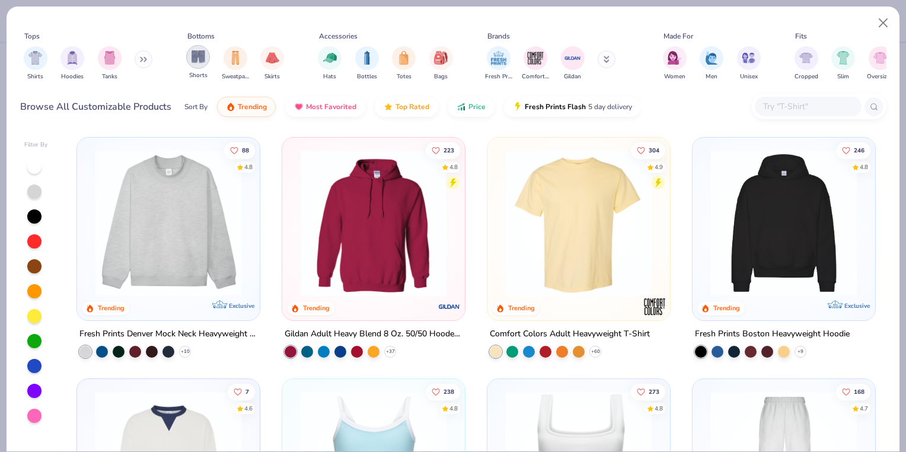
click at [206, 56] on div "filter for Shorts" at bounding box center [198, 57] width 24 height 24
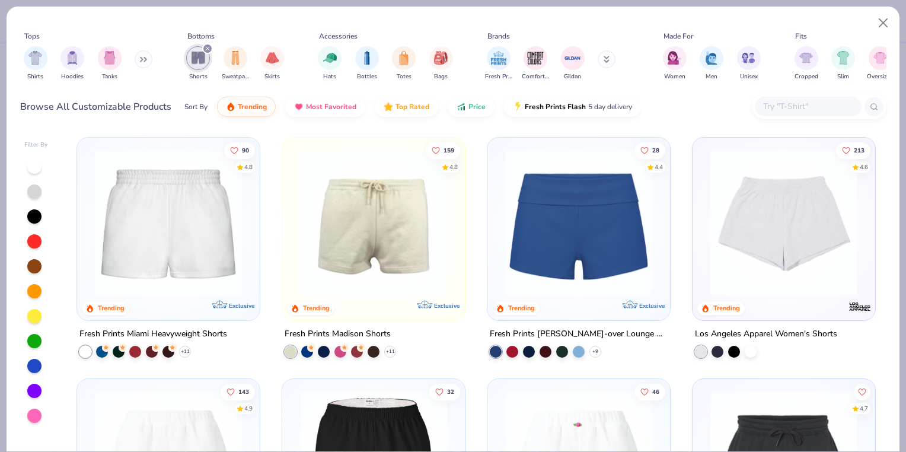
click at [206, 56] on div "filter for Shorts" at bounding box center [198, 58] width 24 height 24
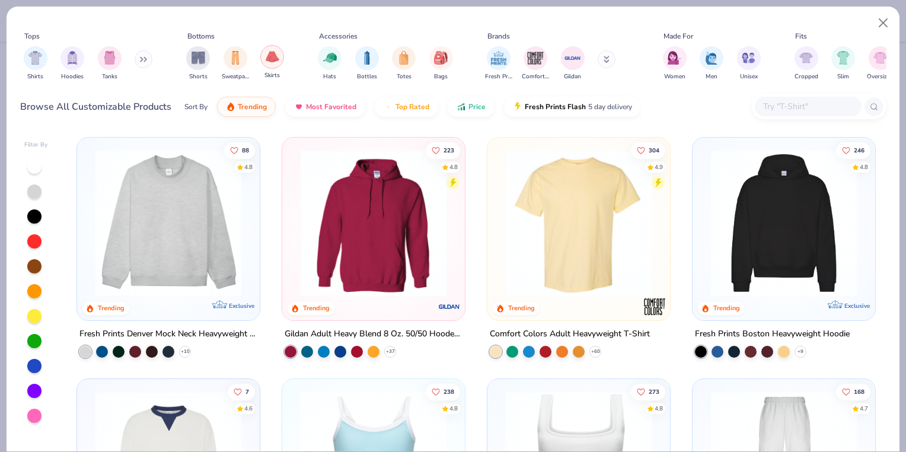
click at [272, 55] on img "filter for Skirts" at bounding box center [273, 57] width 14 height 14
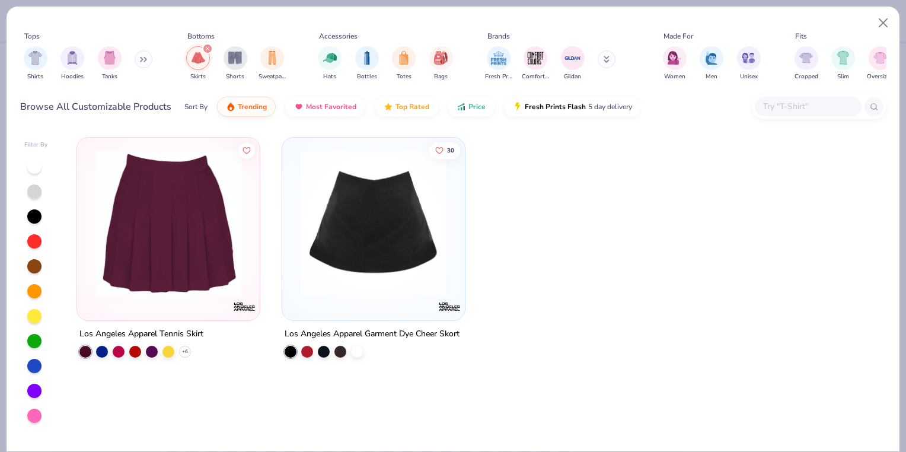
click at [356, 182] on div at bounding box center [373, 222] width 476 height 147
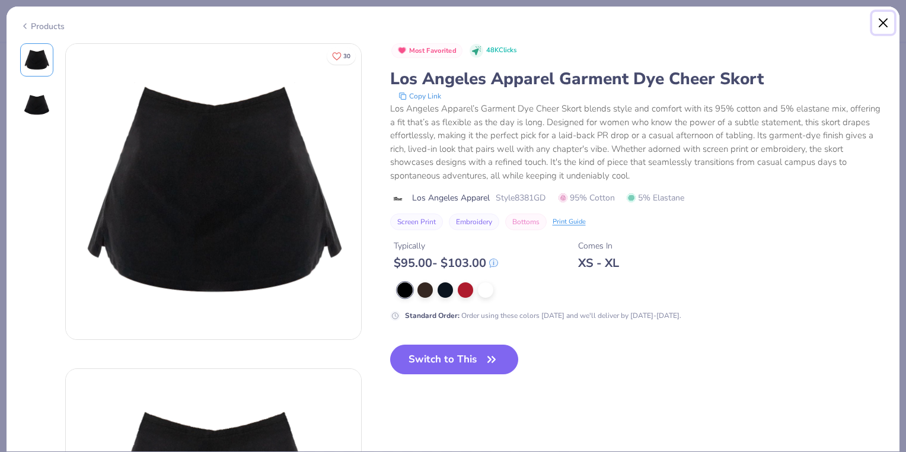
click at [883, 26] on button "Close" at bounding box center [884, 23] width 23 height 23
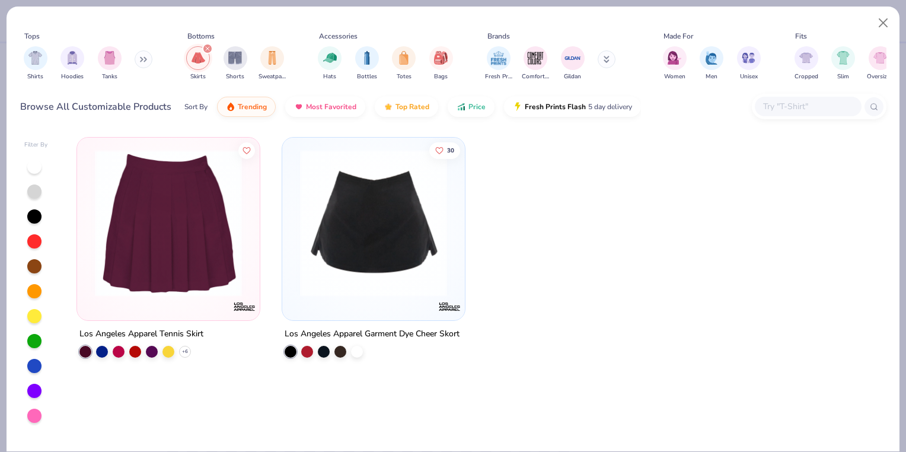
click at [210, 200] on img at bounding box center [168, 222] width 159 height 147
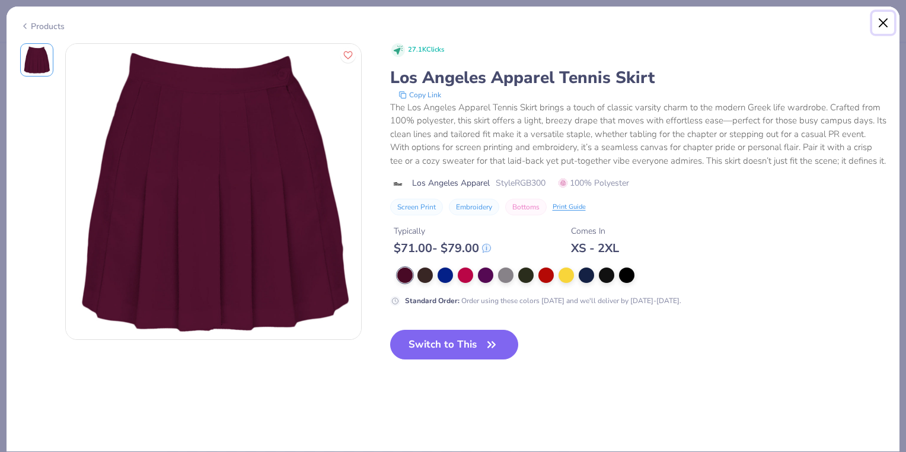
click at [884, 27] on button "Close" at bounding box center [884, 23] width 23 height 23
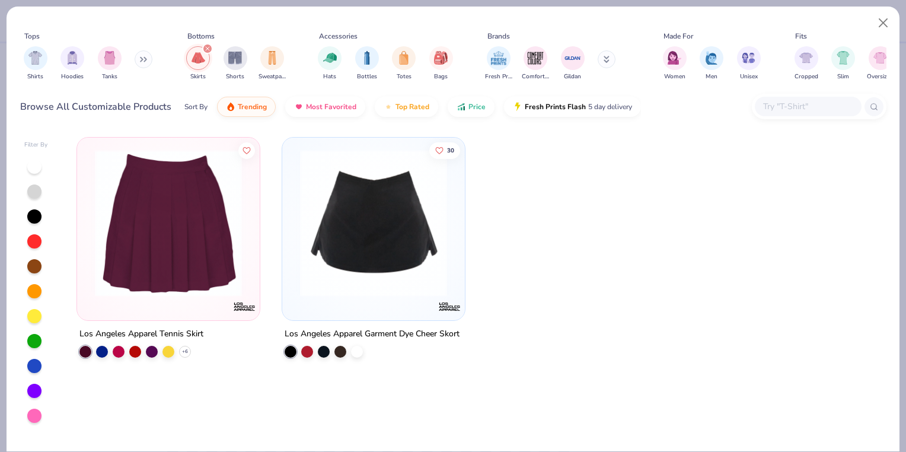
click at [205, 46] on div "filter for Skirts" at bounding box center [207, 48] width 11 height 11
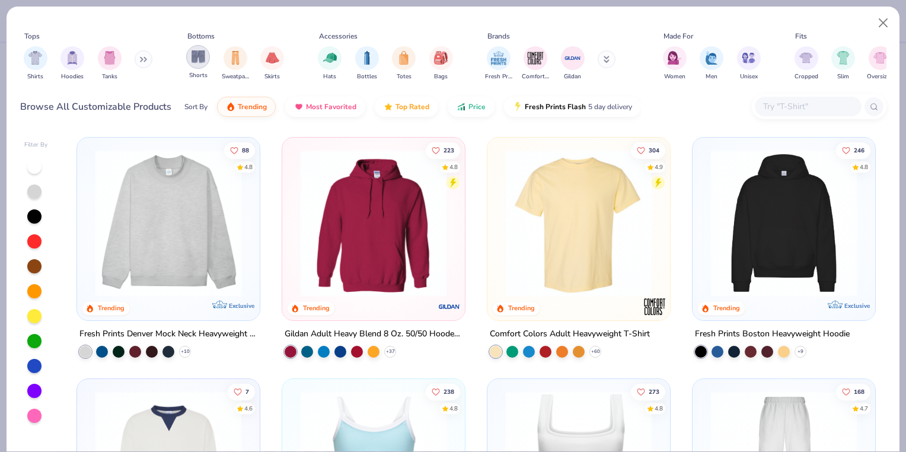
click at [200, 61] on img "filter for Shorts" at bounding box center [199, 57] width 14 height 14
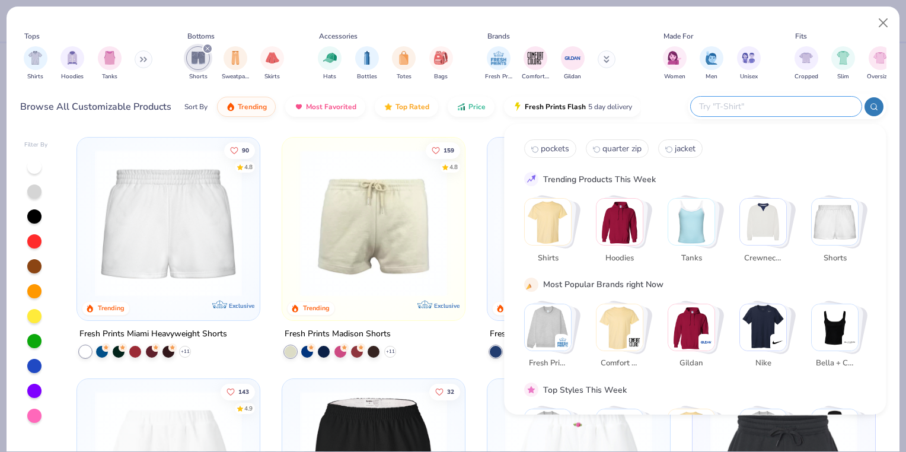
click at [795, 104] on input "text" at bounding box center [775, 107] width 155 height 14
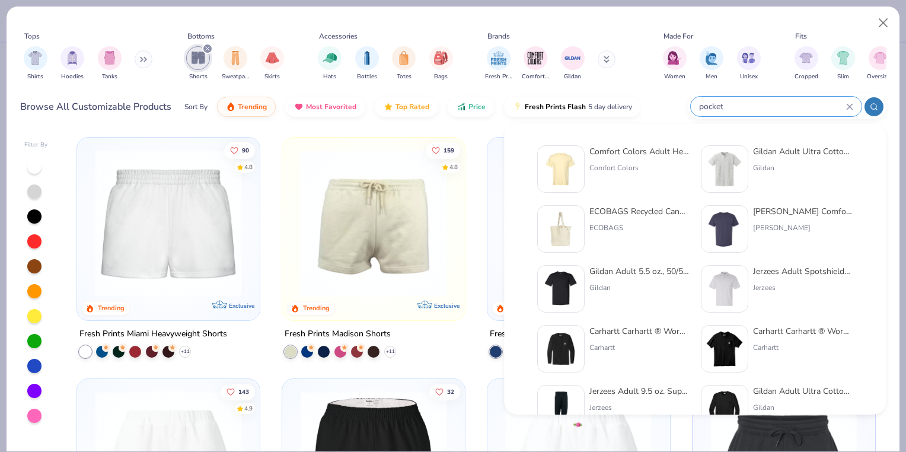
type input "pocket"
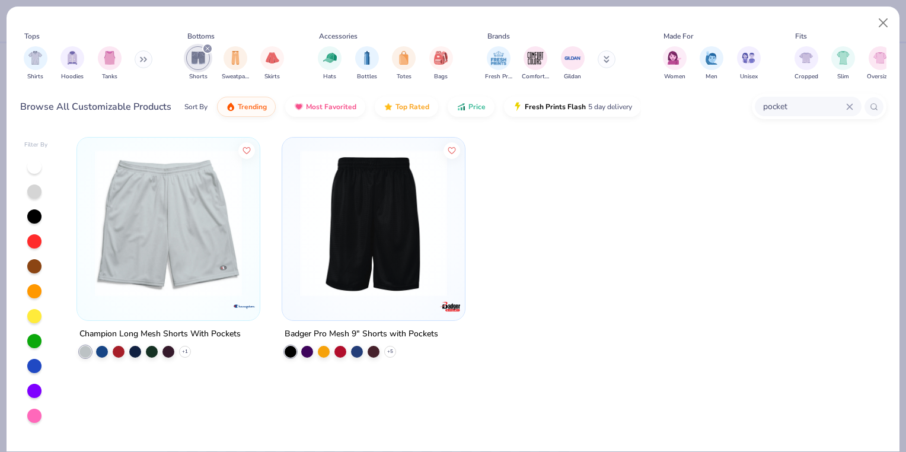
click at [184, 225] on img at bounding box center [168, 222] width 159 height 147
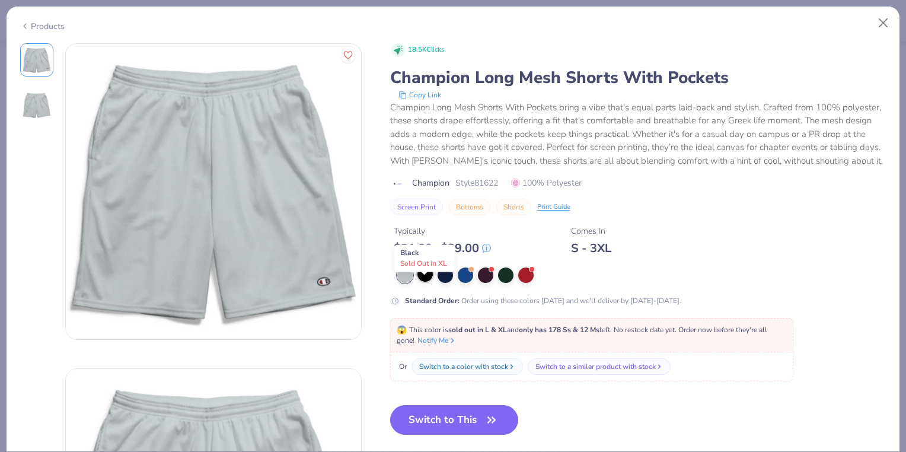
click at [426, 282] on div at bounding box center [425, 273] width 15 height 15
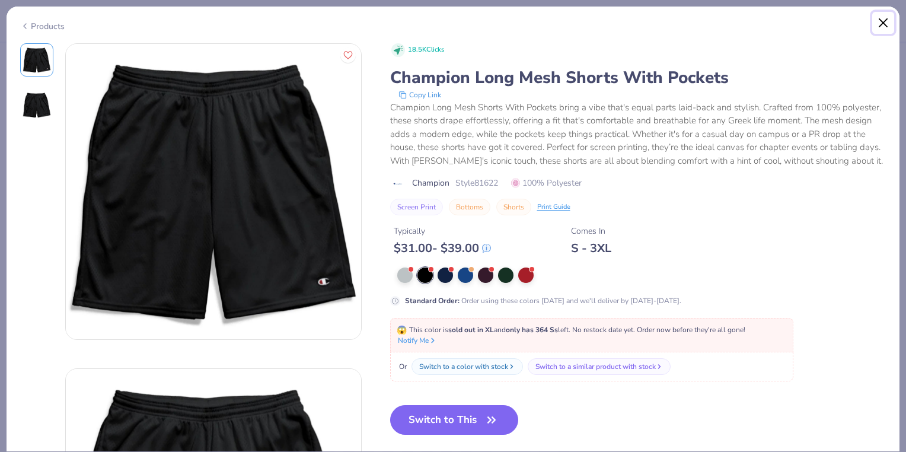
click at [878, 21] on button "Close" at bounding box center [884, 23] width 23 height 23
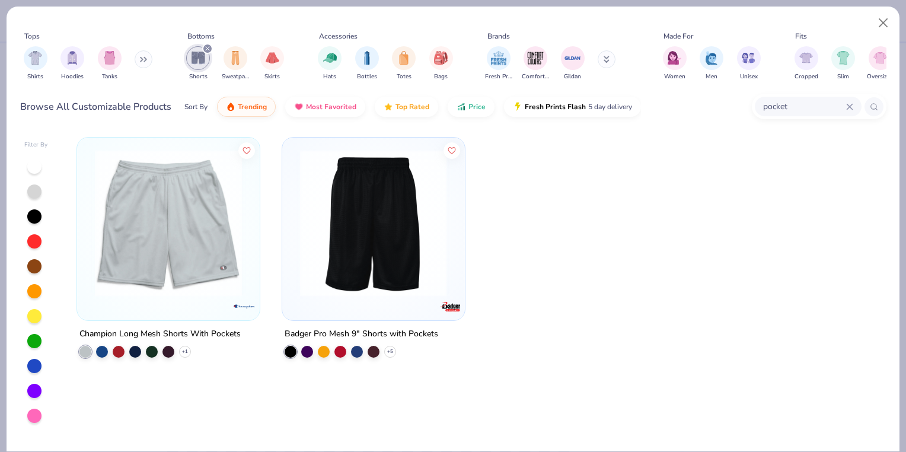
click at [294, 250] on img at bounding box center [214, 222] width 159 height 147
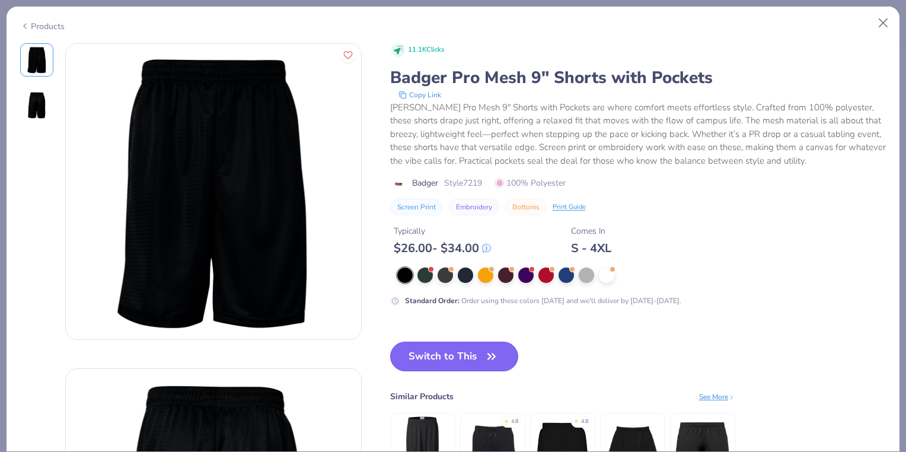
click at [460, 345] on button "Switch to This" at bounding box center [454, 357] width 129 height 30
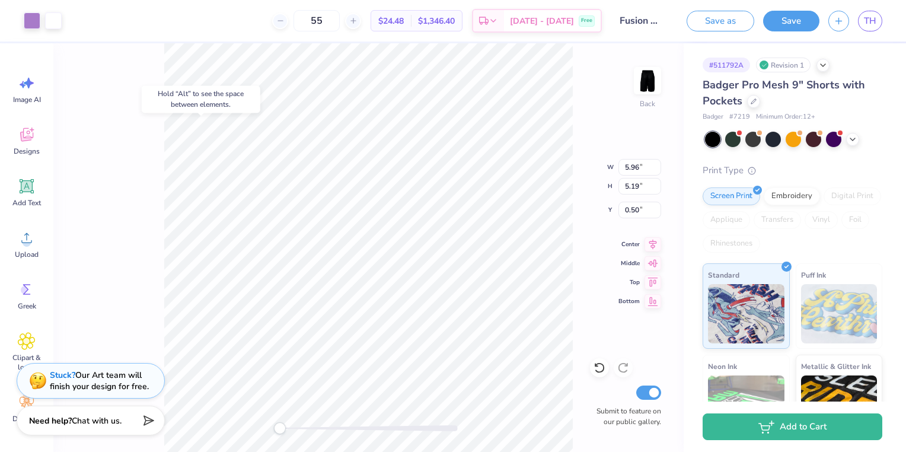
type input "6.55"
type input "1.72"
type input "5.90"
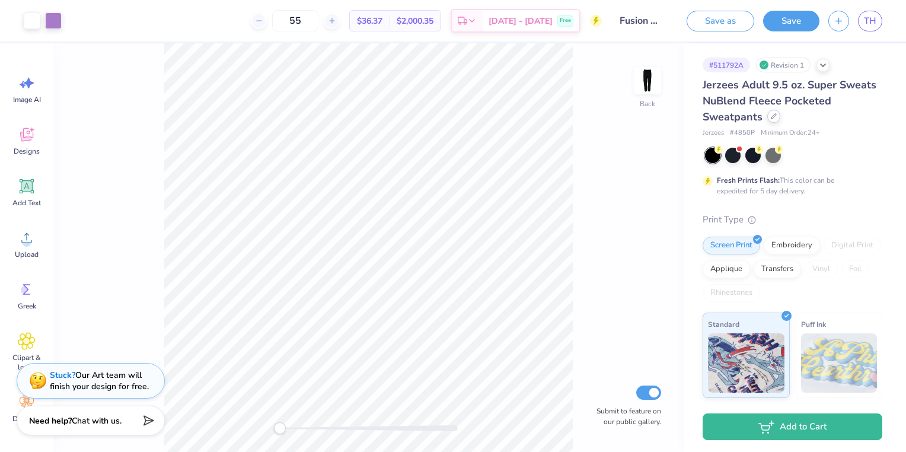
click at [772, 122] on div at bounding box center [774, 116] width 13 height 13
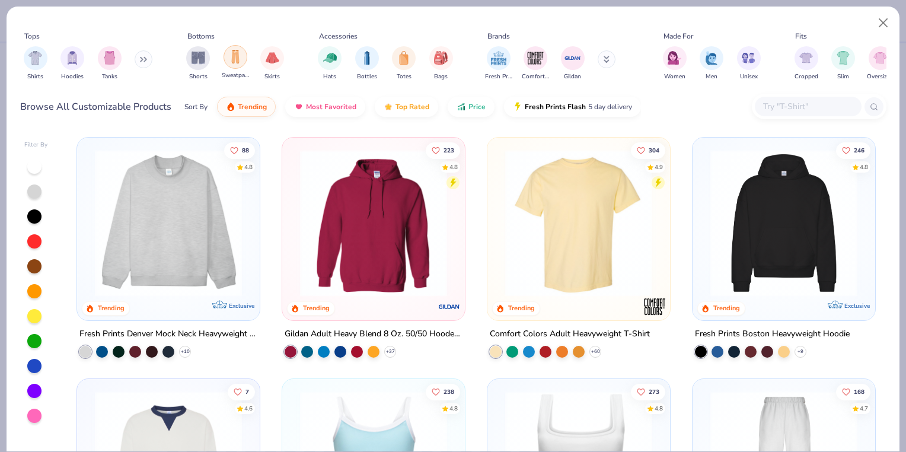
click at [234, 56] on img "filter for Sweatpants" at bounding box center [235, 57] width 13 height 14
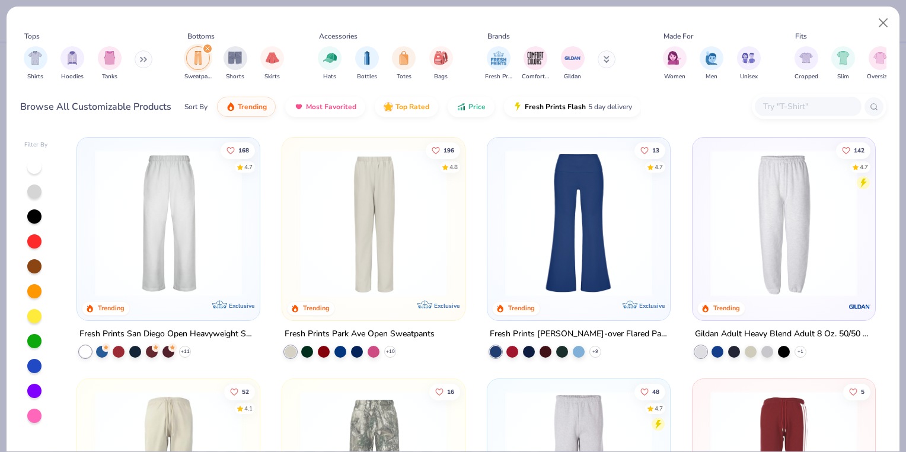
click at [821, 108] on input "text" at bounding box center [807, 107] width 91 height 14
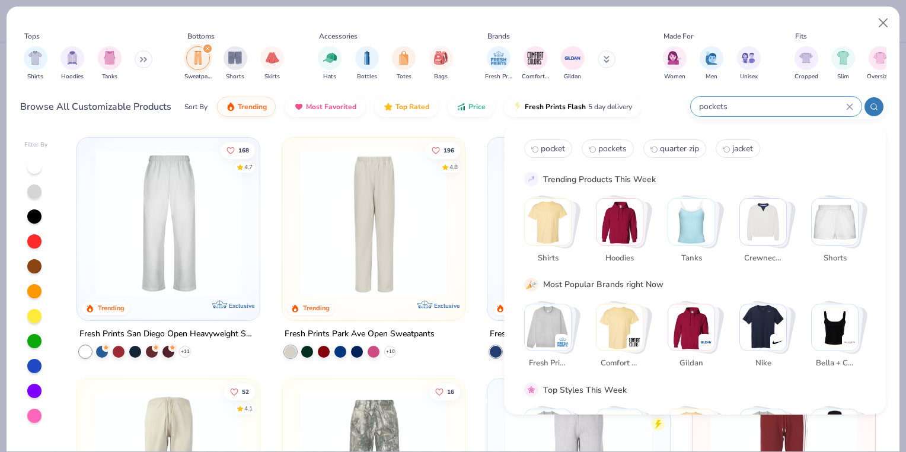
type input "pockets"
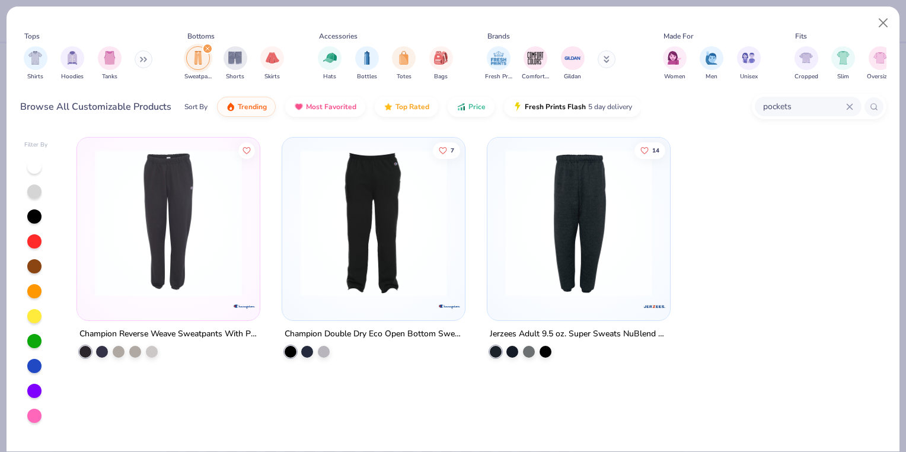
click at [572, 210] on img at bounding box center [578, 222] width 159 height 147
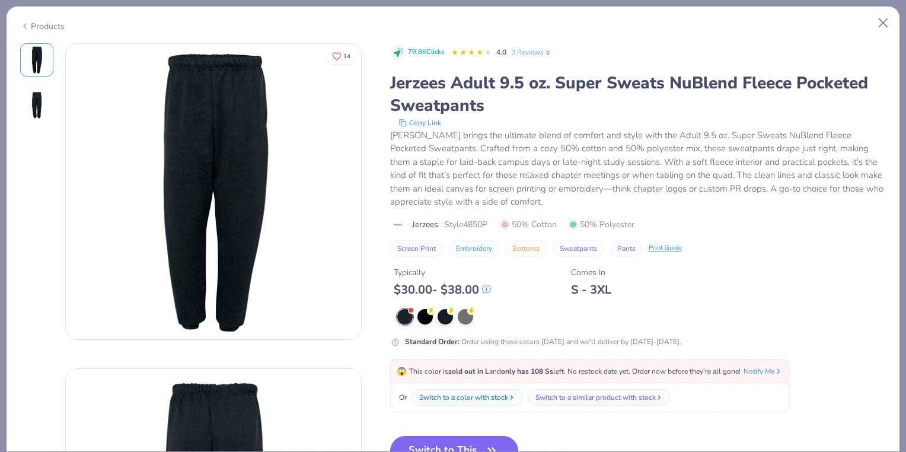
click at [420, 249] on button "Screen Print" at bounding box center [416, 248] width 53 height 17
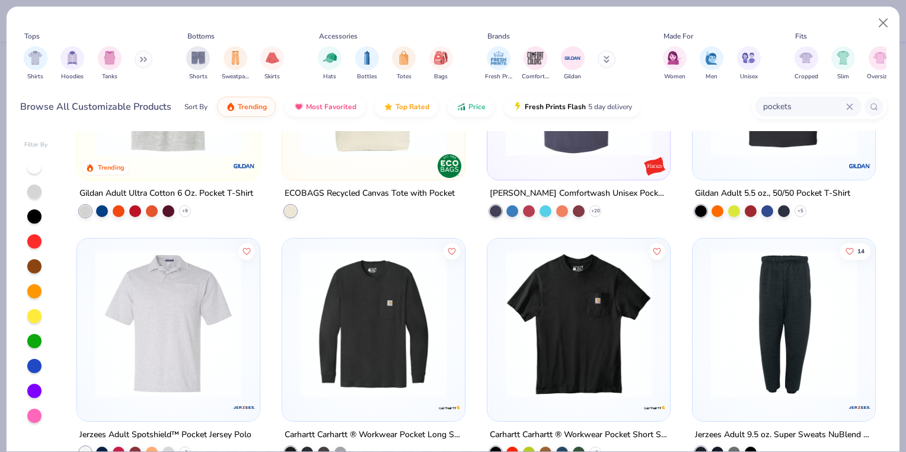
scroll to position [491, 0]
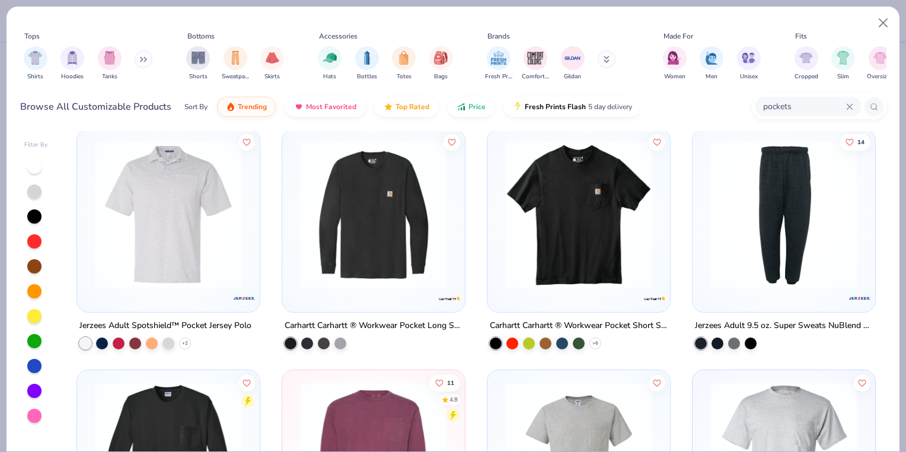
click at [787, 262] on img at bounding box center [784, 214] width 159 height 147
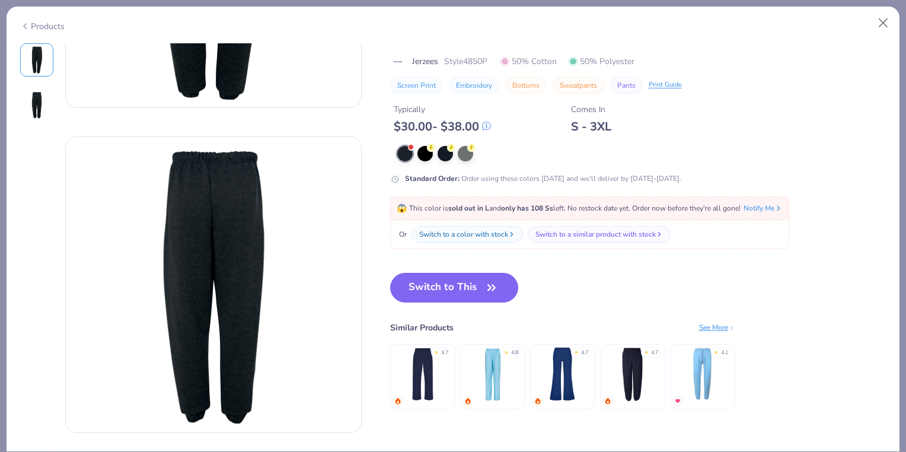
scroll to position [235, 0]
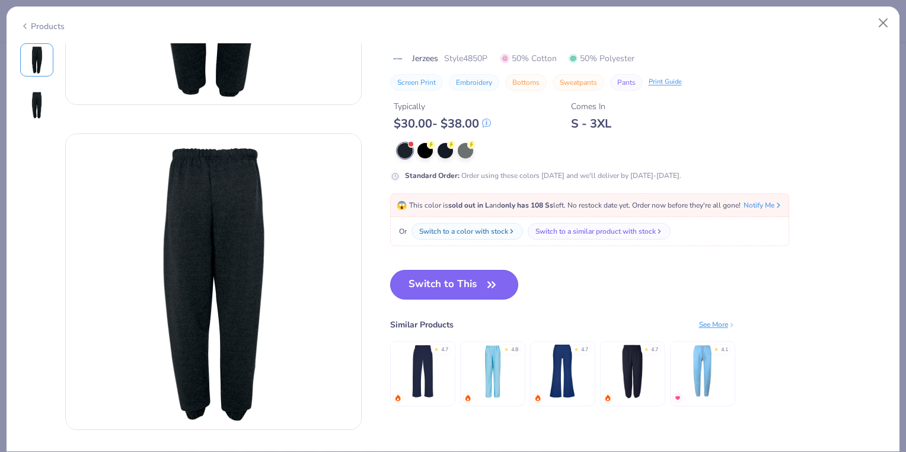
click at [469, 284] on button "Switch to This" at bounding box center [454, 285] width 129 height 30
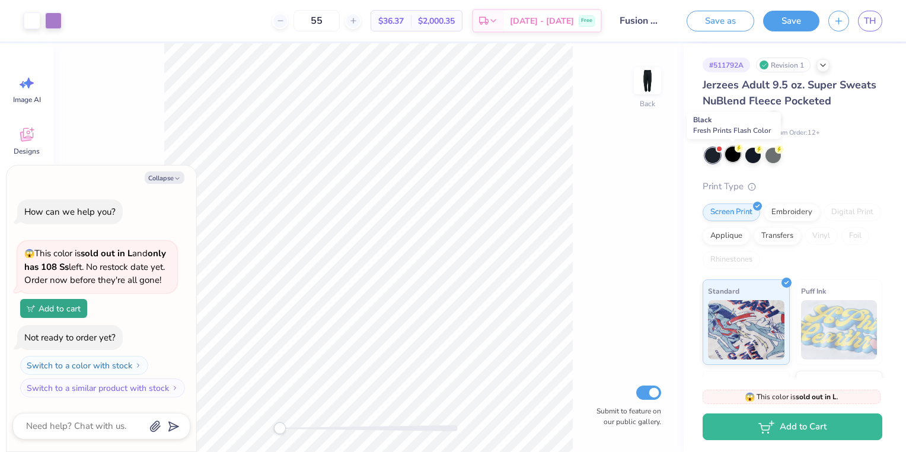
click at [735, 151] on icon at bounding box center [739, 148] width 8 height 8
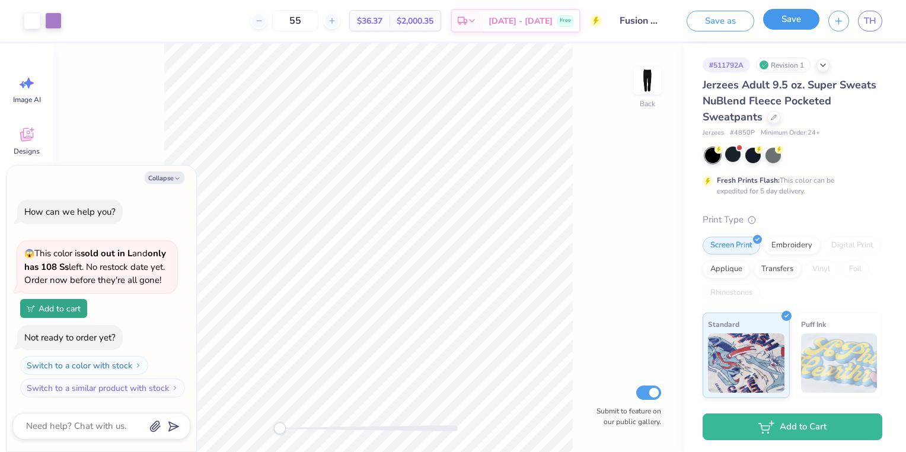
click at [781, 25] on button "Save" at bounding box center [791, 19] width 56 height 21
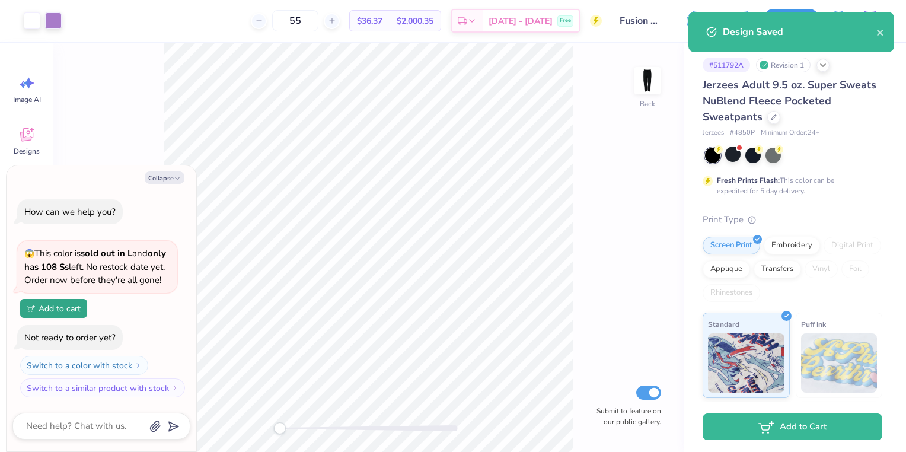
type textarea "x"
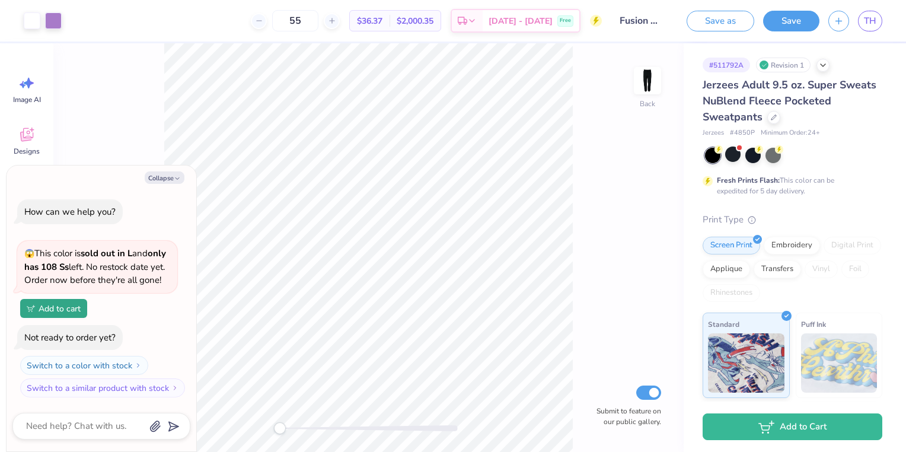
click at [585, 115] on div "Back Submit to feature on our public gallery." at bounding box center [368, 247] width 631 height 409
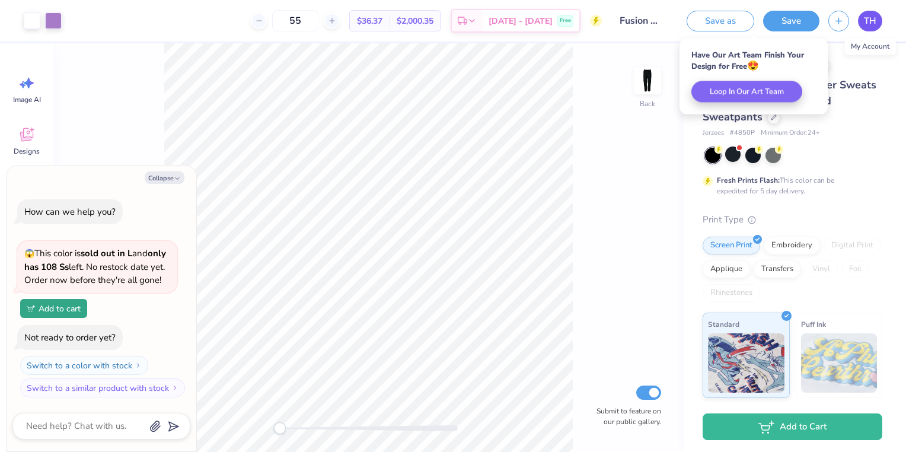
click at [879, 15] on link "TH" at bounding box center [870, 21] width 24 height 21
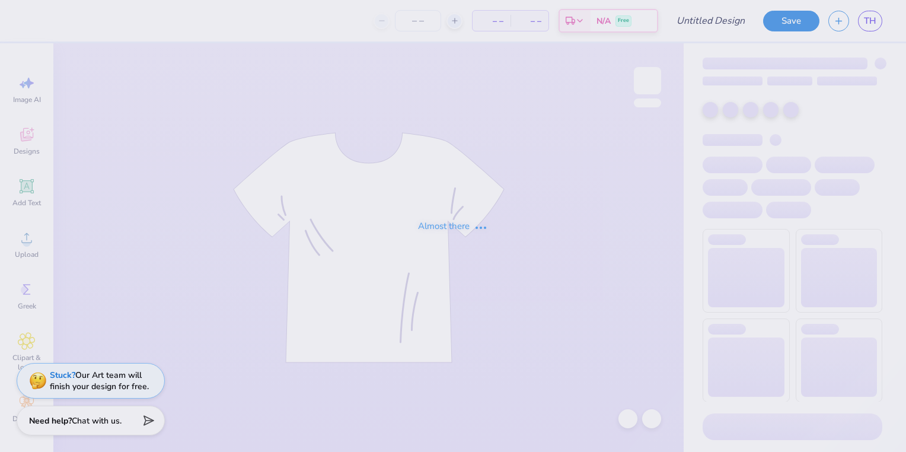
type input "Possible sweatshirt design"
type input "60"
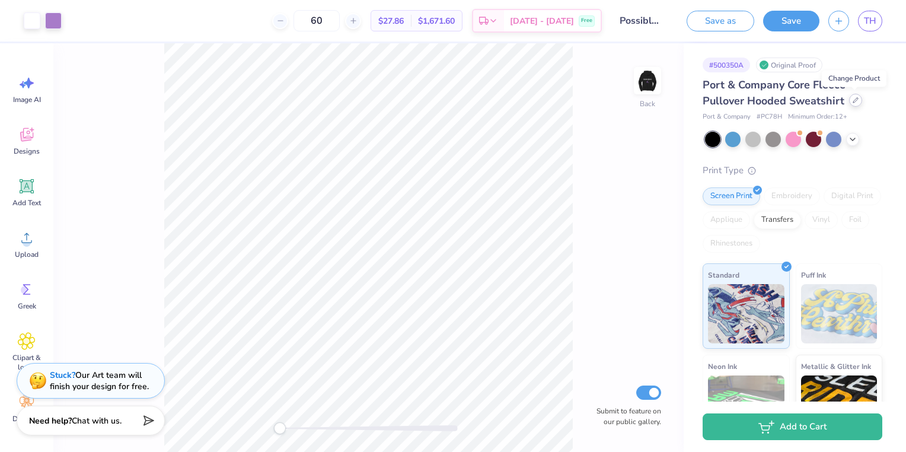
click at [851, 103] on div at bounding box center [855, 100] width 13 height 13
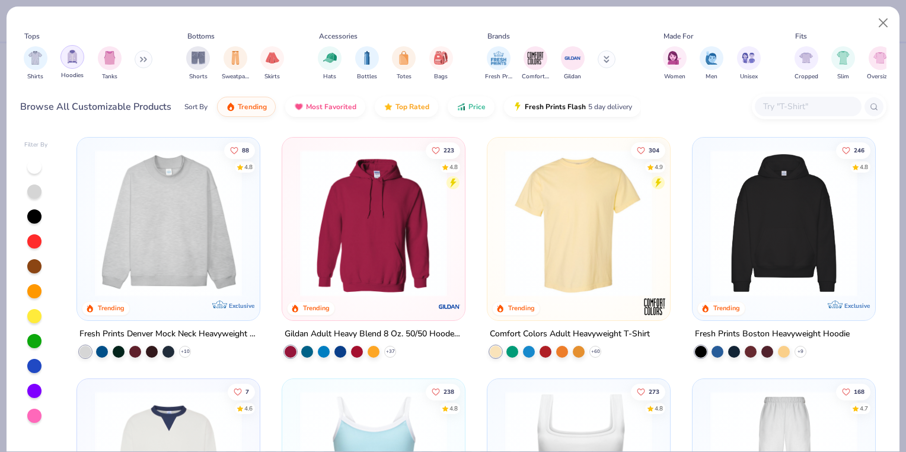
click at [71, 55] on img "filter for Hoodies" at bounding box center [72, 57] width 13 height 14
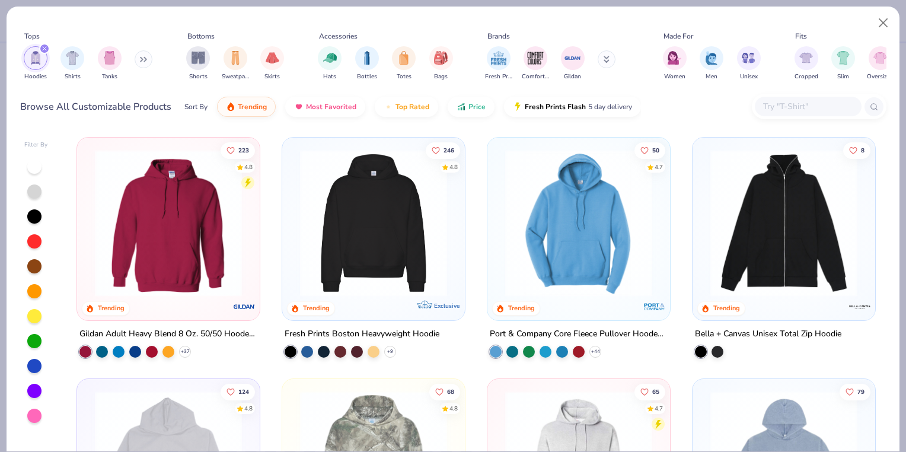
click at [167, 260] on img at bounding box center [168, 222] width 159 height 147
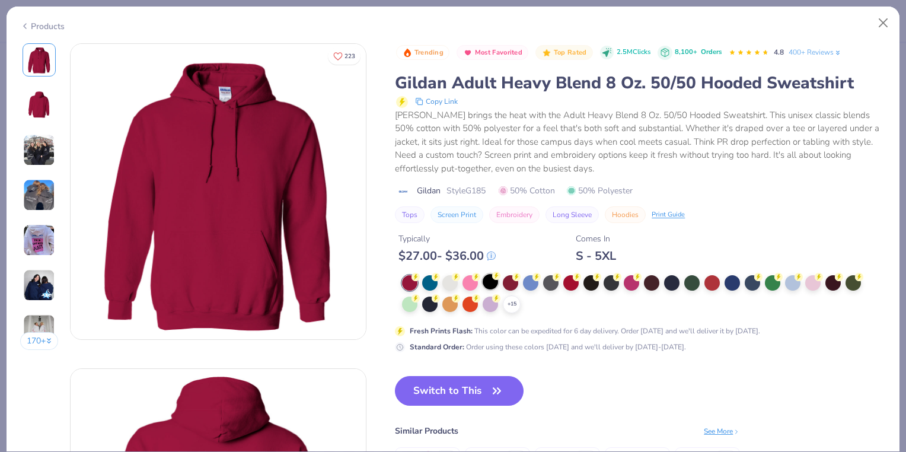
click at [489, 283] on div at bounding box center [490, 281] width 15 height 15
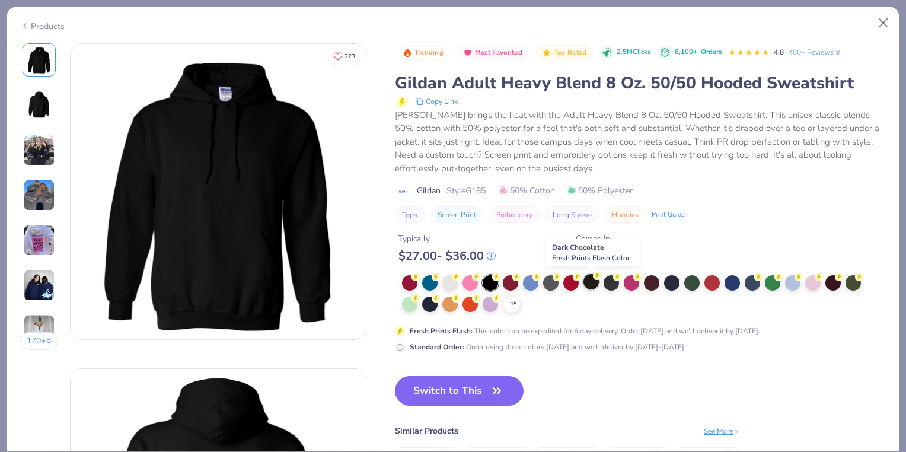
click at [591, 285] on div at bounding box center [591, 281] width 15 height 15
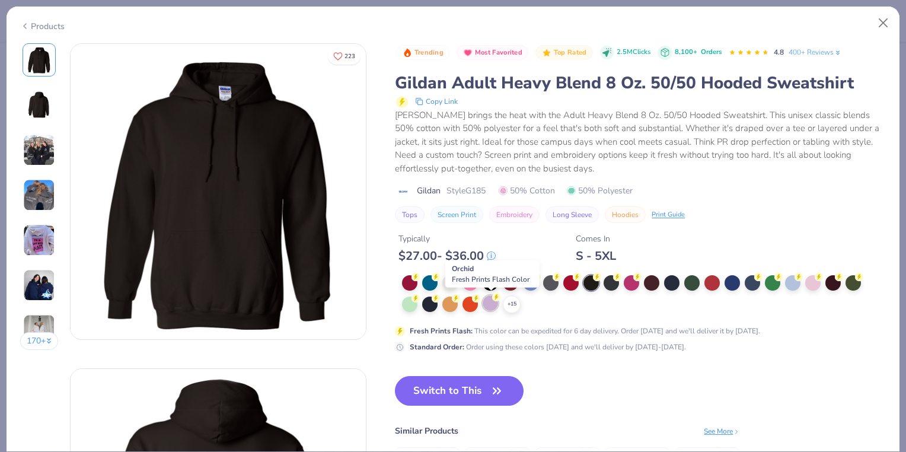
click at [489, 304] on div at bounding box center [490, 302] width 15 height 15
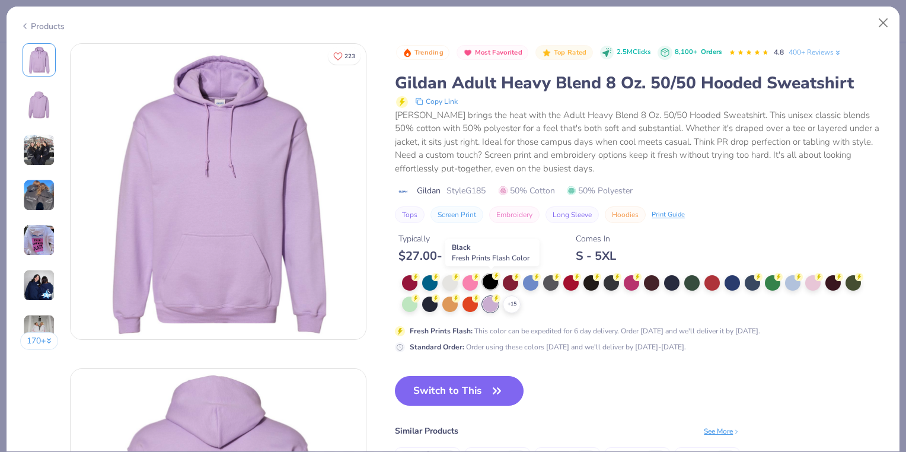
click at [491, 285] on div at bounding box center [490, 281] width 15 height 15
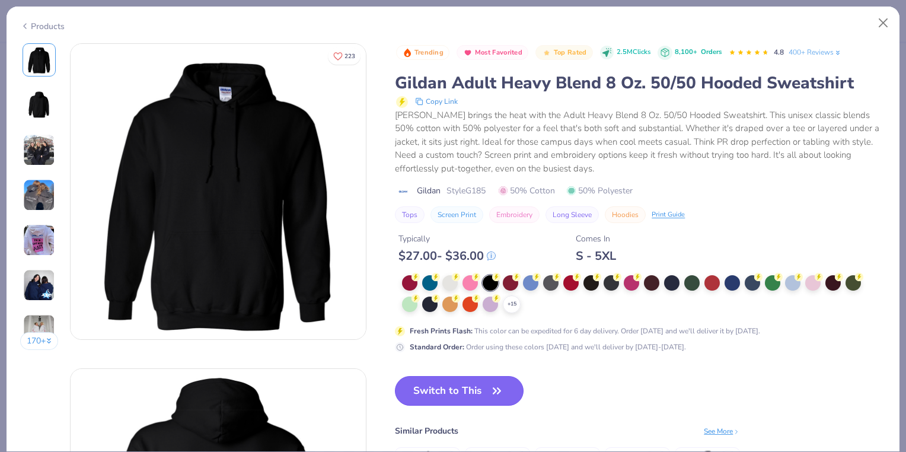
click at [469, 389] on button "Switch to This" at bounding box center [459, 391] width 129 height 30
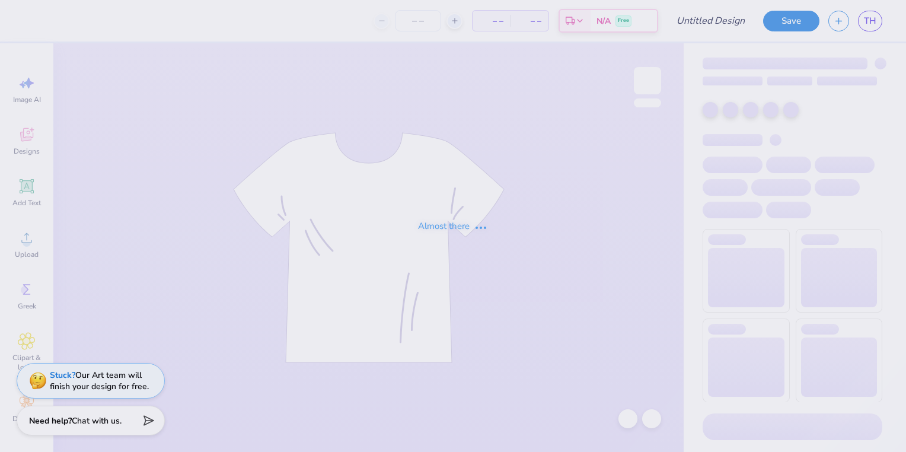
type input "Possible sweatshirt design"
type input "60"
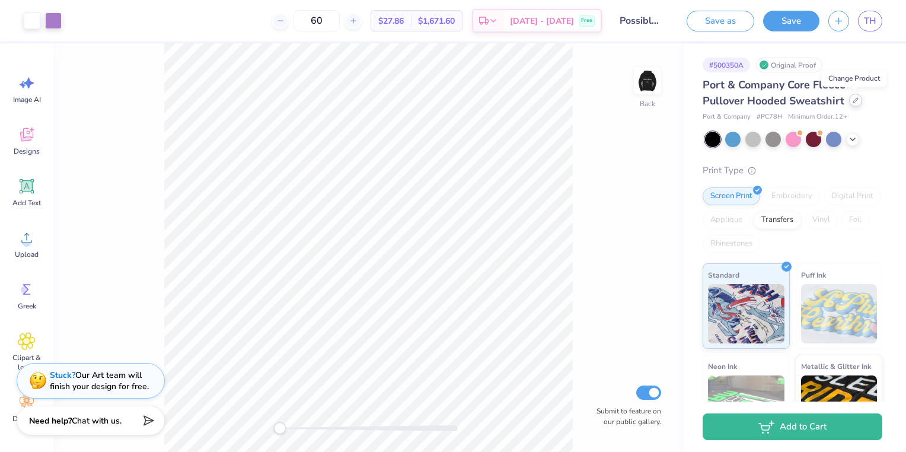
click at [852, 104] on div at bounding box center [855, 100] width 13 height 13
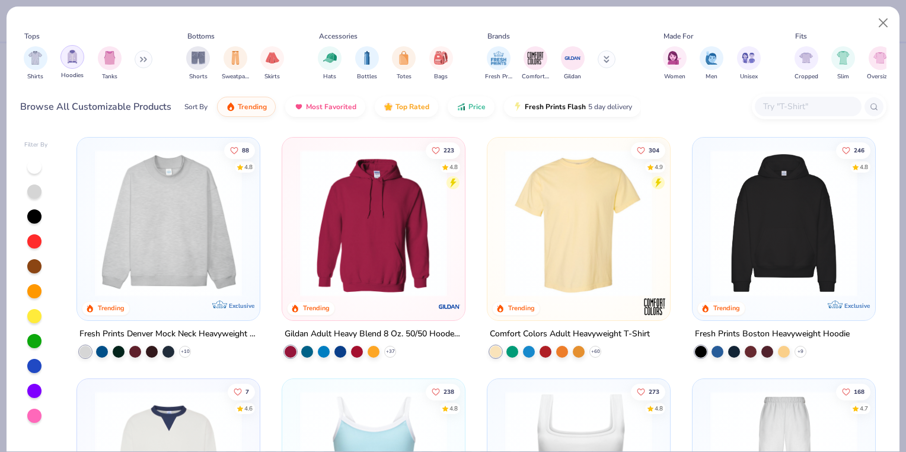
click at [72, 65] on div "filter for Hoodies" at bounding box center [73, 57] width 24 height 24
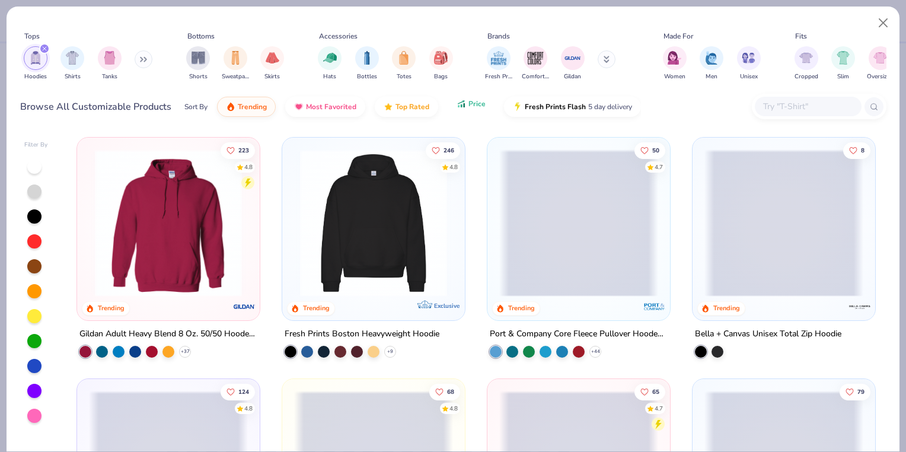
click at [473, 110] on button "Price" at bounding box center [471, 104] width 47 height 20
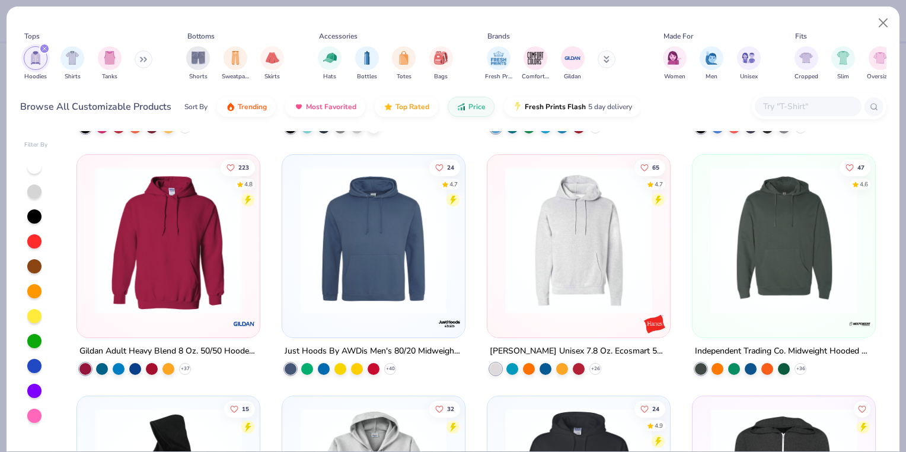
scroll to position [222, 0]
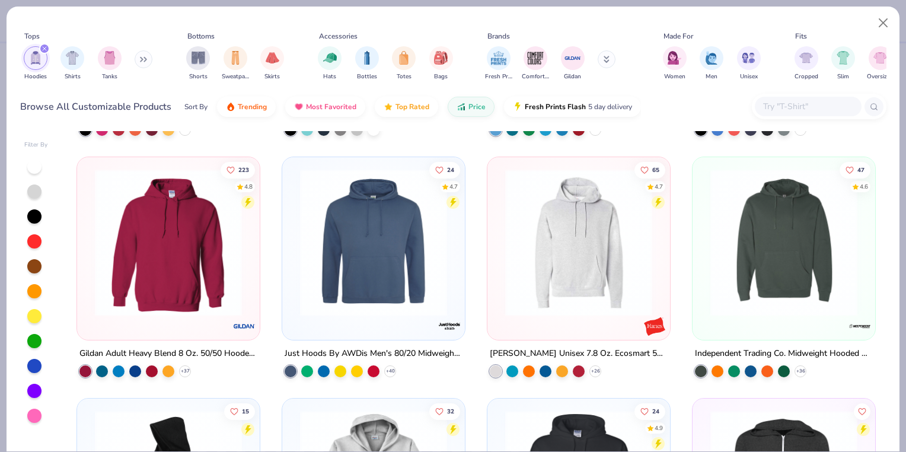
click at [348, 237] on img at bounding box center [373, 242] width 159 height 147
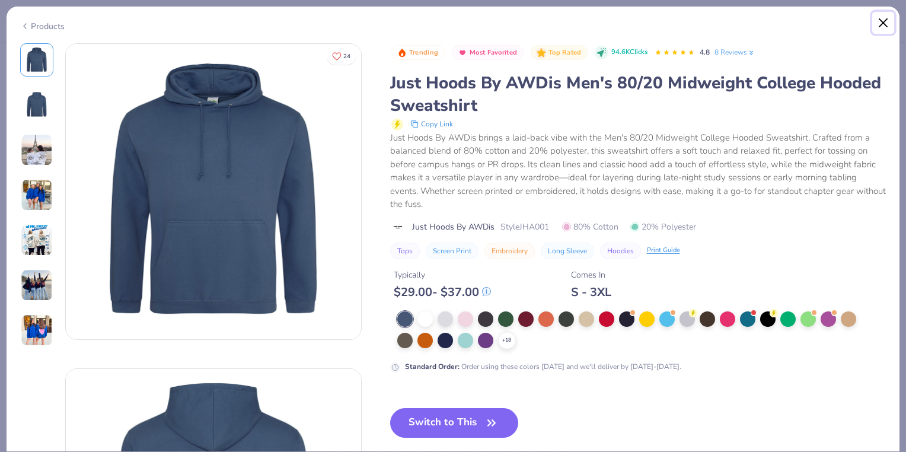
click at [889, 20] on button "Close" at bounding box center [884, 23] width 23 height 23
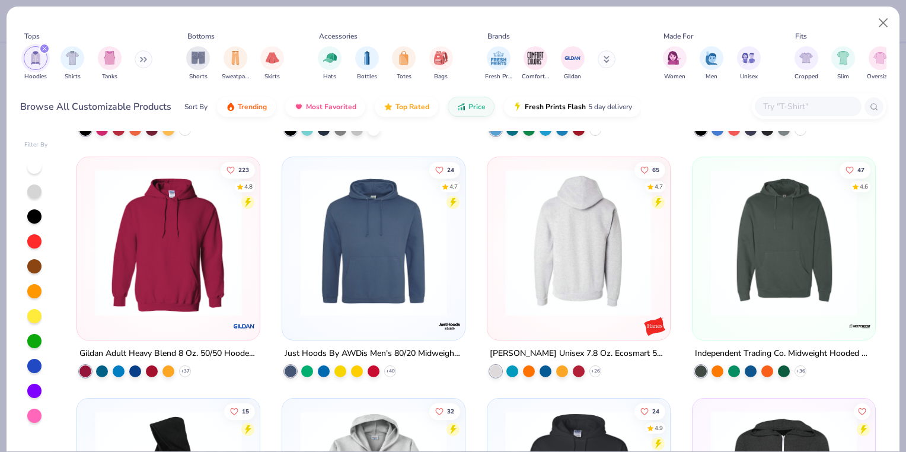
click at [610, 255] on div at bounding box center [578, 242] width 476 height 147
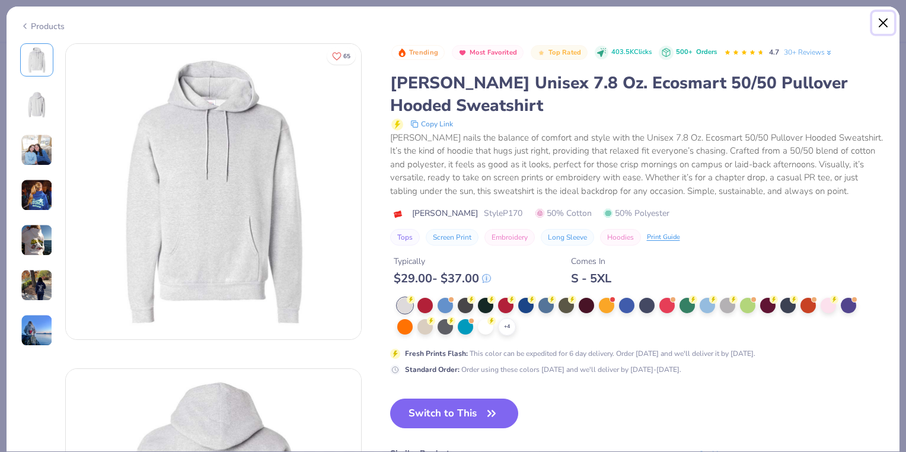
click at [879, 24] on button "Close" at bounding box center [884, 23] width 23 height 23
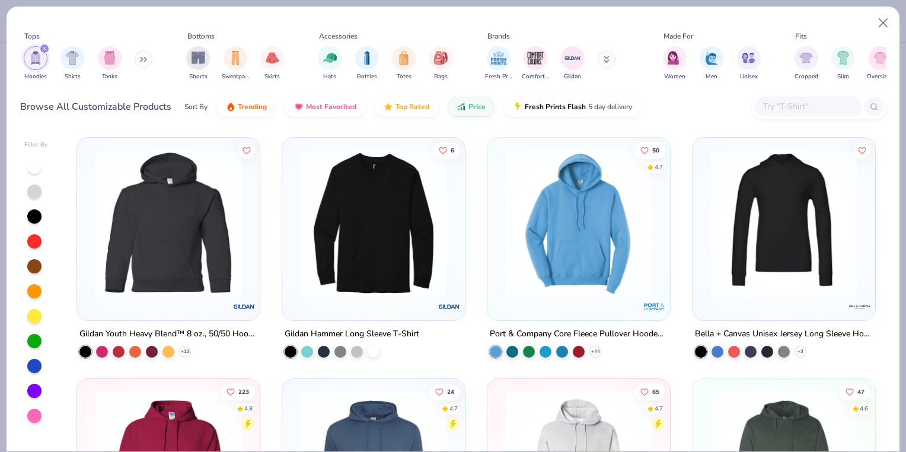
click at [625, 224] on img at bounding box center [578, 222] width 159 height 147
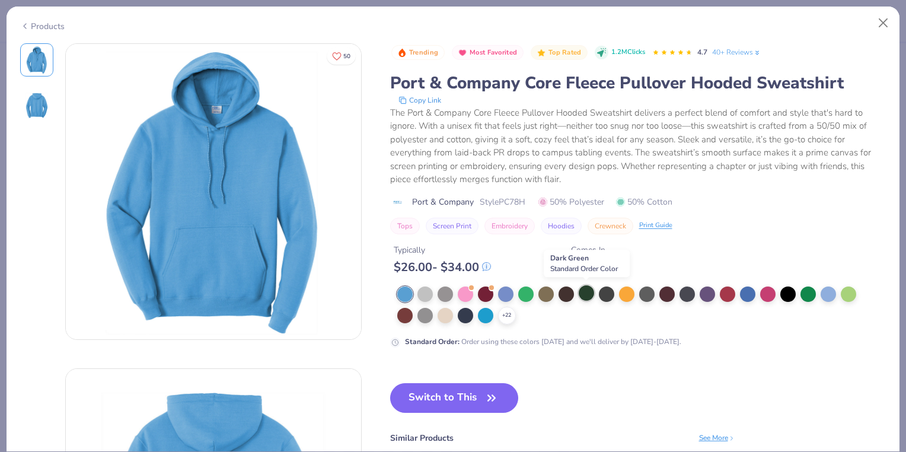
click at [587, 295] on div at bounding box center [586, 292] width 15 height 15
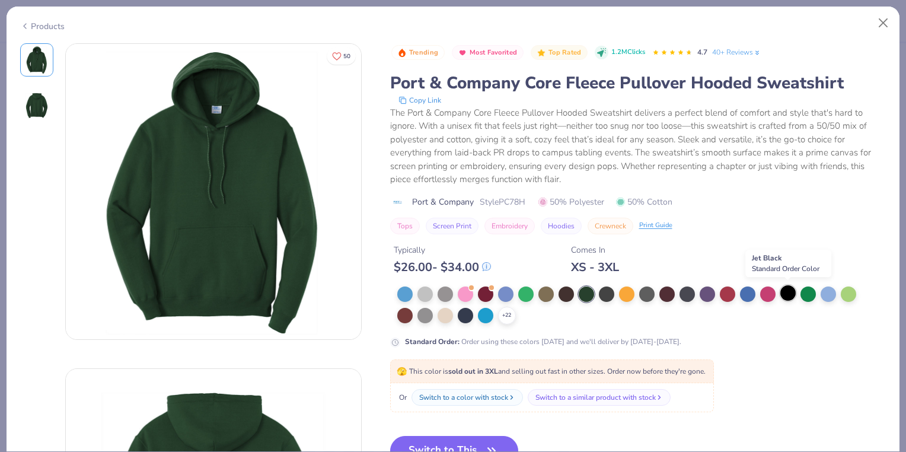
click at [786, 293] on div at bounding box center [788, 292] width 15 height 15
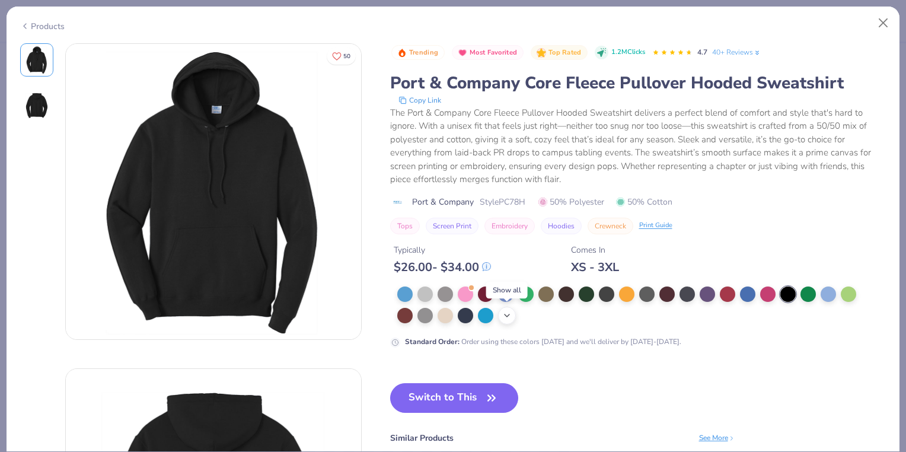
click at [506, 316] on icon at bounding box center [506, 315] width 9 height 9
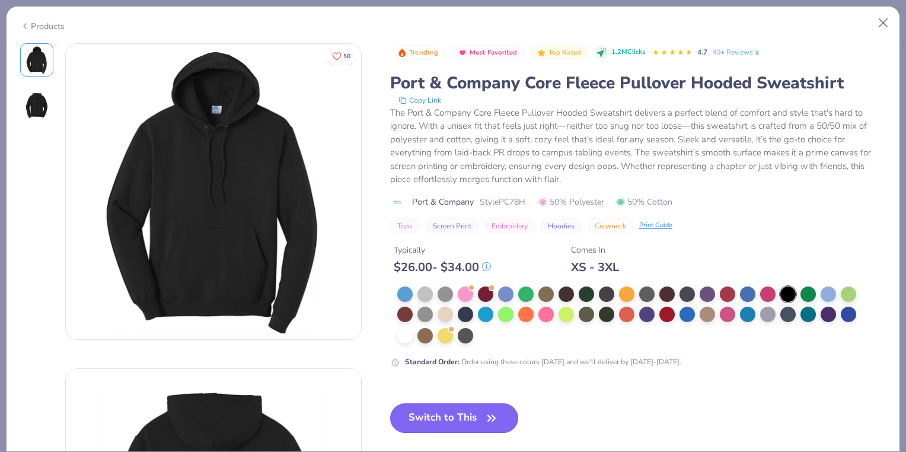
click at [457, 409] on button "Switch to This" at bounding box center [454, 418] width 129 height 30
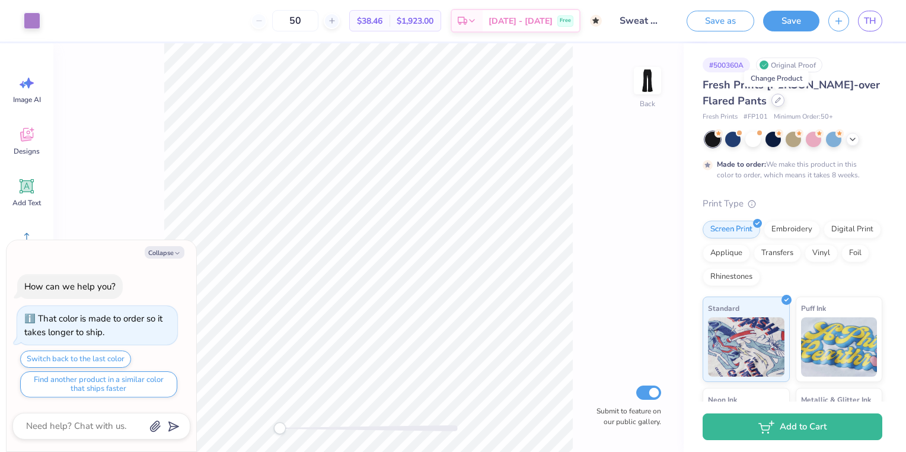
click at [776, 101] on icon at bounding box center [778, 100] width 5 height 5
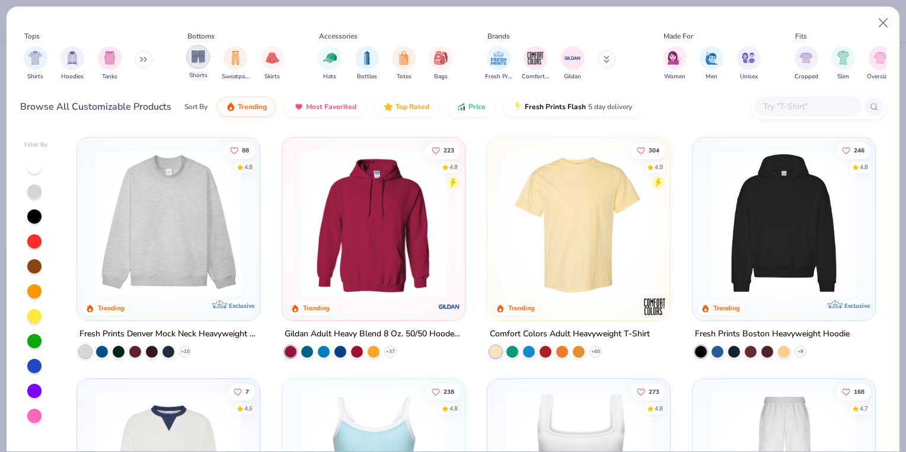
click at [199, 58] on img "filter for Shorts" at bounding box center [199, 57] width 14 height 14
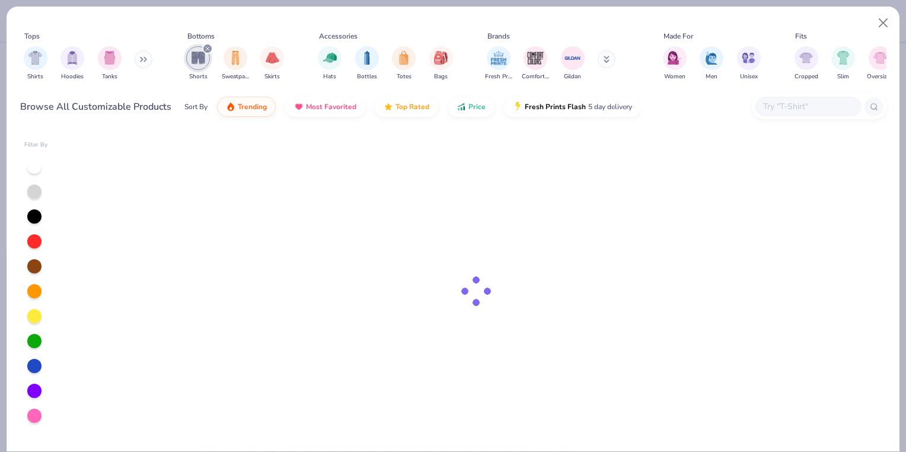
type textarea "x"
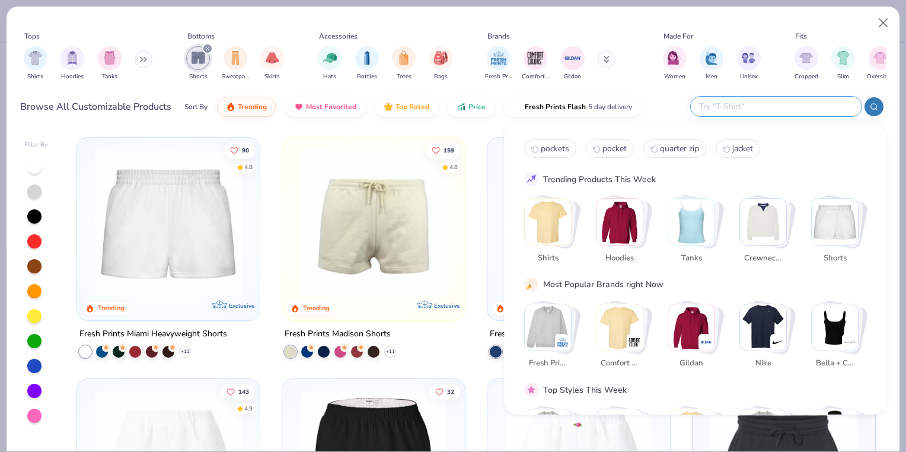
click at [778, 112] on input "text" at bounding box center [775, 107] width 155 height 14
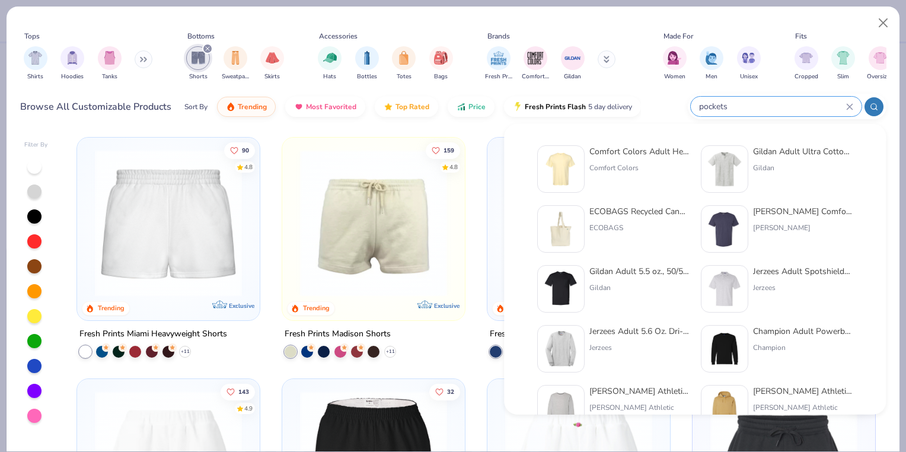
type input "pockets"
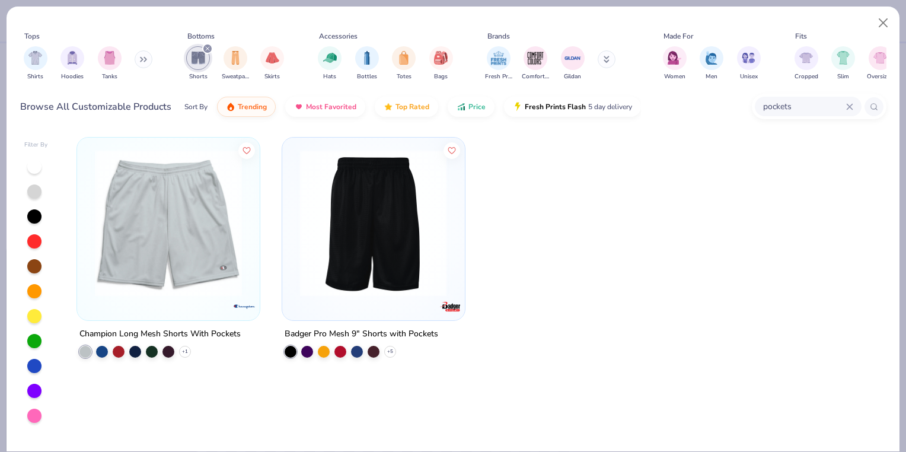
click at [361, 212] on div at bounding box center [215, 222] width 476 height 147
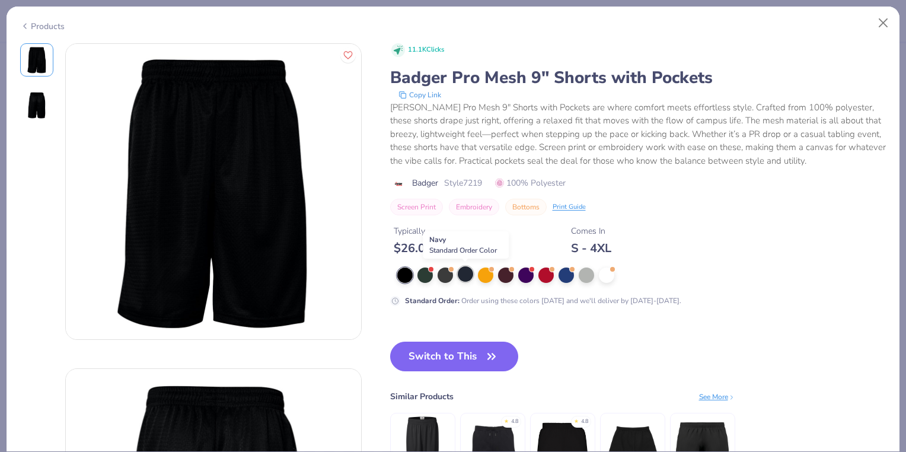
click at [466, 276] on div at bounding box center [465, 273] width 15 height 15
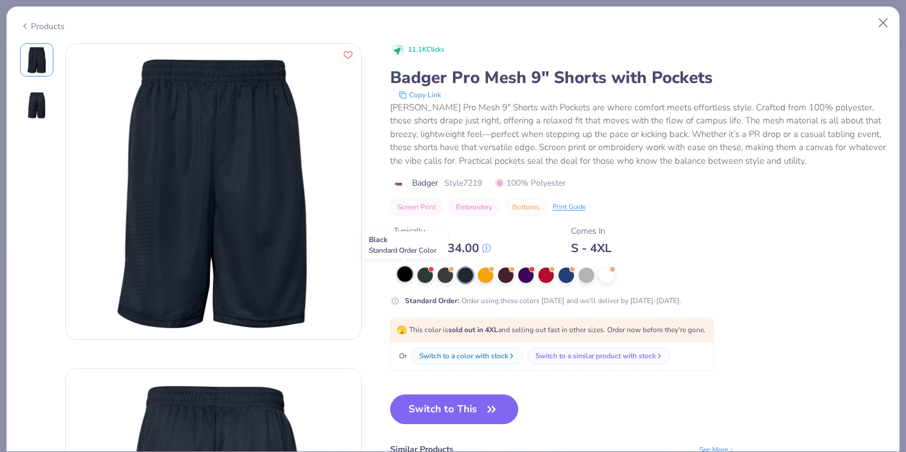
click at [403, 271] on div at bounding box center [404, 273] width 15 height 15
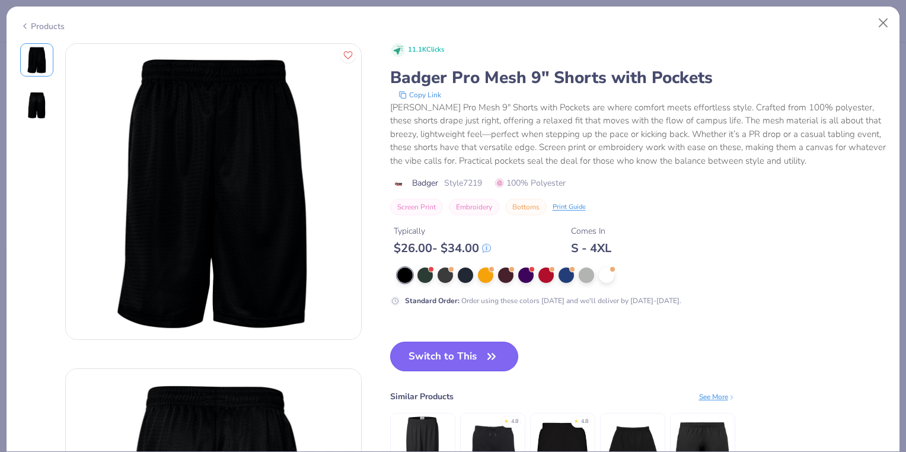
click at [439, 355] on button "Switch to This" at bounding box center [454, 357] width 129 height 30
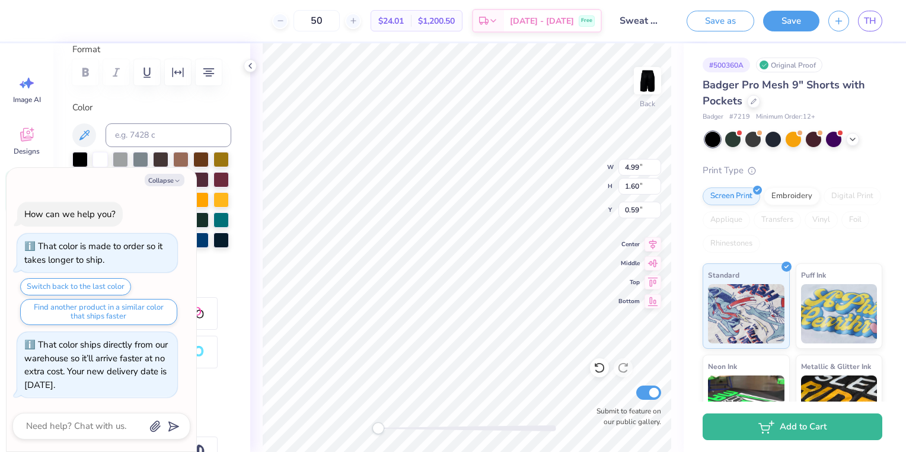
scroll to position [171, 0]
click at [161, 177] on button "Collapse" at bounding box center [165, 180] width 40 height 12
type textarea "x"
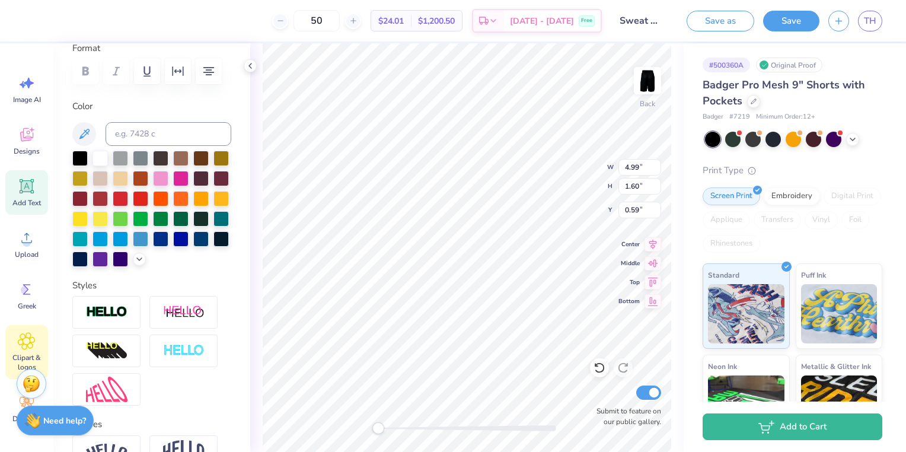
click at [29, 340] on icon at bounding box center [26, 341] width 7 height 7
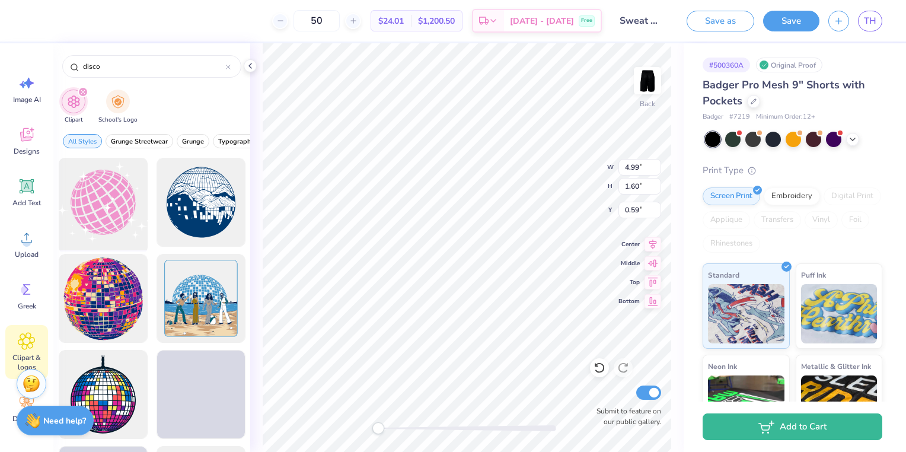
type input "disco"
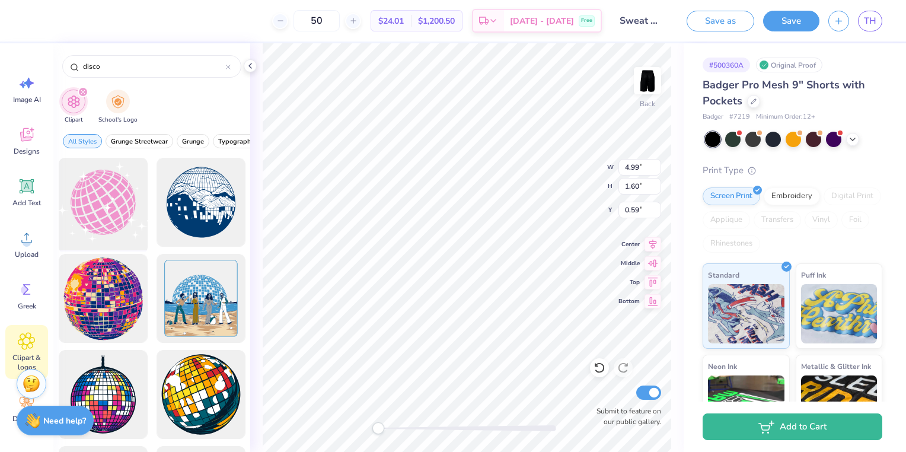
click at [121, 210] on div at bounding box center [103, 203] width 98 height 98
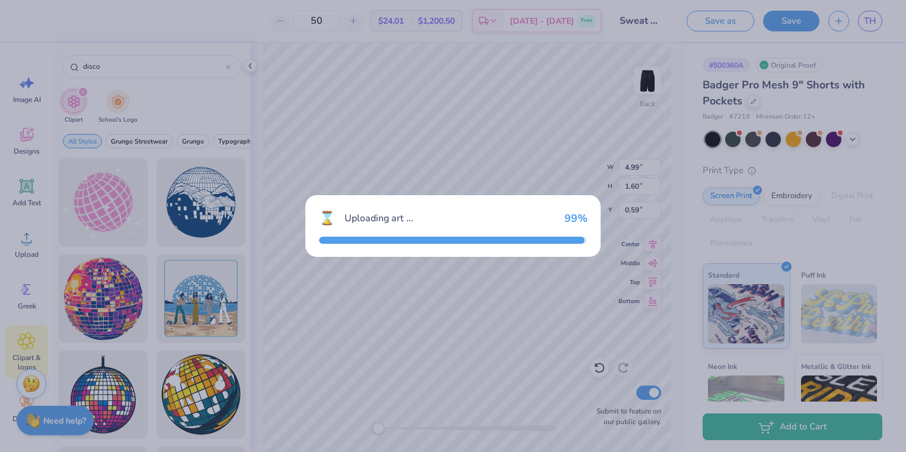
type input "7.51"
type input "6.54"
type input "6.98"
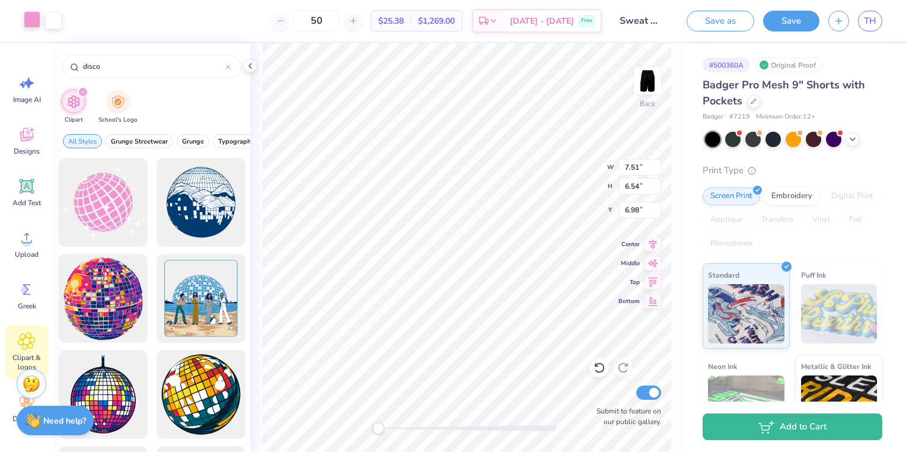
click at [33, 27] on div at bounding box center [32, 19] width 17 height 17
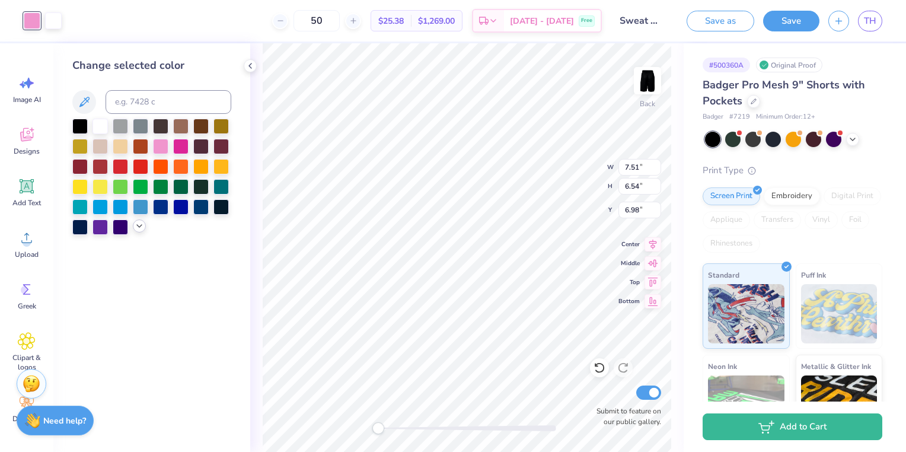
click at [140, 227] on polyline at bounding box center [139, 226] width 5 height 2
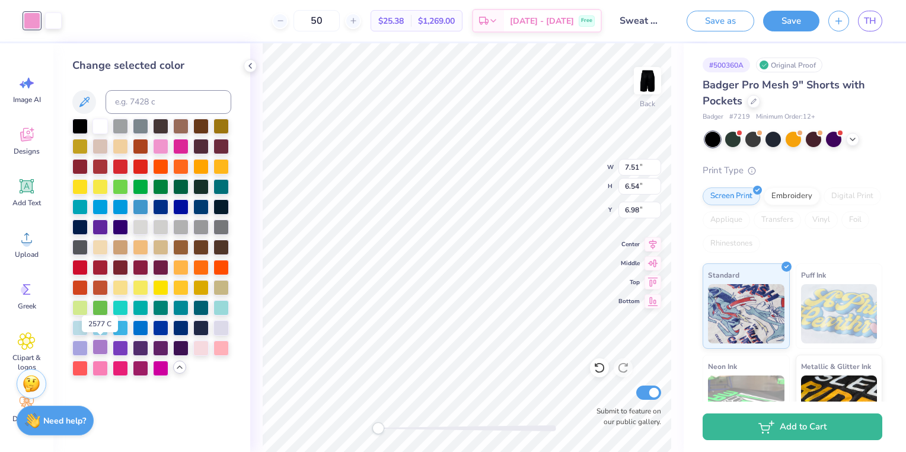
click at [100, 345] on div at bounding box center [100, 346] width 15 height 15
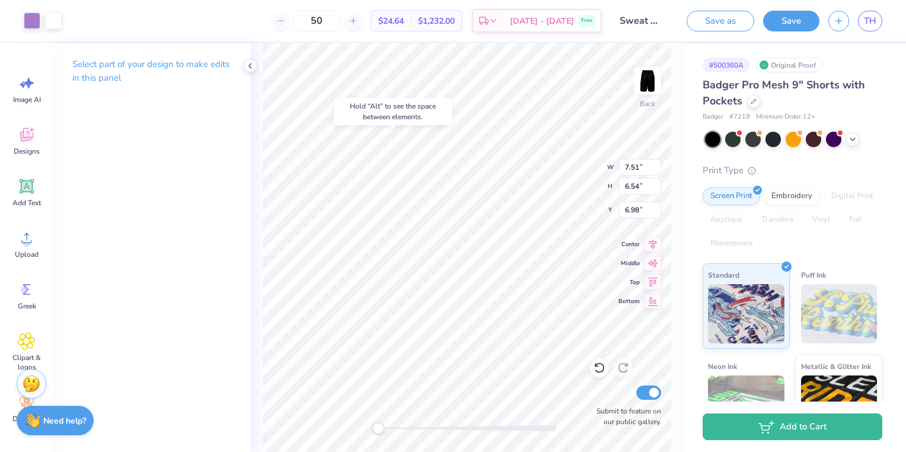
type input "4.99"
type input "1.60"
type input "5.86"
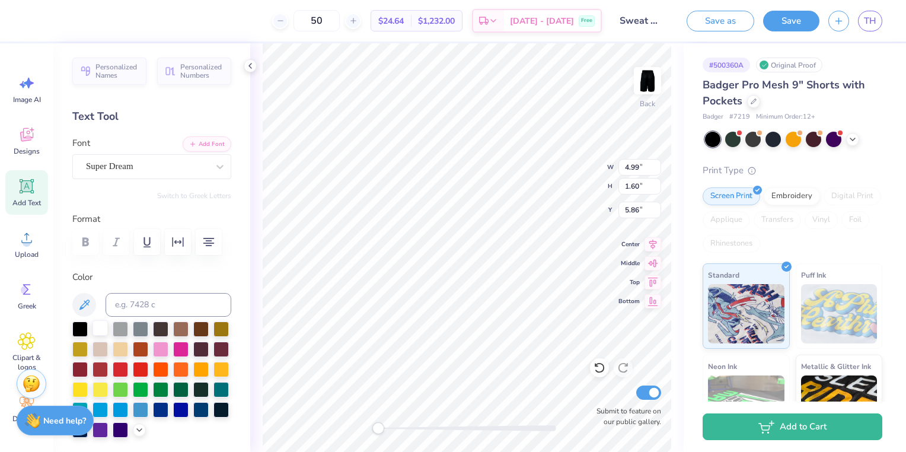
click at [103, 330] on div at bounding box center [100, 327] width 15 height 15
type input "2.69"
type input "2.35"
type input "2.61"
click at [810, 193] on div "Embroidery" at bounding box center [792, 195] width 56 height 18
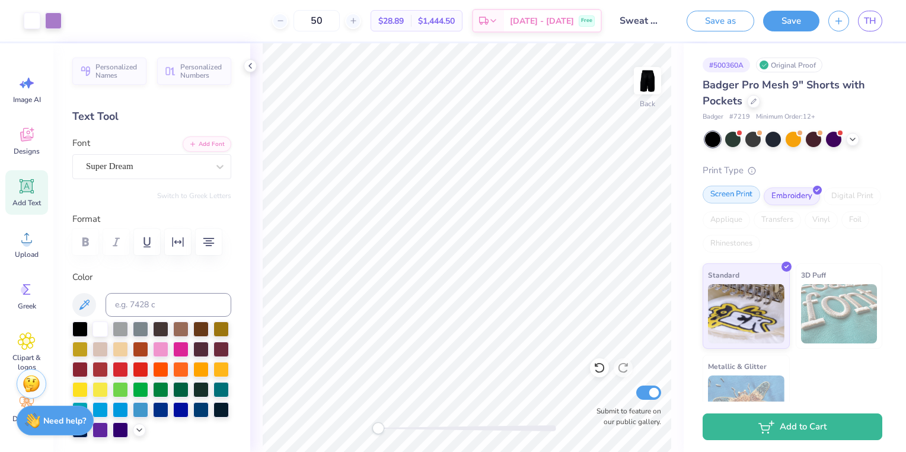
click at [736, 194] on div "Screen Print" at bounding box center [732, 195] width 58 height 18
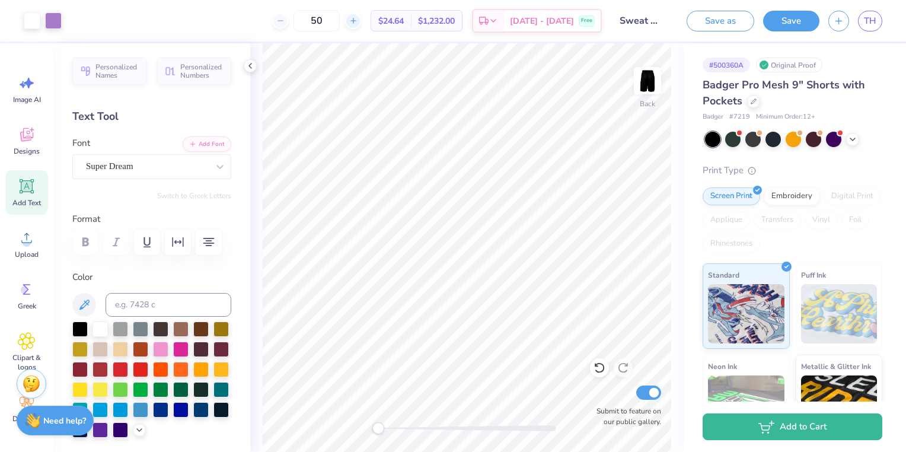
click at [358, 23] on icon at bounding box center [353, 21] width 8 height 8
click at [361, 23] on div "53" at bounding box center [316, 20] width 89 height 21
click at [358, 23] on icon at bounding box center [353, 21] width 8 height 8
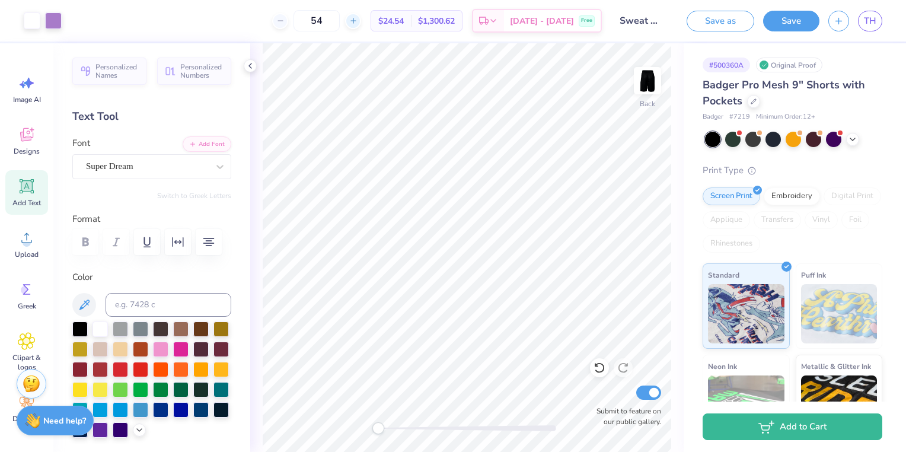
click at [361, 23] on div "54" at bounding box center [316, 20] width 89 height 21
click at [358, 17] on icon at bounding box center [353, 21] width 8 height 8
type input "55"
click at [787, 17] on button "Save" at bounding box center [791, 19] width 56 height 21
click at [873, 23] on span "TH" at bounding box center [870, 21] width 12 height 14
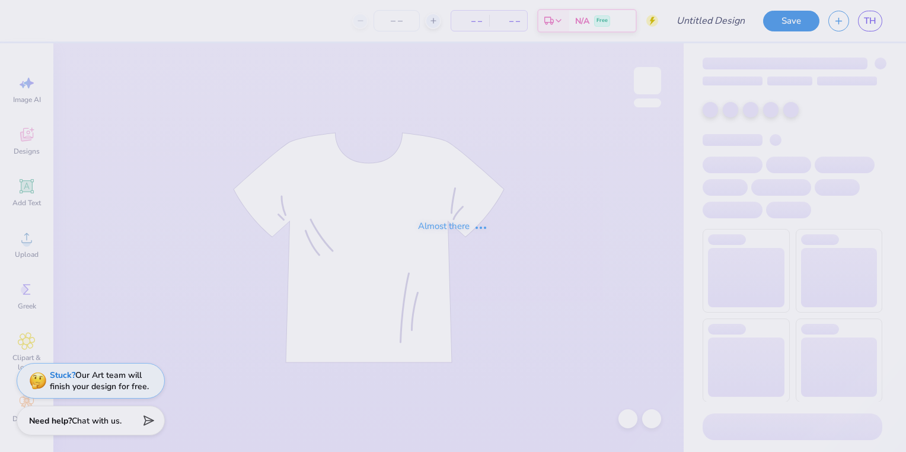
type input "Fusion Dance Sweatshirt F25"
type input "55"
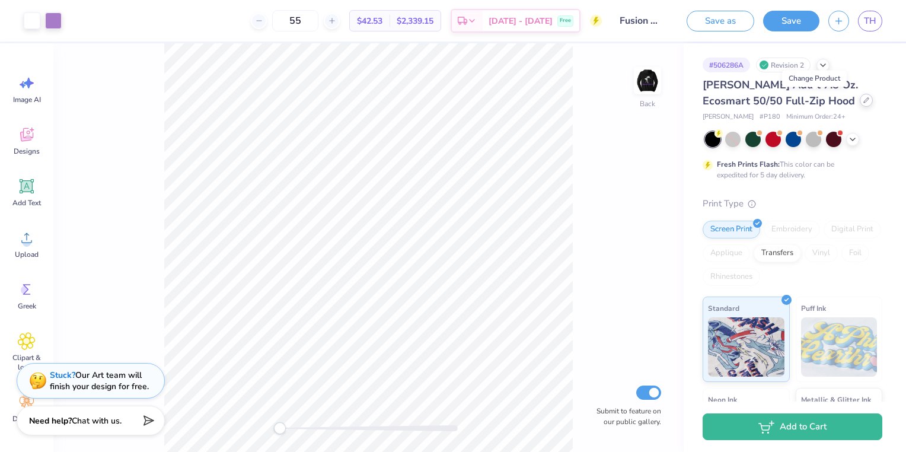
click at [864, 100] on icon at bounding box center [867, 100] width 6 height 6
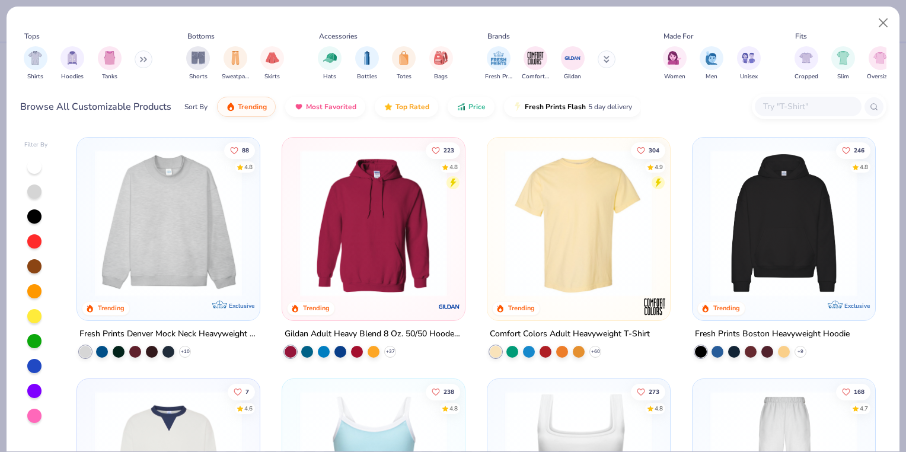
click at [733, 205] on img at bounding box center [784, 222] width 159 height 147
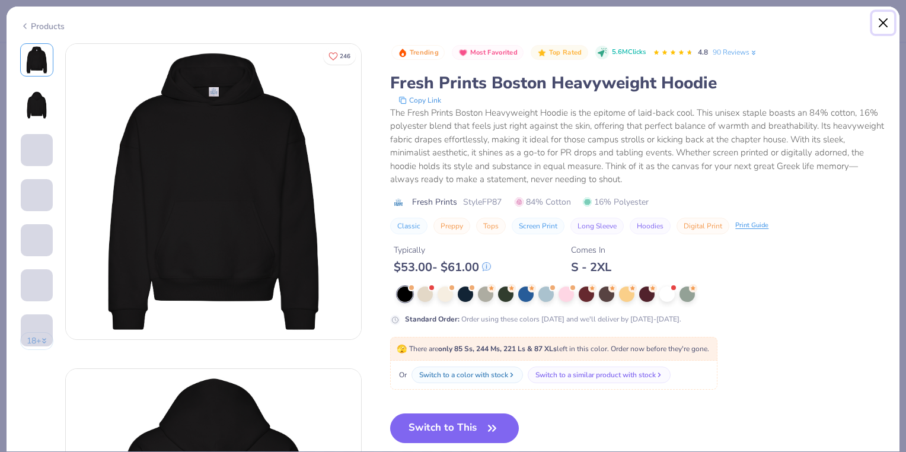
click at [884, 23] on button "Close" at bounding box center [884, 23] width 23 height 23
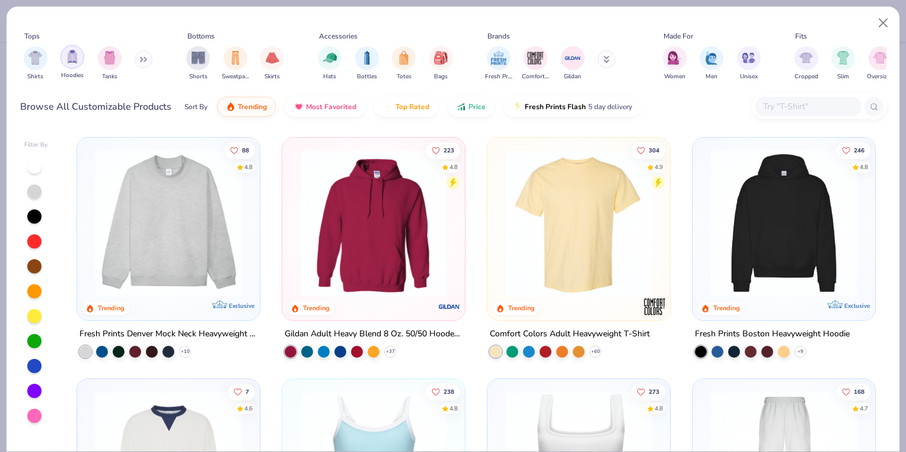
click at [70, 56] on img "filter for Hoodies" at bounding box center [72, 57] width 13 height 14
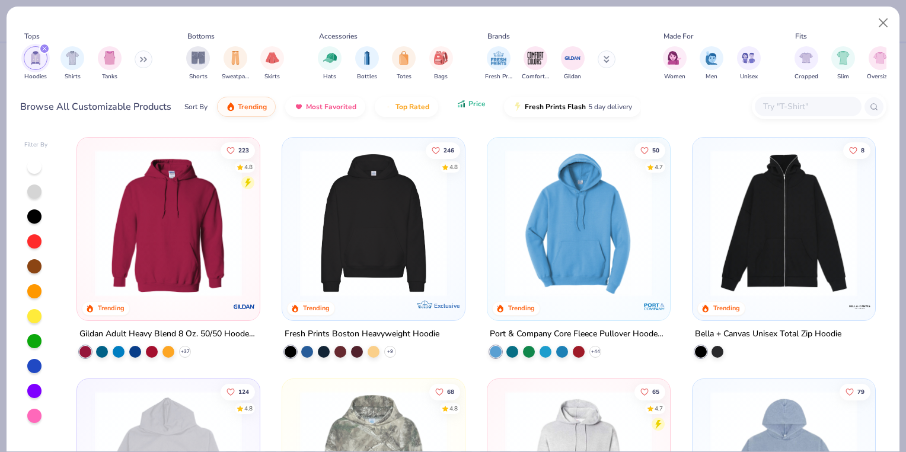
click at [477, 103] on span "Price" at bounding box center [477, 103] width 17 height 9
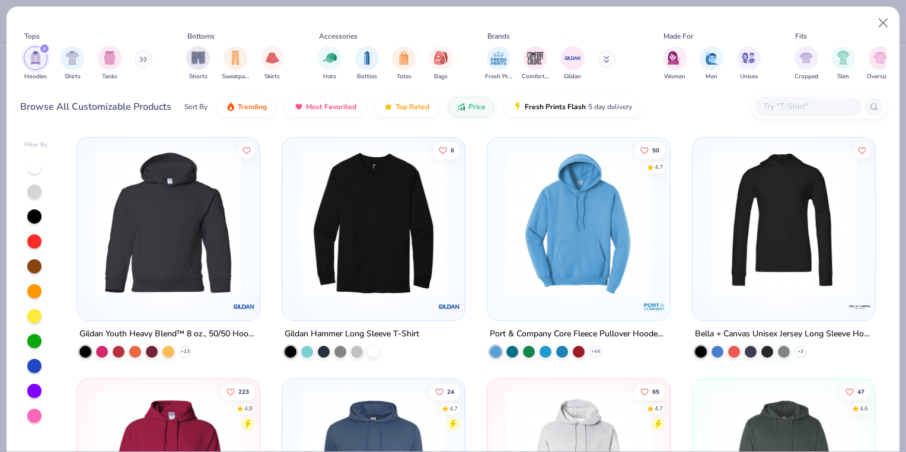
click at [558, 219] on img at bounding box center [578, 222] width 159 height 147
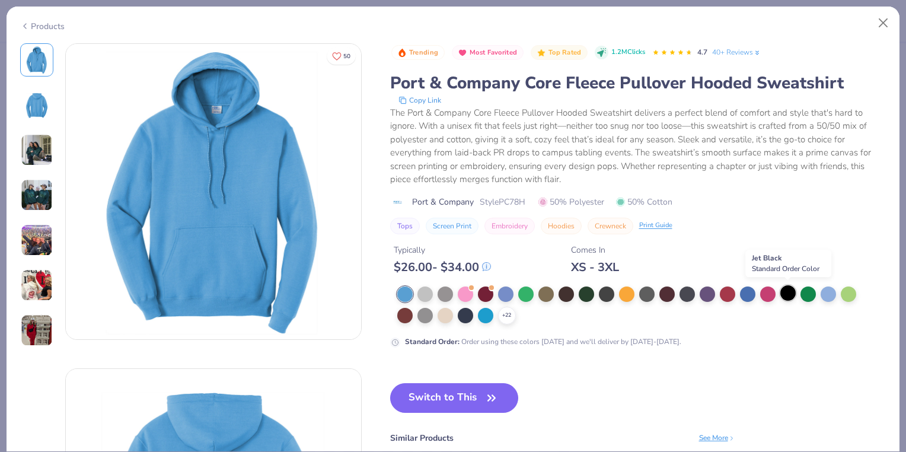
click at [791, 296] on div at bounding box center [788, 292] width 15 height 15
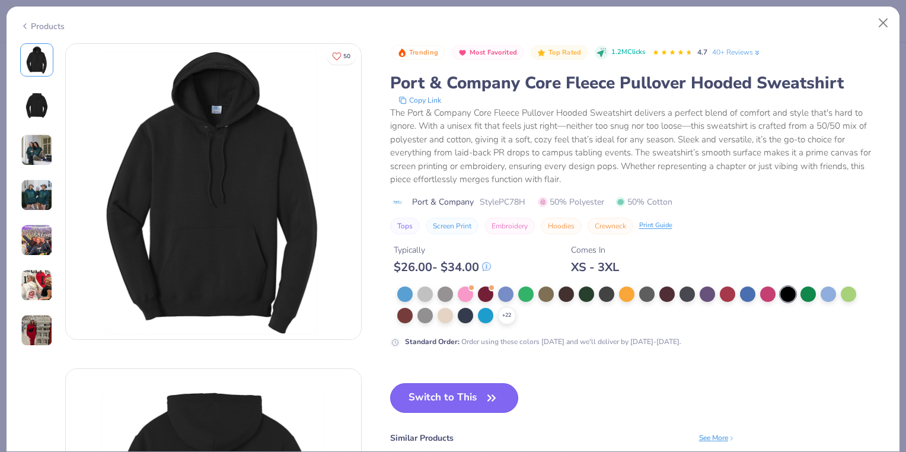
click at [479, 396] on button "Switch to This" at bounding box center [454, 398] width 129 height 30
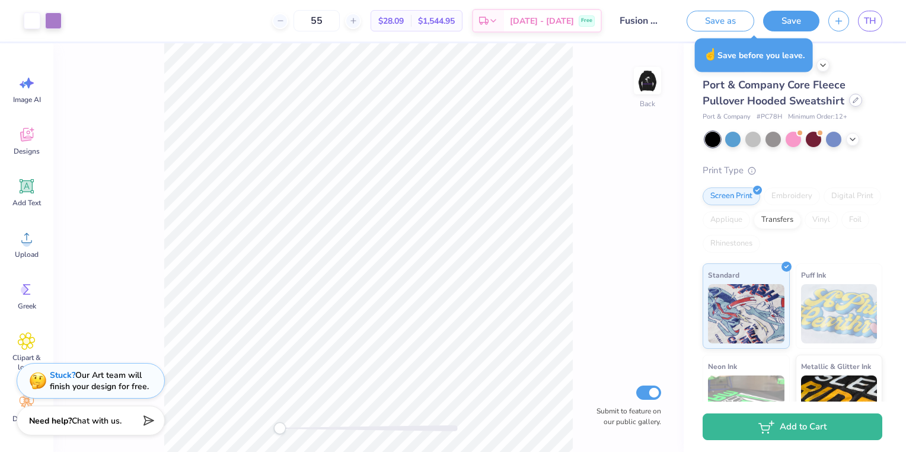
click at [849, 104] on div at bounding box center [855, 100] width 13 height 13
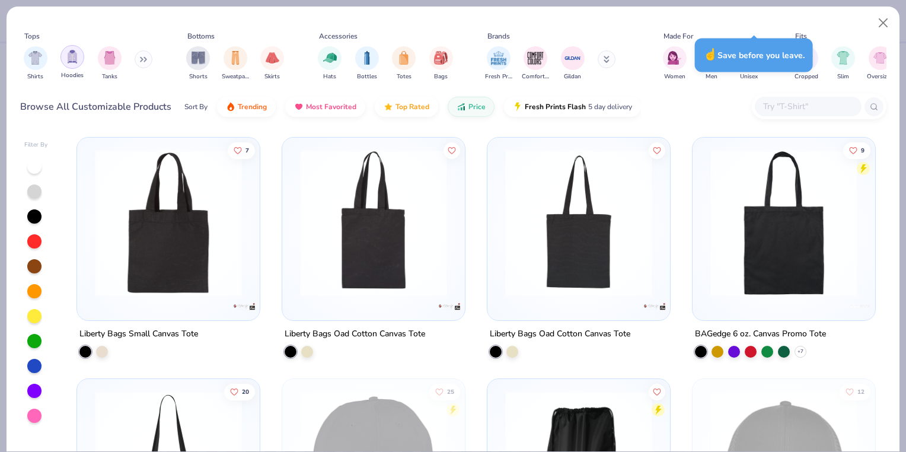
click at [77, 56] on img "filter for Hoodies" at bounding box center [72, 57] width 13 height 14
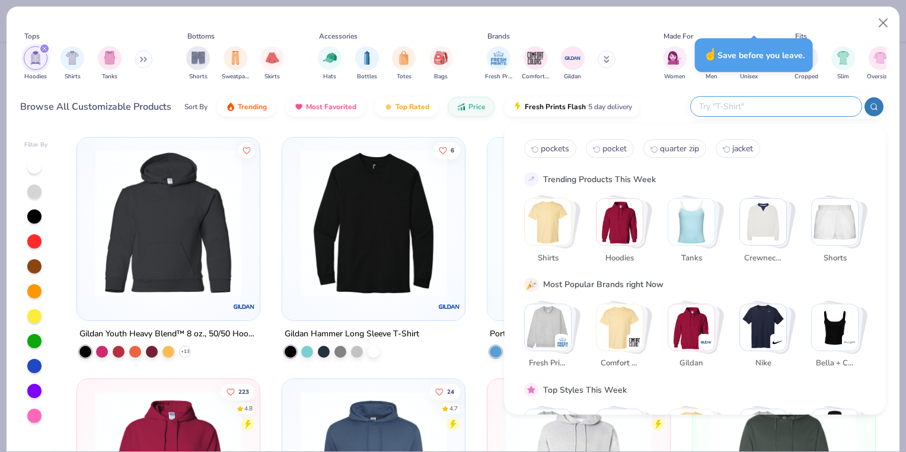
click at [799, 101] on input "text" at bounding box center [775, 107] width 155 height 14
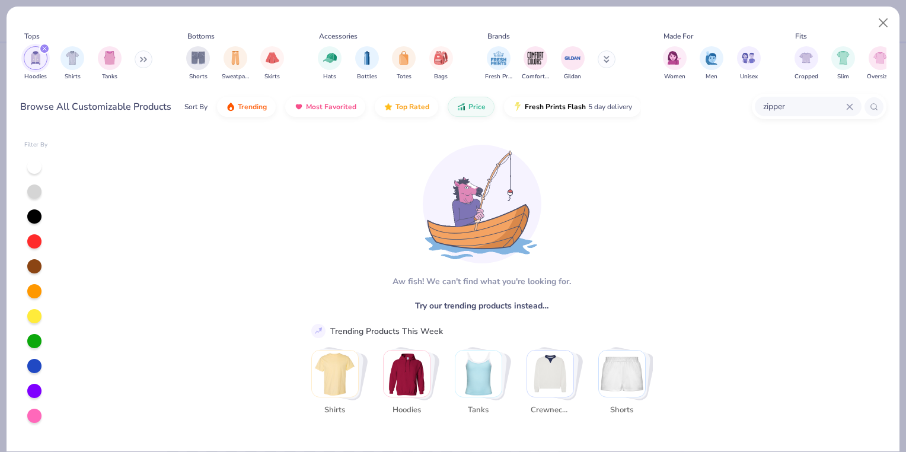
click at [789, 110] on input "zipper" at bounding box center [804, 107] width 84 height 14
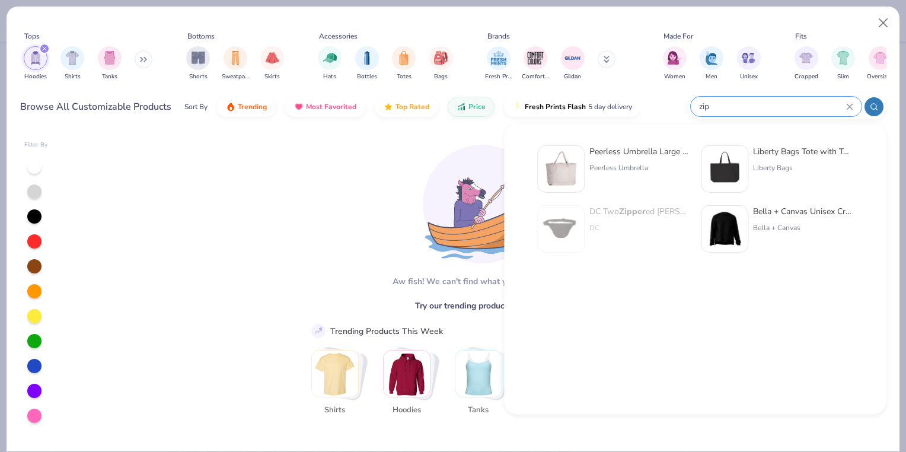
type input "zip"
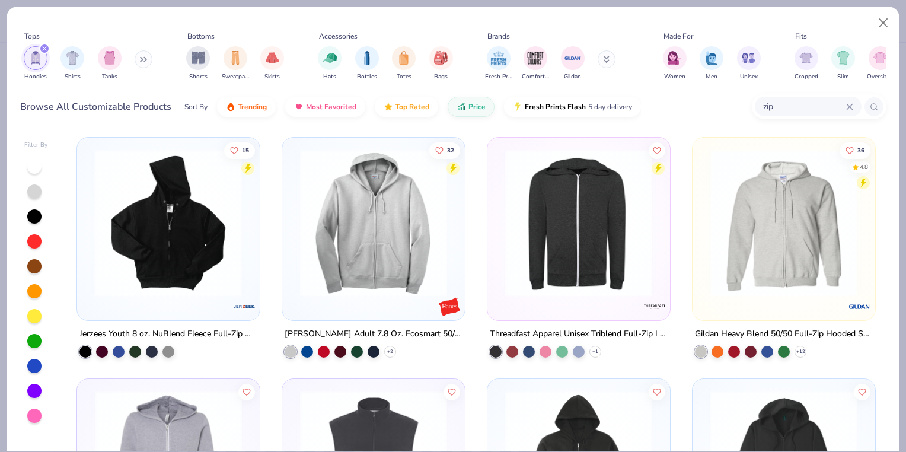
click at [157, 239] on div at bounding box center [10, 222] width 476 height 147
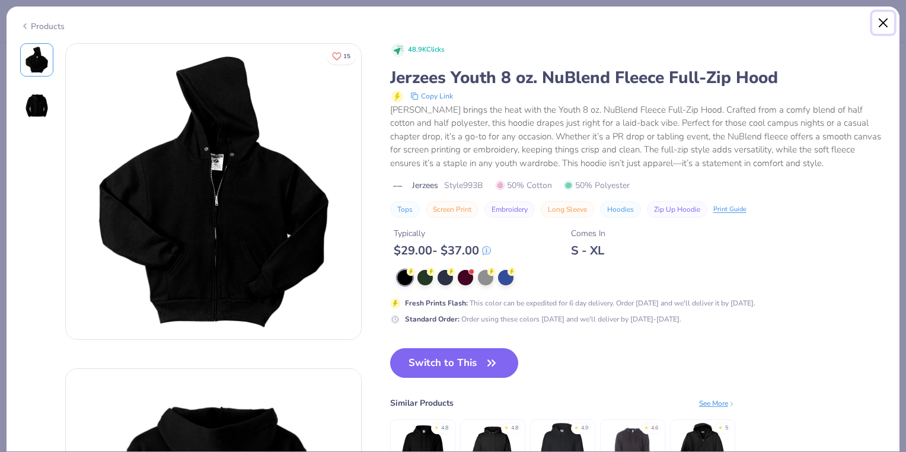
click at [884, 23] on button "Close" at bounding box center [884, 23] width 23 height 23
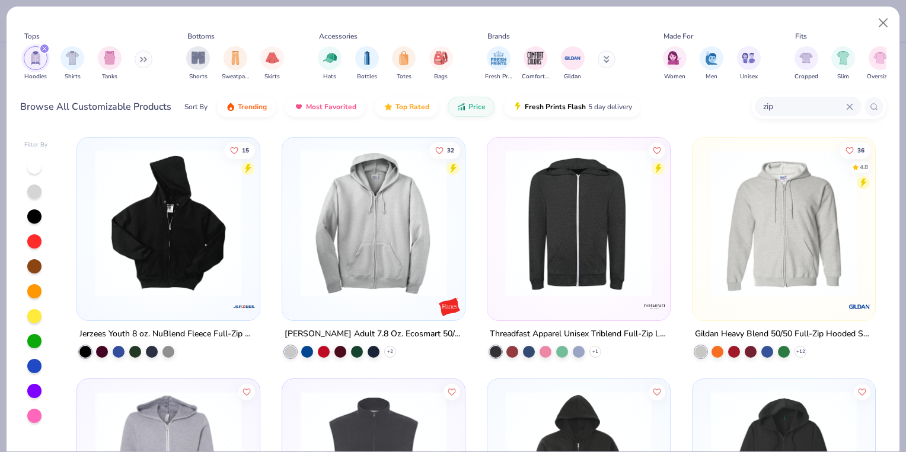
click at [445, 228] on img at bounding box center [373, 222] width 159 height 147
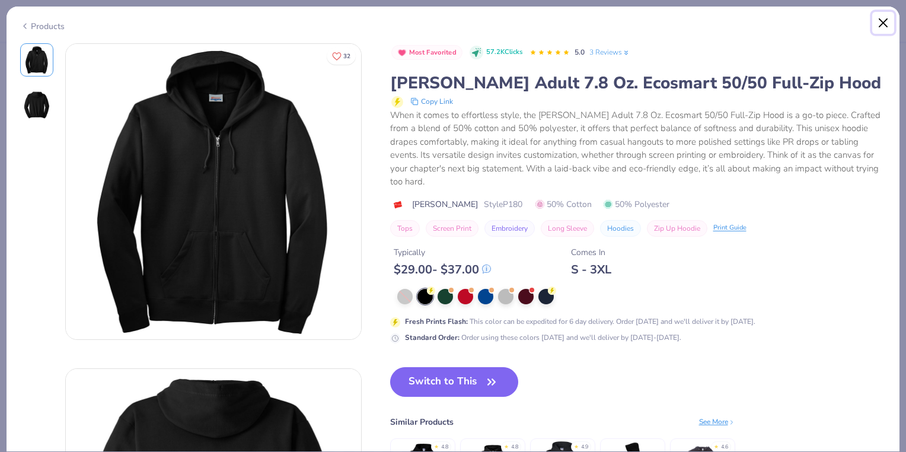
click at [878, 22] on button "Close" at bounding box center [884, 23] width 23 height 23
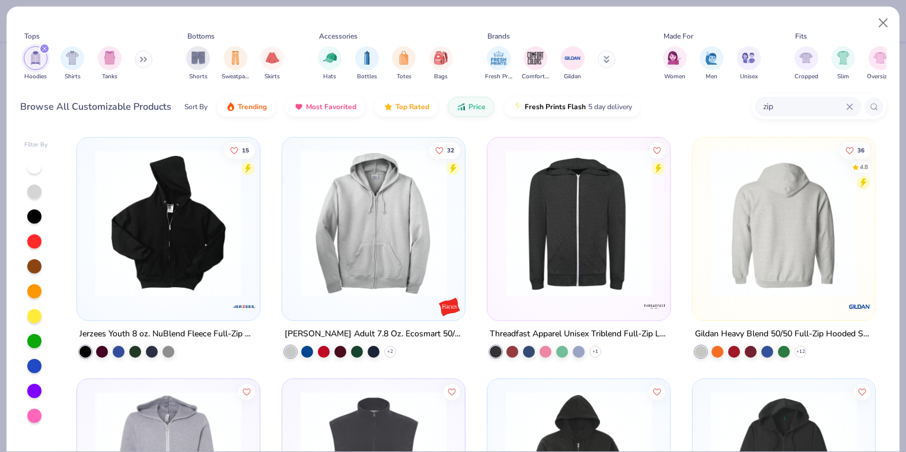
click at [769, 225] on div at bounding box center [784, 222] width 476 height 147
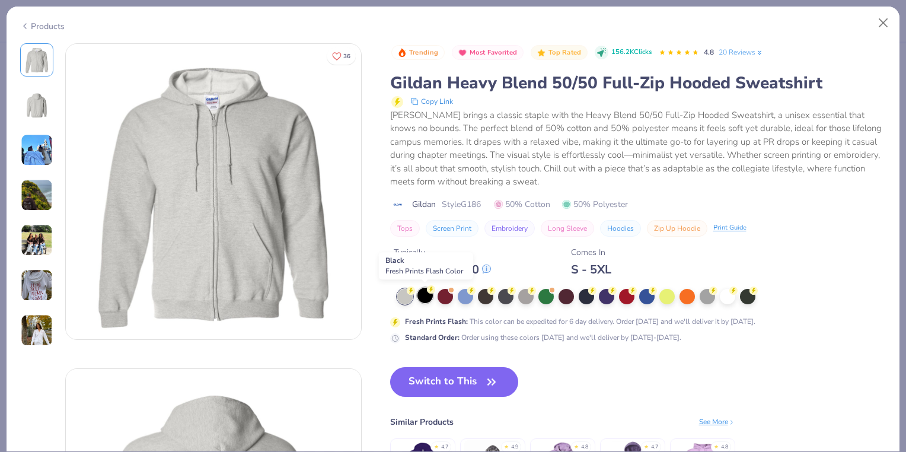
click at [425, 298] on div at bounding box center [425, 295] width 15 height 15
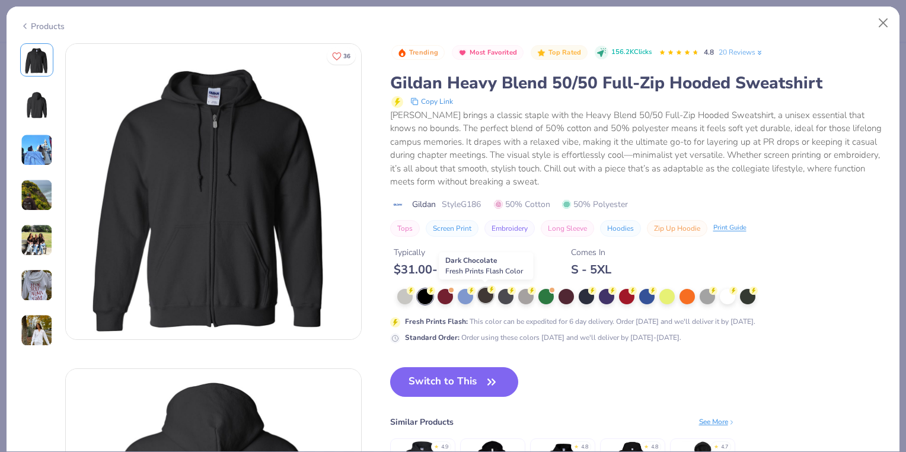
click at [486, 298] on div at bounding box center [485, 295] width 15 height 15
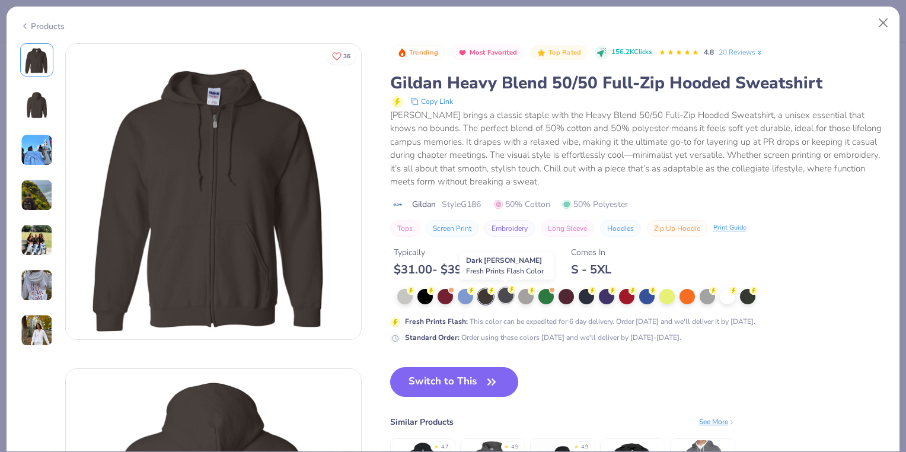
click at [502, 296] on div at bounding box center [505, 295] width 15 height 15
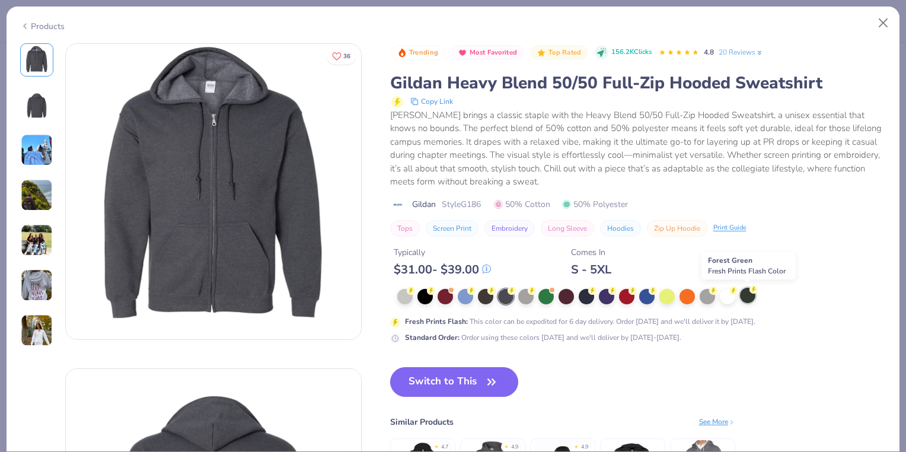
click at [749, 300] on div at bounding box center [747, 295] width 15 height 15
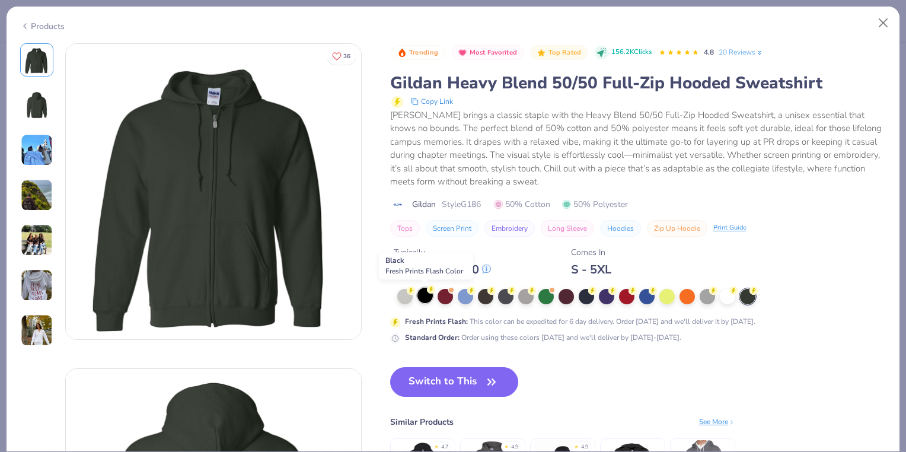
click at [420, 296] on div at bounding box center [425, 295] width 15 height 15
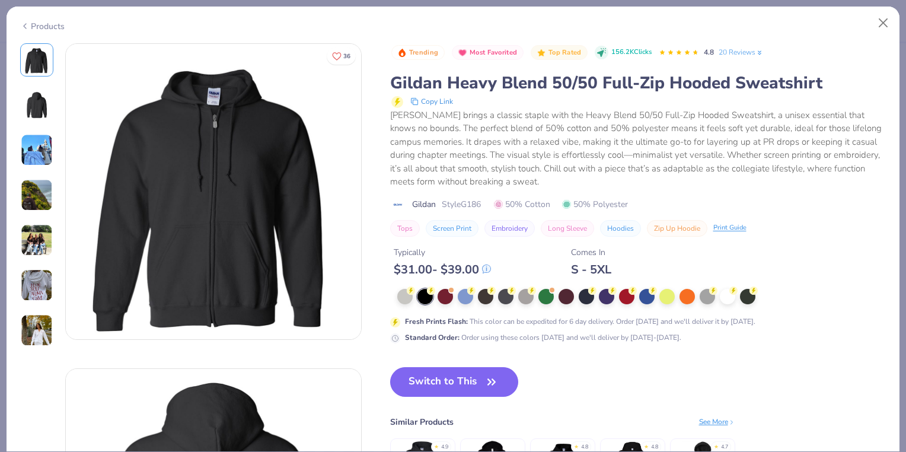
click at [61, 29] on div "Products" at bounding box center [42, 26] width 44 height 12
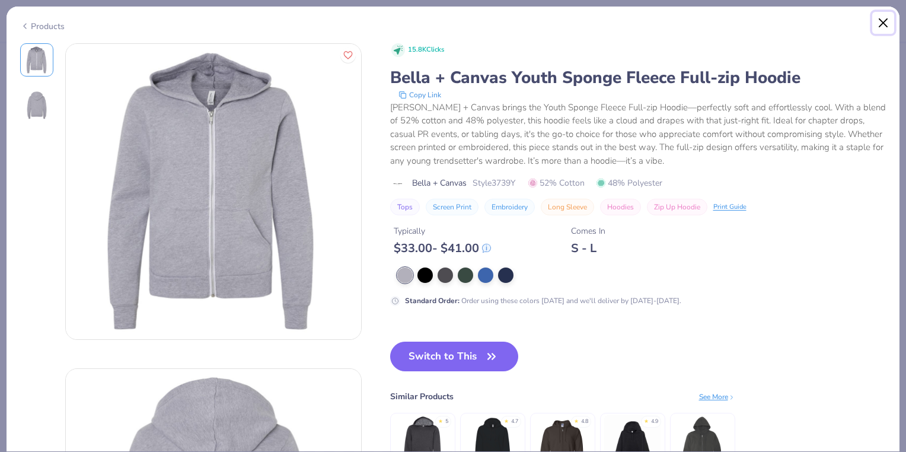
click at [882, 27] on button "Close" at bounding box center [884, 23] width 23 height 23
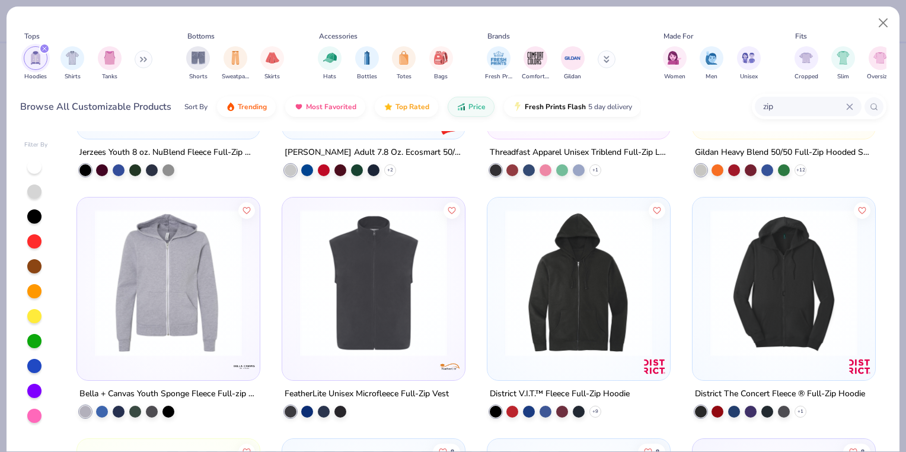
scroll to position [186, 0]
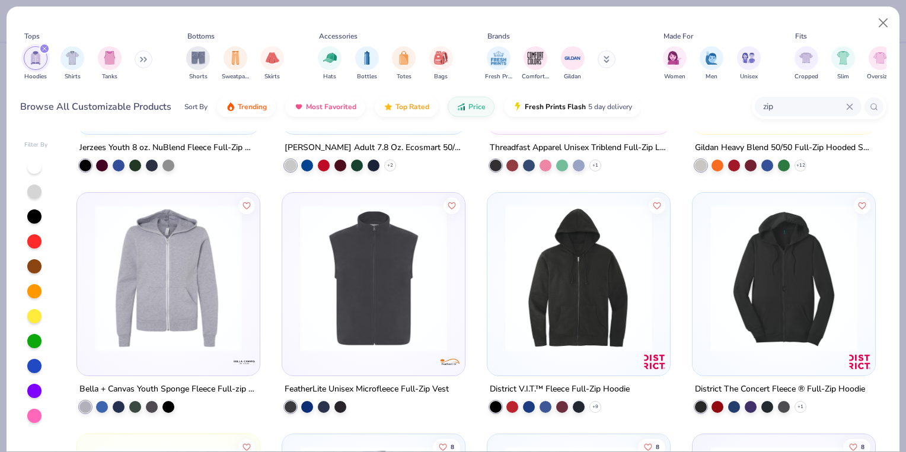
click at [565, 318] on img at bounding box center [578, 278] width 159 height 147
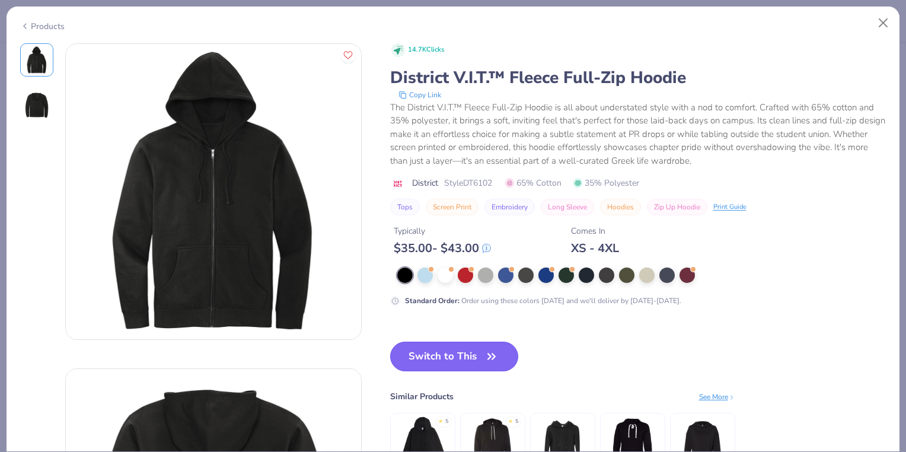
click at [456, 351] on button "Switch to This" at bounding box center [454, 357] width 129 height 30
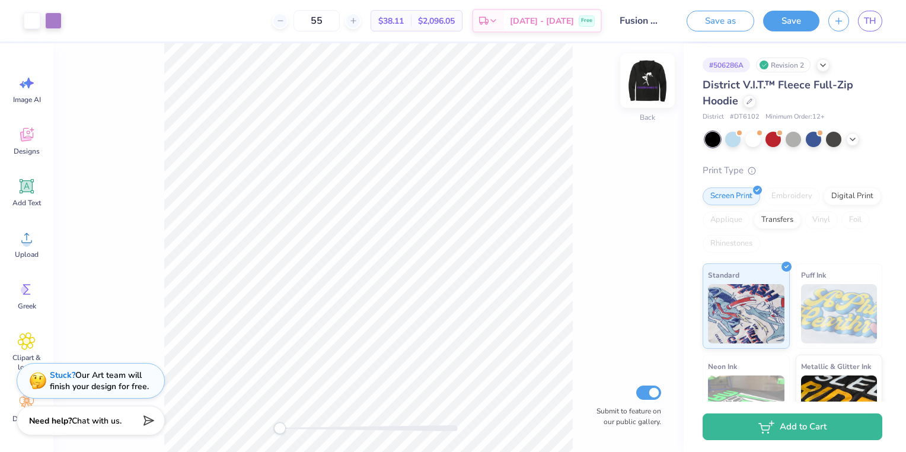
click at [651, 78] on img at bounding box center [647, 80] width 47 height 47
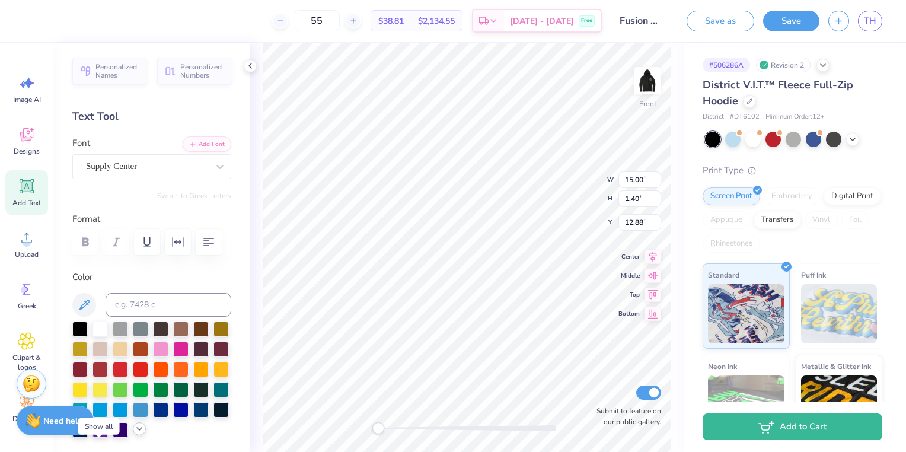
click at [135, 434] on icon at bounding box center [139, 428] width 9 height 9
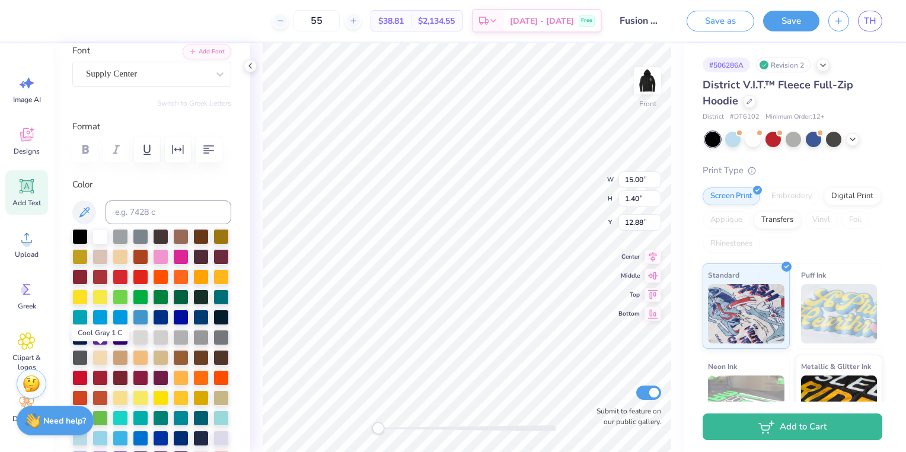
scroll to position [130, 0]
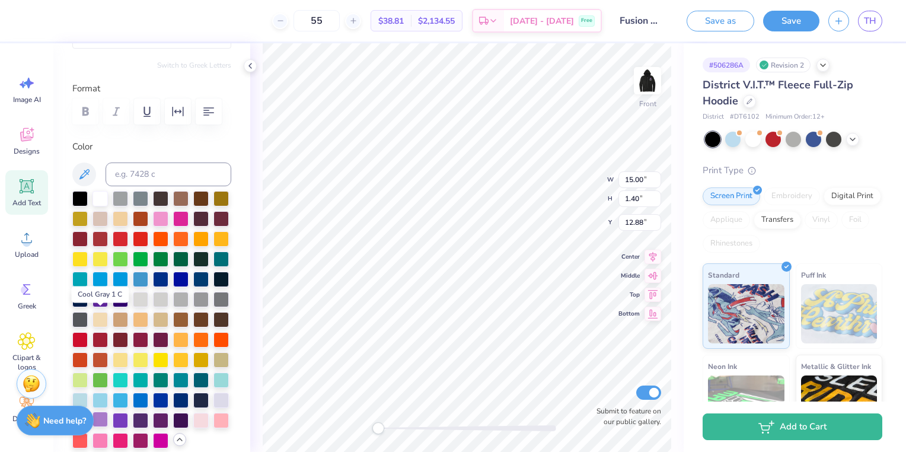
click at [108, 427] on div at bounding box center [100, 419] width 15 height 15
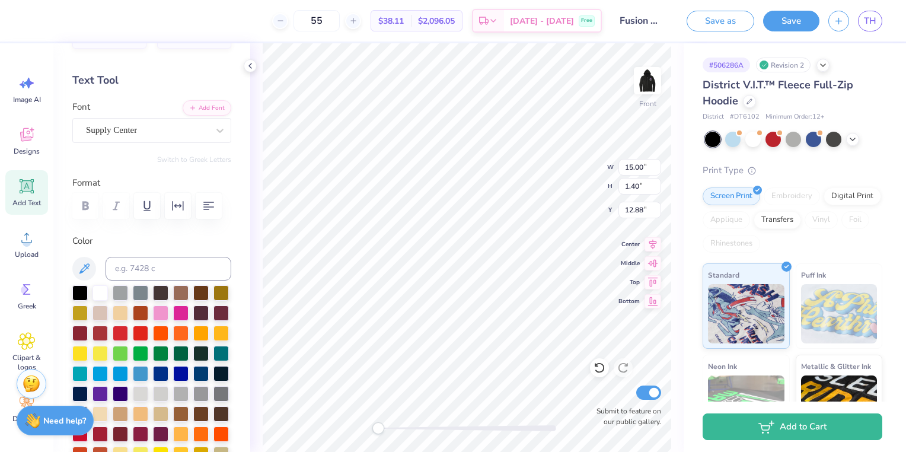
scroll to position [16, 0]
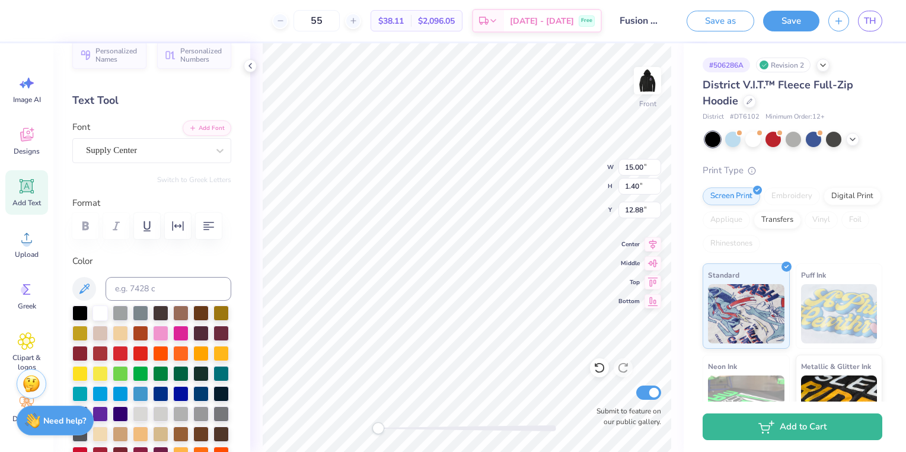
click at [189, 257] on label "Color" at bounding box center [151, 261] width 159 height 14
click at [215, 144] on div at bounding box center [219, 150] width 21 height 21
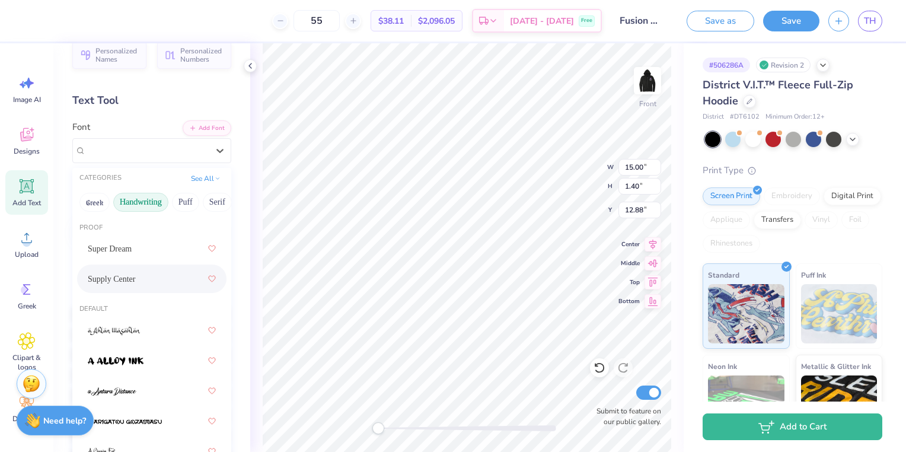
click at [130, 205] on button "Handwriting" at bounding box center [140, 202] width 55 height 19
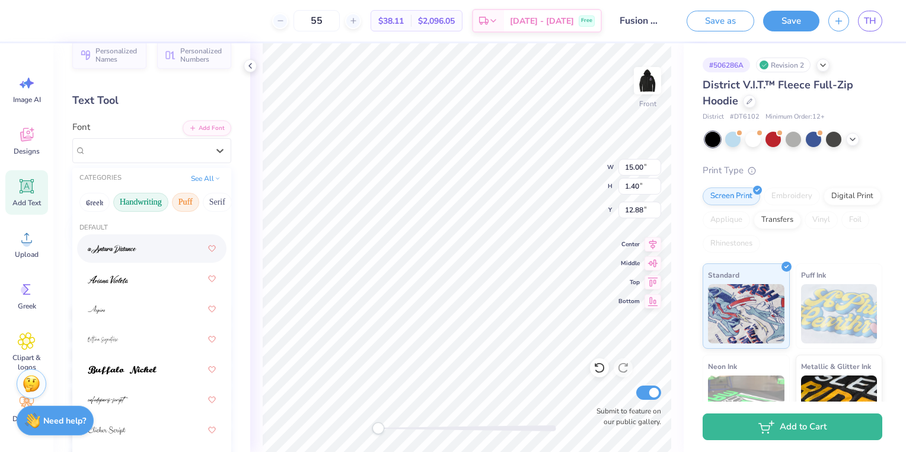
click at [192, 200] on button "Puff" at bounding box center [185, 202] width 27 height 19
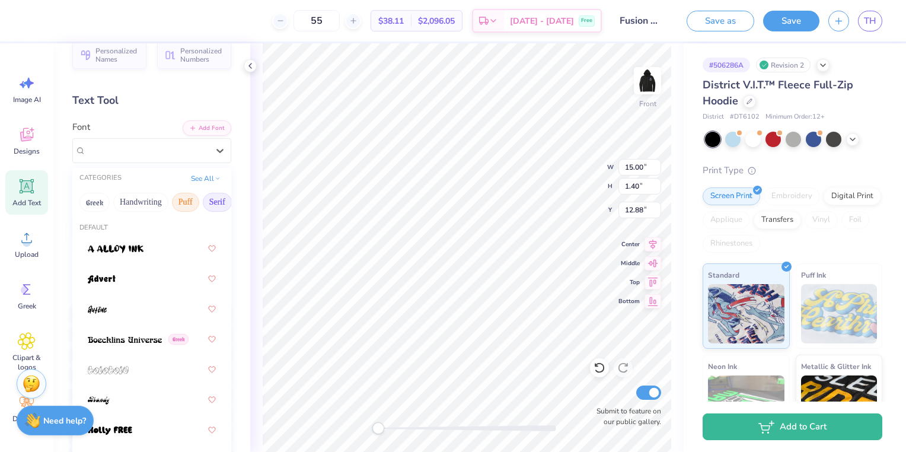
click at [216, 207] on button "Serif" at bounding box center [217, 202] width 29 height 19
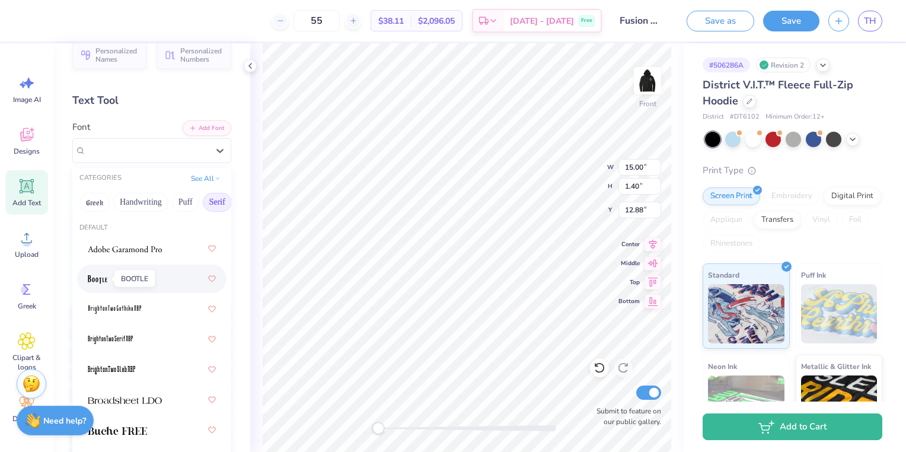
click at [95, 280] on img at bounding box center [98, 279] width 20 height 8
click at [209, 149] on div at bounding box center [219, 150] width 21 height 21
click at [142, 434] on img at bounding box center [117, 430] width 59 height 8
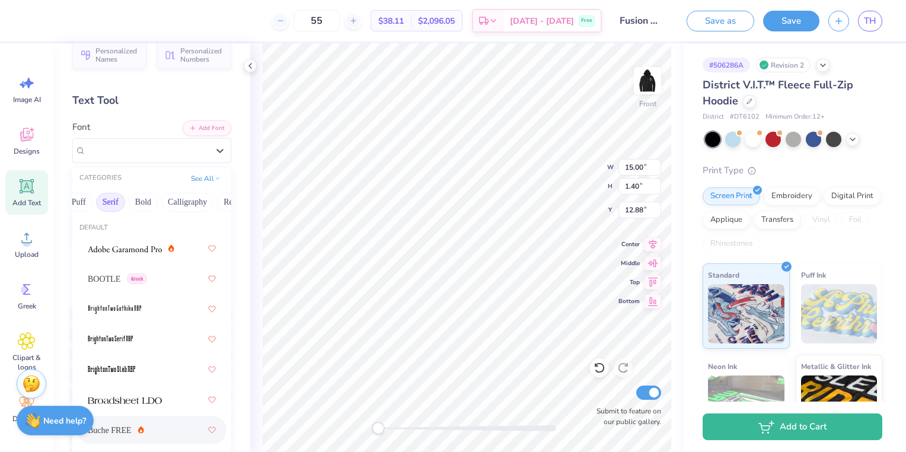
scroll to position [0, 111]
click at [137, 200] on button "Bold" at bounding box center [139, 202] width 29 height 19
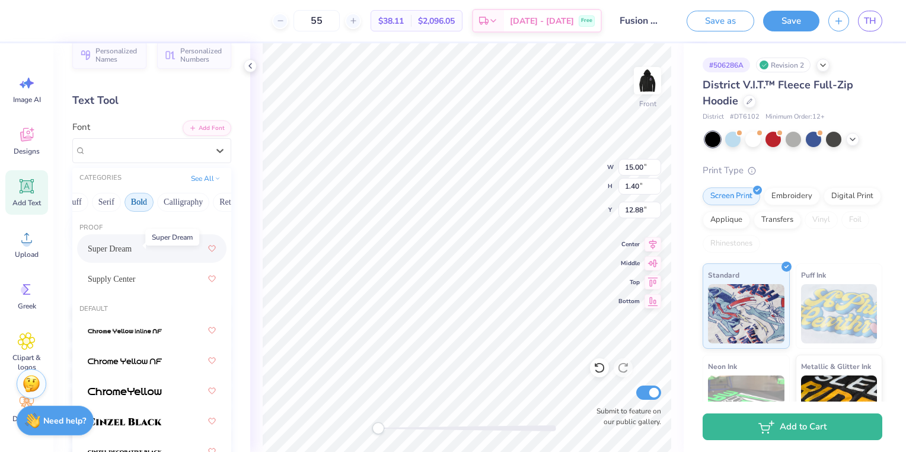
click at [132, 243] on span "Super Dream" at bounding box center [110, 249] width 44 height 12
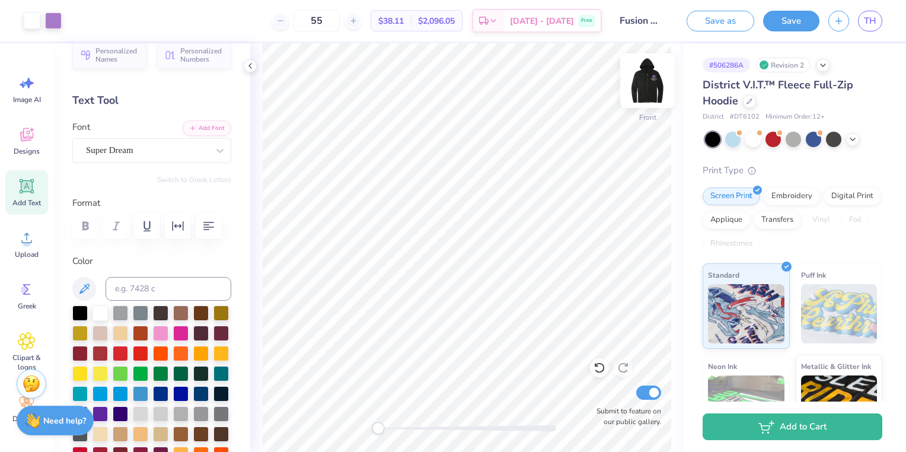
click at [641, 79] on img at bounding box center [647, 80] width 47 height 47
click at [655, 88] on img at bounding box center [647, 80] width 47 height 47
click at [648, 82] on img at bounding box center [647, 80] width 47 height 47
click at [648, 82] on img at bounding box center [648, 81] width 24 height 24
click at [641, 93] on img at bounding box center [647, 80] width 47 height 47
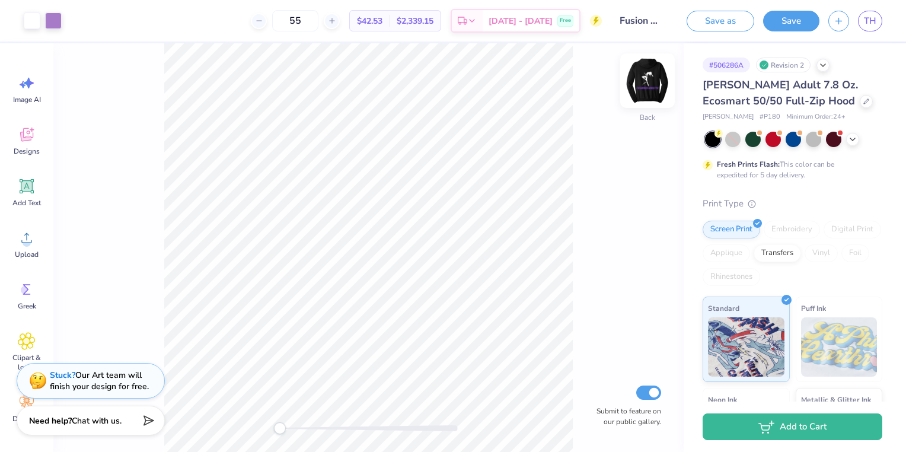
click at [650, 90] on img at bounding box center [647, 80] width 47 height 47
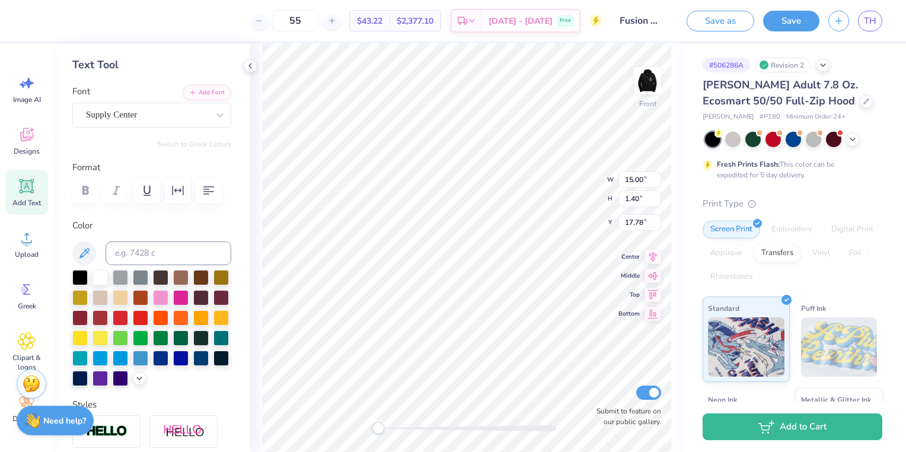
scroll to position [83, 0]
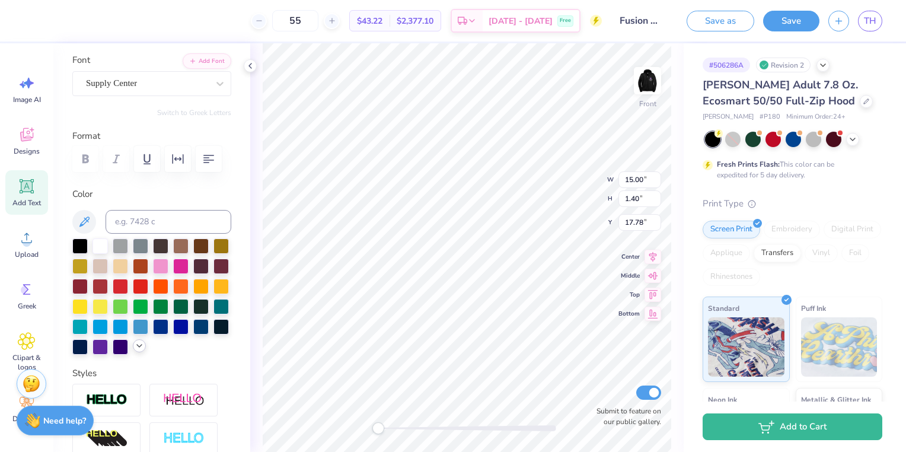
click at [135, 351] on icon at bounding box center [139, 345] width 9 height 9
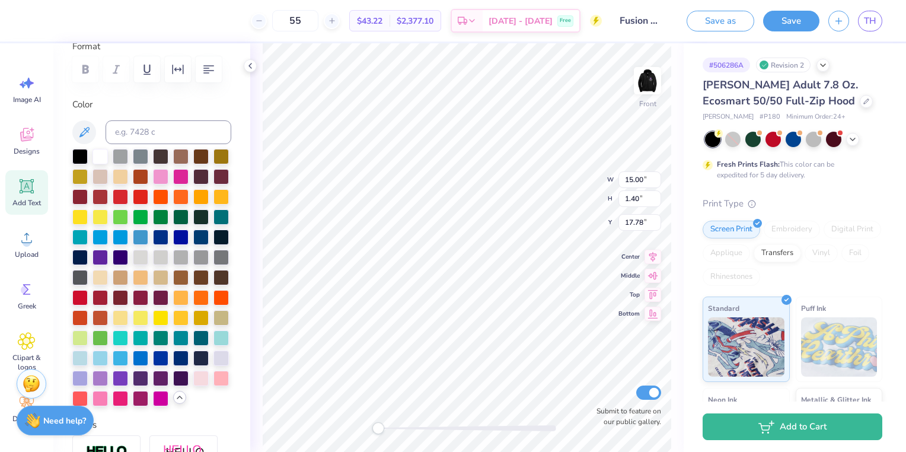
scroll to position [184, 0]
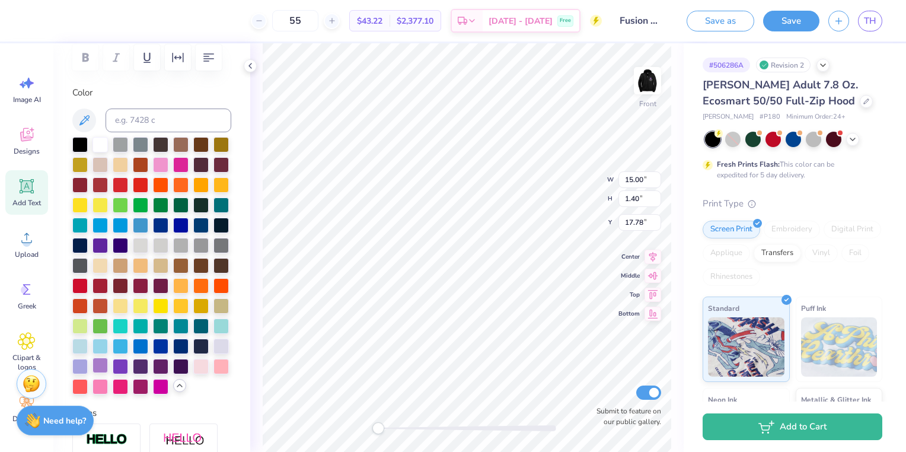
click at [108, 373] on div at bounding box center [100, 365] width 15 height 15
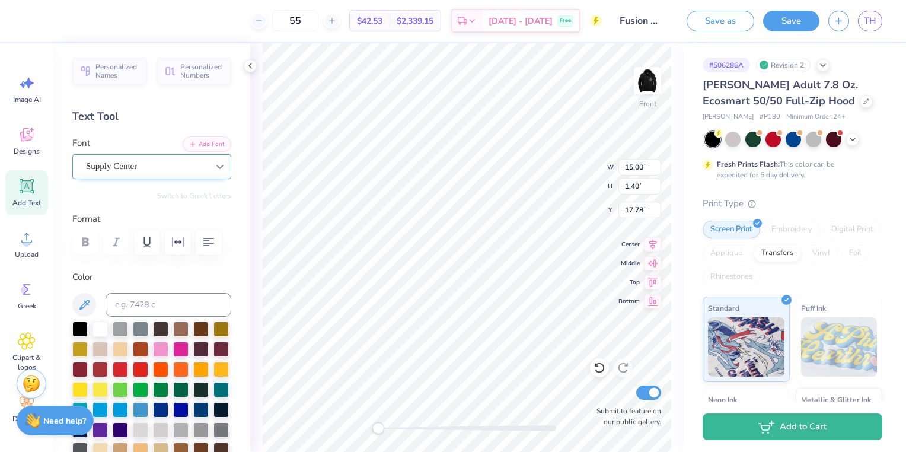
click at [217, 165] on icon at bounding box center [220, 167] width 7 height 4
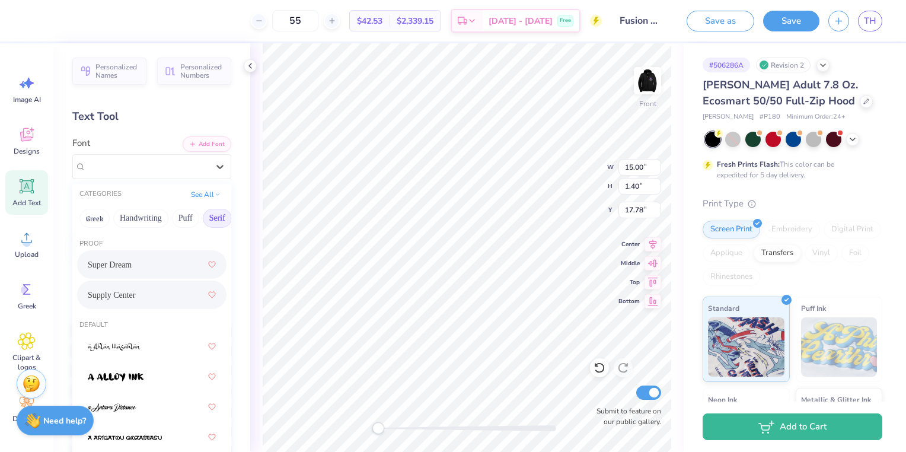
click at [214, 224] on button "Serif" at bounding box center [217, 218] width 29 height 19
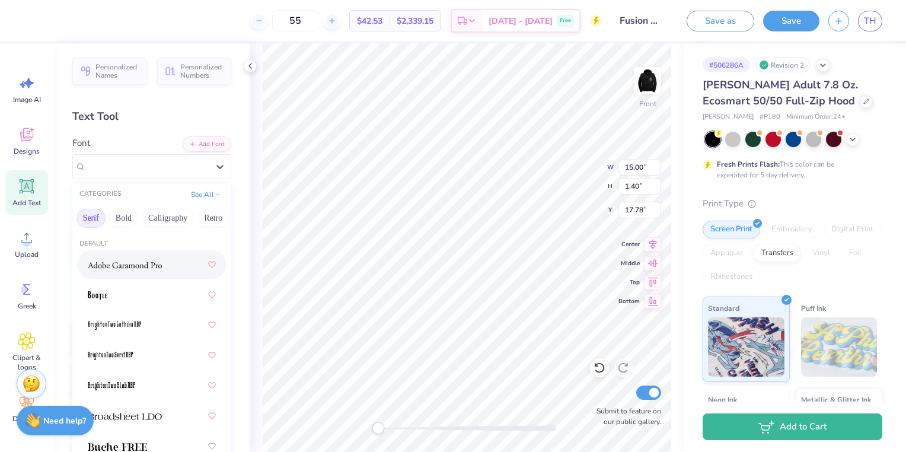
scroll to position [0, 128]
click at [138, 217] on div "Greek Handwriting Puff Serif Bold Calligraphy Retro Sans Serif Minimal Fantasy …" at bounding box center [151, 218] width 159 height 26
click at [126, 215] on button "Bold" at bounding box center [122, 218] width 29 height 19
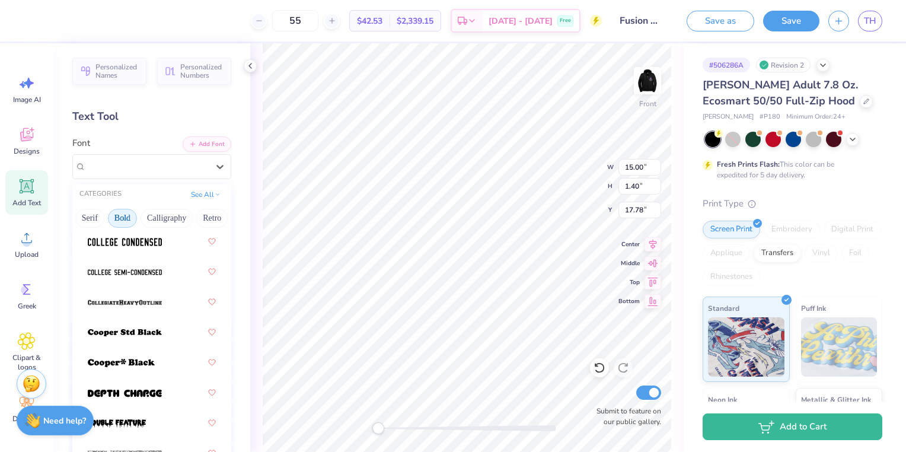
scroll to position [289, 0]
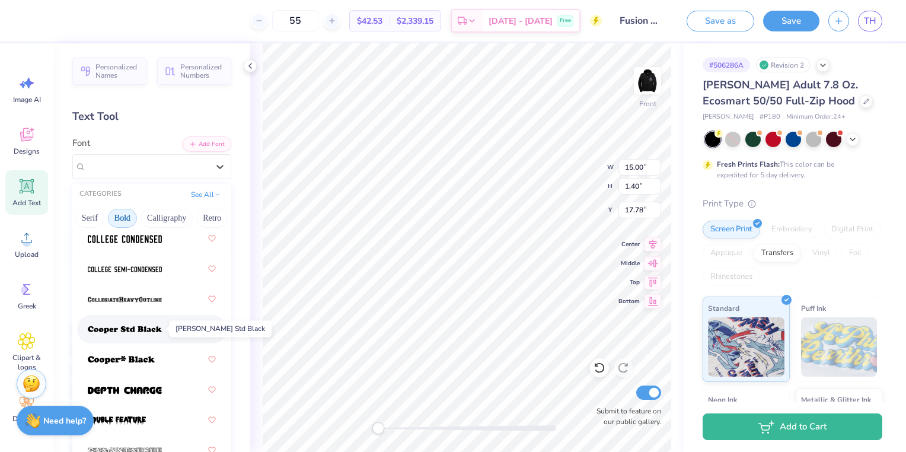
click at [139, 331] on img at bounding box center [125, 330] width 74 height 8
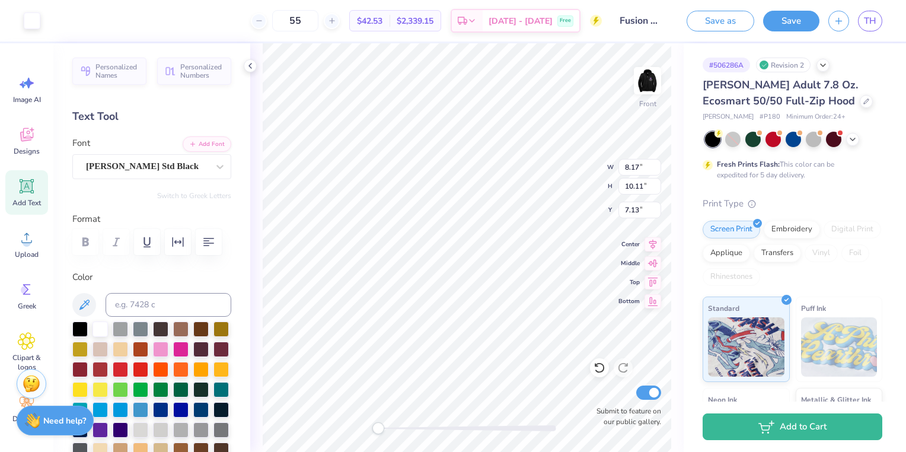
type input "8.17"
type input "10.11"
type input "7.13"
type input "11.63"
type input "0.93"
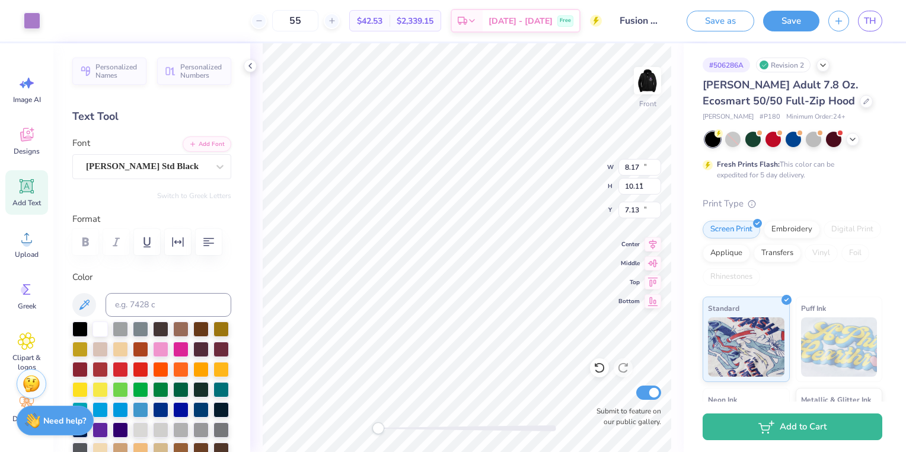
type input "18.21"
click at [750, 252] on div "Applique" at bounding box center [726, 252] width 47 height 18
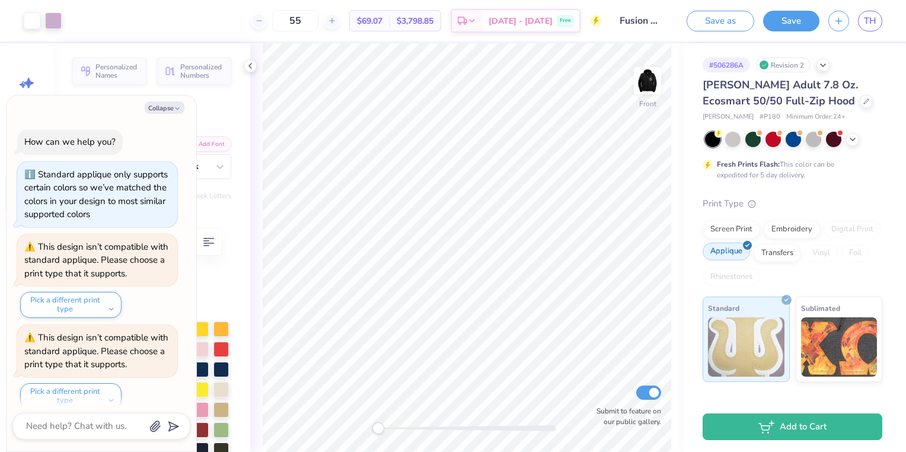
scroll to position [101, 0]
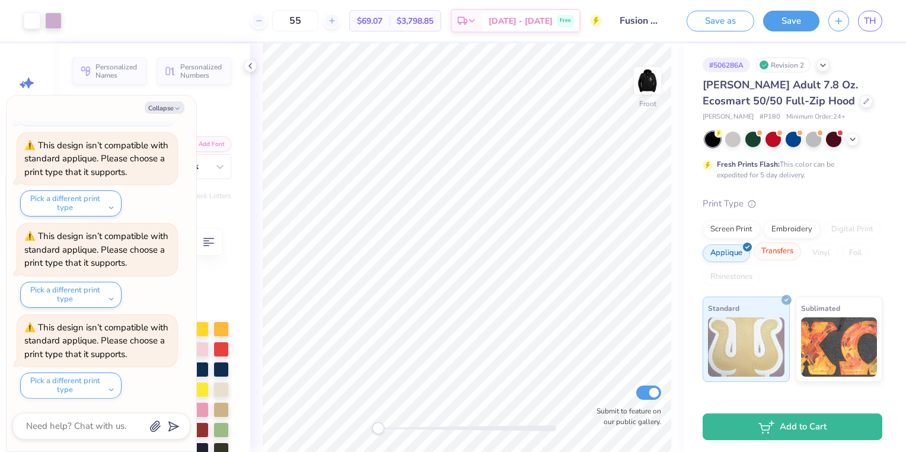
click at [794, 255] on div "Transfers" at bounding box center [777, 252] width 47 height 18
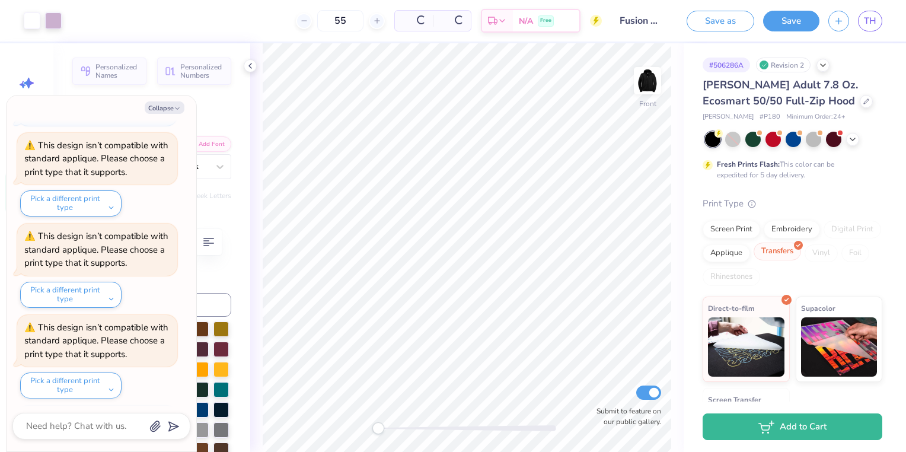
scroll to position [173, 0]
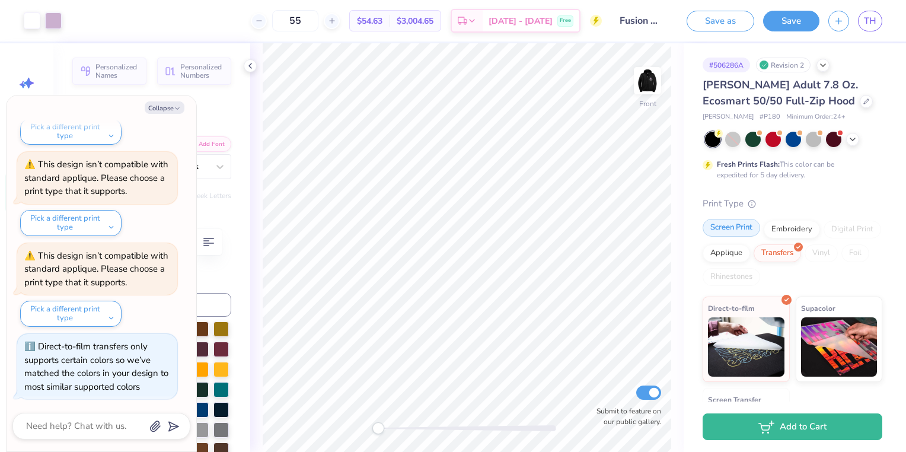
click at [737, 227] on div "Screen Print" at bounding box center [732, 228] width 58 height 18
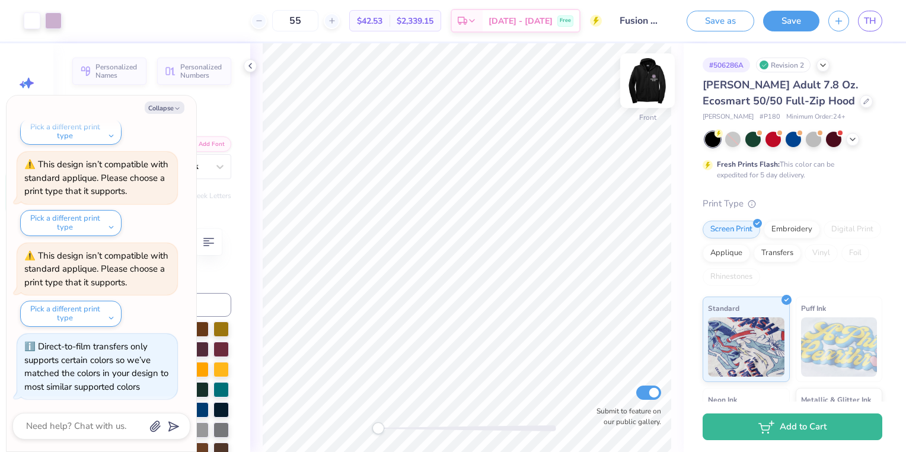
click at [650, 74] on img at bounding box center [647, 80] width 47 height 47
click at [860, 106] on div at bounding box center [866, 100] width 13 height 13
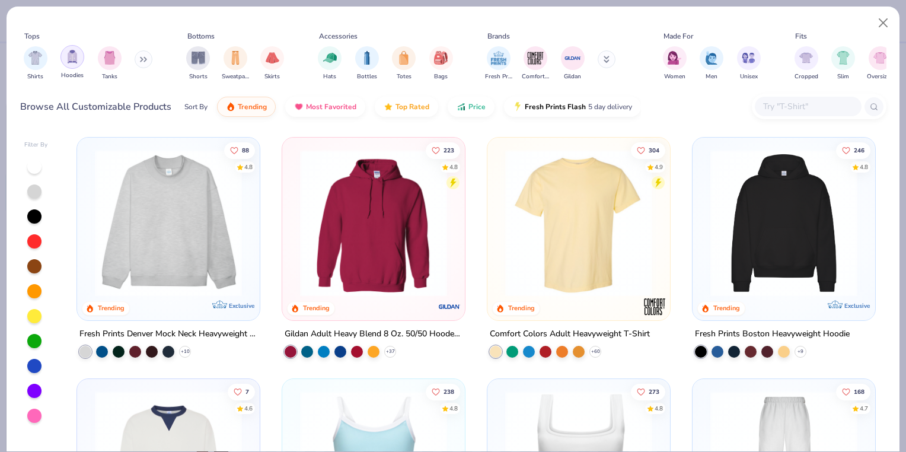
click at [78, 54] on img "filter for Hoodies" at bounding box center [72, 57] width 13 height 14
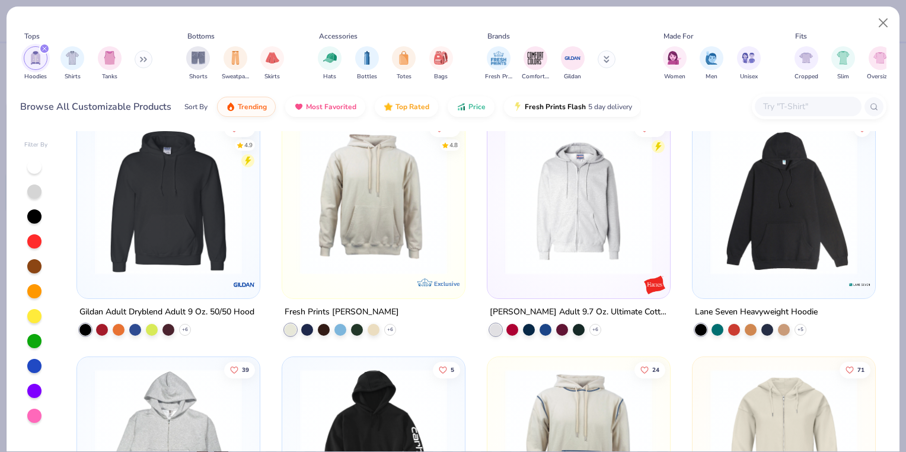
scroll to position [810, 0]
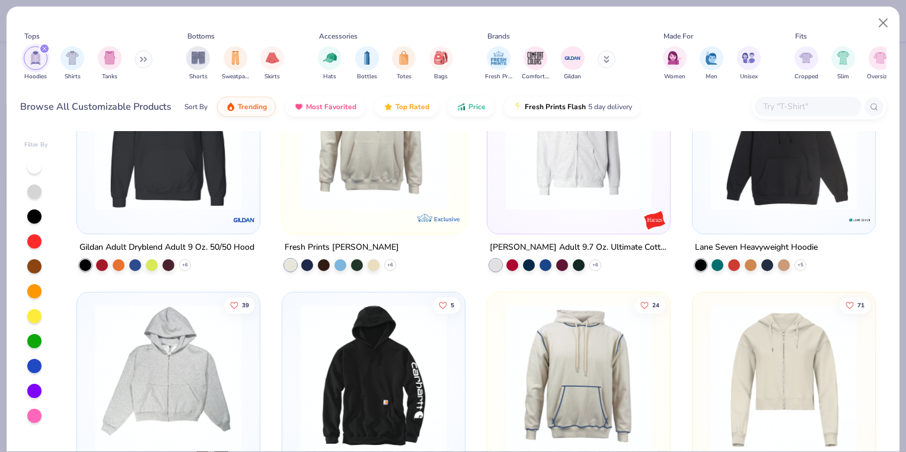
click at [596, 180] on img at bounding box center [578, 136] width 159 height 147
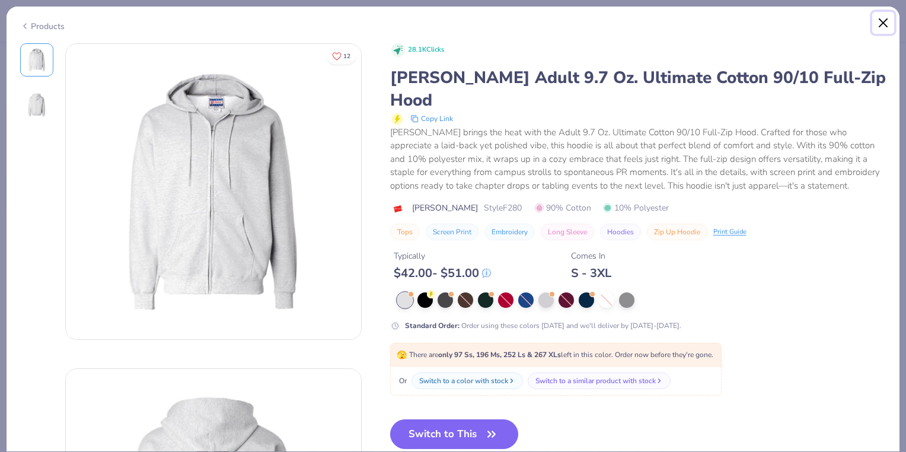
click at [880, 23] on button "Close" at bounding box center [884, 23] width 23 height 23
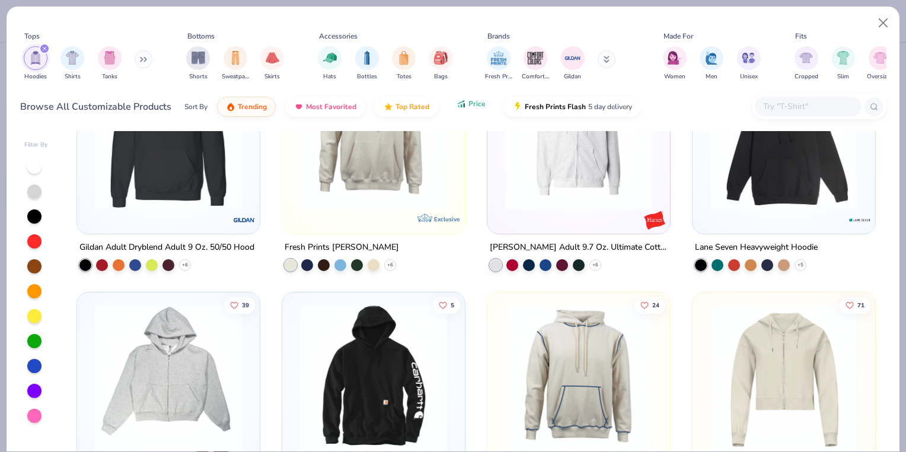
click at [451, 111] on button "Price" at bounding box center [471, 104] width 47 height 20
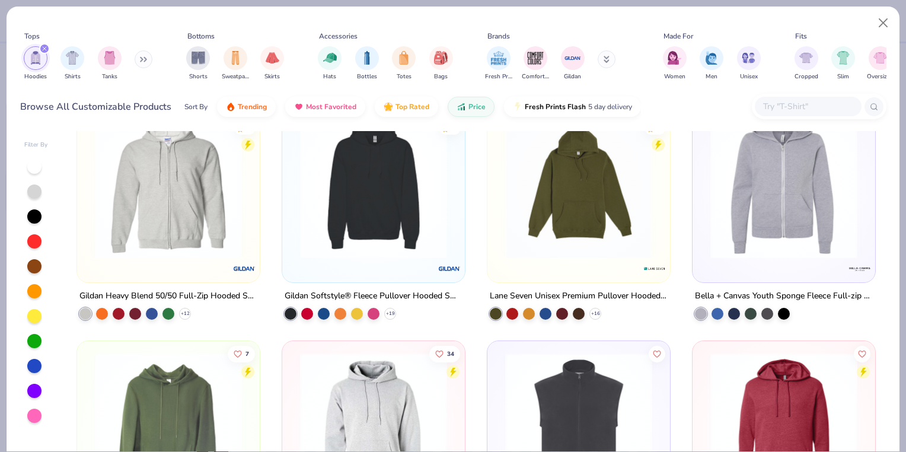
scroll to position [753, 0]
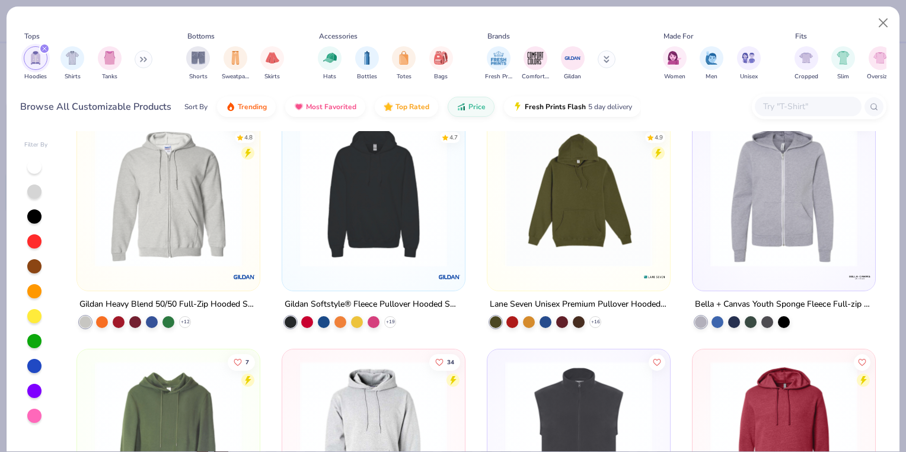
click at [785, 250] on img at bounding box center [784, 193] width 159 height 147
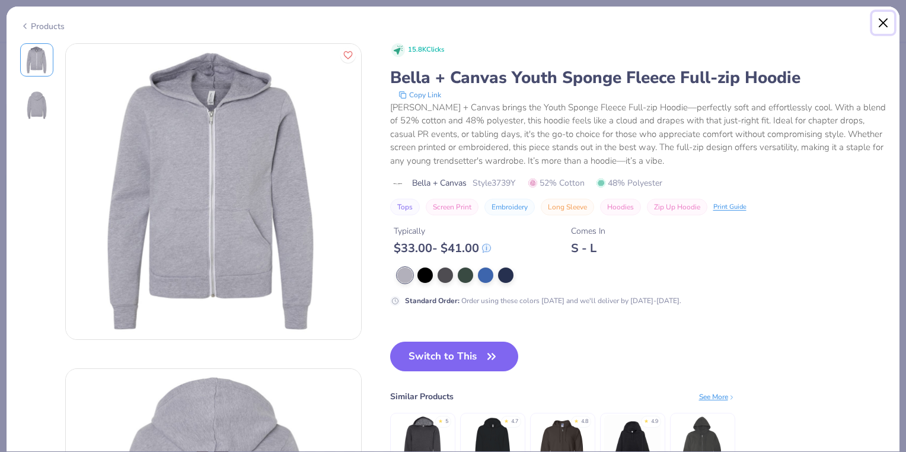
click at [884, 22] on button "Close" at bounding box center [884, 23] width 23 height 23
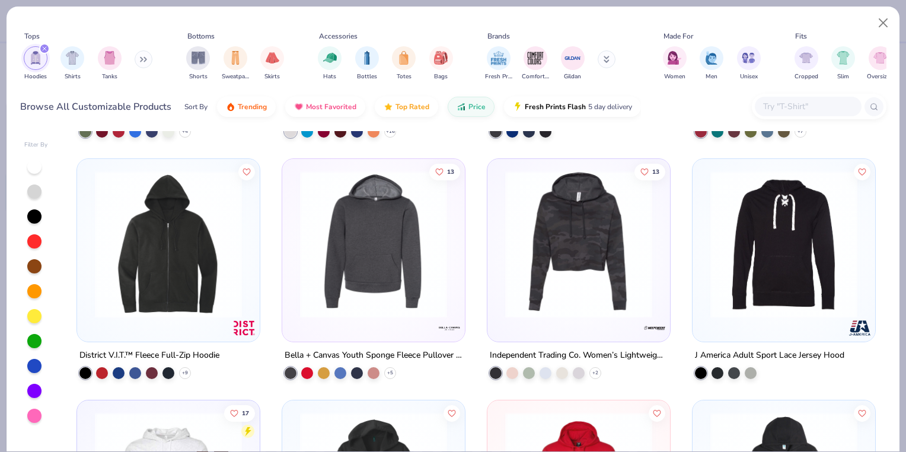
scroll to position [1181, 0]
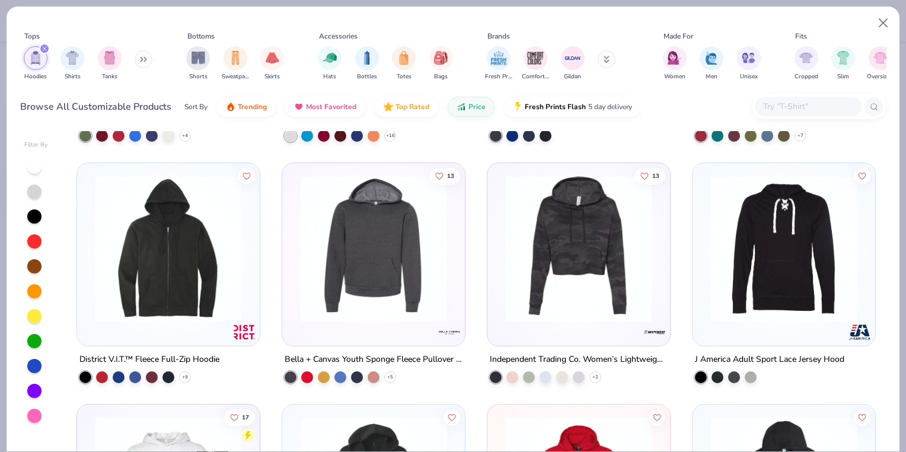
click at [164, 267] on img at bounding box center [168, 248] width 159 height 147
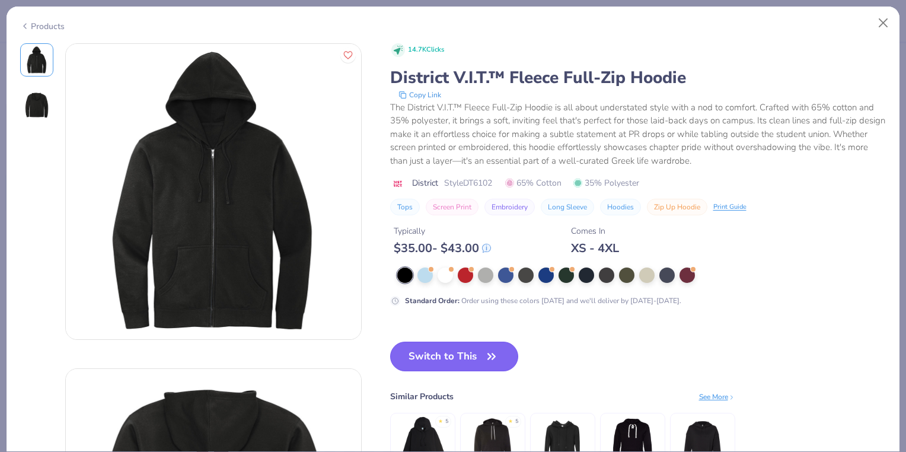
click at [427, 353] on button "Switch to This" at bounding box center [454, 357] width 129 height 30
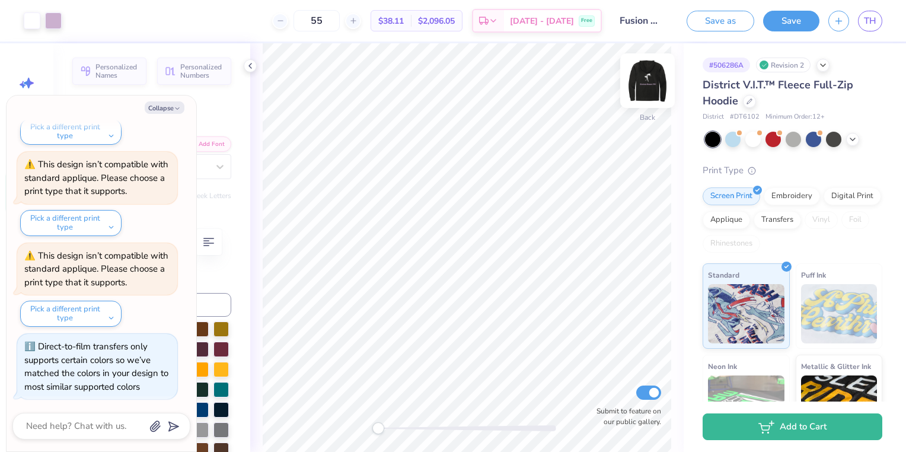
click at [650, 75] on img at bounding box center [647, 80] width 47 height 47
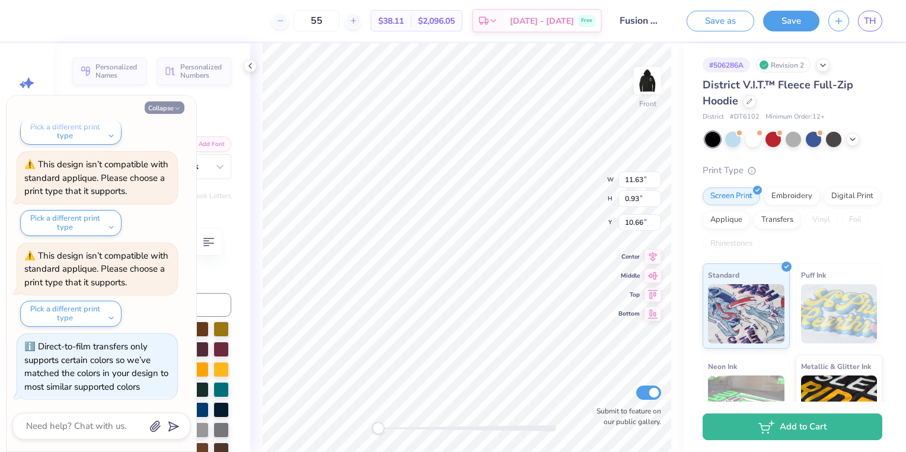
click at [173, 104] on button "Collapse" at bounding box center [165, 107] width 40 height 12
type textarea "x"
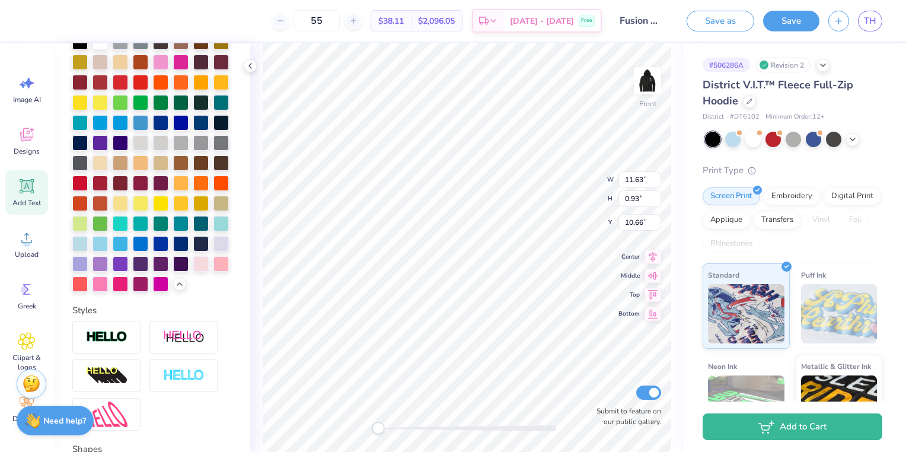
scroll to position [297, 0]
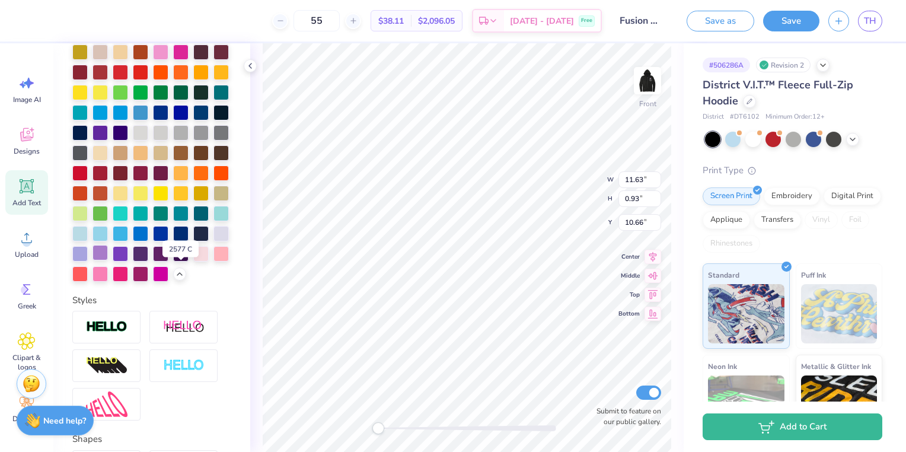
click at [108, 260] on div at bounding box center [100, 252] width 15 height 15
click at [651, 84] on img at bounding box center [647, 80] width 47 height 47
click at [108, 260] on div at bounding box center [100, 252] width 15 height 15
click at [27, 15] on div at bounding box center [32, 19] width 17 height 17
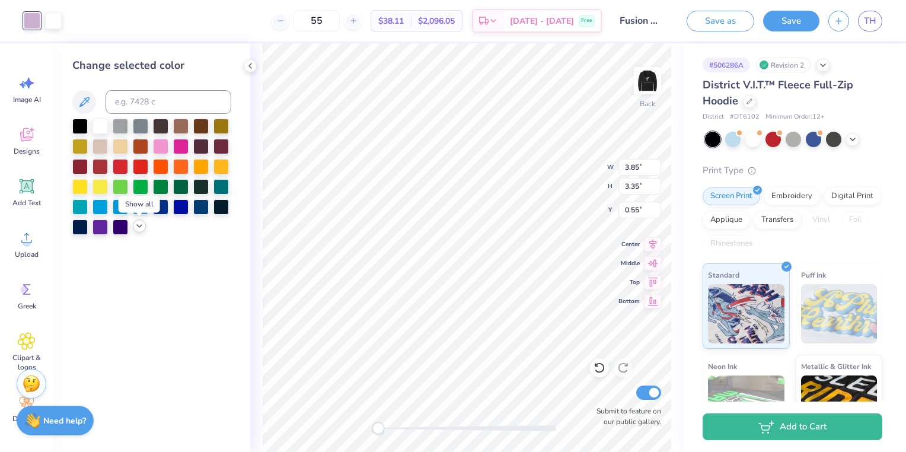
click at [138, 229] on icon at bounding box center [139, 225] width 9 height 9
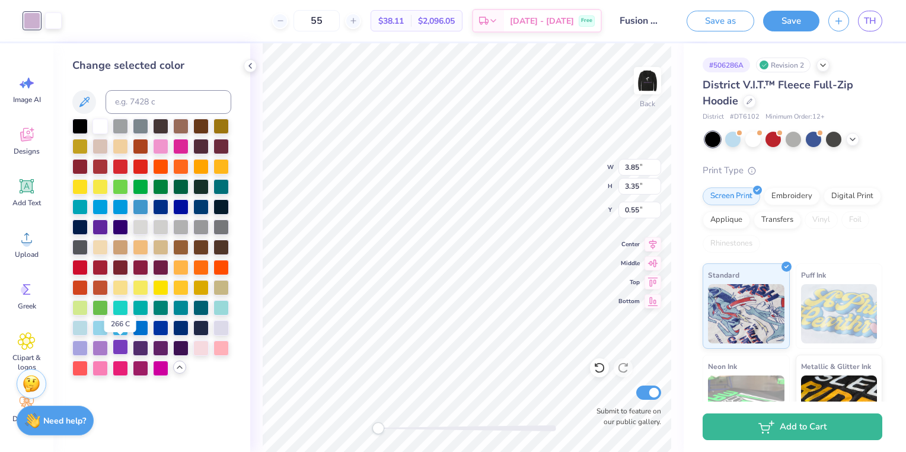
click at [117, 348] on div at bounding box center [120, 346] width 15 height 15
click at [100, 351] on div at bounding box center [100, 346] width 15 height 15
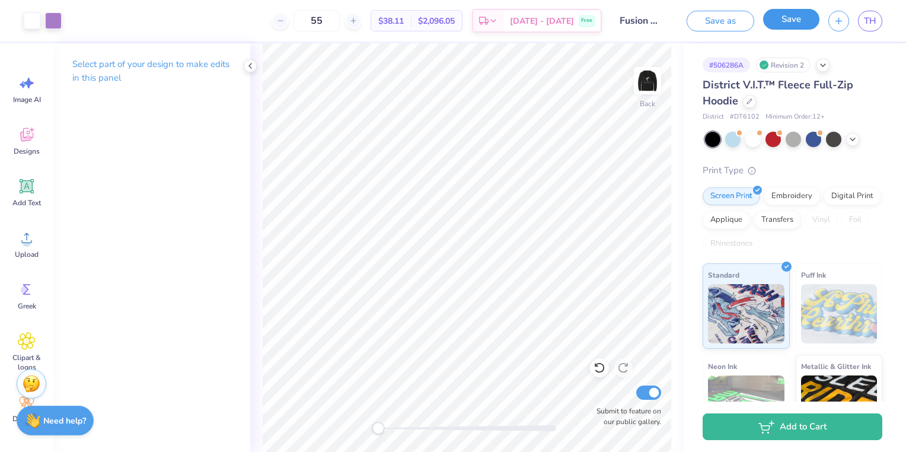
click at [788, 18] on button "Save" at bounding box center [791, 19] width 56 height 21
click at [644, 77] on img at bounding box center [647, 80] width 47 height 47
click at [647, 74] on img at bounding box center [647, 80] width 47 height 47
click at [869, 20] on span "TH" at bounding box center [870, 21] width 12 height 14
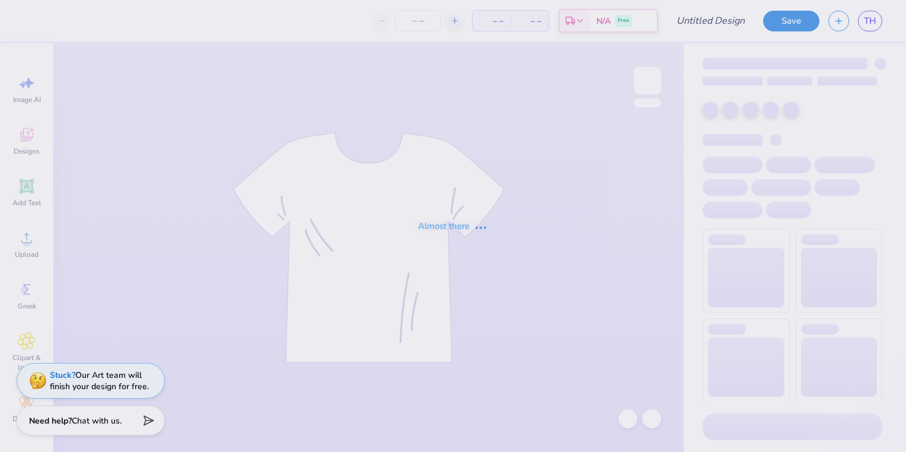
type input "Fusion Dance Sweatshirt F25"
type input "55"
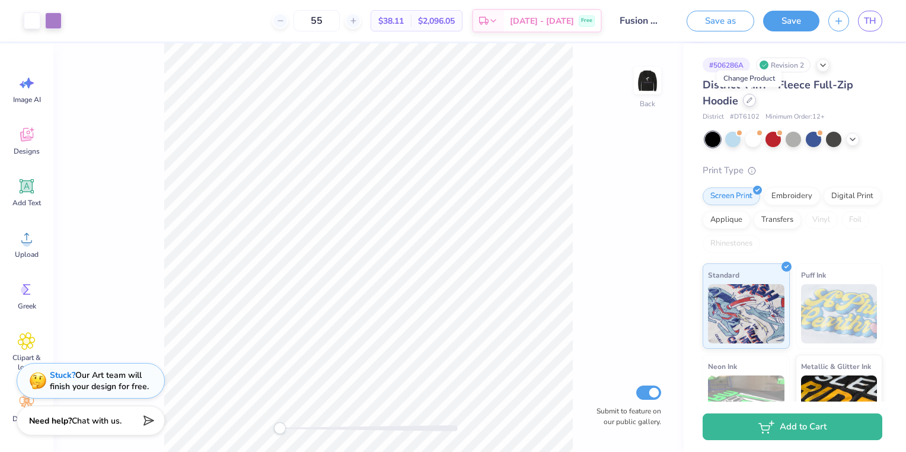
click at [745, 101] on div at bounding box center [749, 100] width 13 height 13
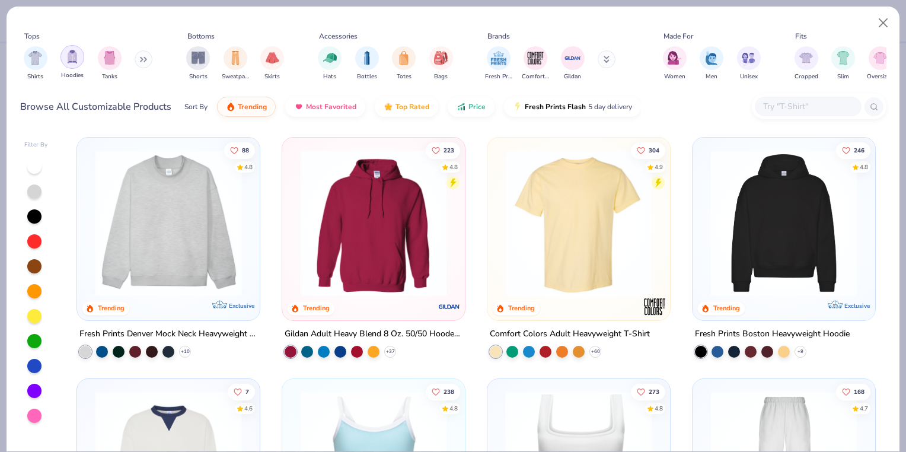
click at [74, 58] on img "filter for Hoodies" at bounding box center [72, 57] width 13 height 14
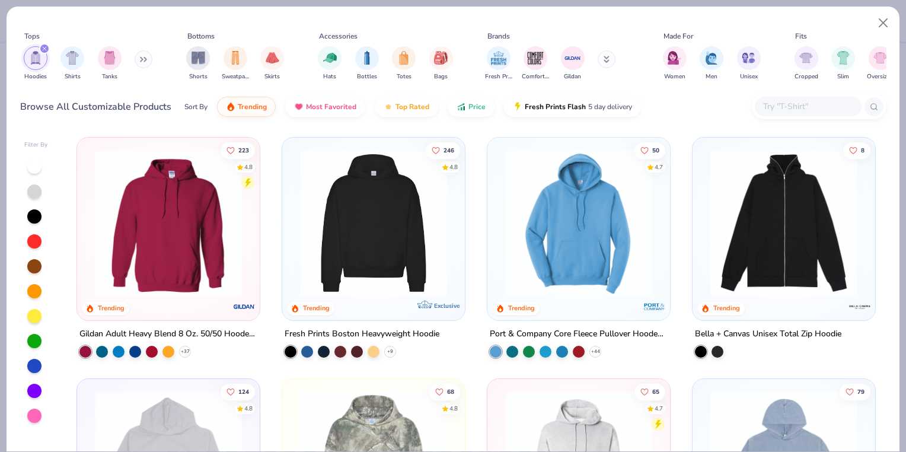
click at [579, 212] on img at bounding box center [578, 222] width 159 height 147
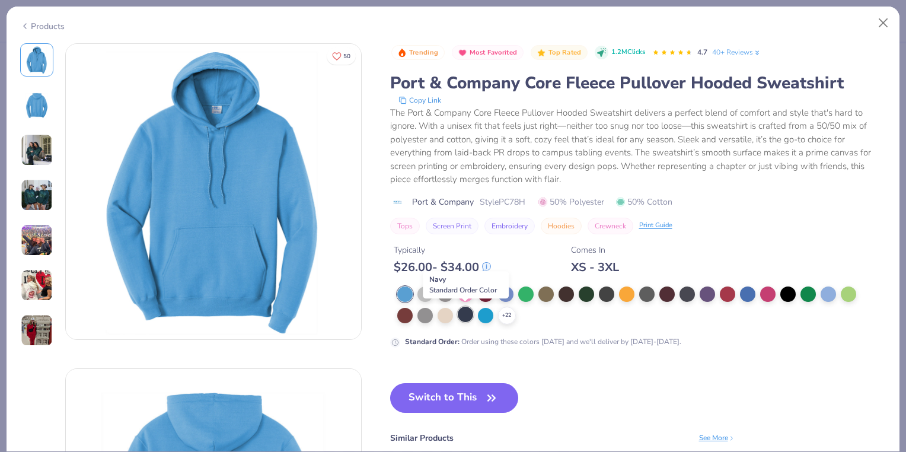
click at [465, 313] on div at bounding box center [465, 314] width 15 height 15
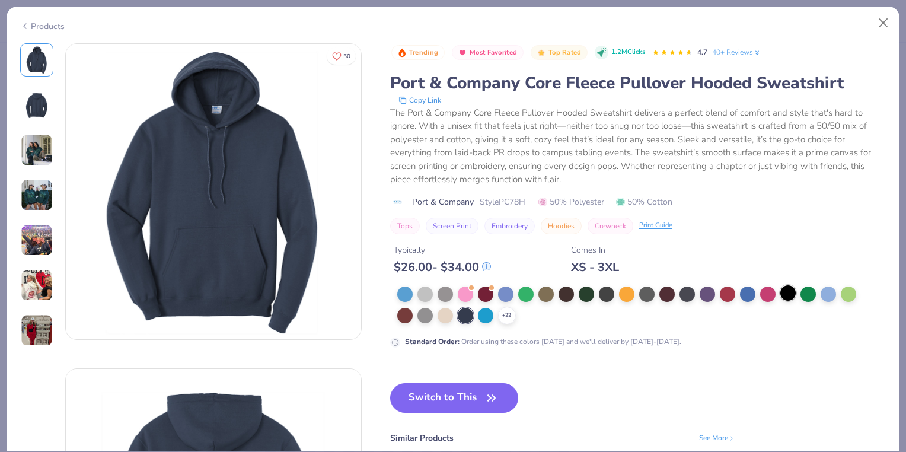
click at [792, 300] on div at bounding box center [788, 292] width 15 height 15
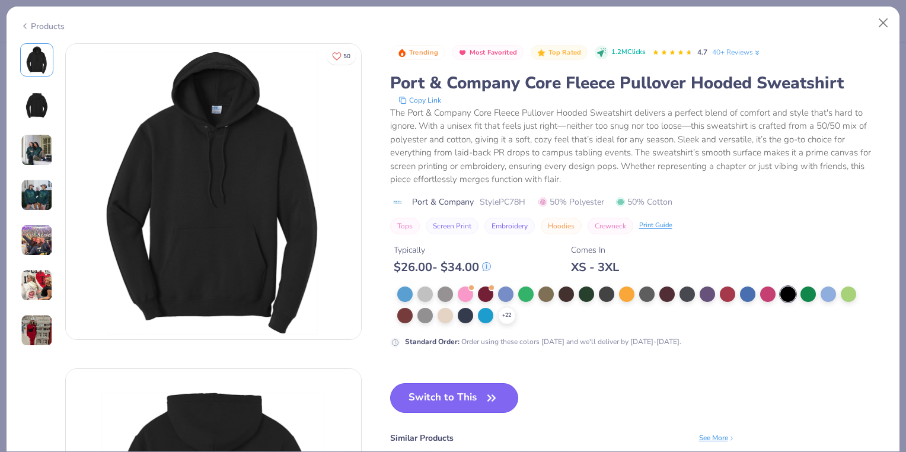
click at [469, 407] on button "Switch to This" at bounding box center [454, 398] width 129 height 30
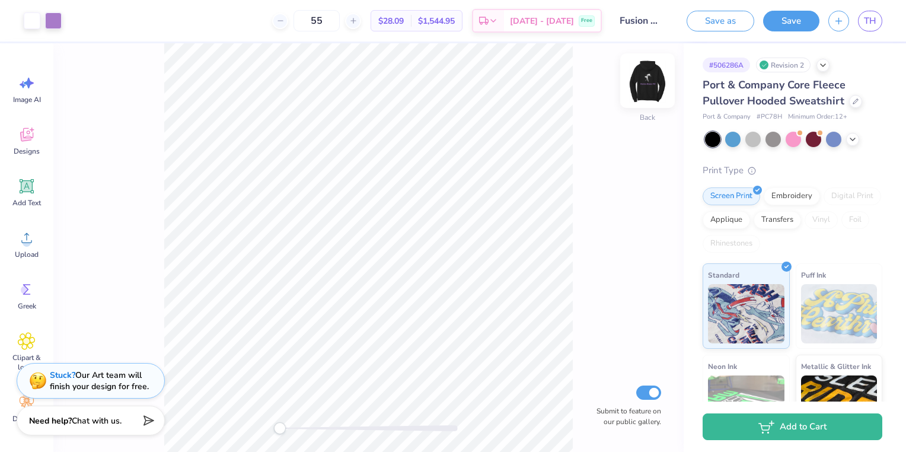
click at [656, 97] on img at bounding box center [647, 80] width 47 height 47
click at [656, 93] on img at bounding box center [648, 81] width 24 height 24
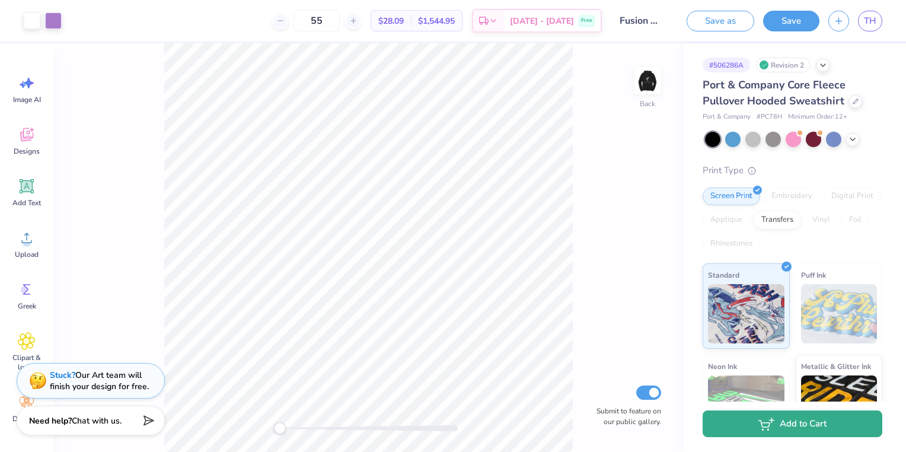
click at [768, 433] on button "Add to Cart" at bounding box center [793, 423] width 180 height 27
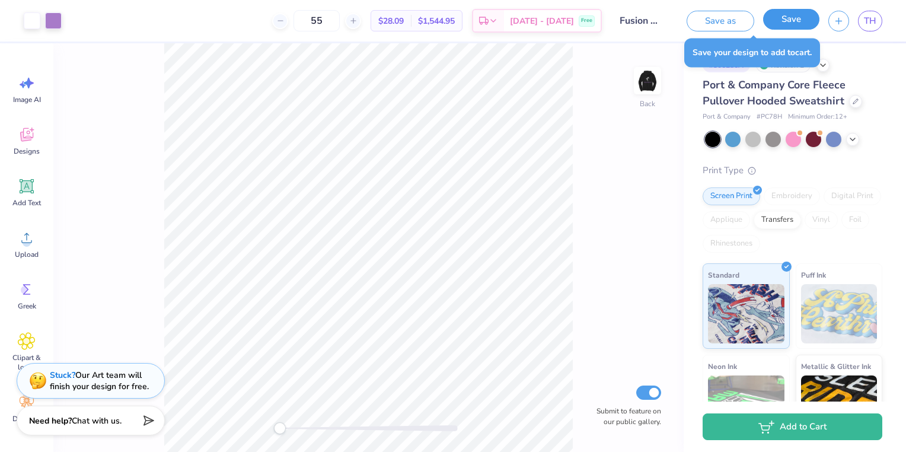
click at [797, 18] on button "Save" at bounding box center [791, 19] width 56 height 21
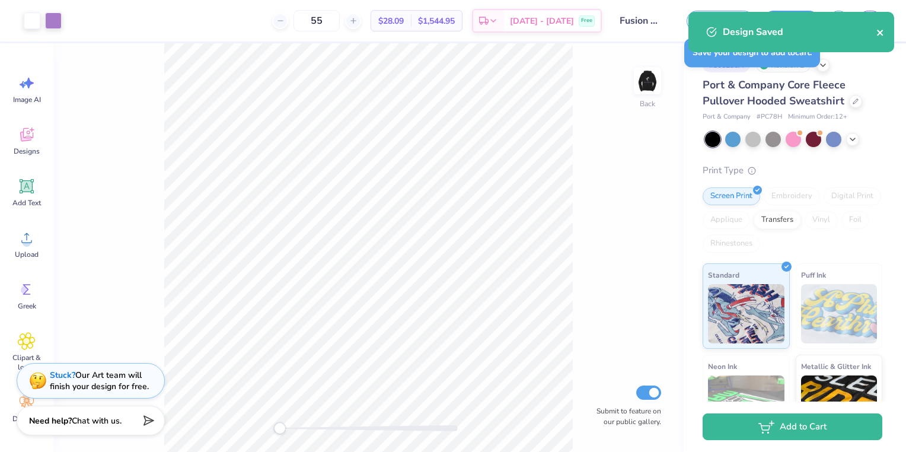
click at [878, 35] on icon "close" at bounding box center [880, 33] width 6 height 6
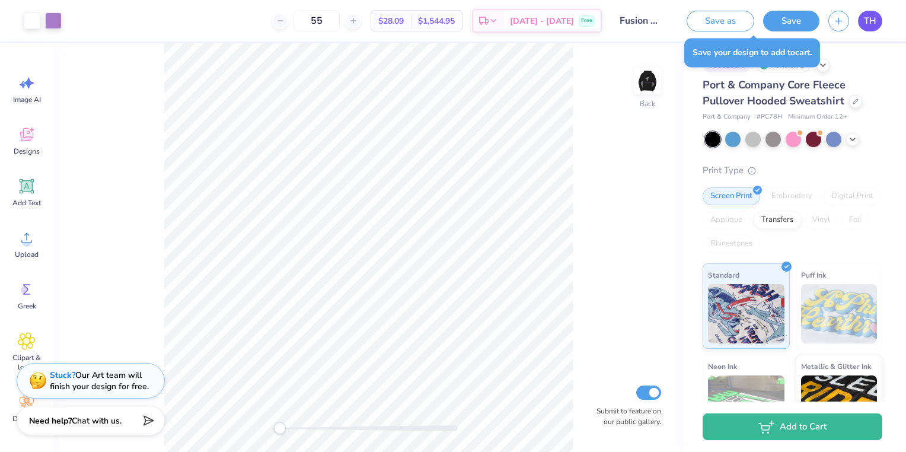
click at [871, 18] on div "Art colors 55 $28.09 Per Item $1,544.95 Total Est. Delivery [DATE] - [DATE] Fre…" at bounding box center [453, 226] width 906 height 452
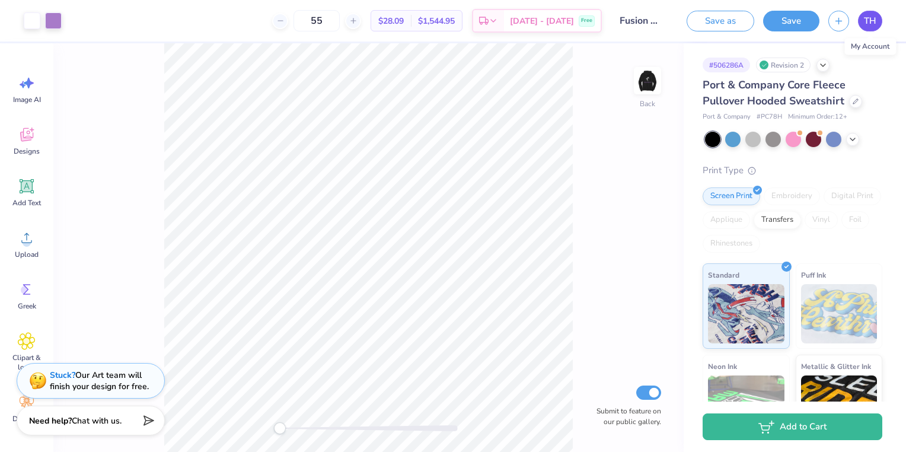
click at [879, 27] on link "TH" at bounding box center [870, 21] width 24 height 21
